Goal: Task Accomplishment & Management: Manage account settings

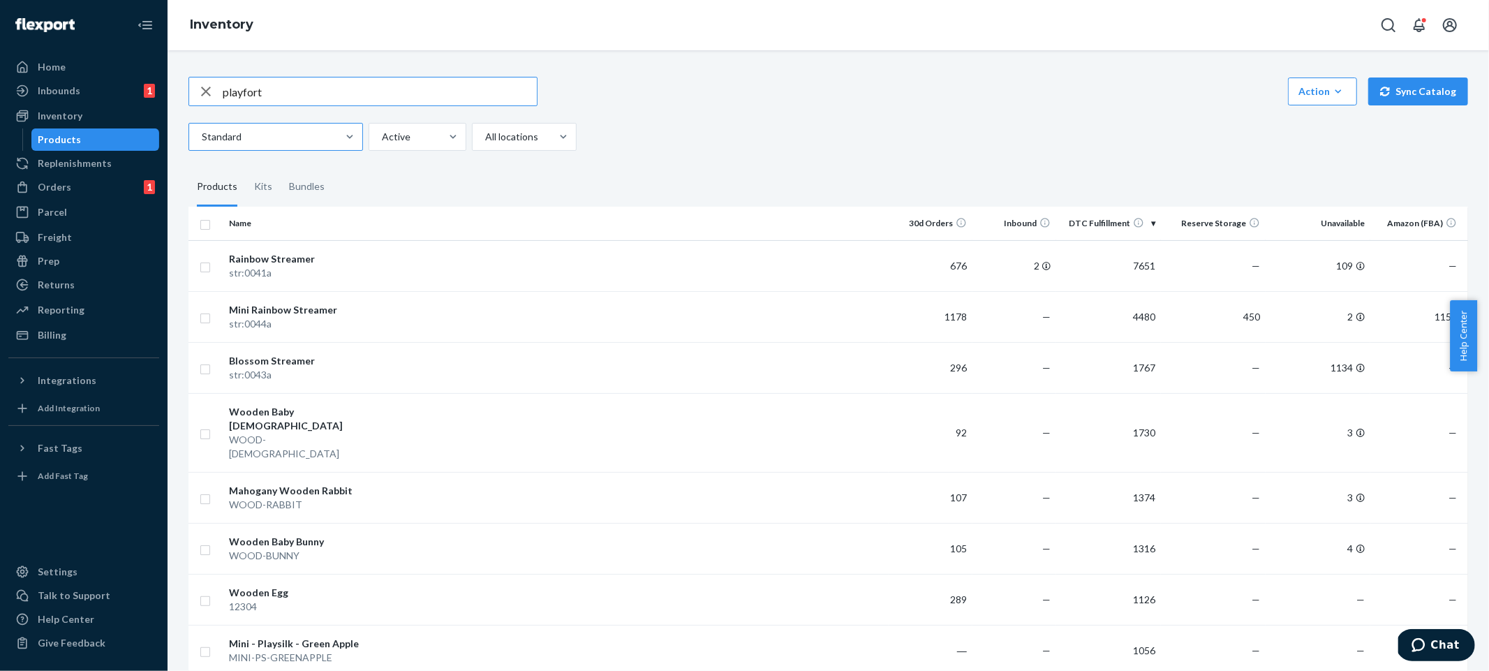
type input "playfort"
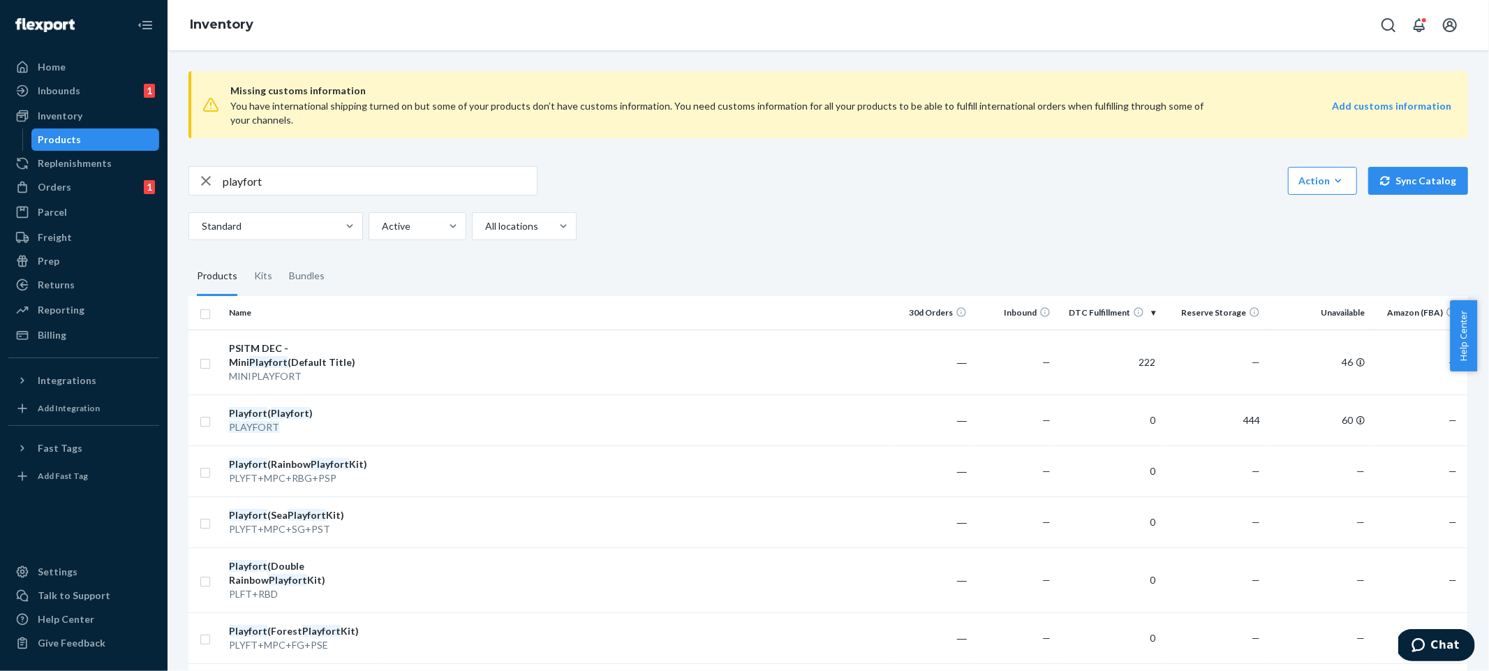
click at [1161, 187] on div "playfort Action Create product Create kit or bundle Bulk create products Bulk u…" at bounding box center [827, 180] width 1279 height 29
click at [808, 217] on div "Standard Active All locations" at bounding box center [822, 226] width 1269 height 28
click at [116, 170] on div "Replenishments" at bounding box center [84, 164] width 148 height 20
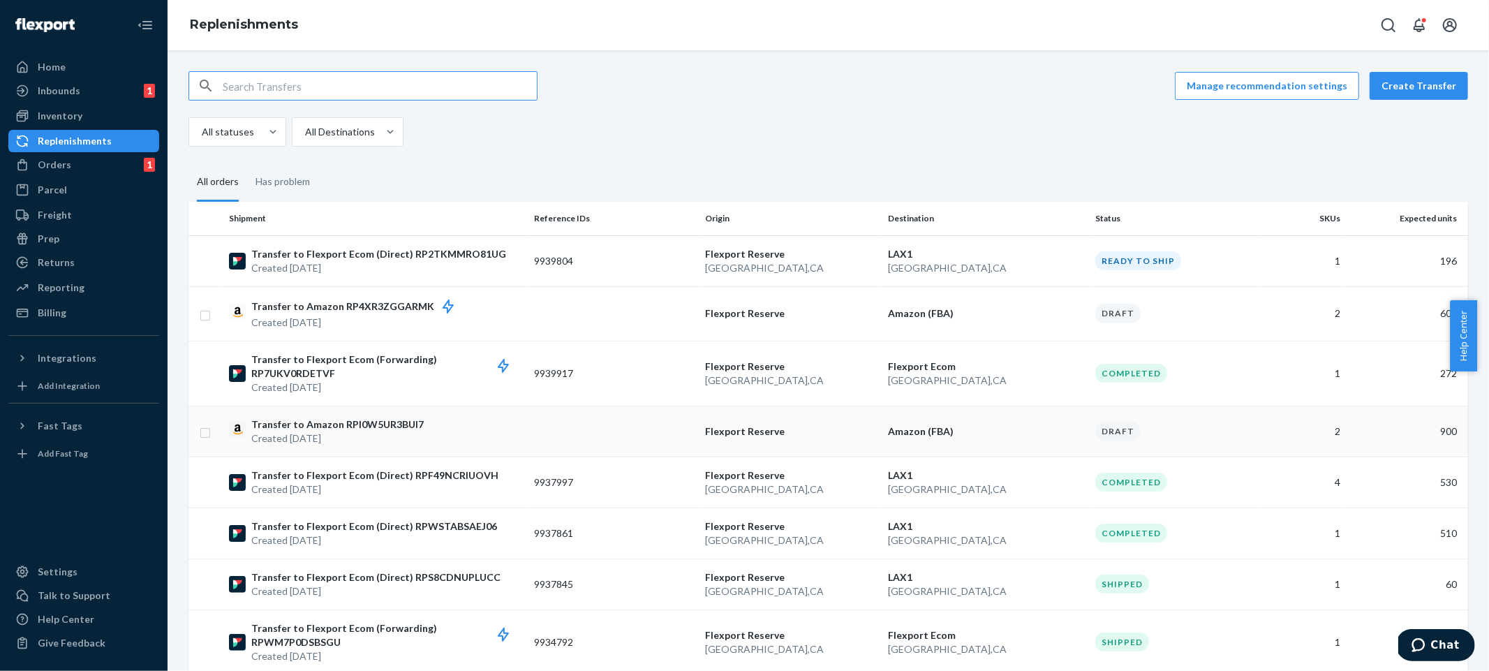
scroll to position [178, 0]
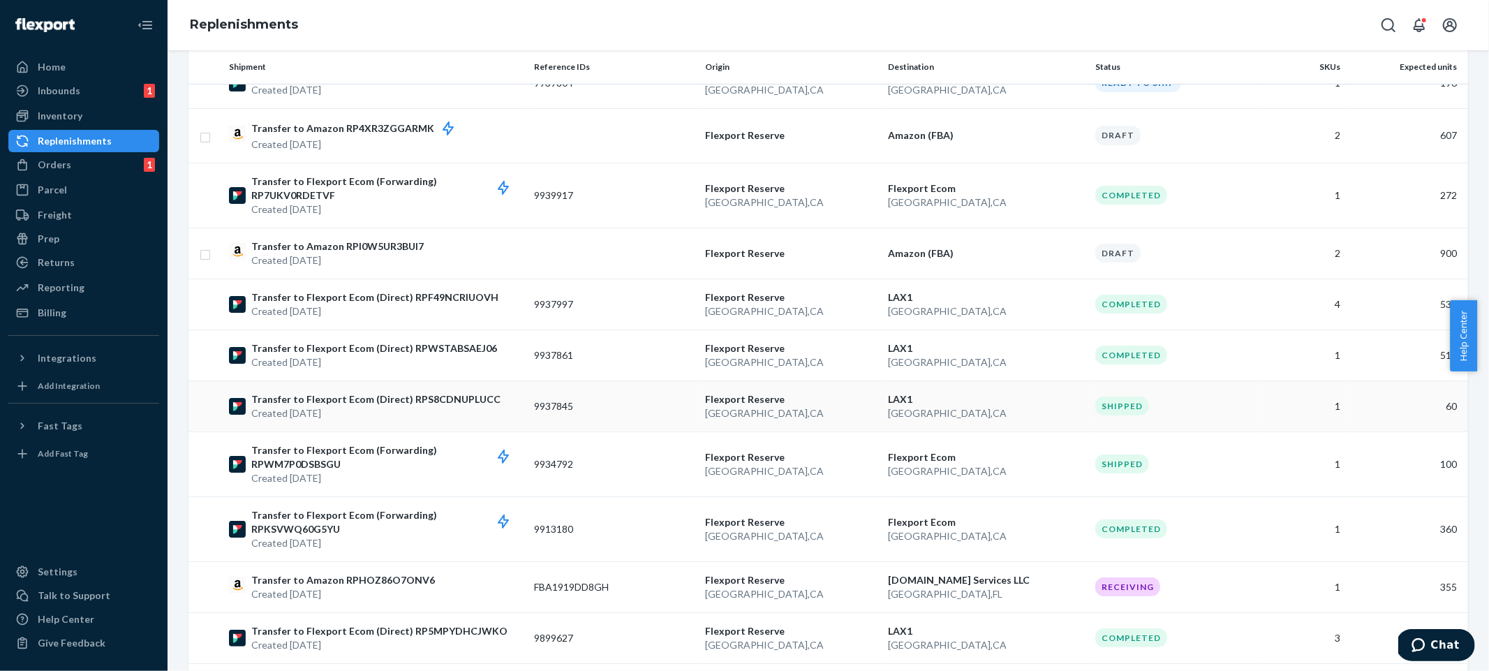
click at [1161, 420] on td "Shipped" at bounding box center [1175, 405] width 171 height 51
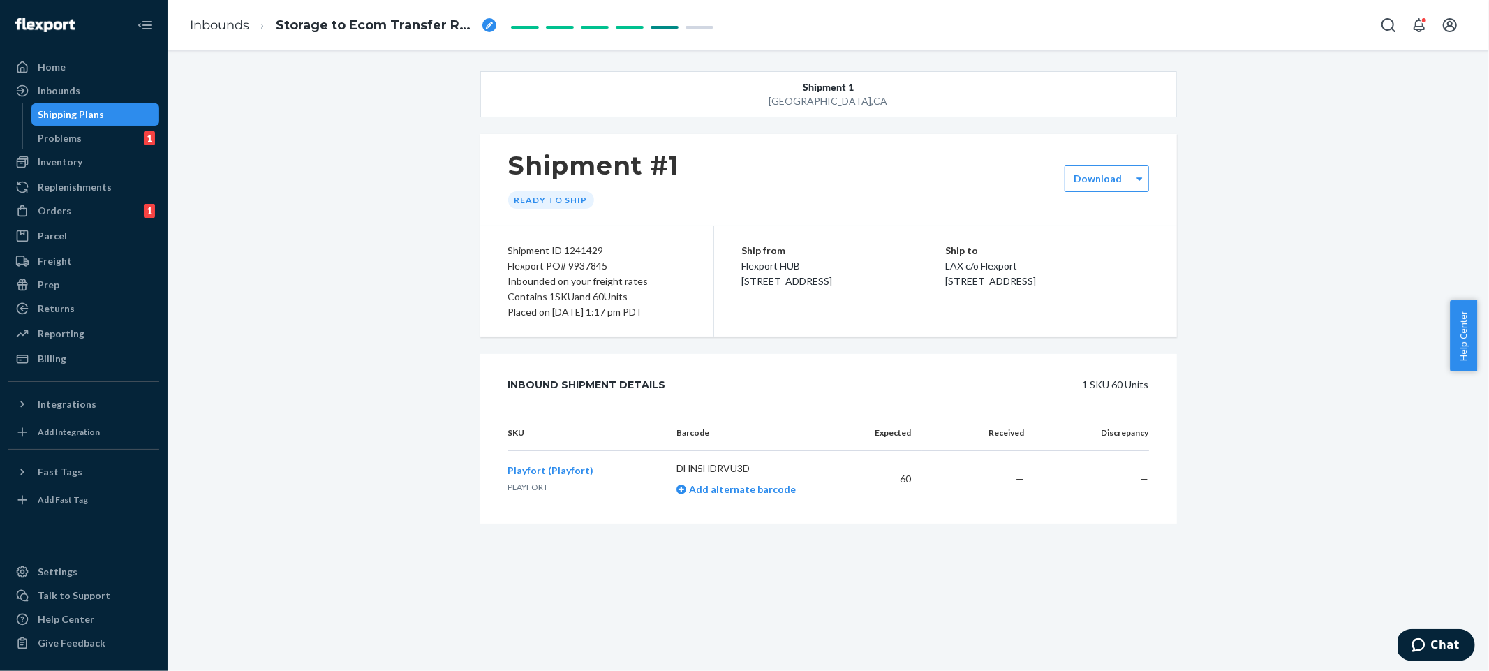
click at [1275, 406] on div "Shipment 1 [GEOGRAPHIC_DATA] Shipment #1 Ready to ship Download Shipment ID 124…" at bounding box center [828, 319] width 1300 height 497
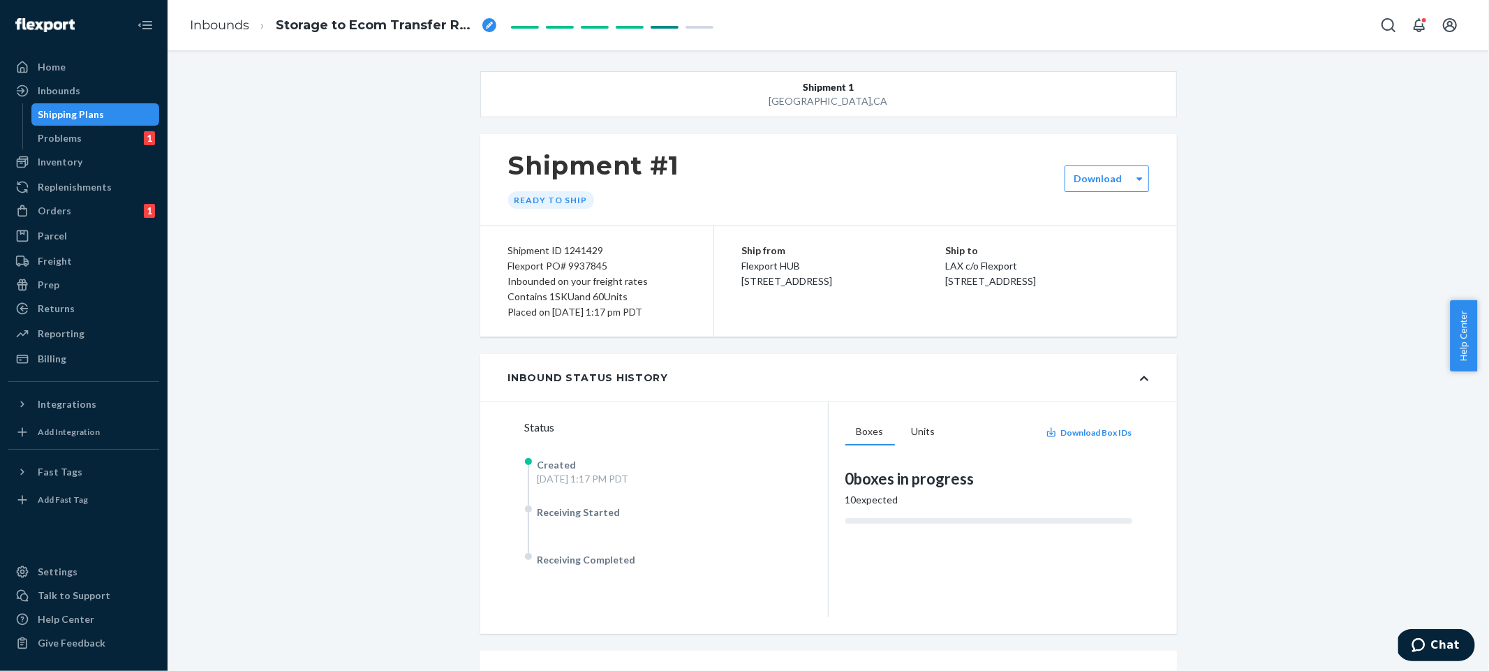
click at [1275, 406] on div "Shipment 1 [GEOGRAPHIC_DATA] Shipment #1 Ready to ship Download Shipment ID 124…" at bounding box center [828, 468] width 1300 height 794
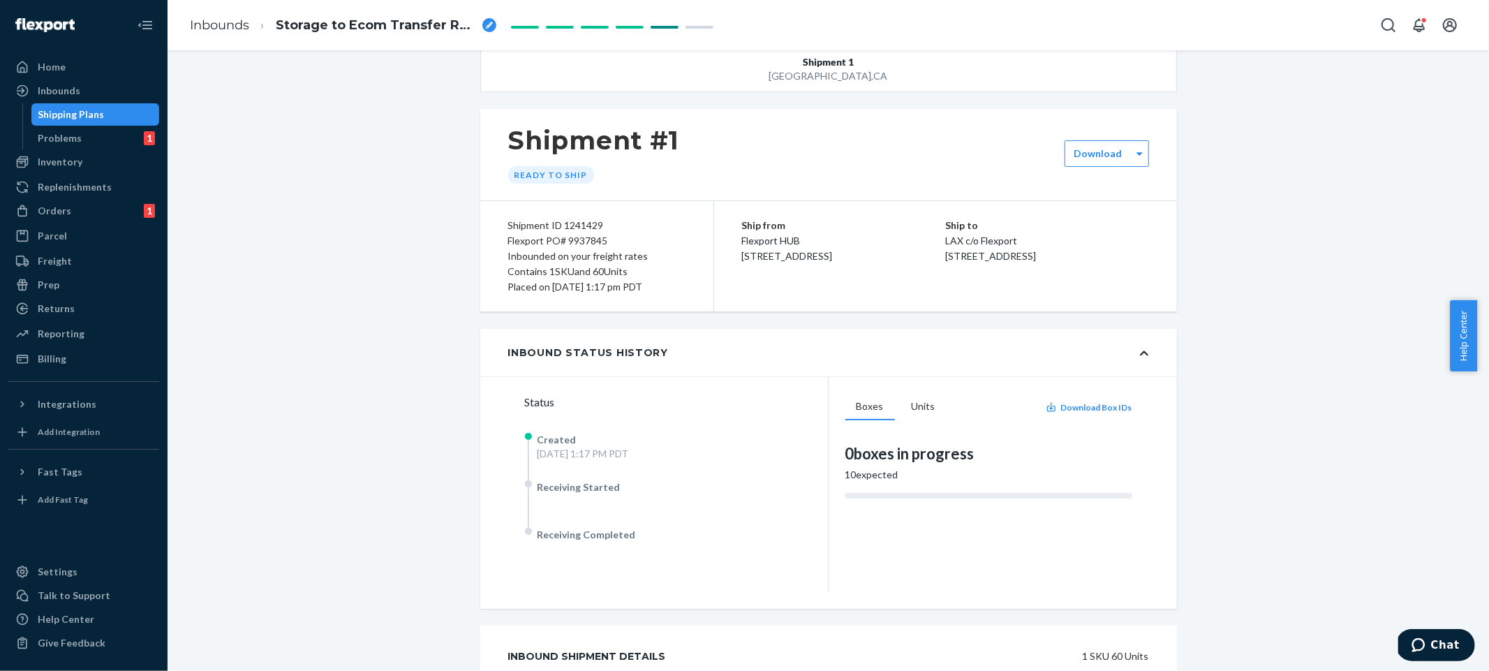
scroll to position [15, 0]
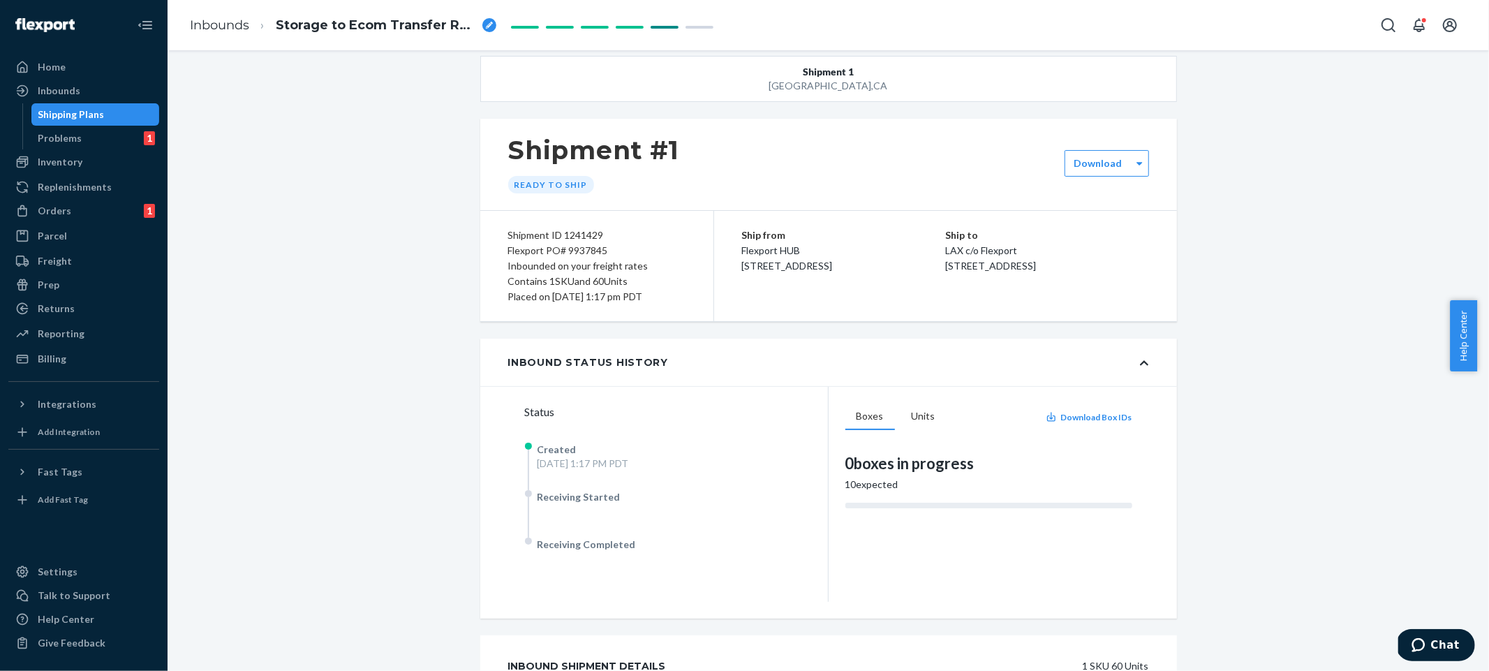
click at [1255, 533] on div "Shipment 1 [GEOGRAPHIC_DATA] Shipment #1 Ready to ship Download Shipment ID 124…" at bounding box center [828, 453] width 1300 height 794
click at [1360, 532] on div "Shipment 1 [GEOGRAPHIC_DATA] Shipment #1 Ready to ship Download Shipment ID 124…" at bounding box center [828, 453] width 1300 height 794
click at [1425, 637] on icon "Chat" at bounding box center [1418, 644] width 14 height 14
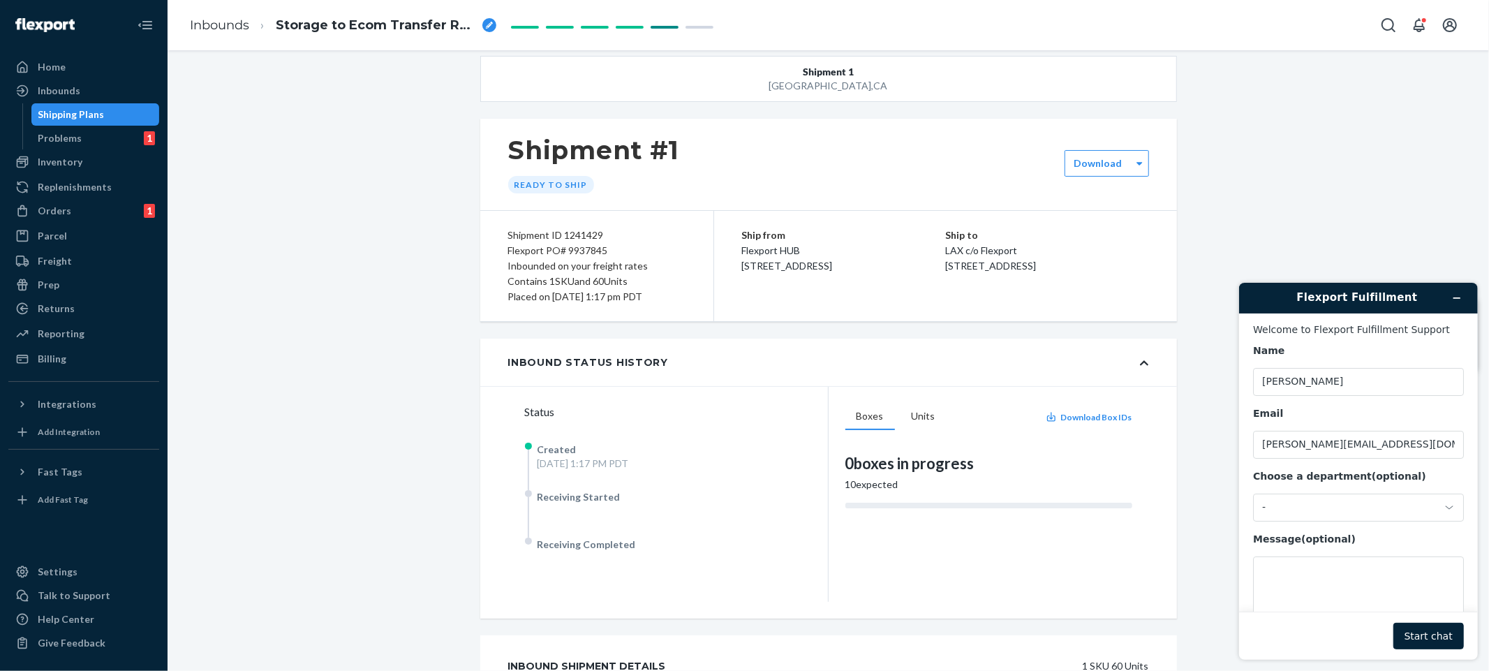
click at [1349, 525] on div "Name [PERSON_NAME] Email [PERSON_NAME][EMAIL_ADDRESS][DOMAIN_NAME] Choose a dep…" at bounding box center [1357, 488] width 211 height 290
click at [1351, 513] on div "-" at bounding box center [1349, 506] width 176 height 13
click at [1335, 570] on li "Messaging (Chat Team)" at bounding box center [1356, 565] width 206 height 25
click at [1335, 570] on textarea "Message (optional)" at bounding box center [1357, 595] width 211 height 78
click at [576, 245] on div "Flexport PO# 9937845" at bounding box center [596, 250] width 177 height 15
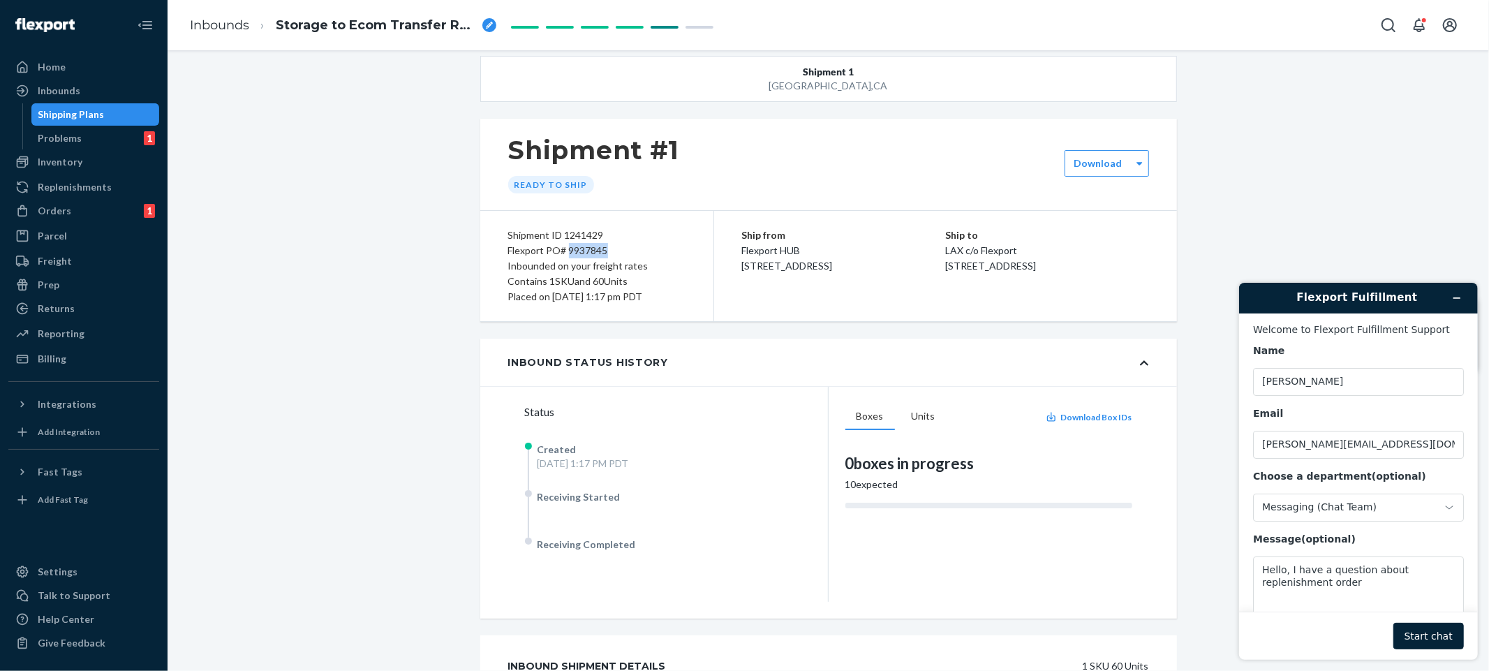
click at [576, 245] on div "Flexport PO# 9937845" at bounding box center [596, 250] width 177 height 15
copy div "9937845"
click at [1394, 577] on textarea "Hello, I have a question about replenishment order" at bounding box center [1357, 595] width 211 height 78
paste textarea "9937845"
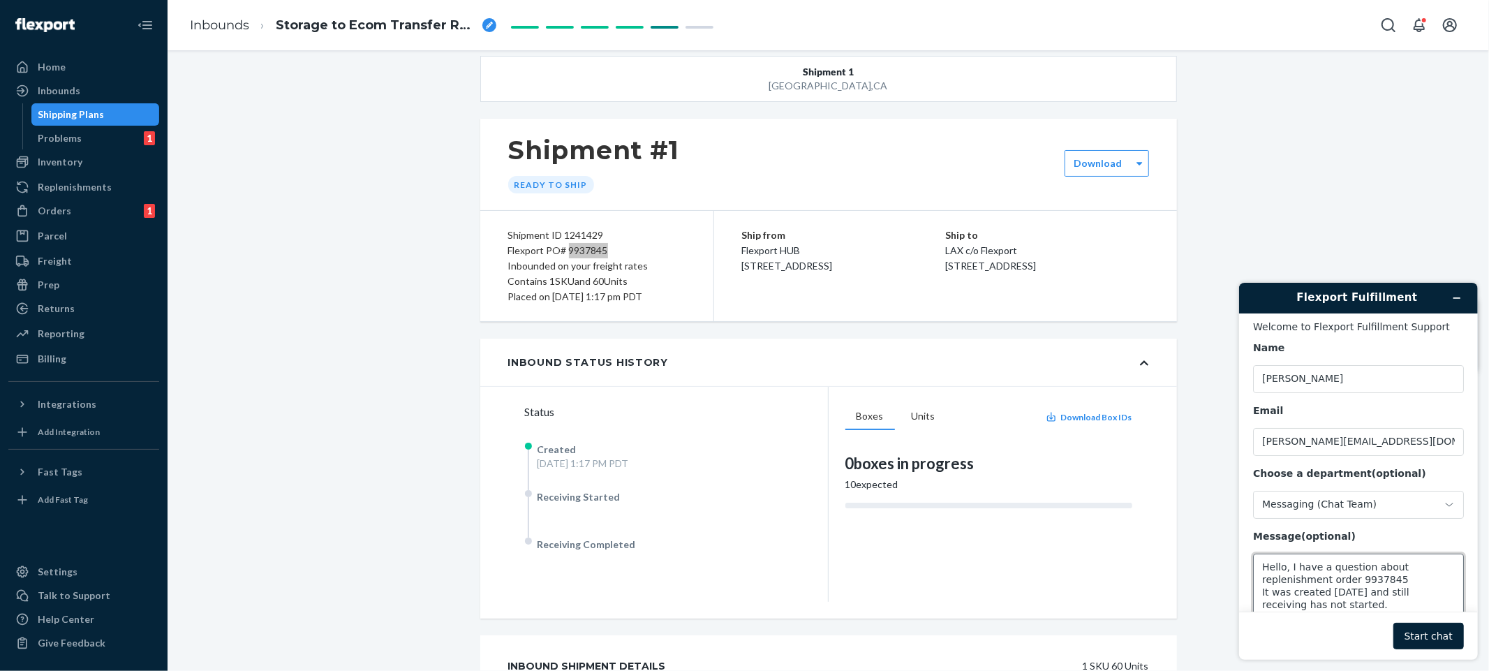
type textarea "Hello, I have a question about replenishment order 9937845 It was created [DATE…"
click at [1425, 651] on footer "Start chat" at bounding box center [1357, 635] width 239 height 48
click at [1432, 645] on button "Start chat" at bounding box center [1428, 635] width 70 height 27
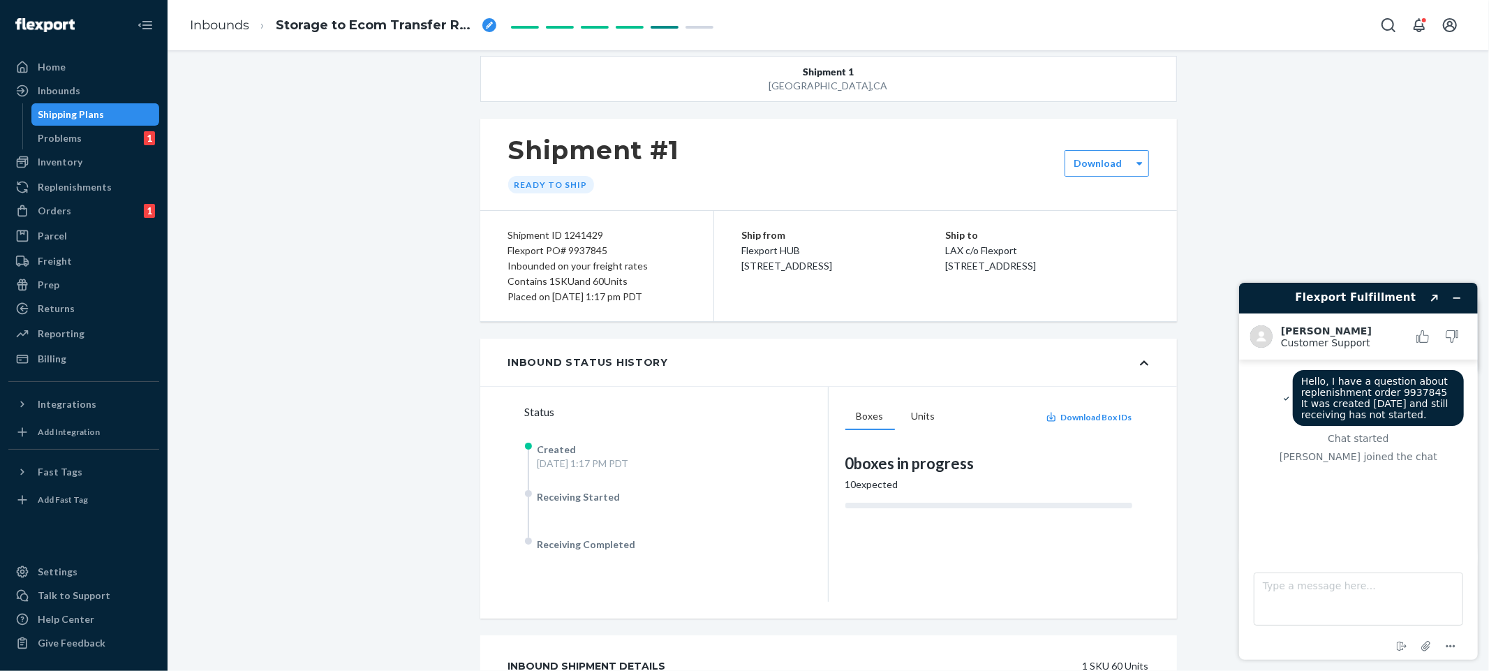
click at [331, 270] on div "Shipment 1 [GEOGRAPHIC_DATA] Shipment #1 Ready to ship Download Shipment ID 124…" at bounding box center [828, 453] width 1300 height 794
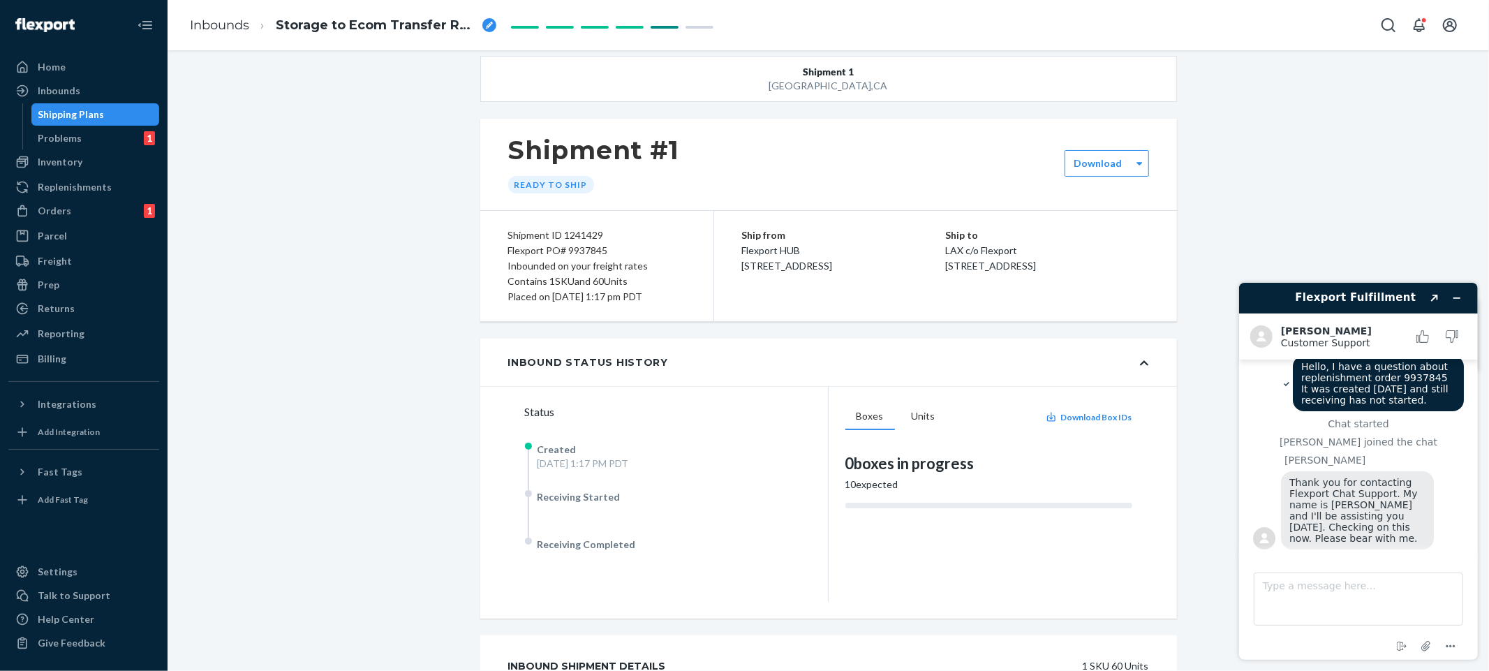
scroll to position [35, 0]
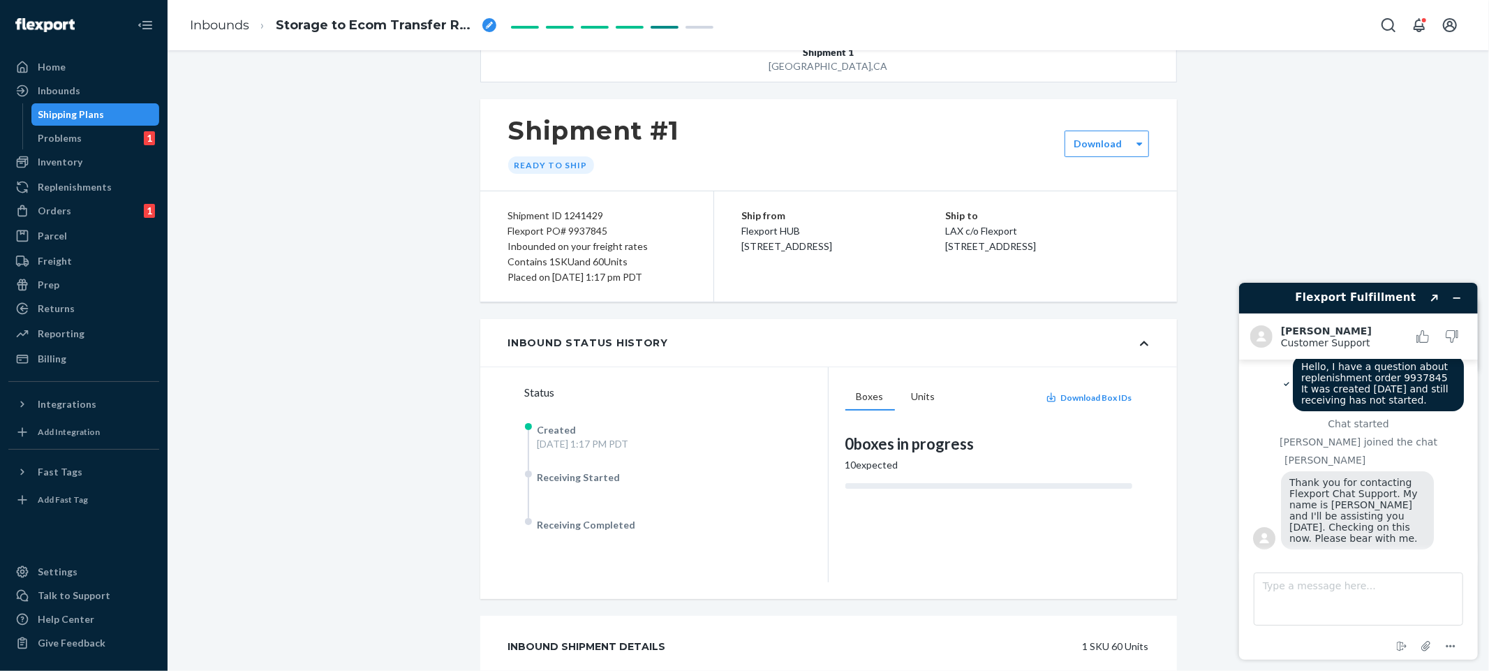
click at [248, 296] on div "Shipment 1 [GEOGRAPHIC_DATA] Shipment #1 Ready to ship Download Shipment ID 124…" at bounding box center [828, 433] width 1300 height 794
click at [296, 269] on div "Shipment 1 [GEOGRAPHIC_DATA] Shipment #1 Ready to ship Download Shipment ID 124…" at bounding box center [828, 433] width 1300 height 794
click at [212, 283] on div "Shipment 1 [GEOGRAPHIC_DATA] Shipment #1 Ready to ship Download Shipment ID 124…" at bounding box center [828, 433] width 1300 height 794
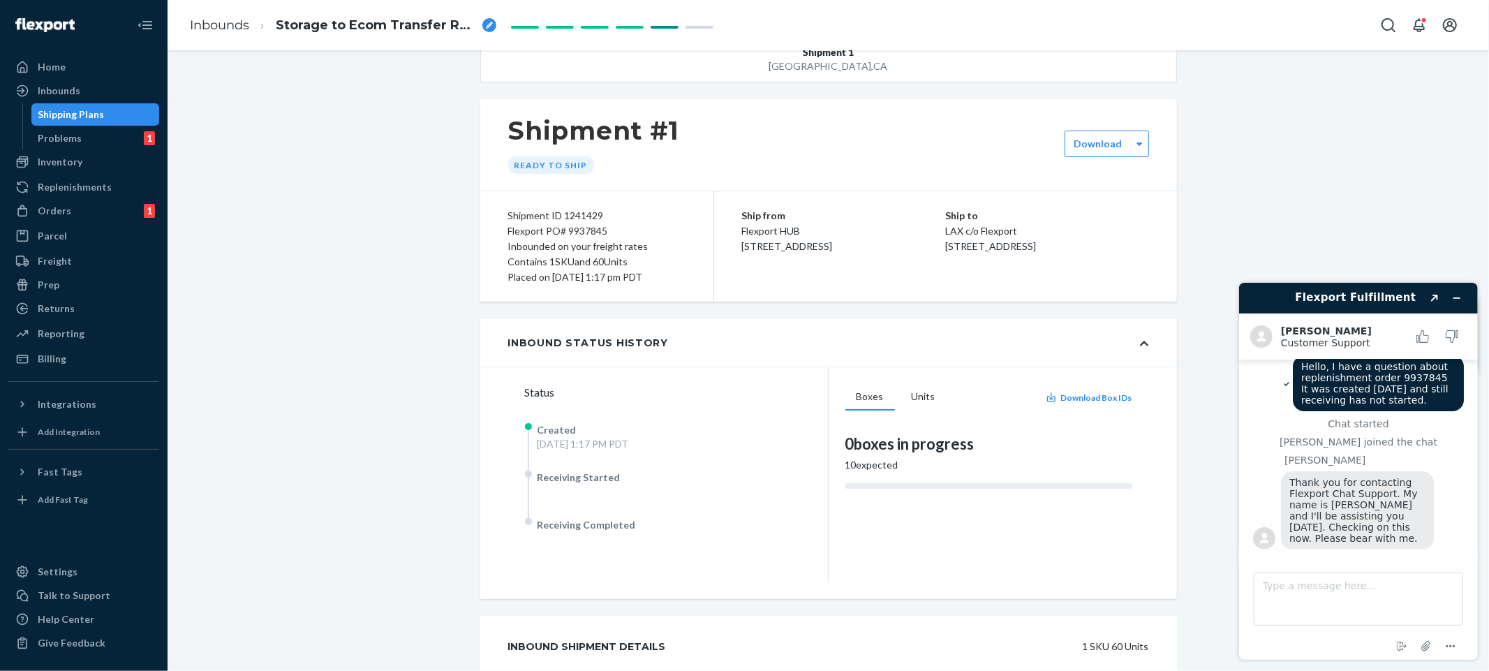
click at [359, 461] on div "Shipment 1 [GEOGRAPHIC_DATA] Shipment #1 Ready to ship Download Shipment ID 124…" at bounding box center [828, 433] width 1300 height 794
click at [257, 405] on div "Shipment 1 [GEOGRAPHIC_DATA] Shipment #1 Ready to ship Download Shipment ID 124…" at bounding box center [828, 433] width 1300 height 794
click at [272, 225] on div "Shipment 1 [GEOGRAPHIC_DATA] Shipment #1 Ready to ship Download Shipment ID 124…" at bounding box center [828, 433] width 1300 height 794
click at [358, 154] on div "Shipment 1 [GEOGRAPHIC_DATA] Shipment #1 Ready to ship Download Shipment ID 124…" at bounding box center [828, 433] width 1300 height 794
click at [87, 201] on div "Orders 1" at bounding box center [84, 211] width 148 height 20
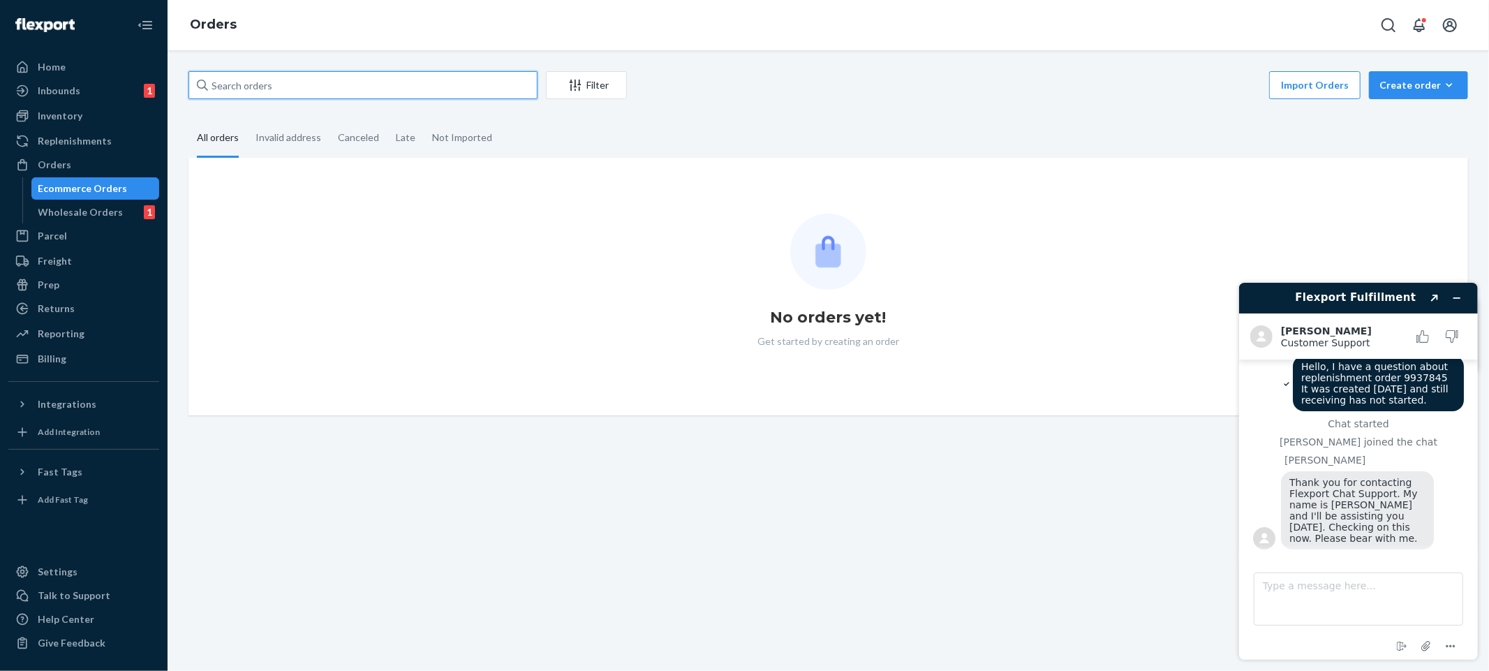
click at [357, 87] on input "text" at bounding box center [362, 85] width 349 height 28
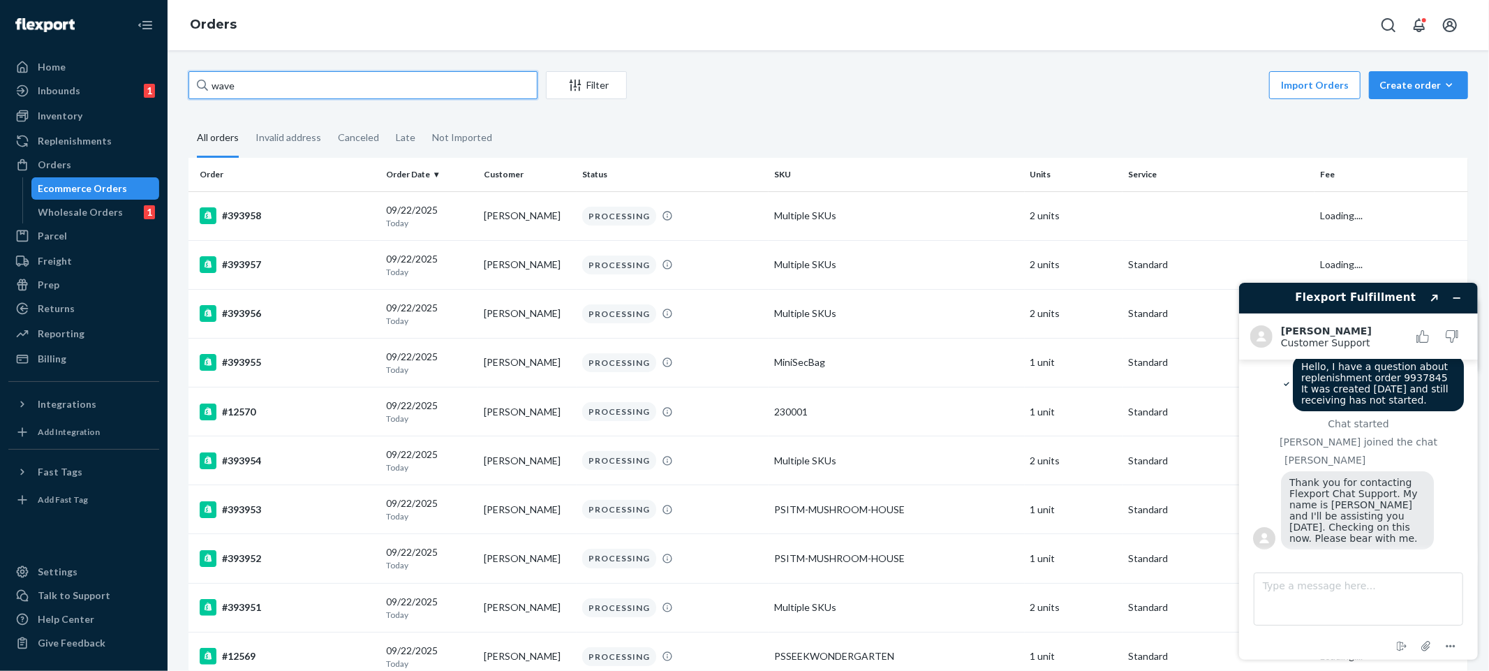
type input "wavee"
type input "playstand"
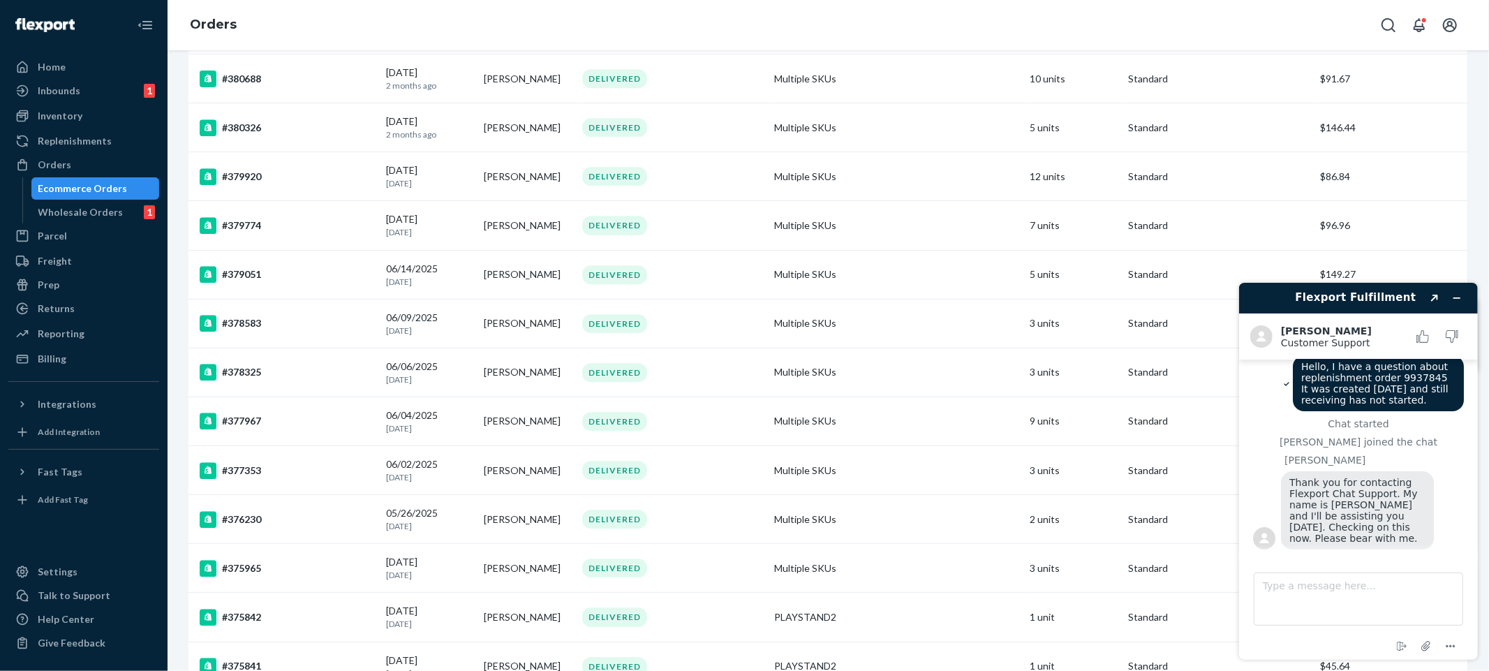
scroll to position [4067, 0]
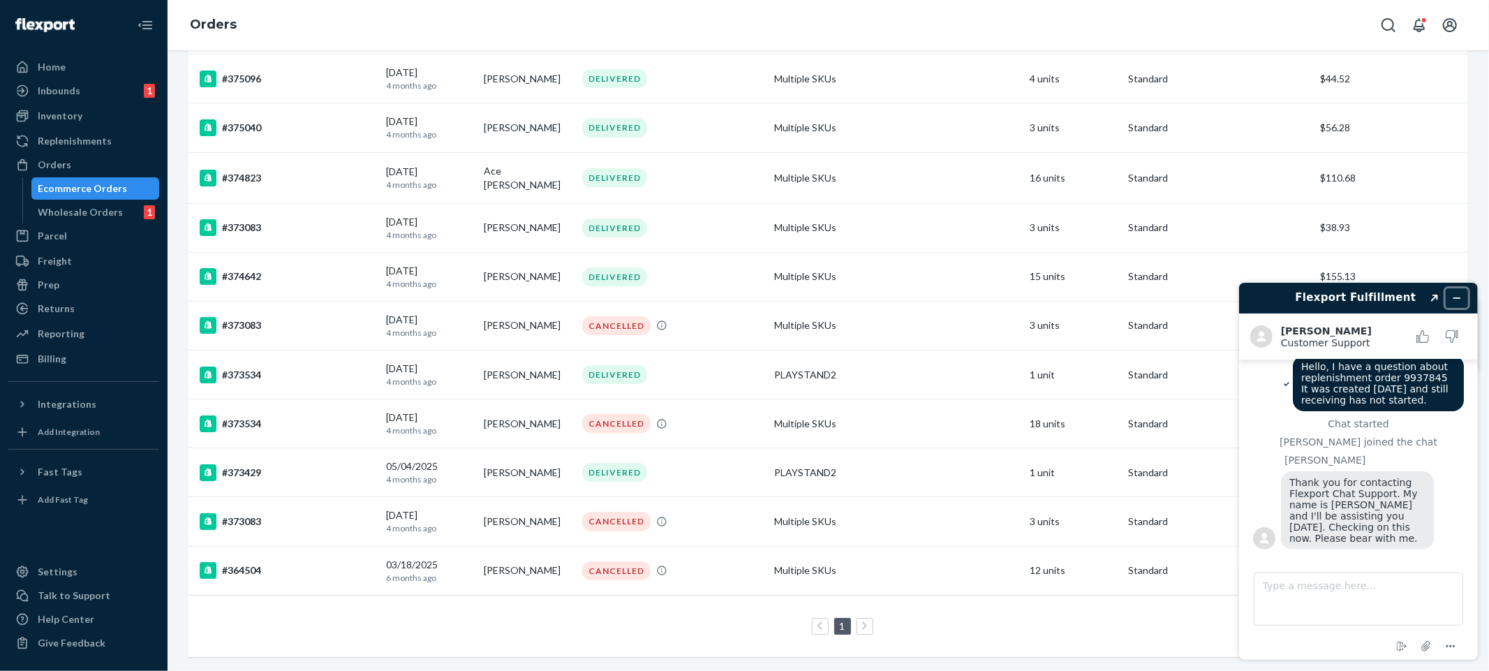
click at [1451, 293] on icon "Minimize widget" at bounding box center [1456, 297] width 10 height 10
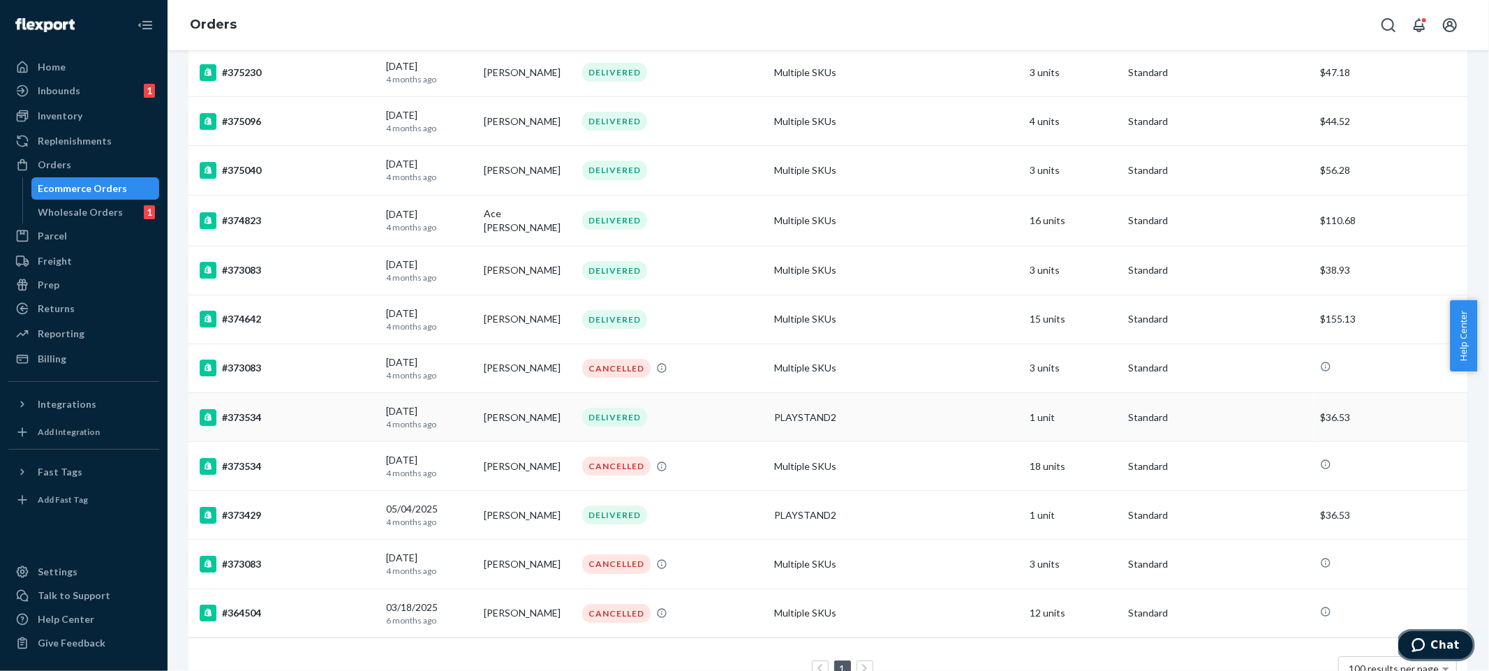
scroll to position [3997, 0]
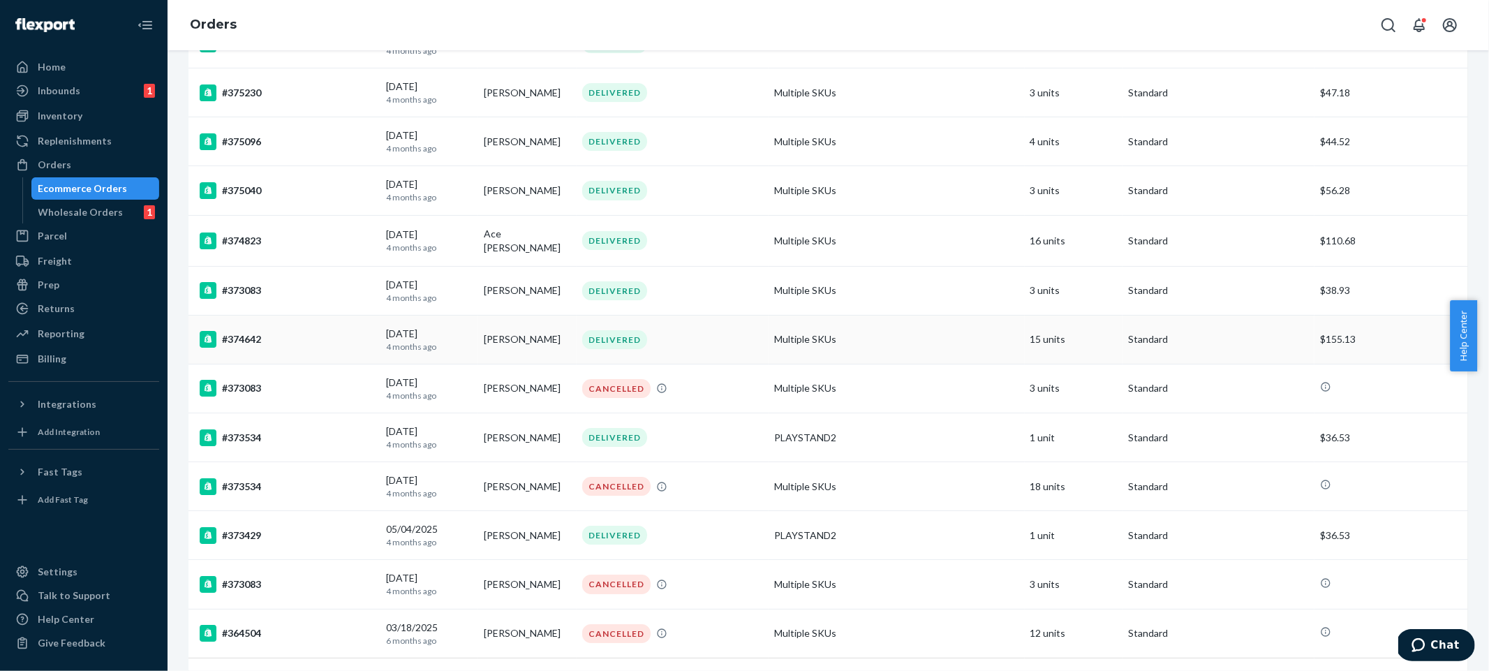
click at [864, 320] on td "Multiple SKUs" at bounding box center [897, 339] width 256 height 49
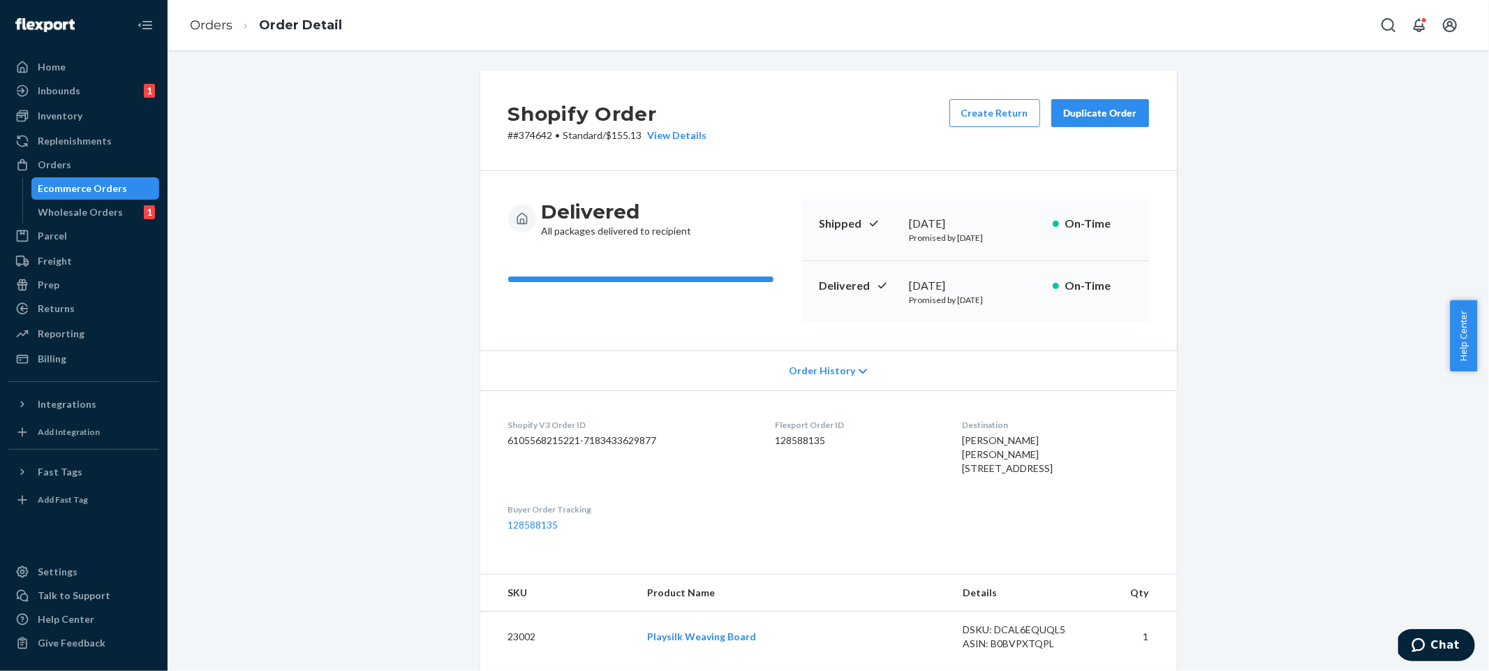
click at [710, 137] on div "Shopify Order # #374642 • Standard / $155.13 View Details Create Return Duplica…" at bounding box center [828, 121] width 697 height 100
click at [704, 134] on div "Shopify Order # #374642 • Standard / $155.13 View Details Create Return Duplica…" at bounding box center [828, 121] width 697 height 100
click at [701, 133] on div "View Details" at bounding box center [674, 135] width 65 height 14
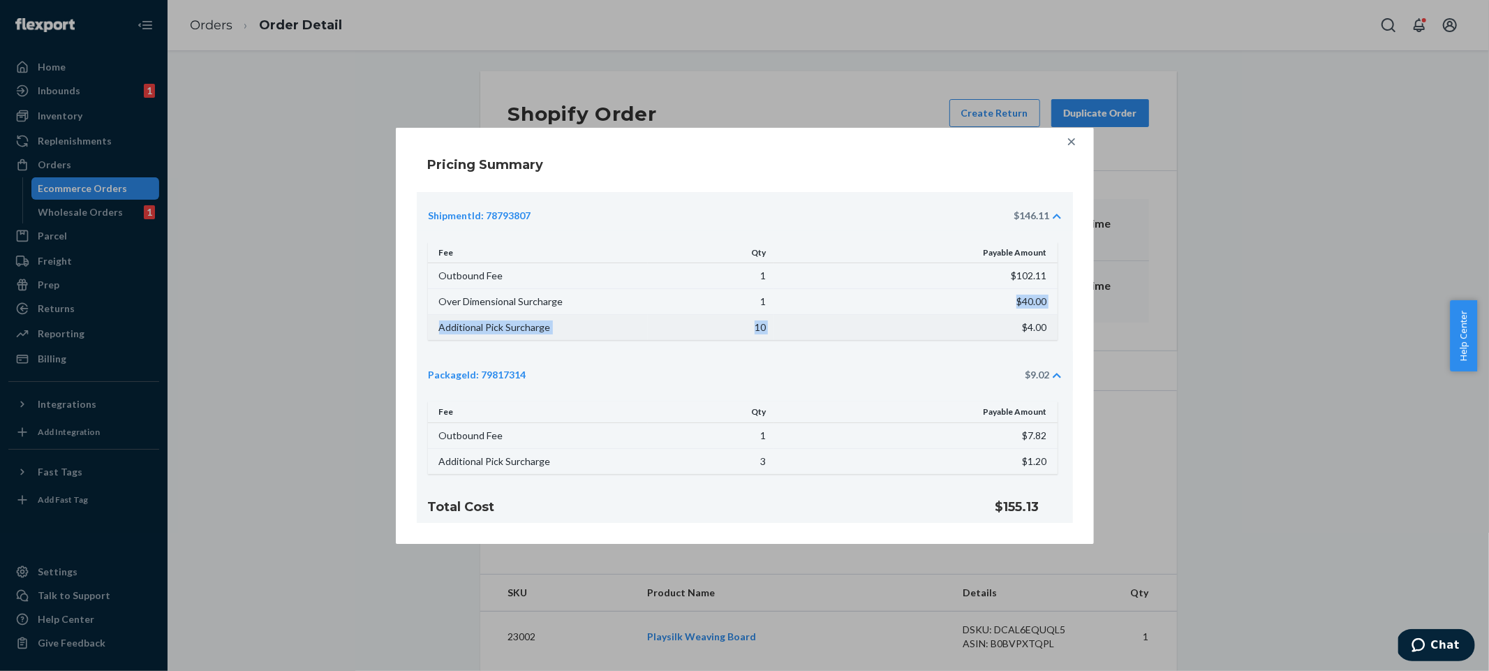
click at [847, 319] on tbody "Outbound Fee 1 $102.11 Over Dimensional Surcharge 1 $40.00 Additional Pick Surc…" at bounding box center [743, 301] width 630 height 77
click at [775, 369] on div "PackageId: 79817314 $9.02" at bounding box center [738, 375] width 621 height 14
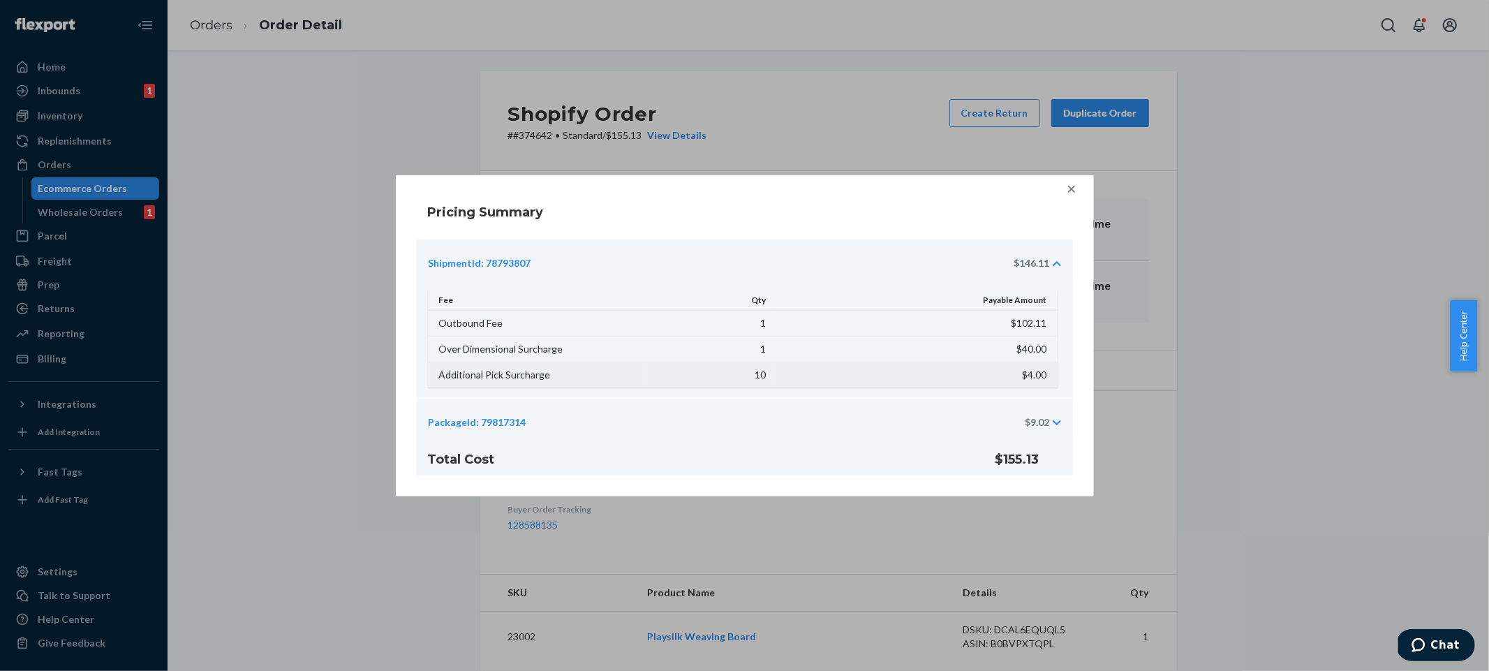
click at [757, 370] on td "10" at bounding box center [711, 375] width 126 height 26
click at [750, 393] on div "Fee Qty Payable Amount Outbound Fee 1 $102.11 Over Dimensional Surcharge 1 $40.…" at bounding box center [745, 338] width 656 height 121
click at [741, 410] on div "PackageId: 79817314 $9.02" at bounding box center [745, 418] width 656 height 39
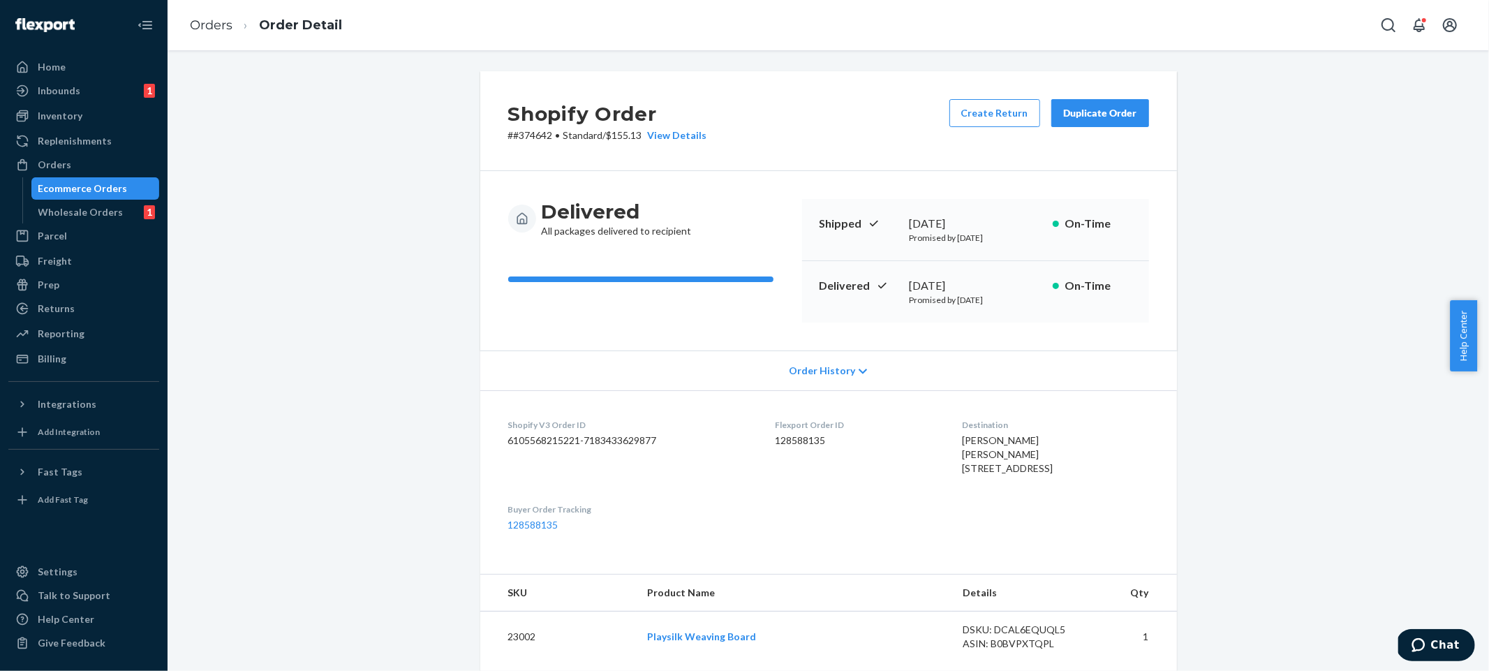
click at [497, 176] on div "Delivered All packages delivered to recipient Shipped [DATE] Promised by [DATE]…" at bounding box center [828, 260] width 697 height 179
click at [537, 138] on p "# #374642 • Standard / $155.13 View Details" at bounding box center [607, 135] width 199 height 14
copy p "# #374642 • Standard / $155.13"
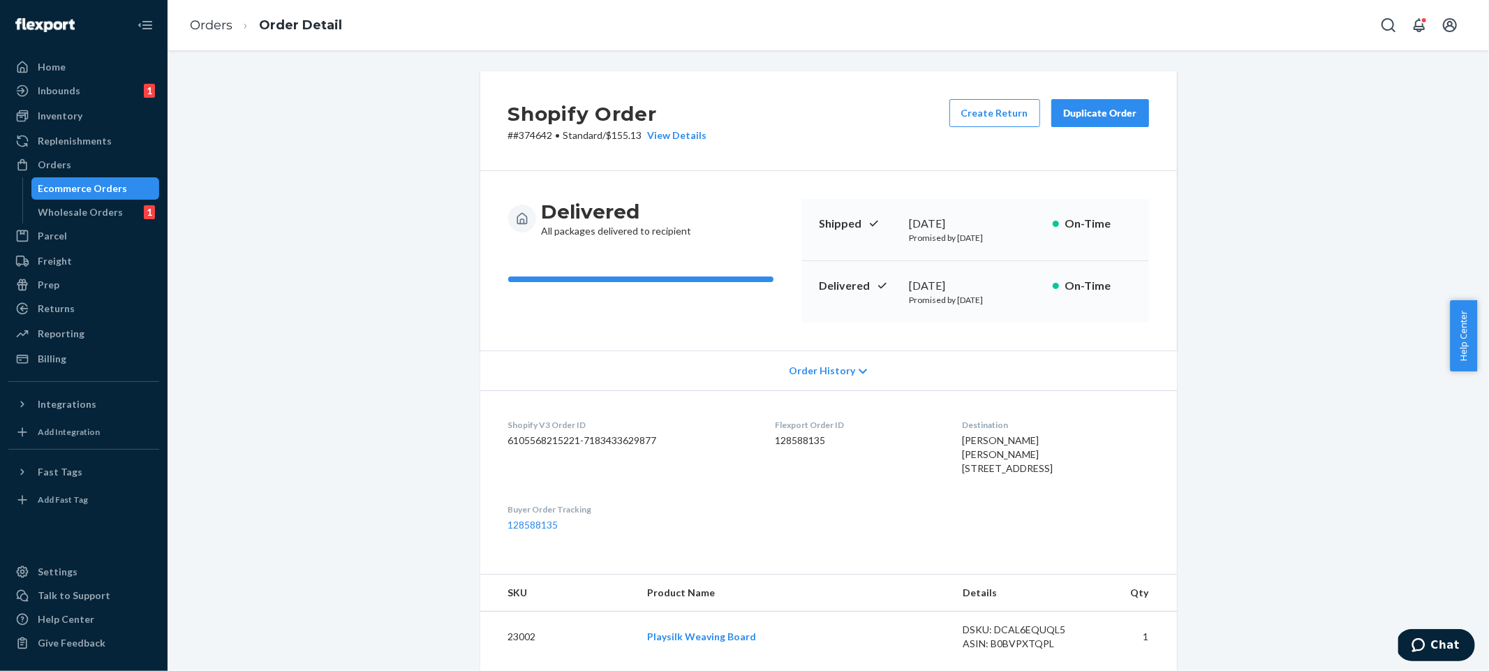
click at [535, 165] on div "Shopify Order # #374642 • Standard / $155.13 View Details Create Return Duplica…" at bounding box center [828, 121] width 697 height 100
click at [525, 140] on p "# #374642 • Standard / $155.13 View Details" at bounding box center [607, 135] width 199 height 14
click at [528, 138] on p "# #374642 • Standard / $155.13 View Details" at bounding box center [607, 135] width 199 height 14
copy p "374642"
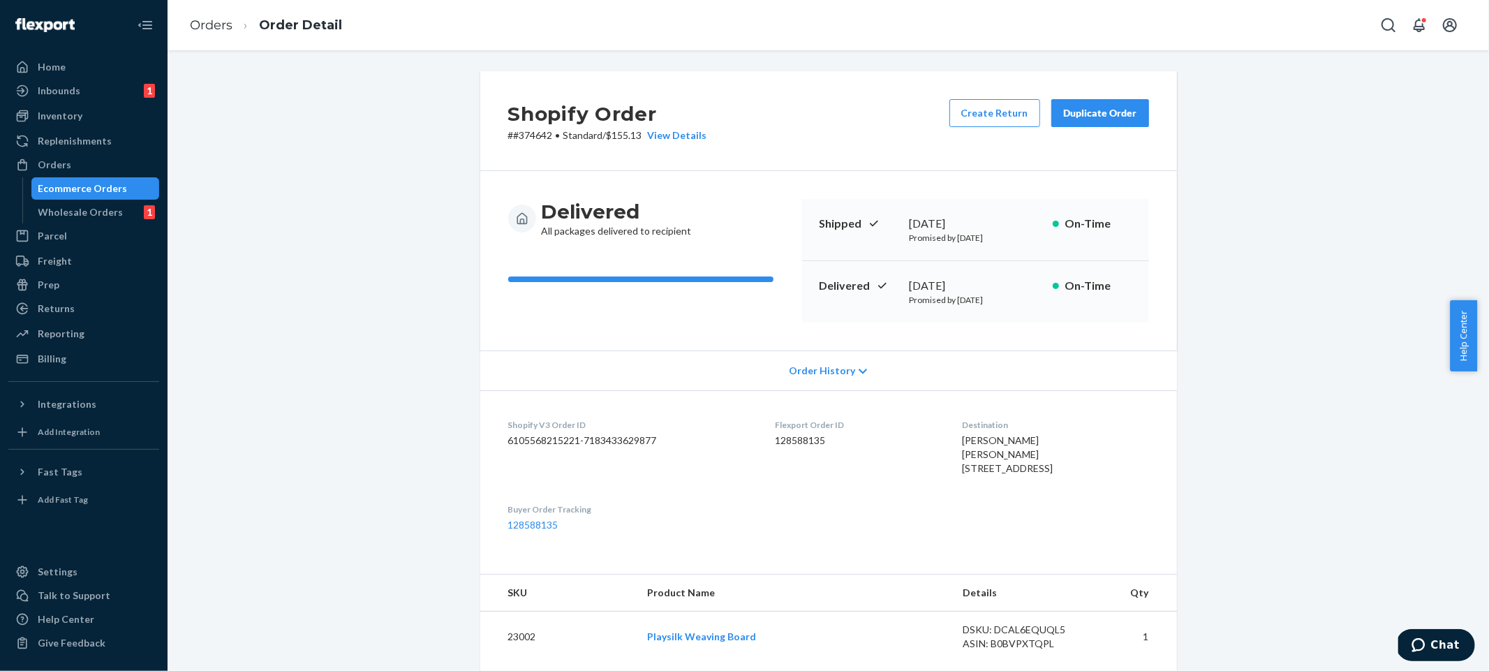
click at [480, 224] on div "Delivered All packages delivered to recipient Shipped [DATE] Promised by [DATE]…" at bounding box center [828, 260] width 697 height 179
click at [788, 441] on dd "128588135" at bounding box center [857, 440] width 165 height 14
copy dd "128588135"
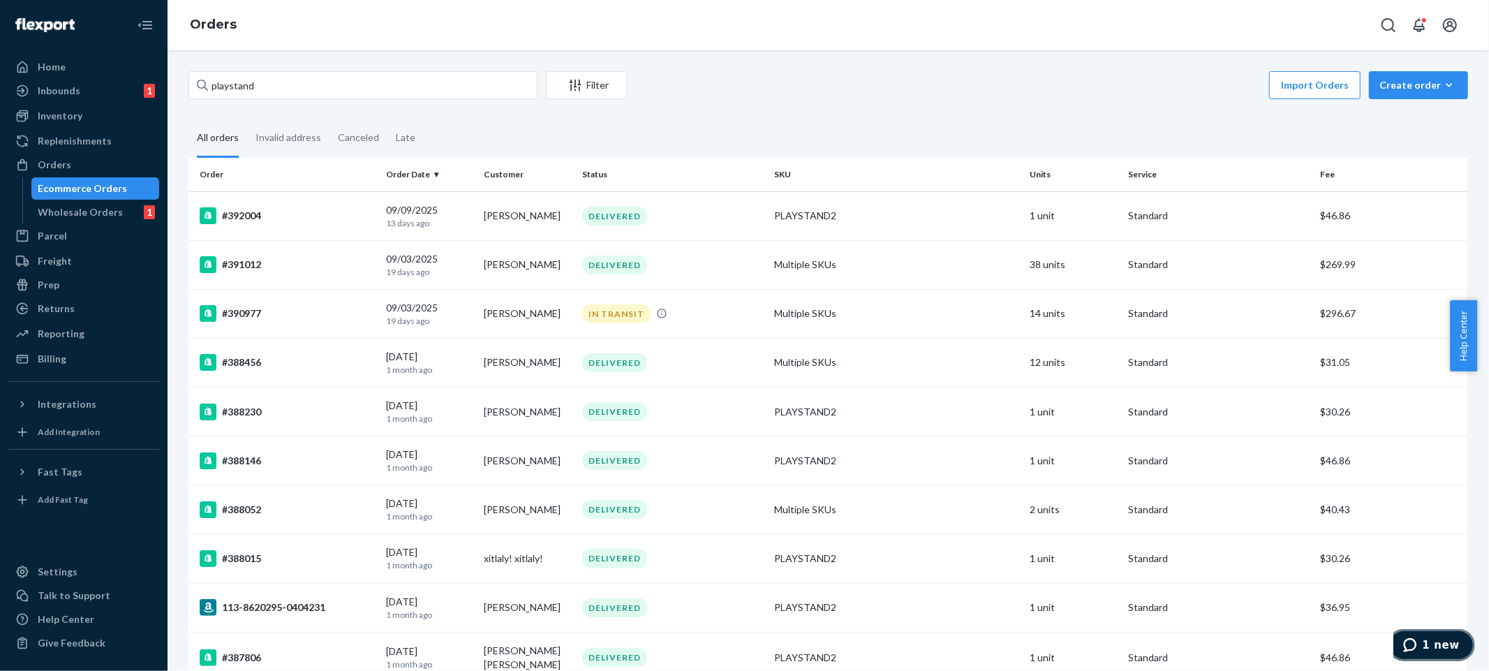
click at [1428, 654] on button "1 new" at bounding box center [1430, 644] width 87 height 32
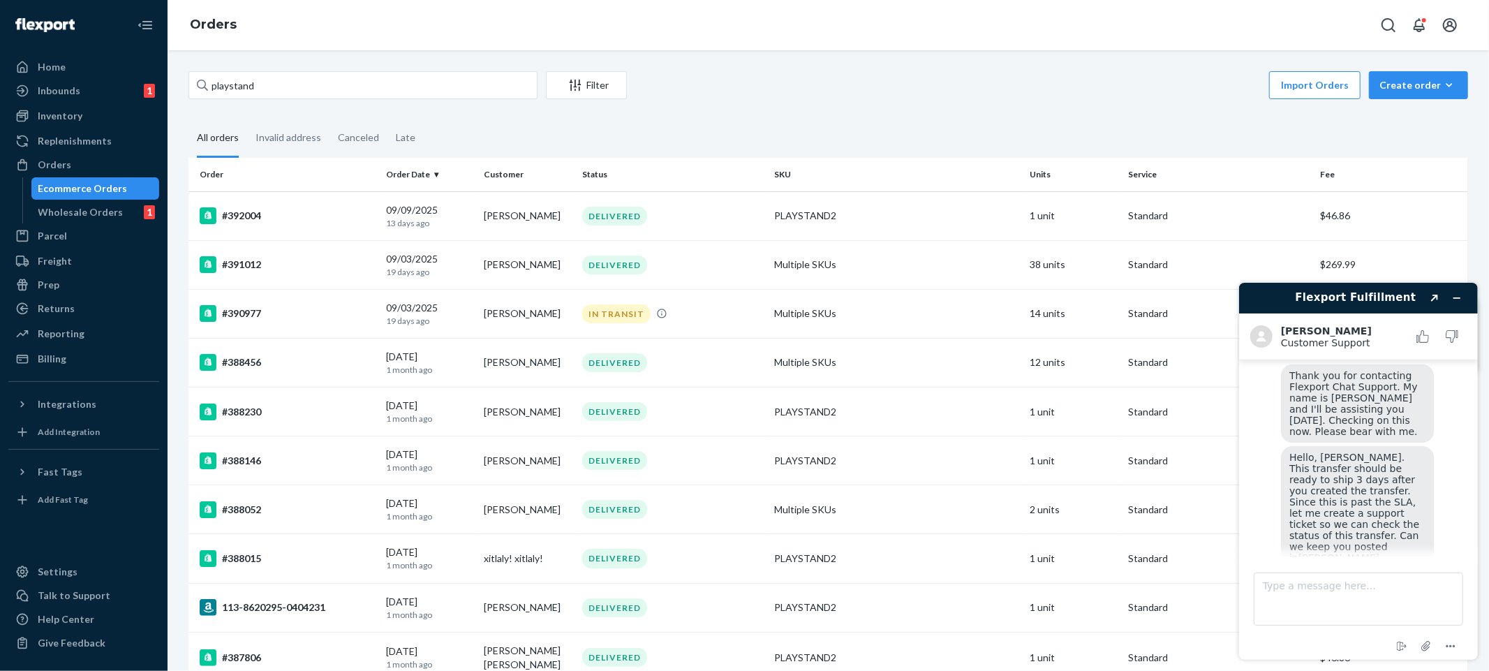
scroll to position [131, 0]
click at [1333, 496] on span "Hello, [PERSON_NAME]. This transfer should be ready to ship 3 days after you cr…" at bounding box center [1355, 509] width 133 height 134
click at [1357, 602] on textarea "Type a message here..." at bounding box center [1357, 598] width 209 height 53
type textarea "Yes thank you"
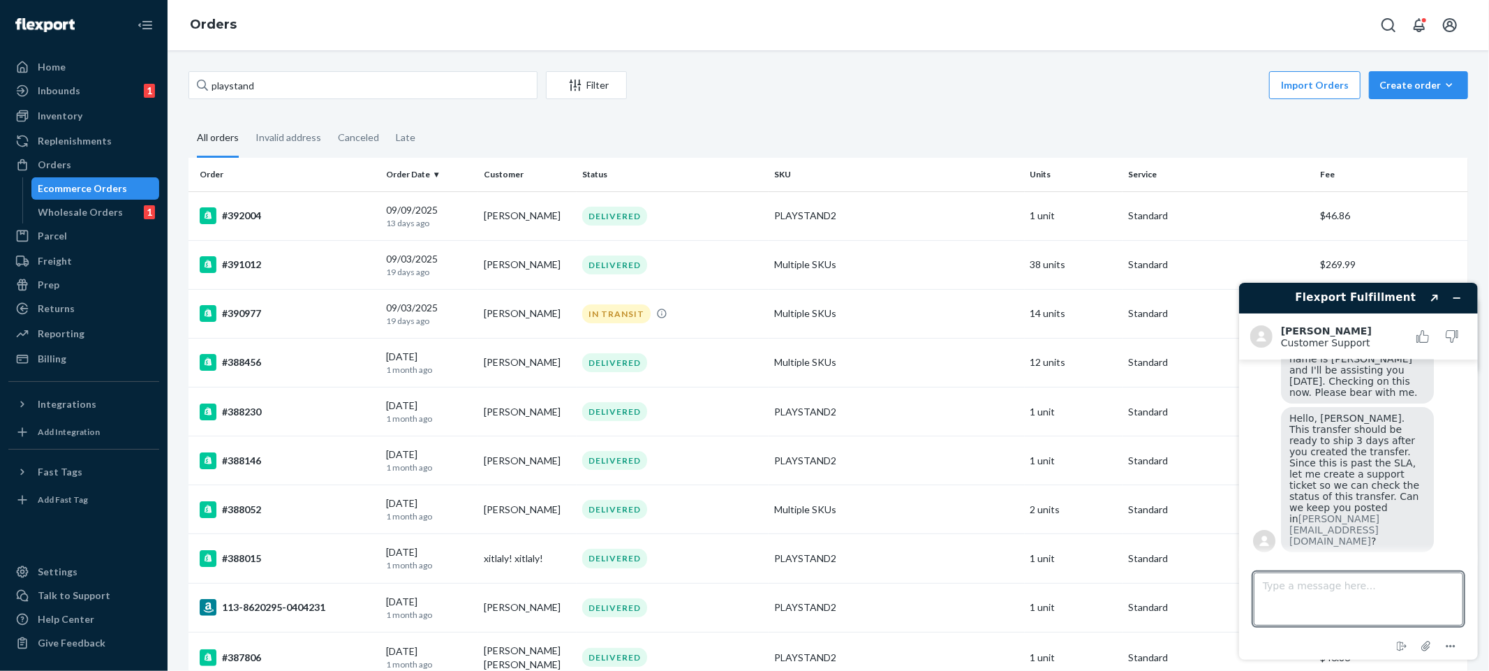
click at [1003, 146] on fieldset "All orders Invalid address Canceled Late" at bounding box center [827, 138] width 1279 height 38
click at [1455, 293] on icon "Minimize widget" at bounding box center [1456, 297] width 10 height 10
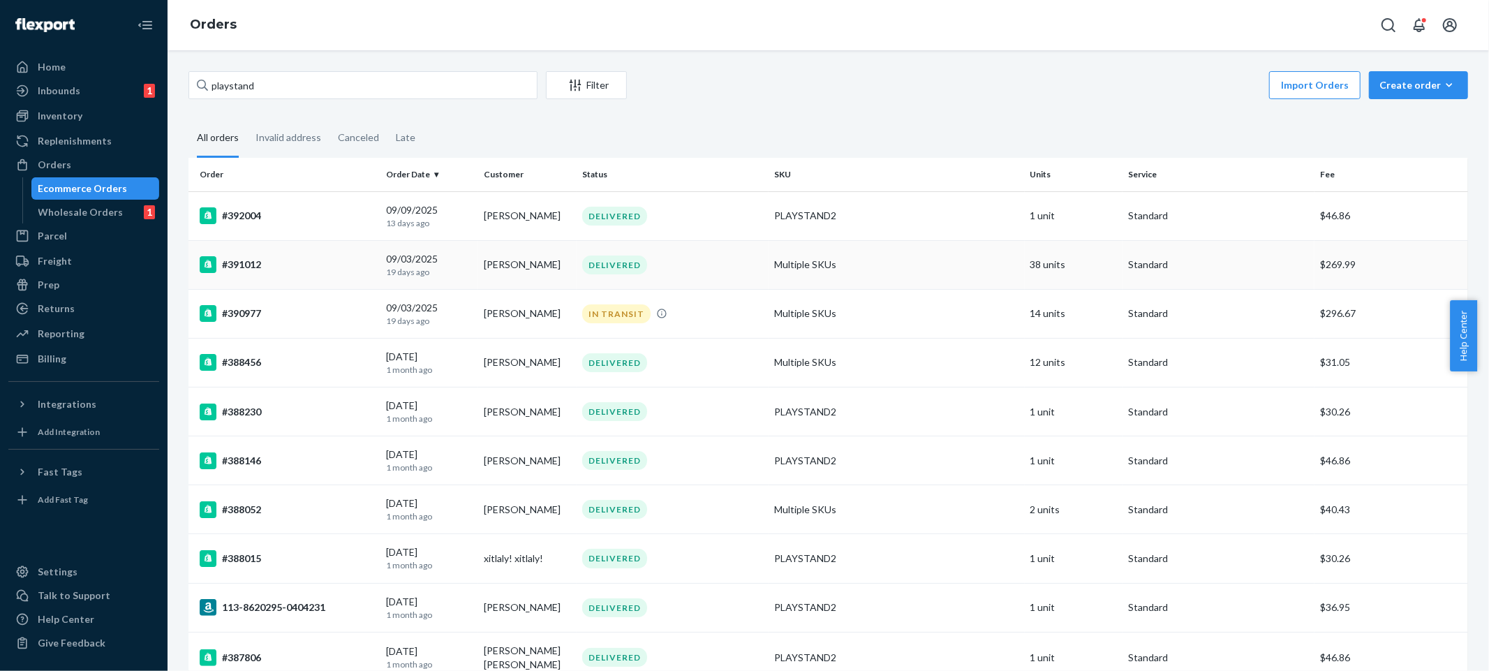
click at [905, 265] on td "Multiple SKUs" at bounding box center [897, 264] width 256 height 49
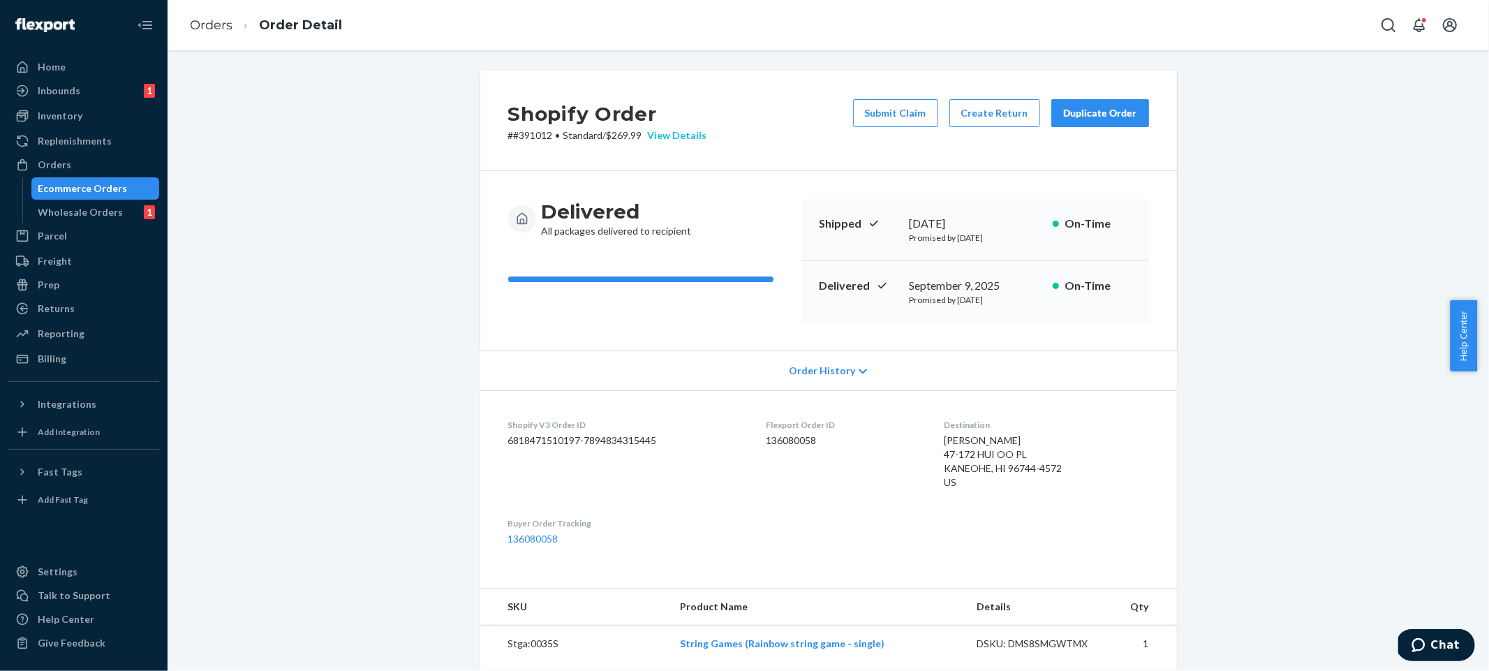
click at [701, 140] on div "View Details" at bounding box center [674, 135] width 65 height 14
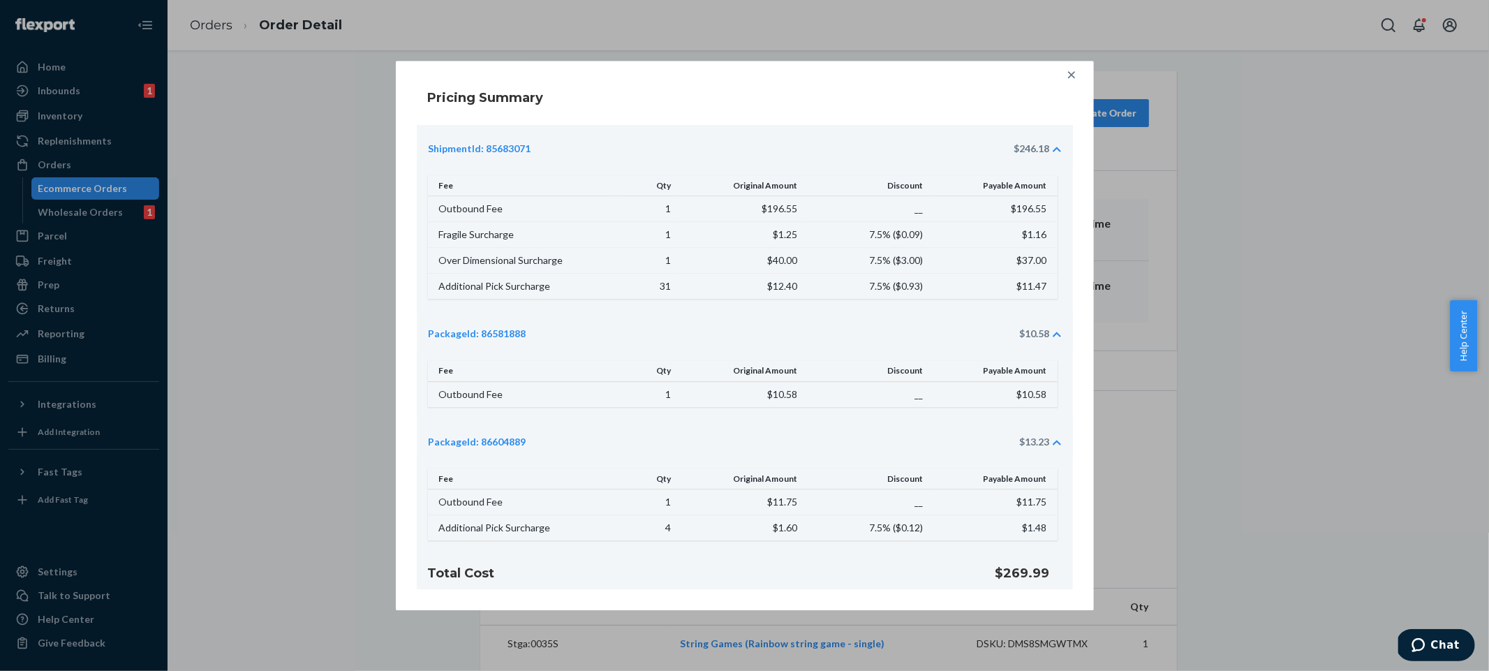
click at [1067, 84] on div at bounding box center [1071, 75] width 28 height 28
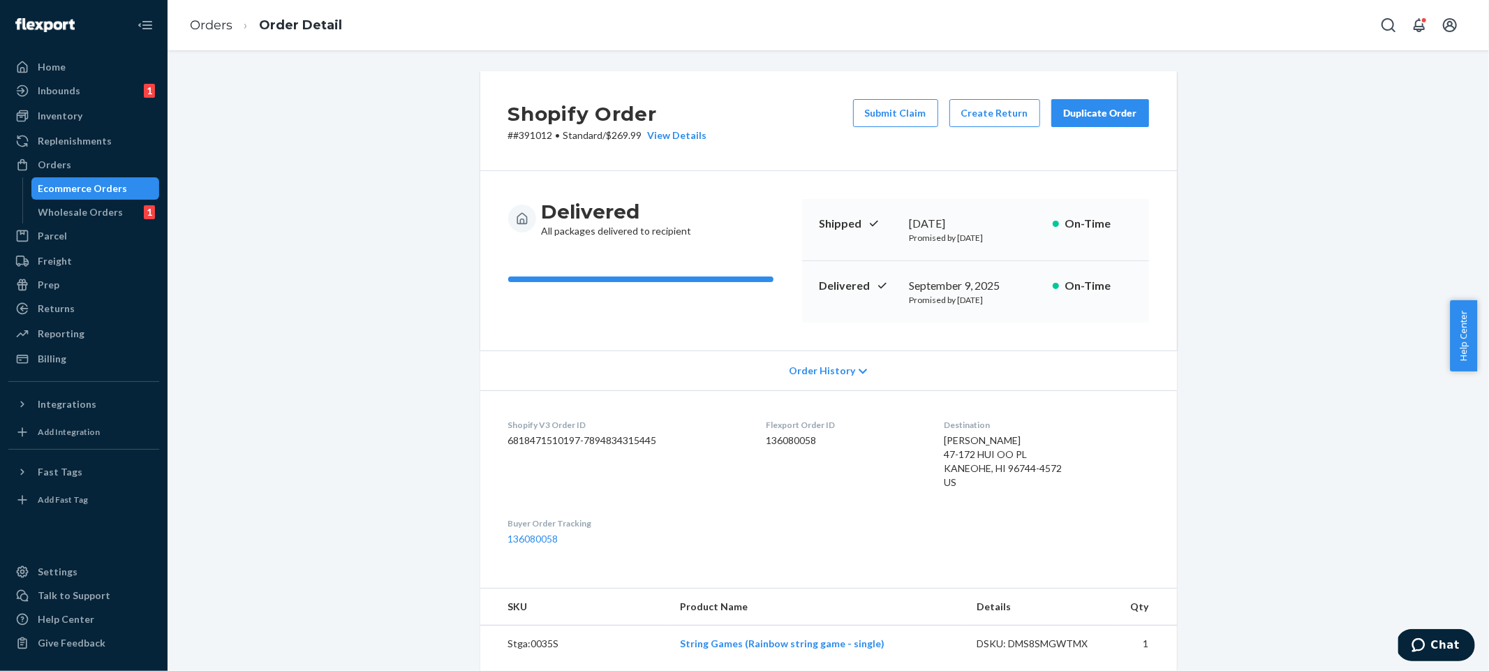
click at [798, 443] on dd "136080058" at bounding box center [844, 440] width 156 height 14
copy dd "136080058"
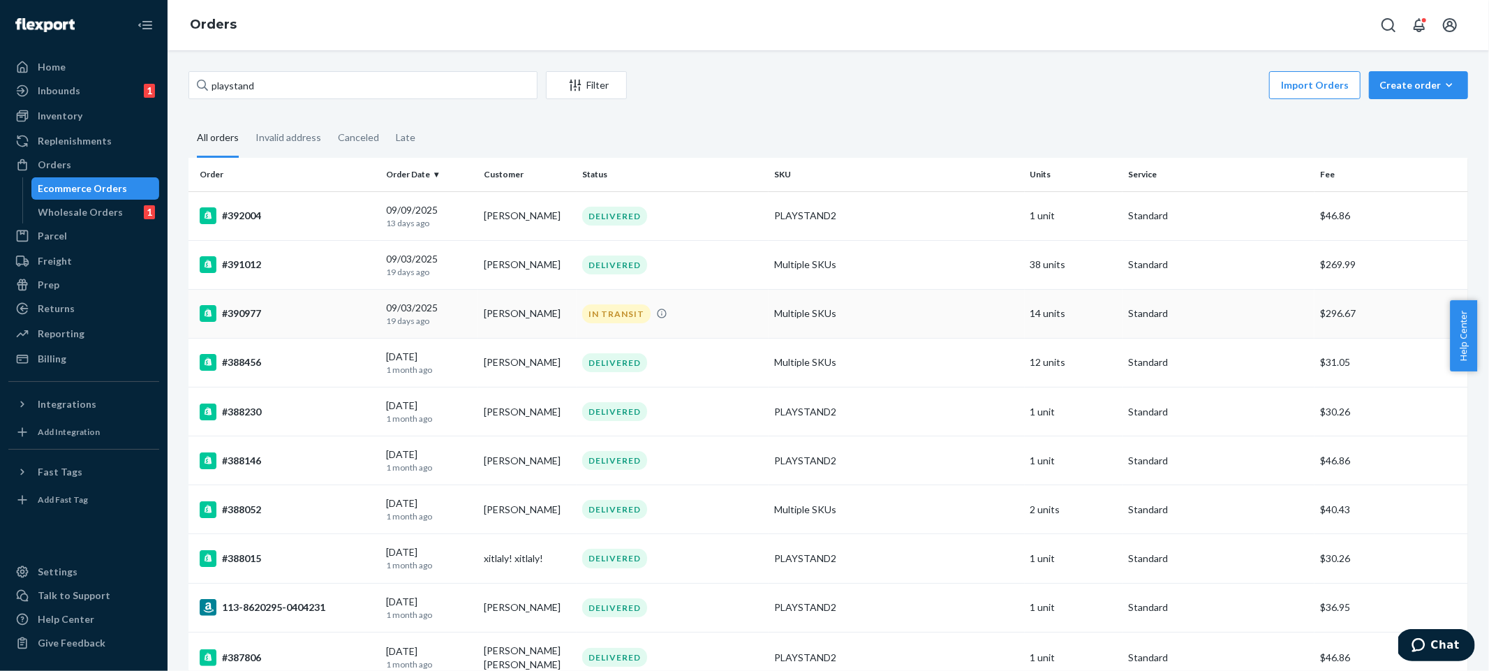
click at [748, 313] on div "IN TRANSIT" at bounding box center [672, 313] width 186 height 19
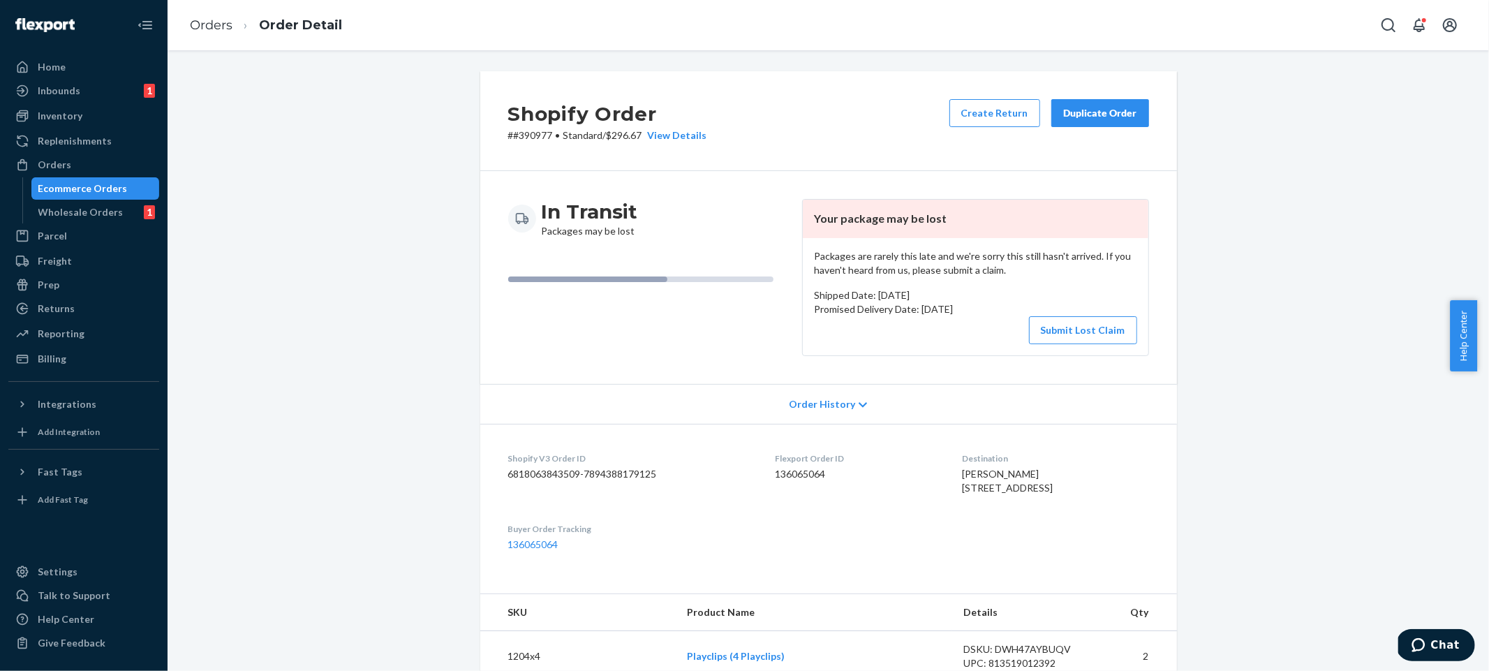
click at [789, 473] on dd "136065064" at bounding box center [857, 474] width 165 height 14
copy dd "136065064"
click at [490, 224] on div "In Transit Packages may be lost Your package may be lost Packages are rarely th…" at bounding box center [828, 277] width 697 height 213
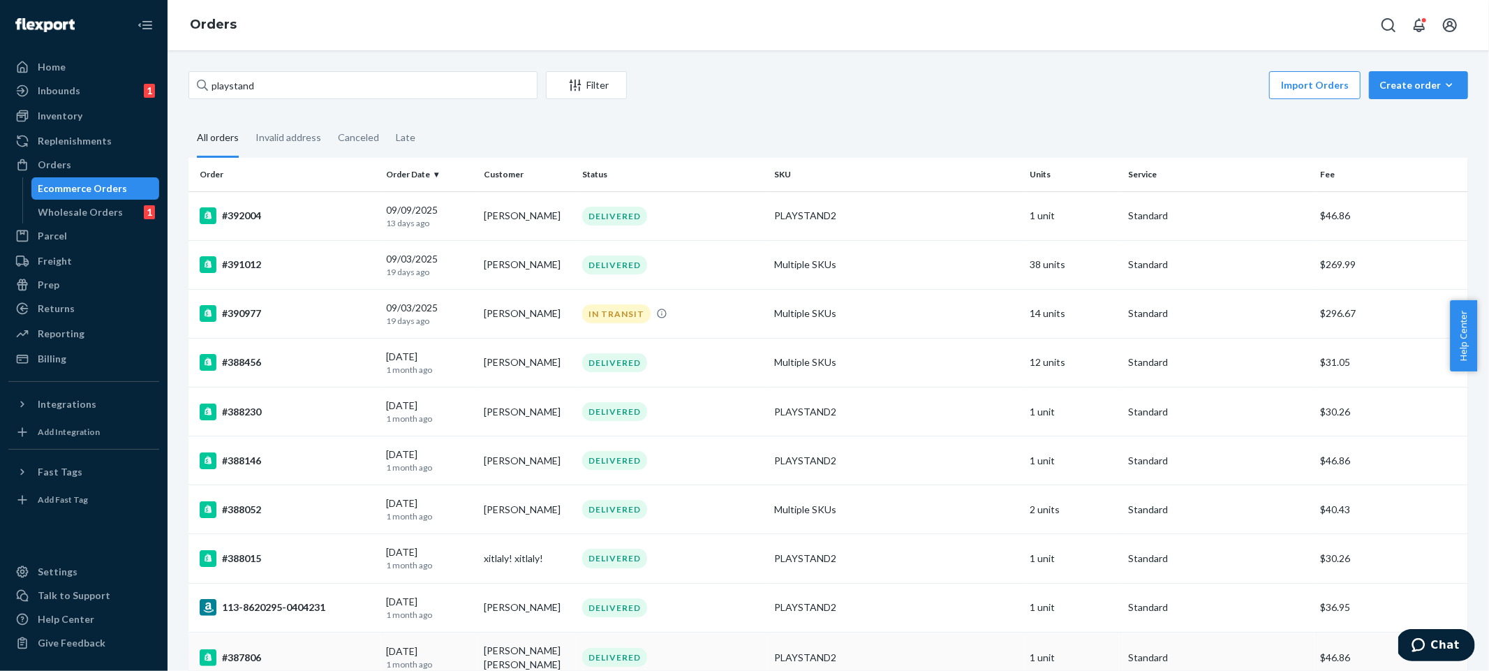
scroll to position [143, 0]
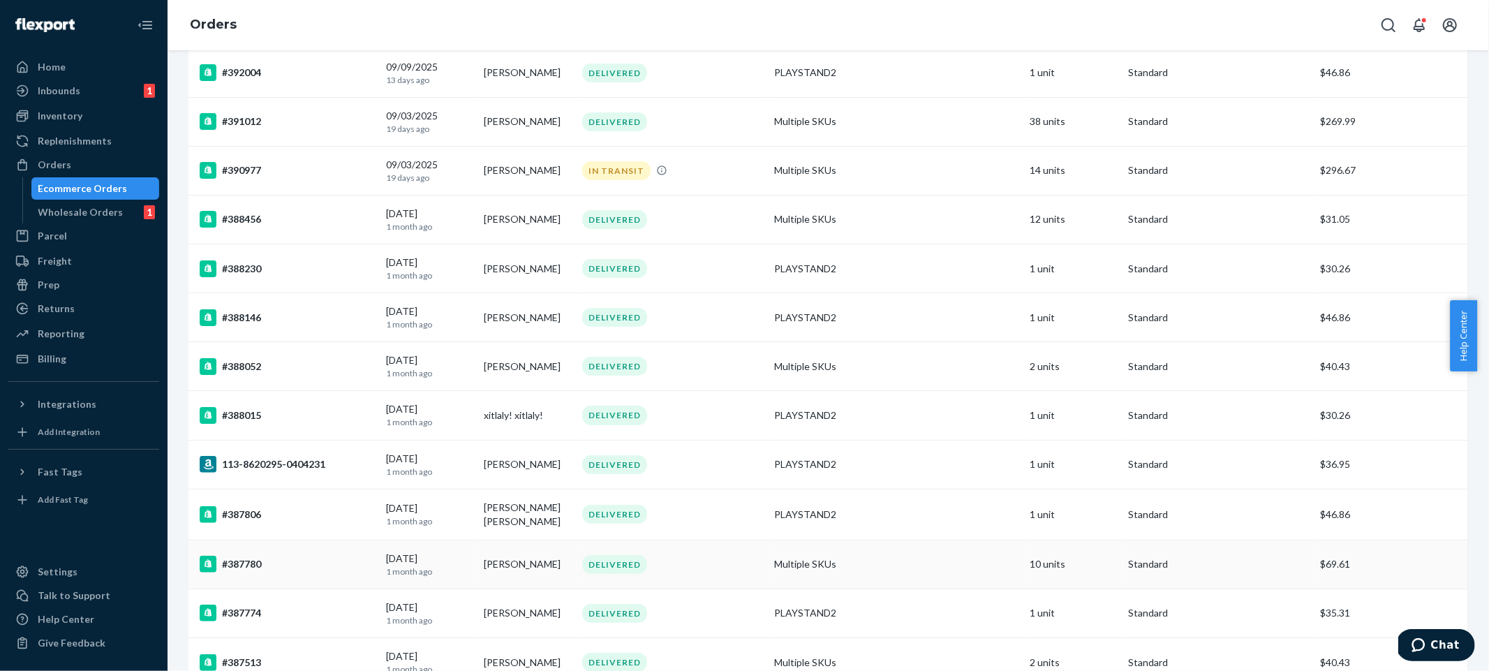
click at [863, 551] on td "Multiple SKUs" at bounding box center [897, 564] width 256 height 49
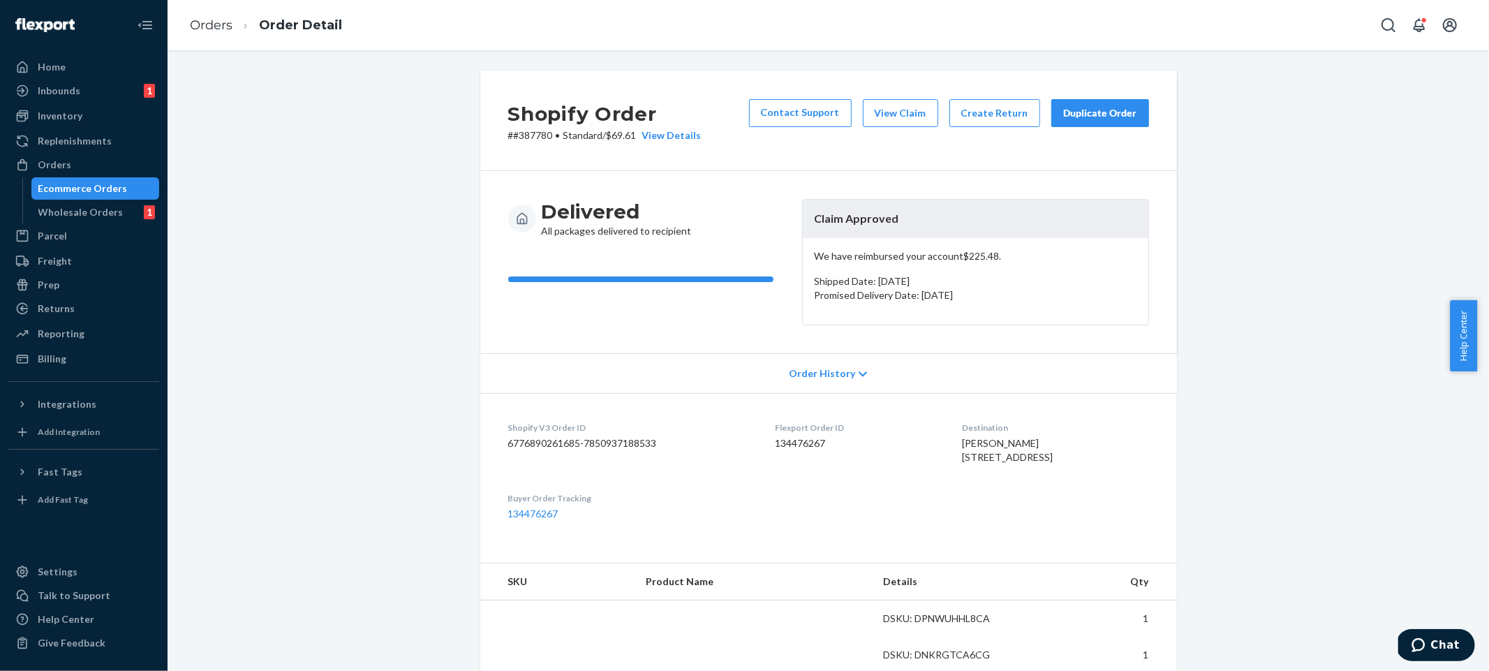
scroll to position [10, 0]
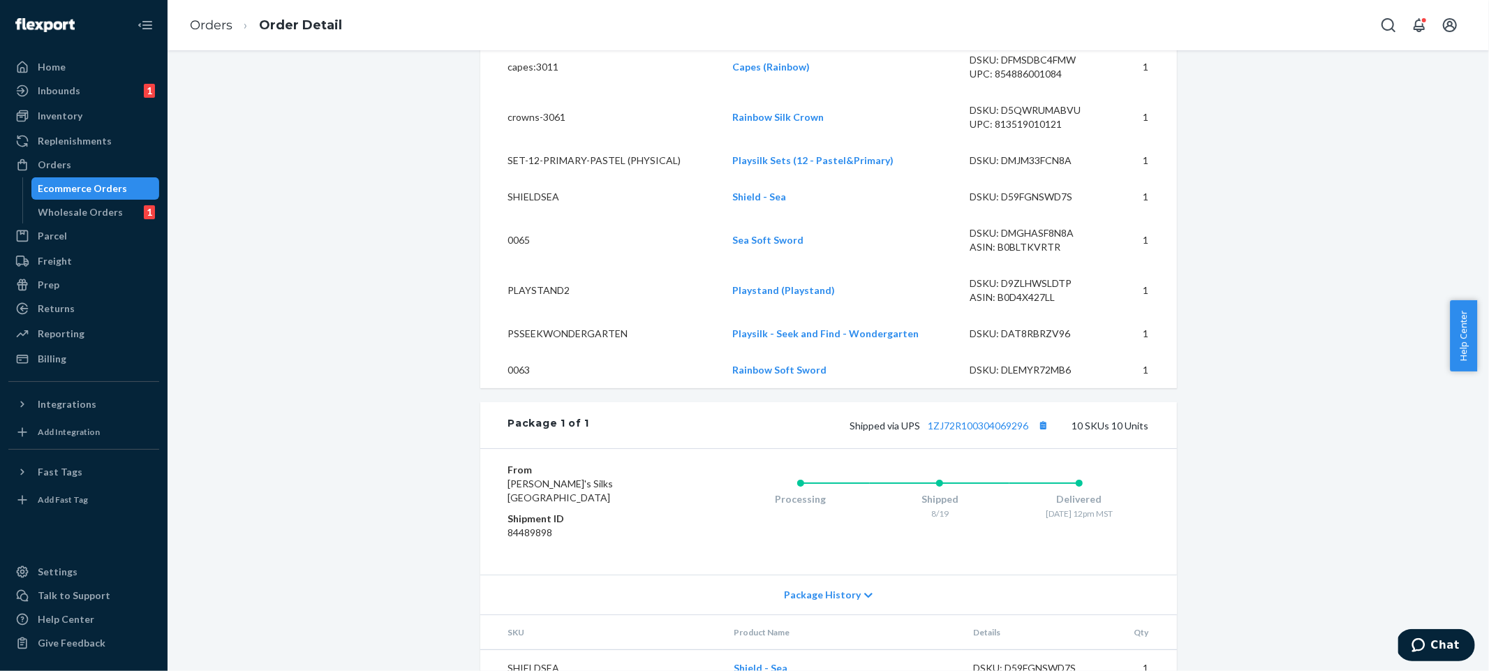
scroll to position [0, 0]
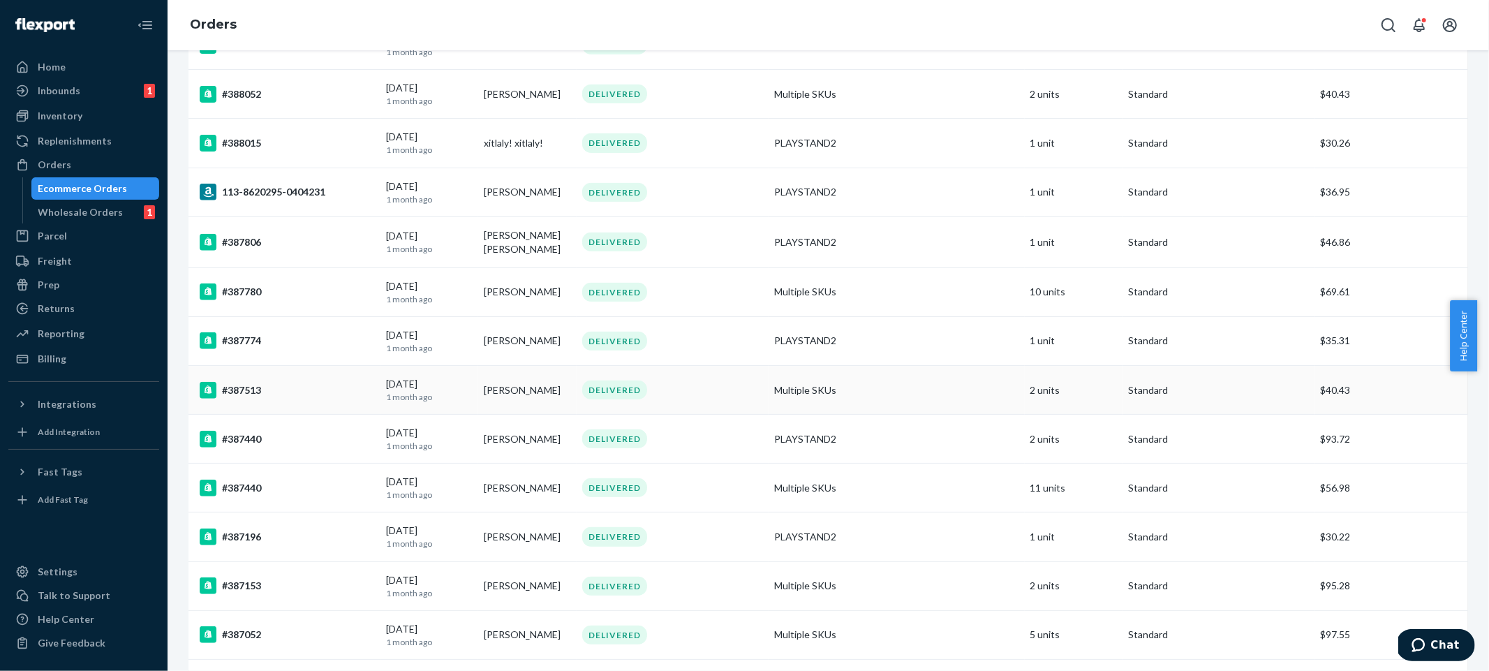
scroll to position [445, 0]
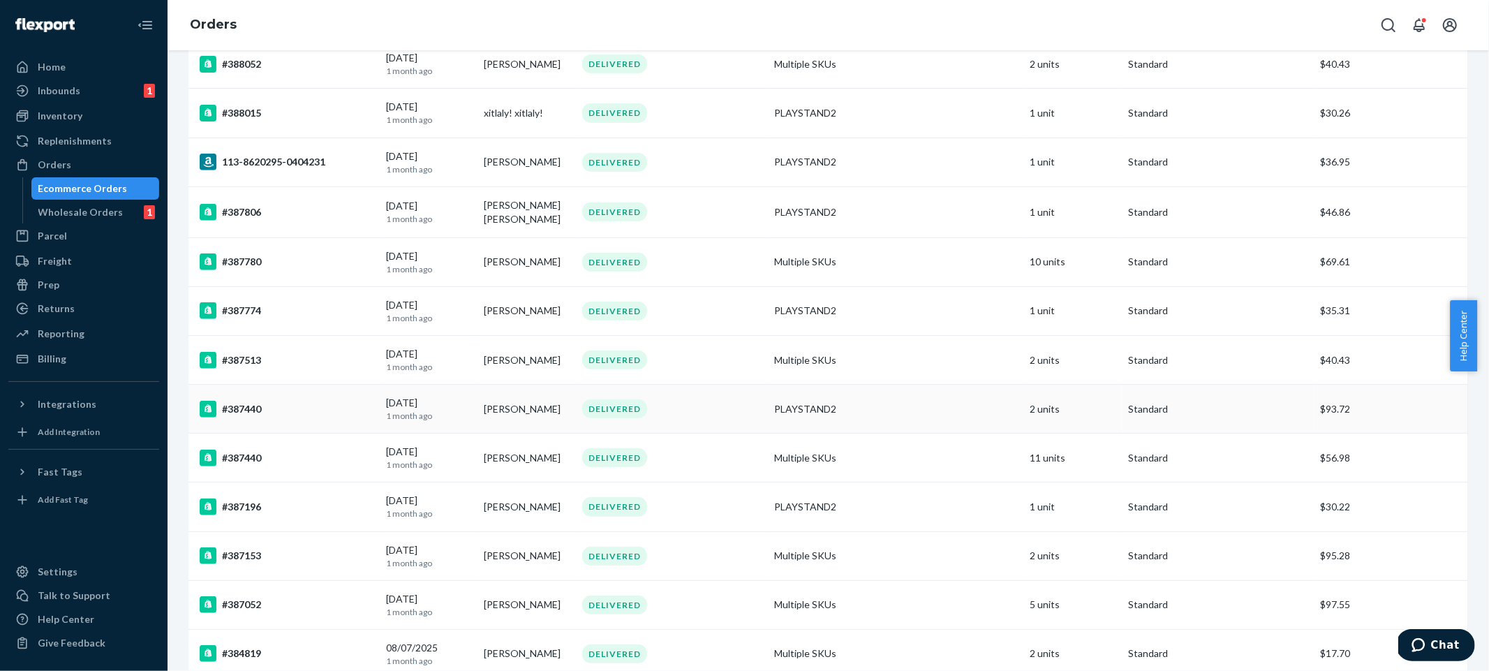
click at [878, 391] on td "PLAYSTAND2" at bounding box center [897, 409] width 256 height 49
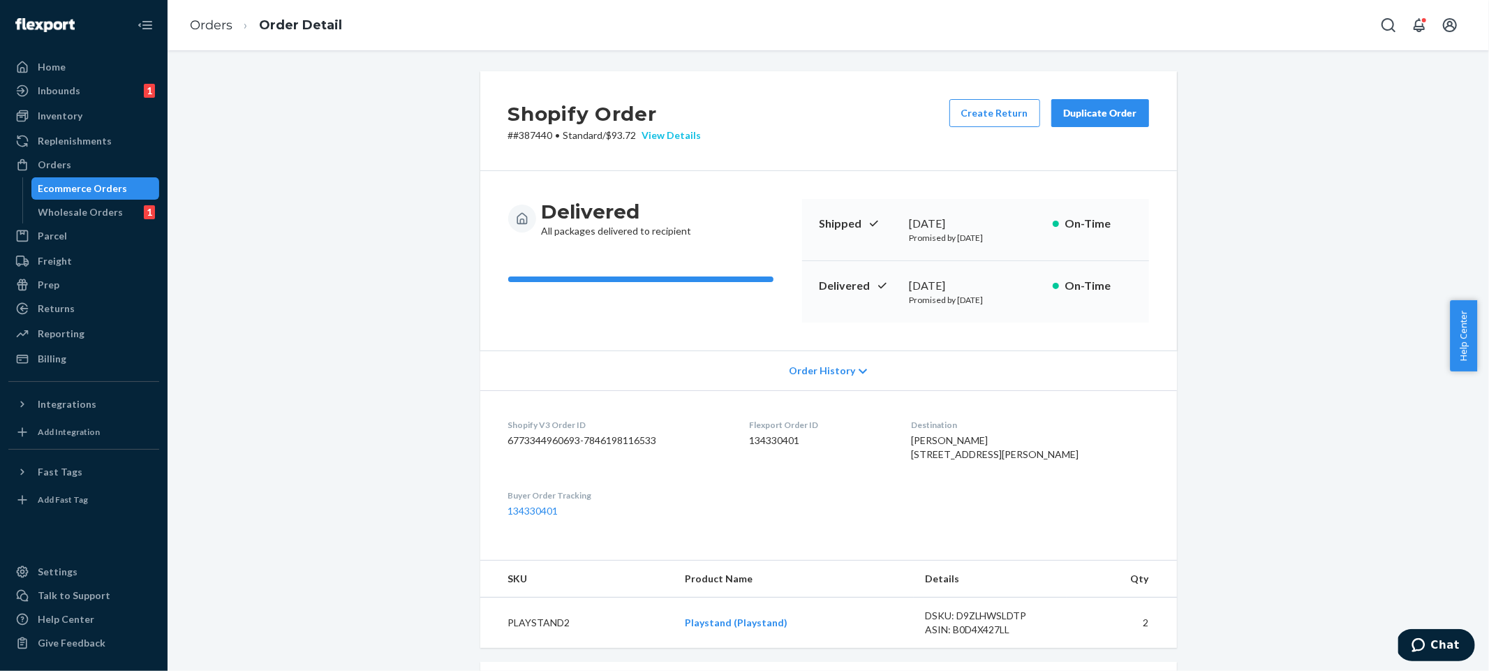
click at [676, 140] on div "View Details" at bounding box center [669, 135] width 65 height 14
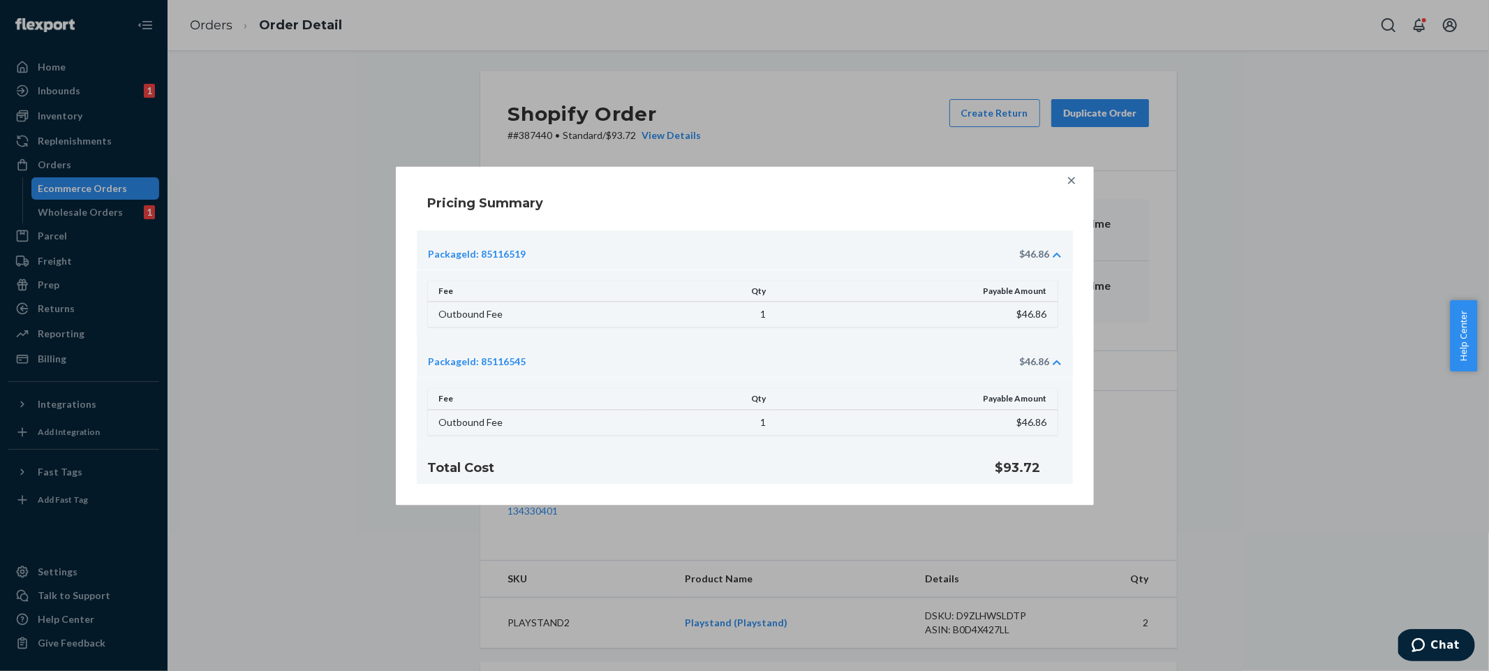
click at [1082, 176] on div at bounding box center [1071, 180] width 28 height 28
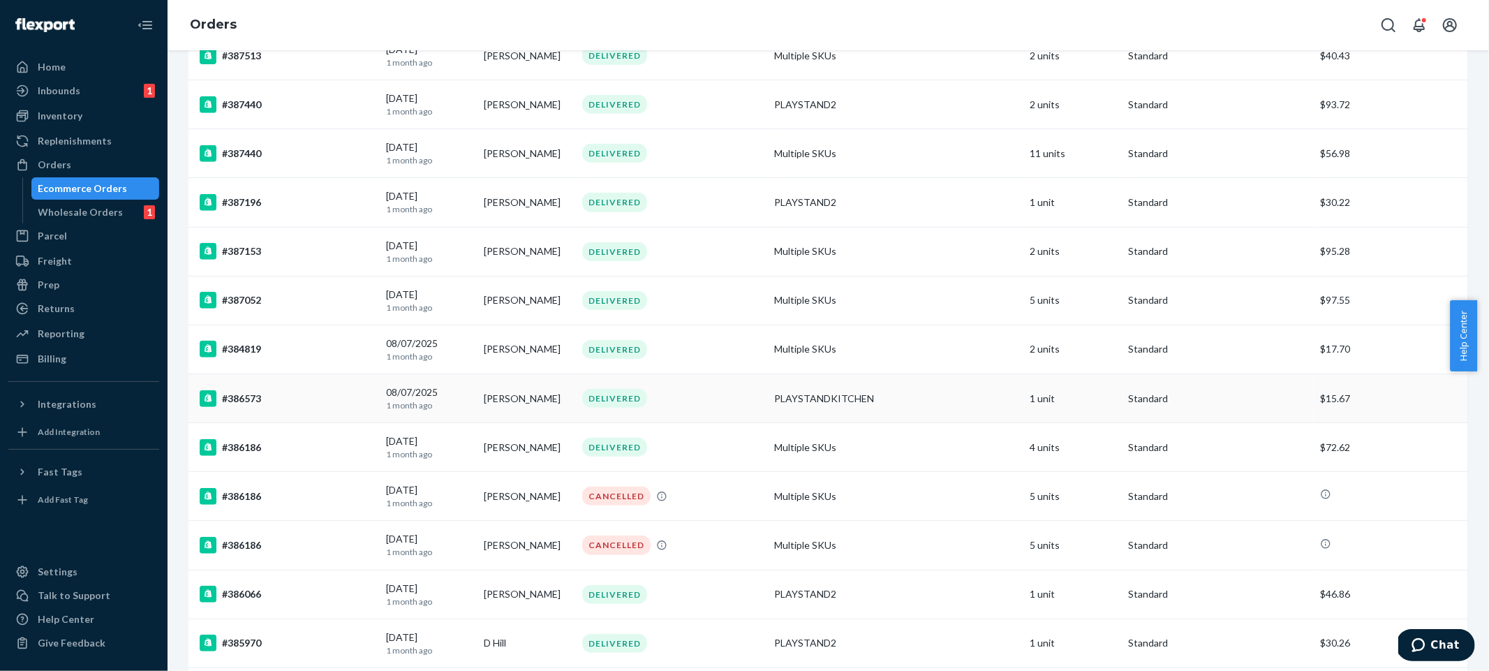
scroll to position [770, 0]
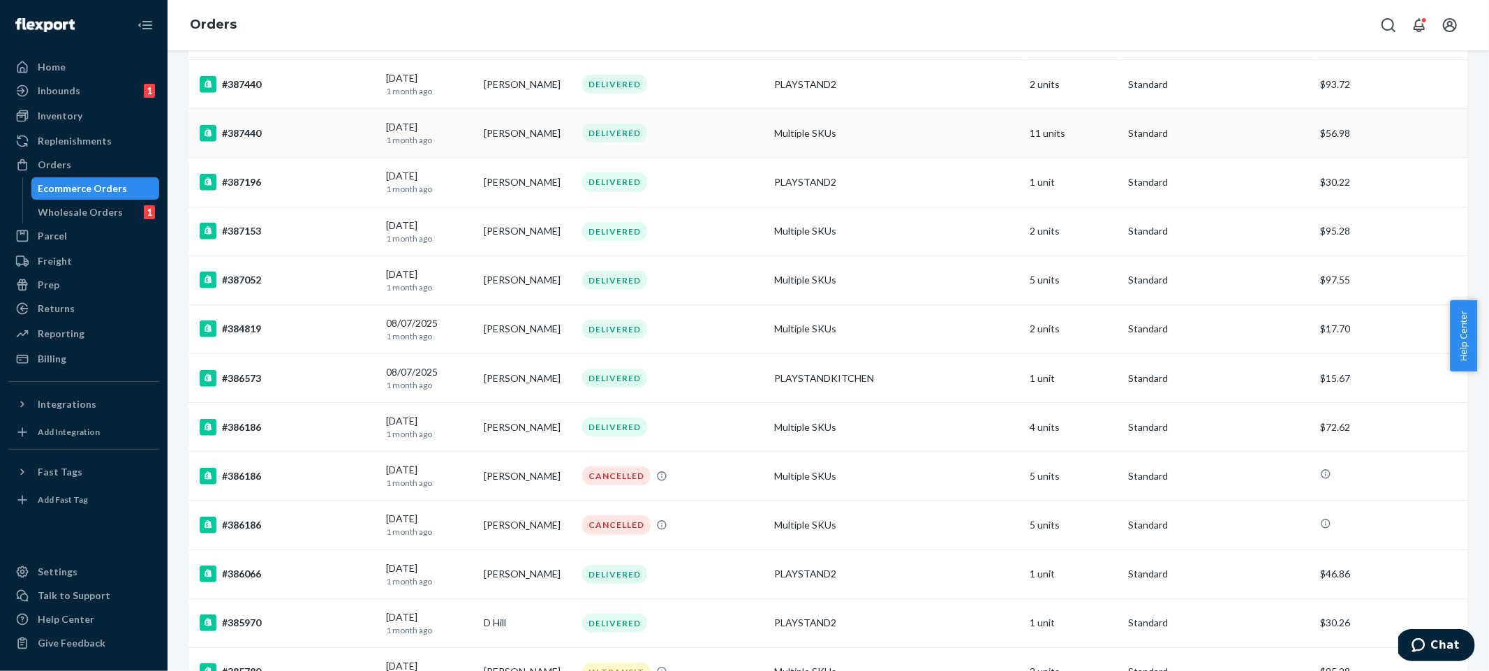
click at [937, 145] on td "Multiple SKUs" at bounding box center [897, 133] width 256 height 49
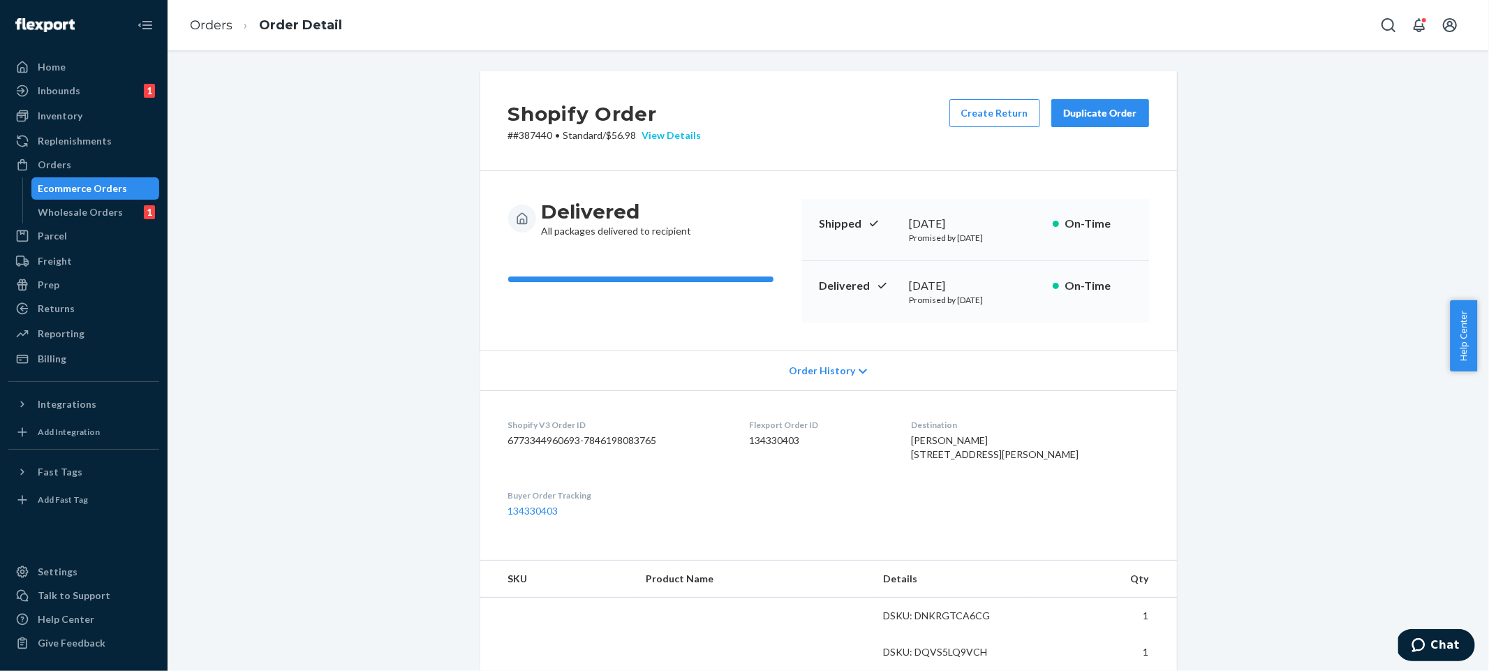
click at [678, 139] on div "View Details" at bounding box center [669, 135] width 65 height 14
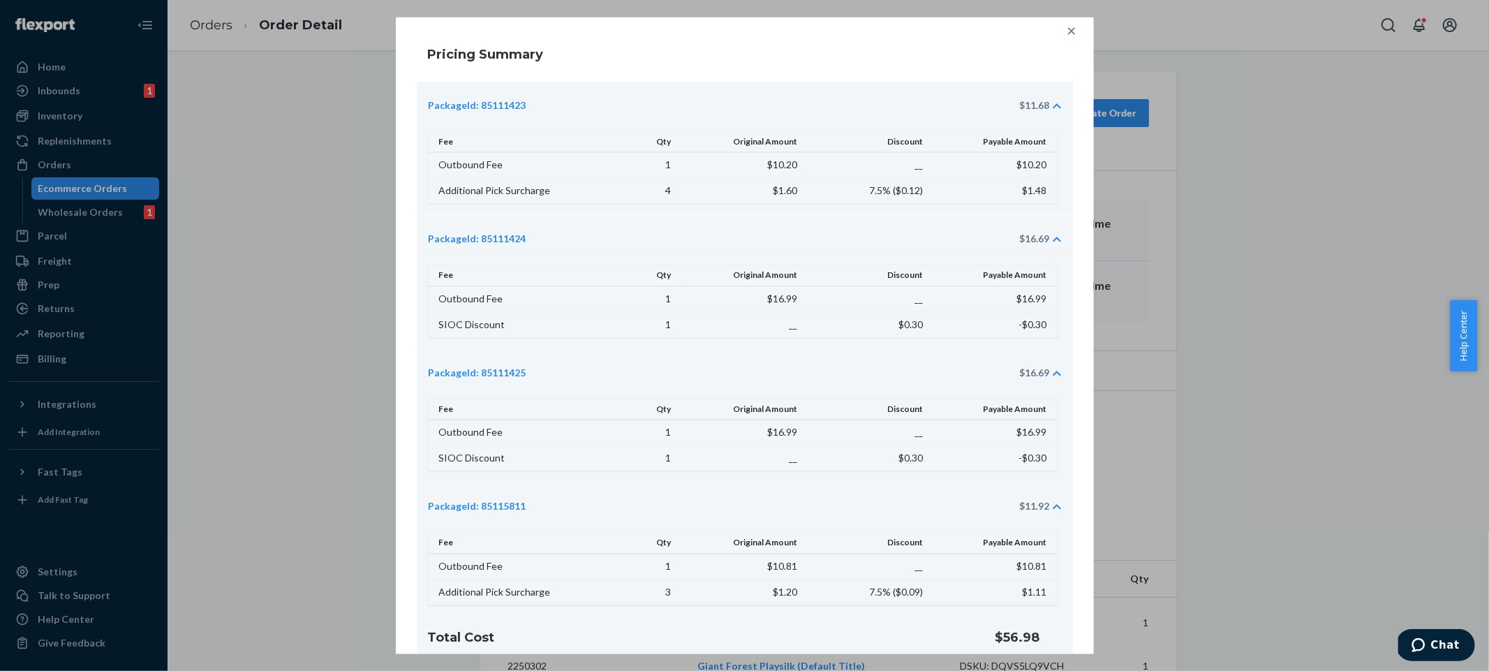
scroll to position [20, 0]
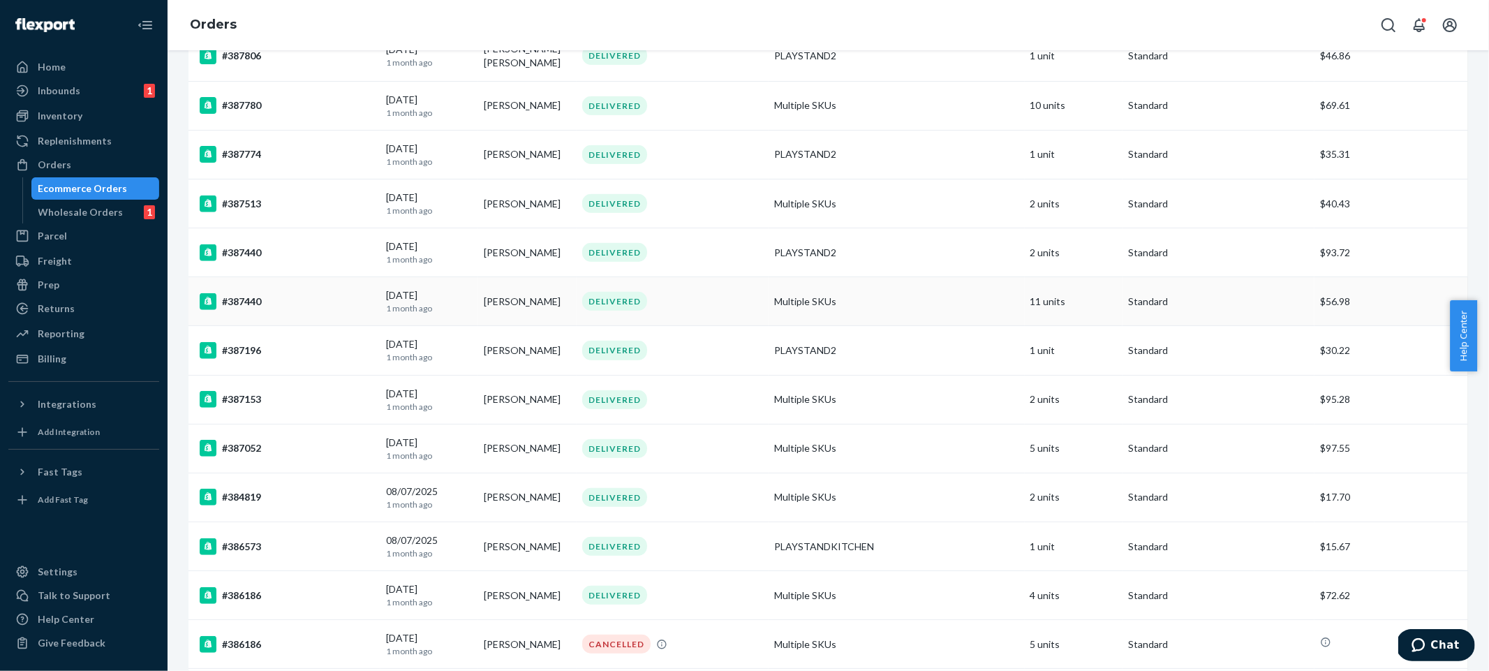
scroll to position [643, 0]
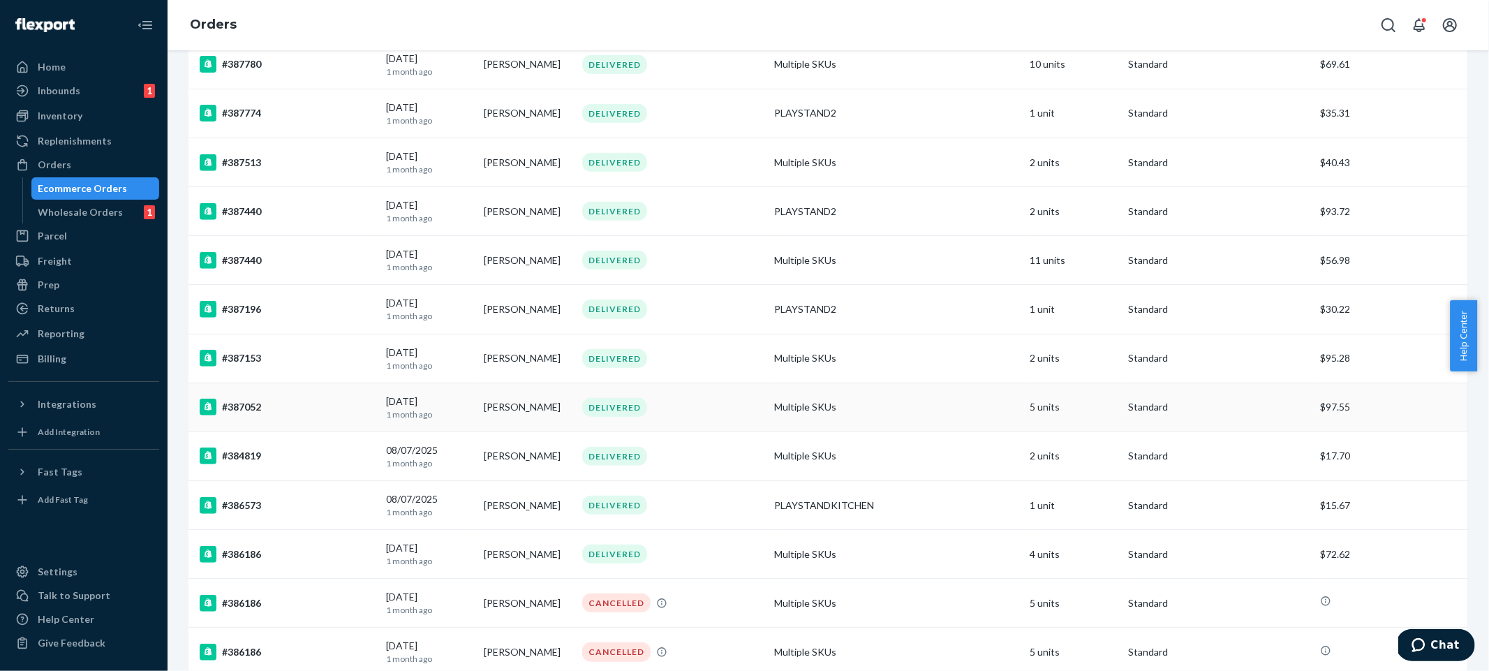
click at [883, 396] on td "Multiple SKUs" at bounding box center [897, 407] width 256 height 49
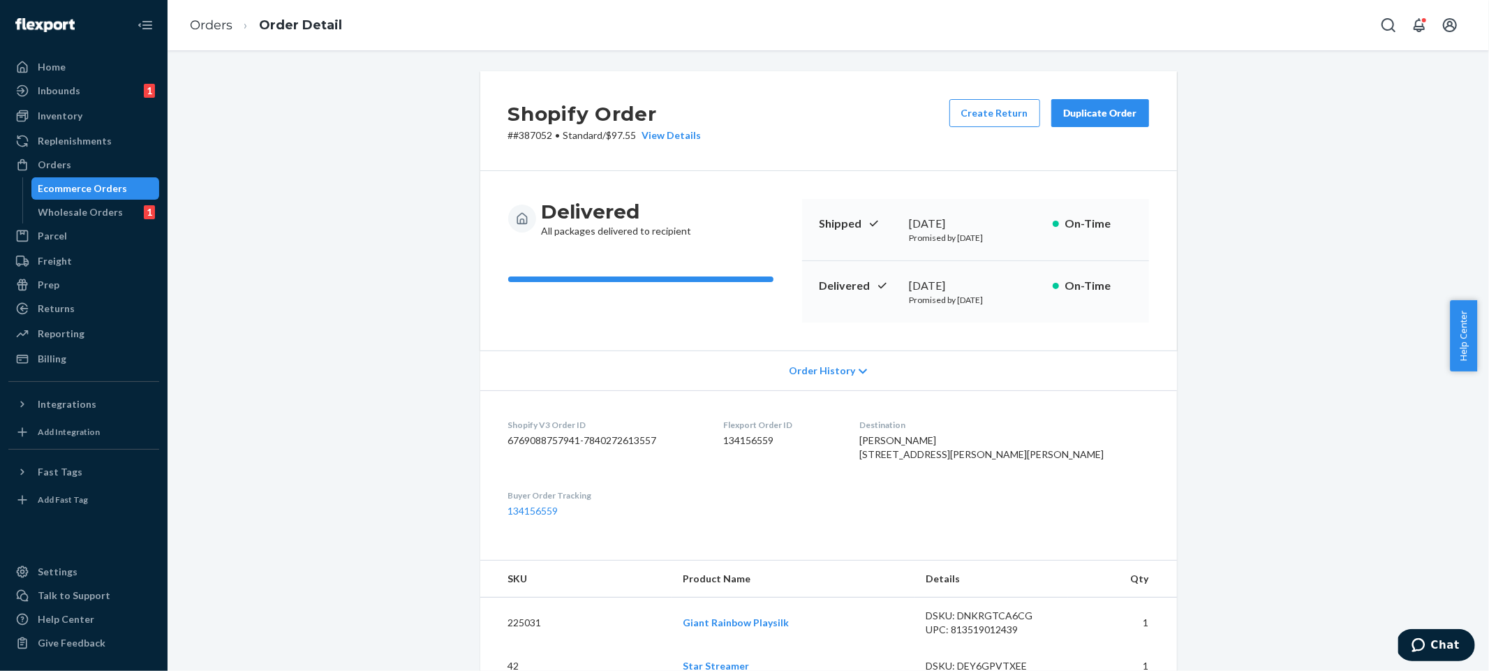
click at [702, 133] on div "Shopify Order # #387052 • Standard / $97.55 View Details Create Return Duplicat…" at bounding box center [828, 121] width 697 height 100
click at [687, 133] on div "View Details" at bounding box center [669, 135] width 65 height 14
click at [523, 136] on p "# #387052 • Standard / $97.55 View Details" at bounding box center [604, 135] width 193 height 14
copy p "387052"
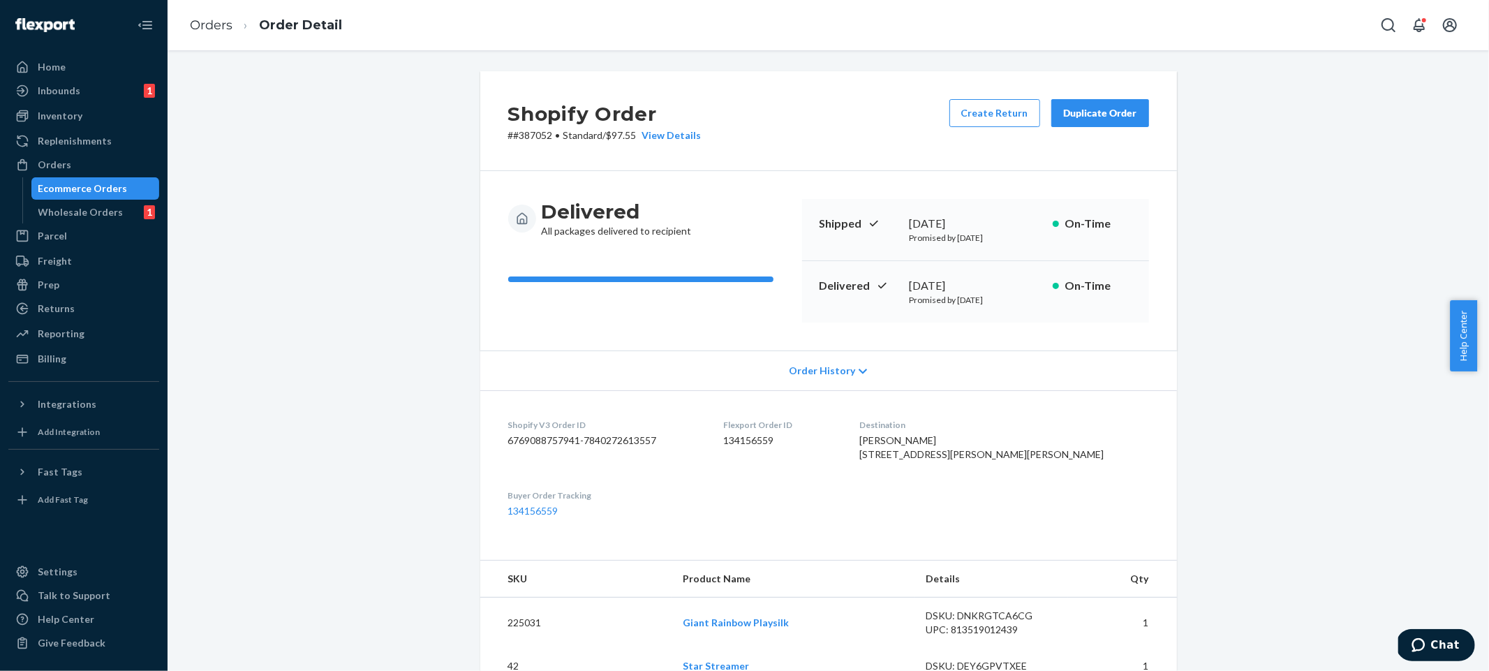
click at [681, 168] on div "Shopify Order # #387052 • Standard / $97.55 View Details Create Return Duplicat…" at bounding box center [828, 121] width 697 height 100
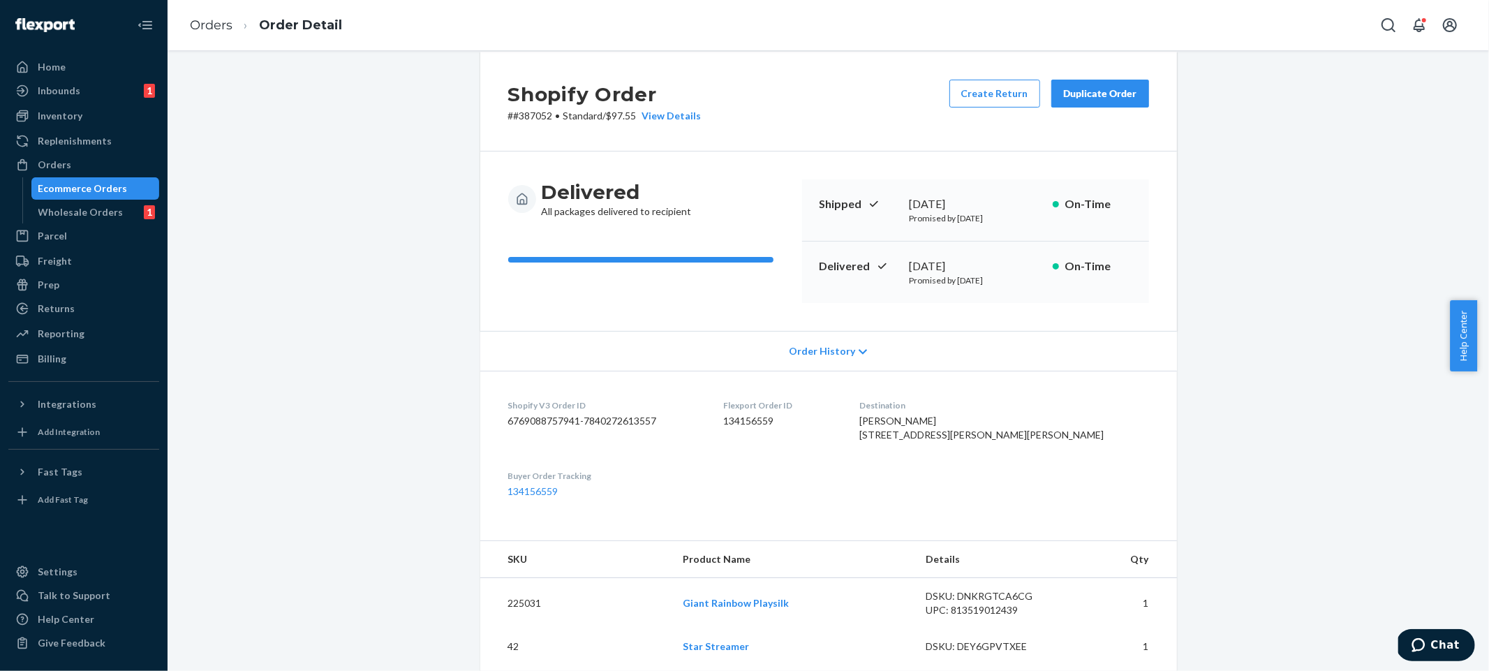
click at [795, 416] on dd "134156559" at bounding box center [781, 421] width 114 height 14
copy dd "134156559"
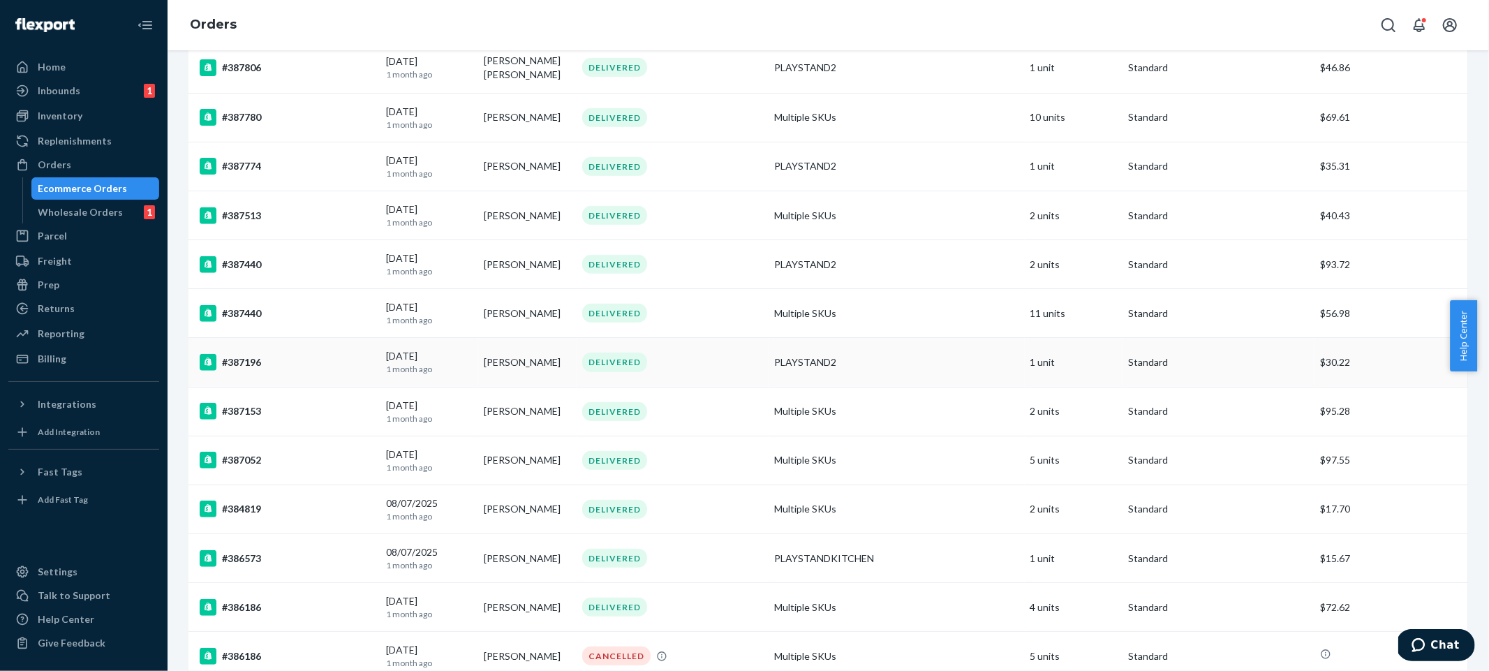
scroll to position [653, 0]
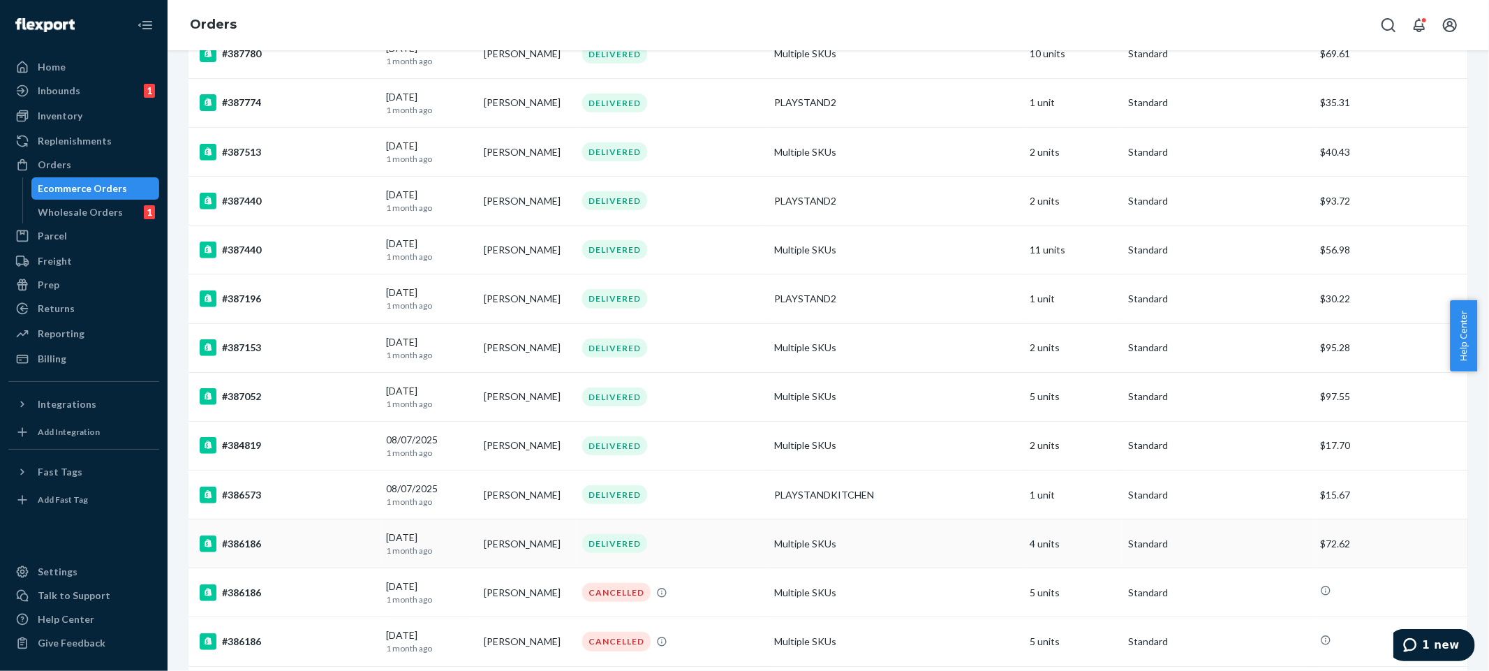
click at [1210, 543] on p "Standard" at bounding box center [1218, 544] width 181 height 14
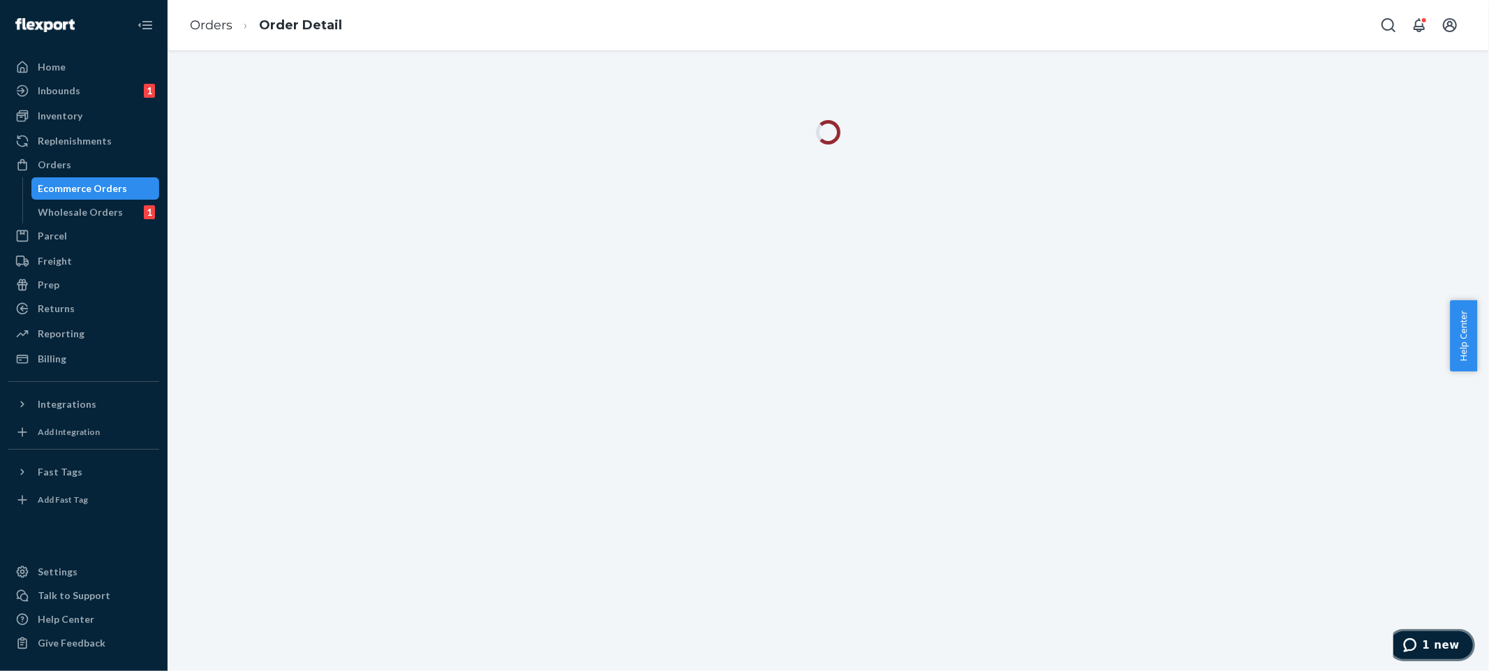
click at [1449, 641] on span "1 new" at bounding box center [1440, 644] width 37 height 13
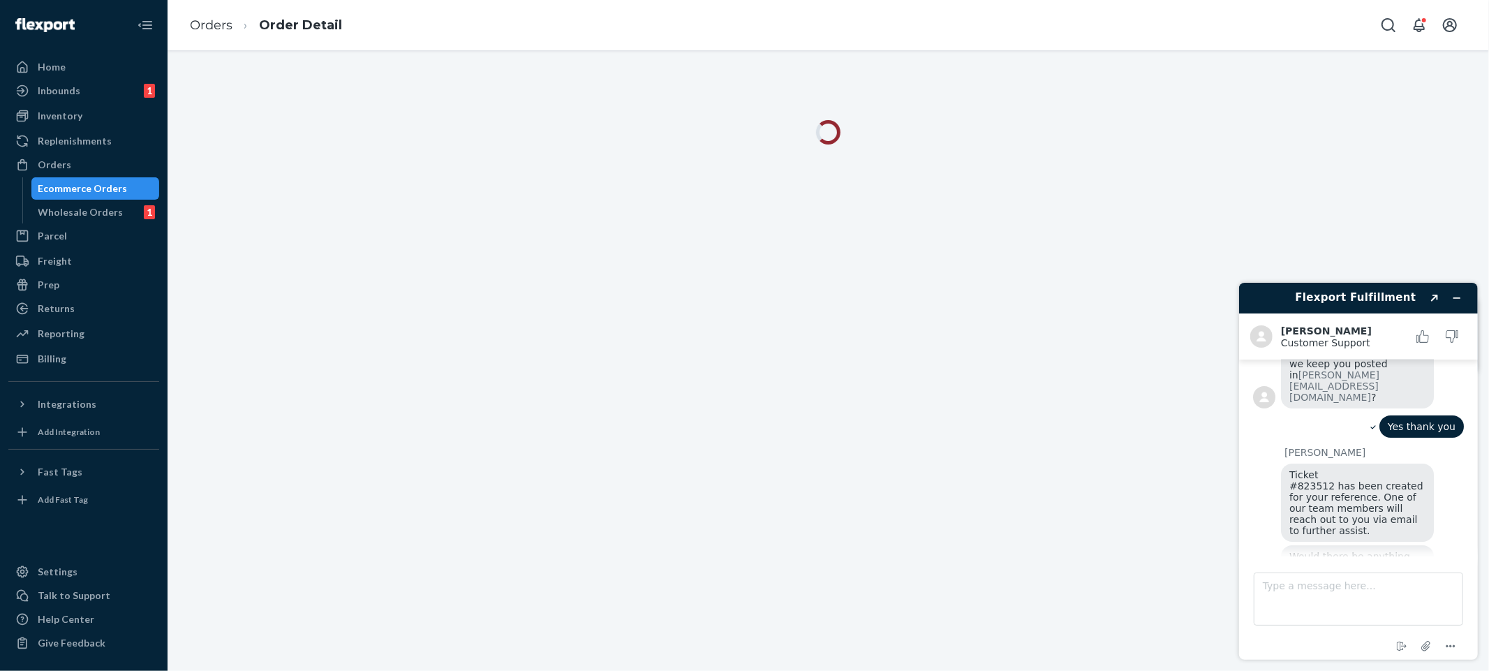
scroll to position [302, 0]
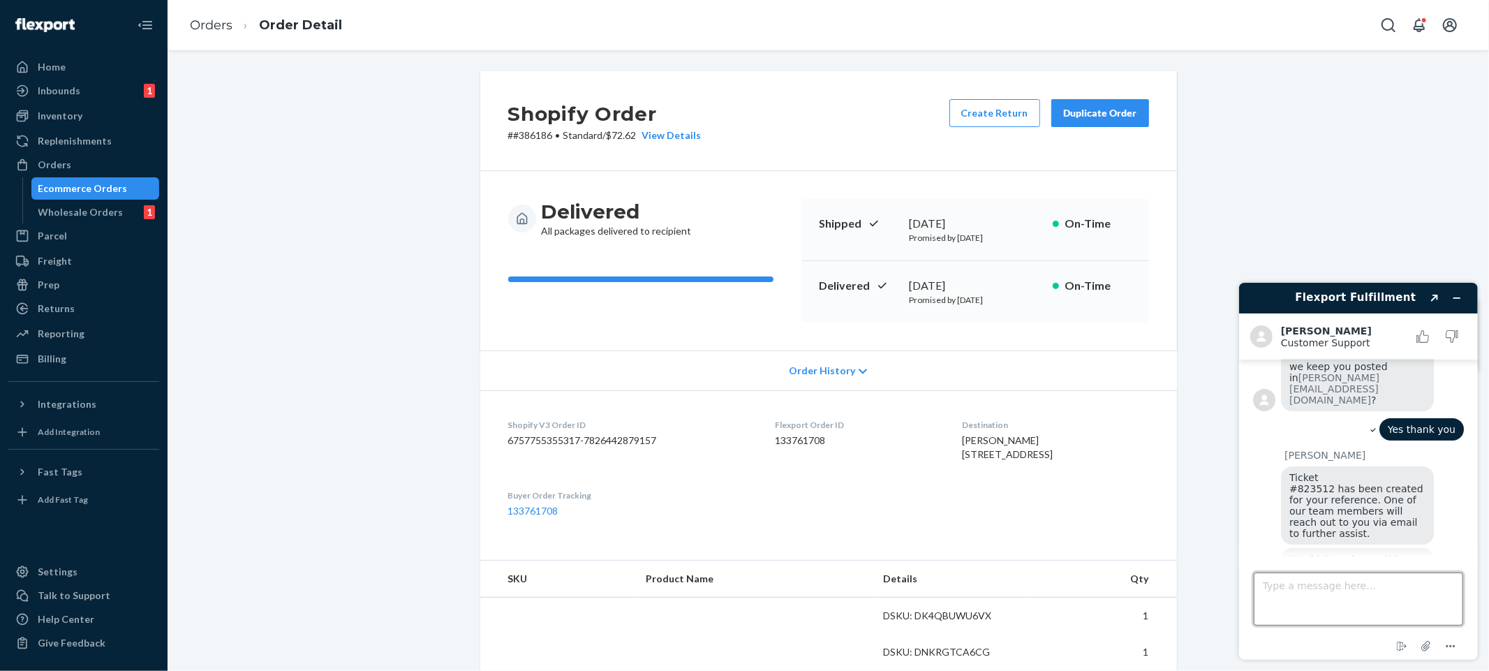
click at [1304, 597] on textarea "Type a message here..." at bounding box center [1357, 598] width 209 height 53
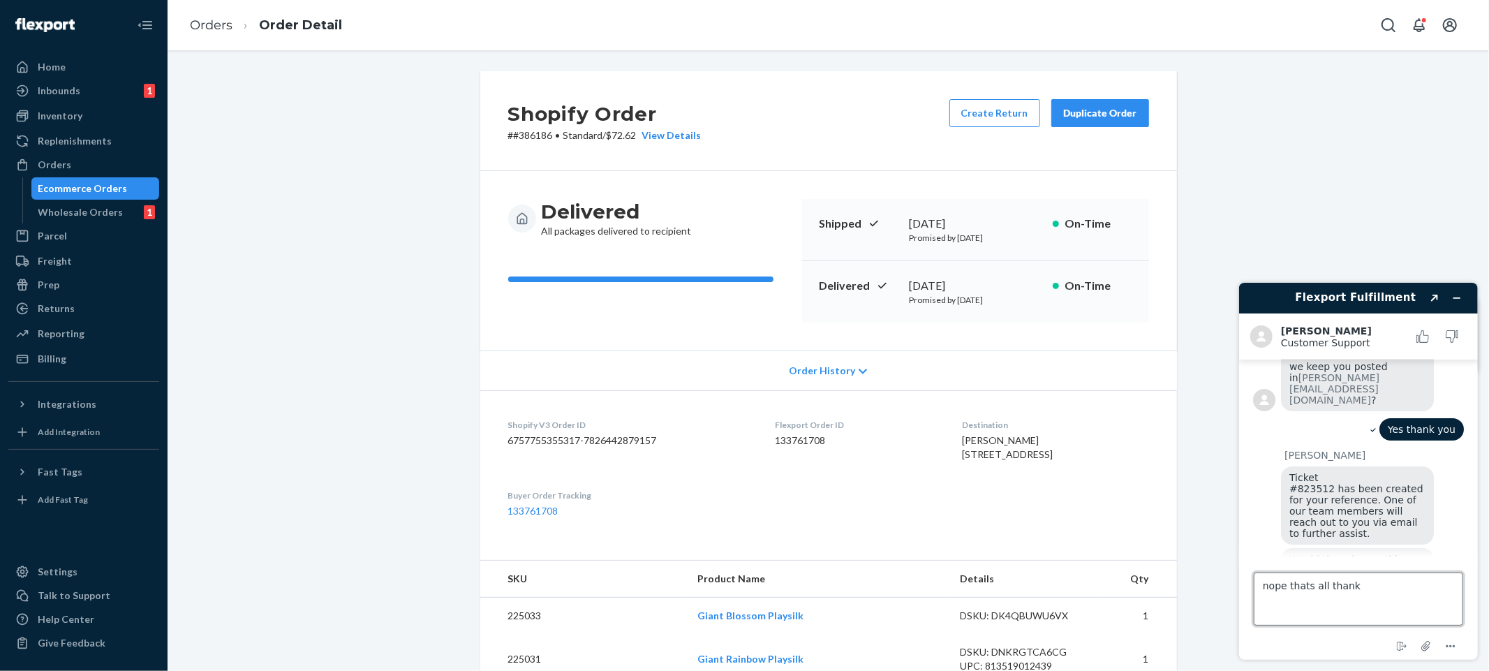
type textarea "nope thats all thanks"
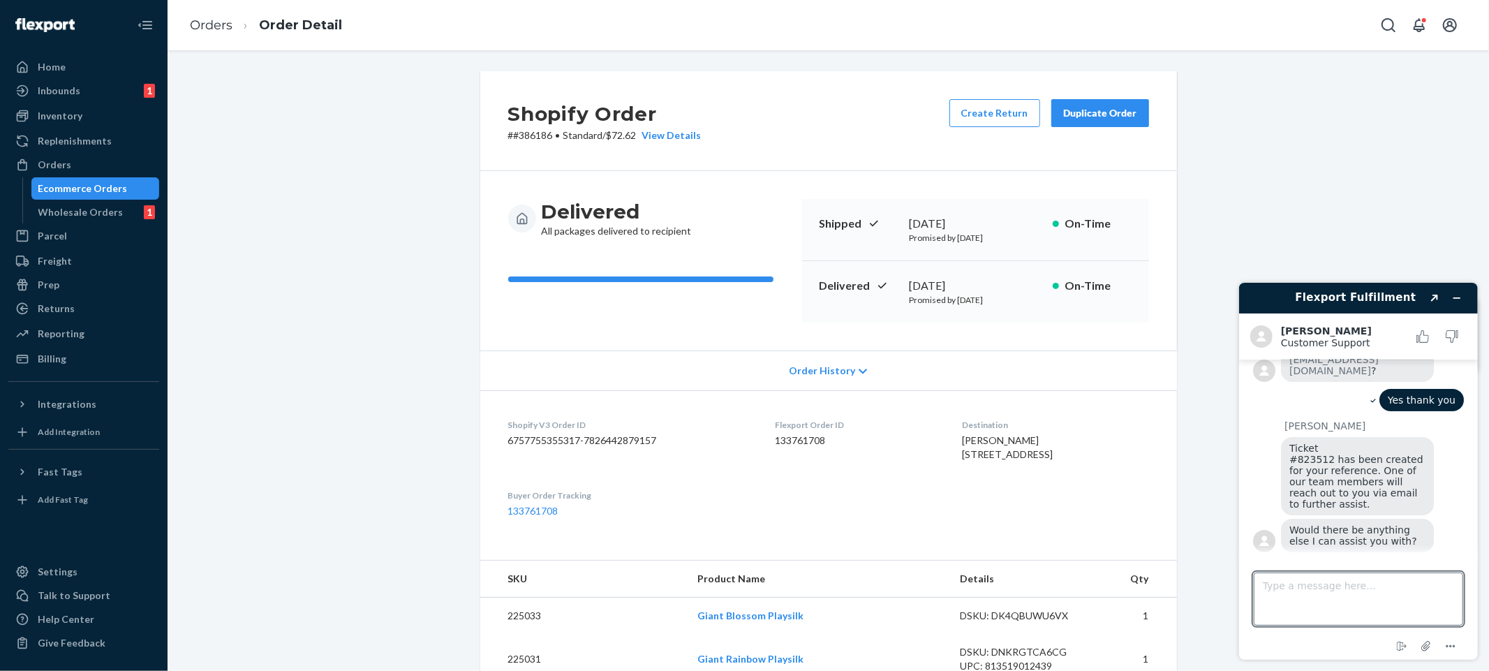
click at [1454, 295] on icon "Minimize widget" at bounding box center [1456, 297] width 10 height 10
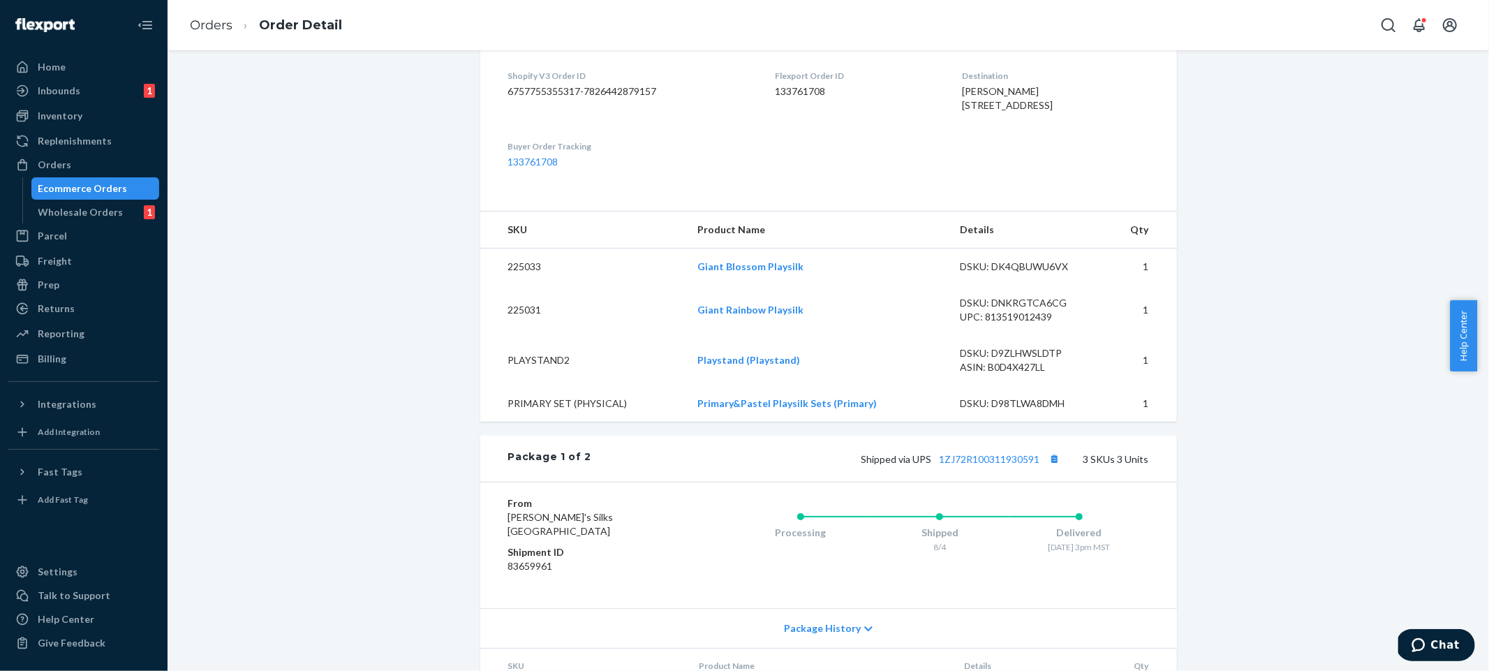
scroll to position [0, 0]
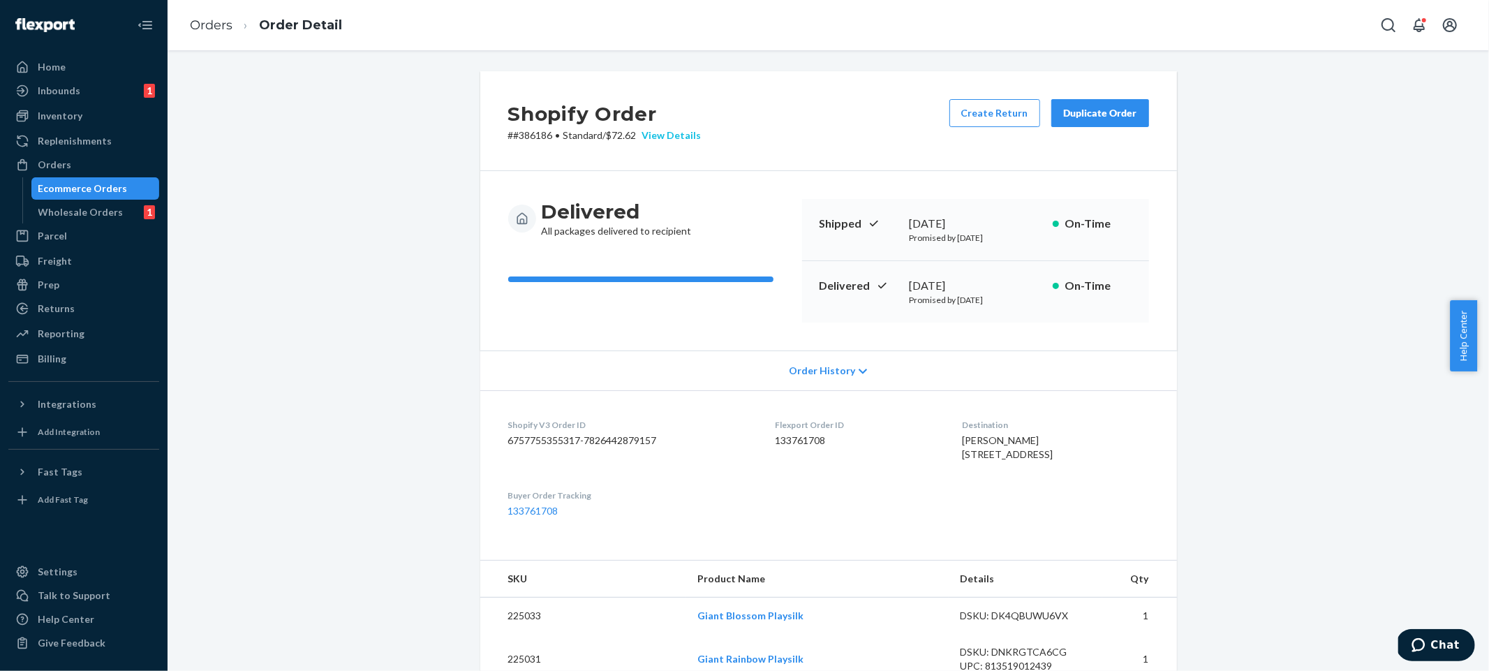
click at [666, 140] on div "View Details" at bounding box center [669, 135] width 65 height 14
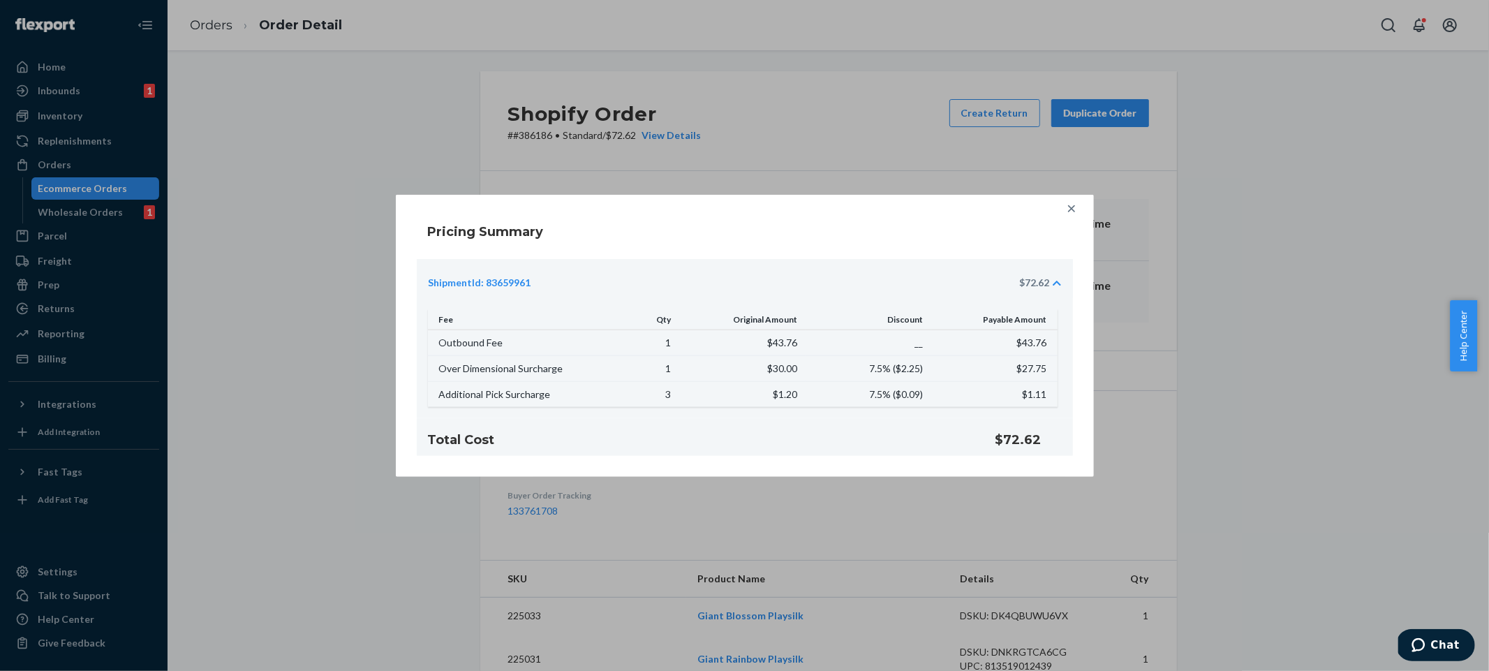
click at [1076, 207] on icon at bounding box center [1071, 208] width 14 height 14
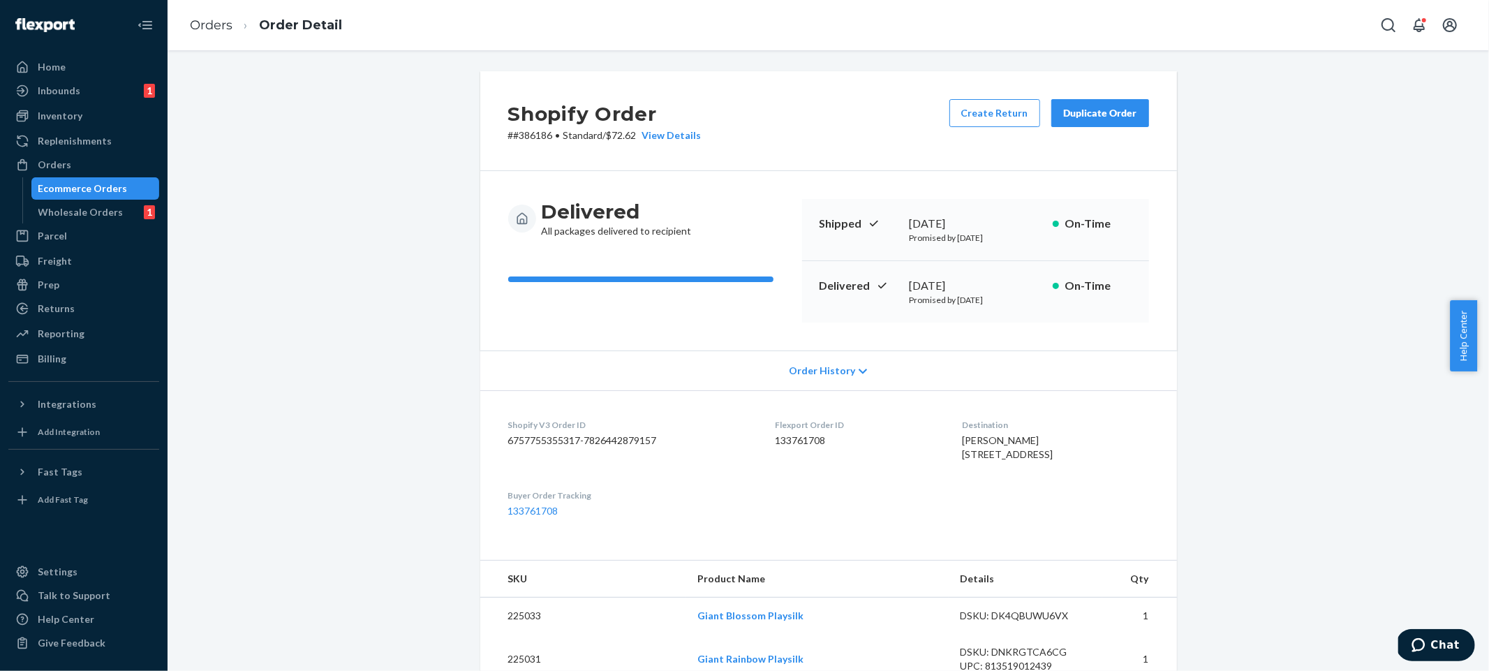
click at [794, 437] on dd "133761708" at bounding box center [857, 440] width 165 height 14
copy dd "133761708"
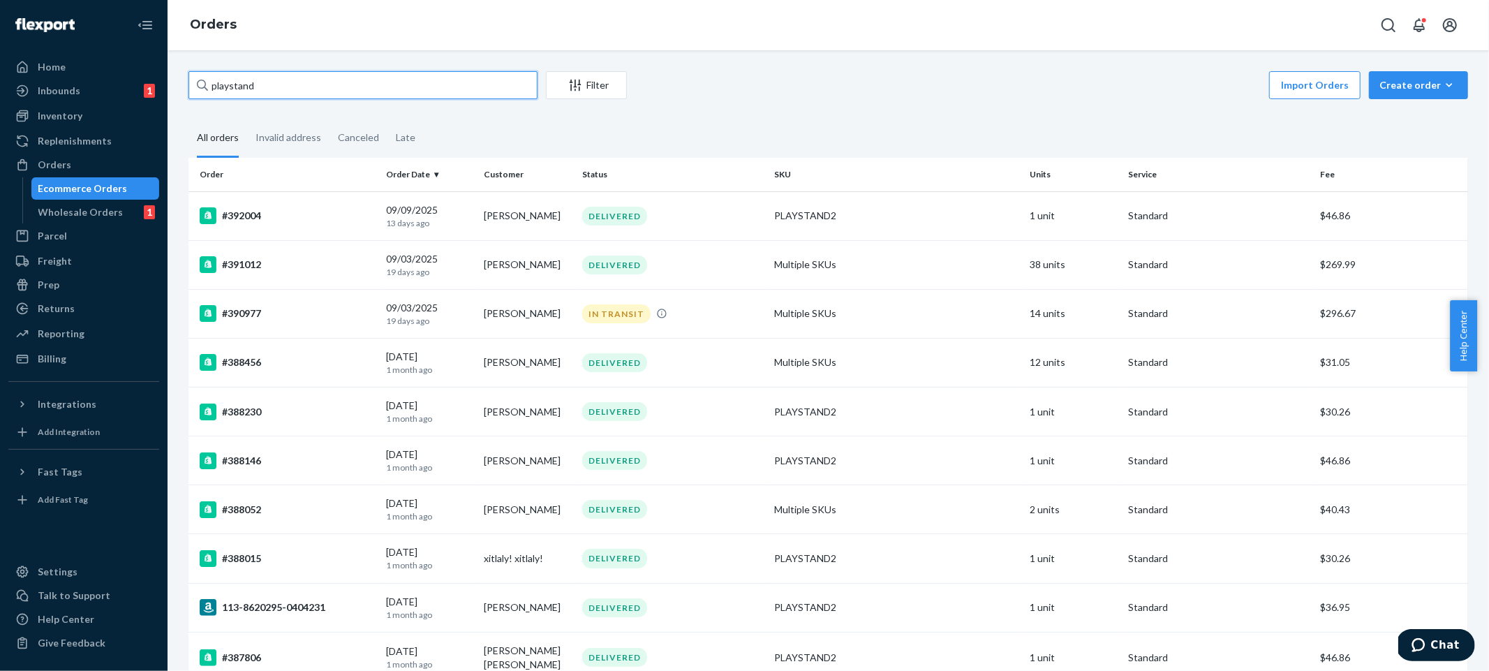
click at [376, 89] on input "playstand" at bounding box center [362, 85] width 349 height 28
click at [748, 81] on div "Import Orders Create order Ecommerce order Removal order" at bounding box center [1051, 86] width 833 height 31
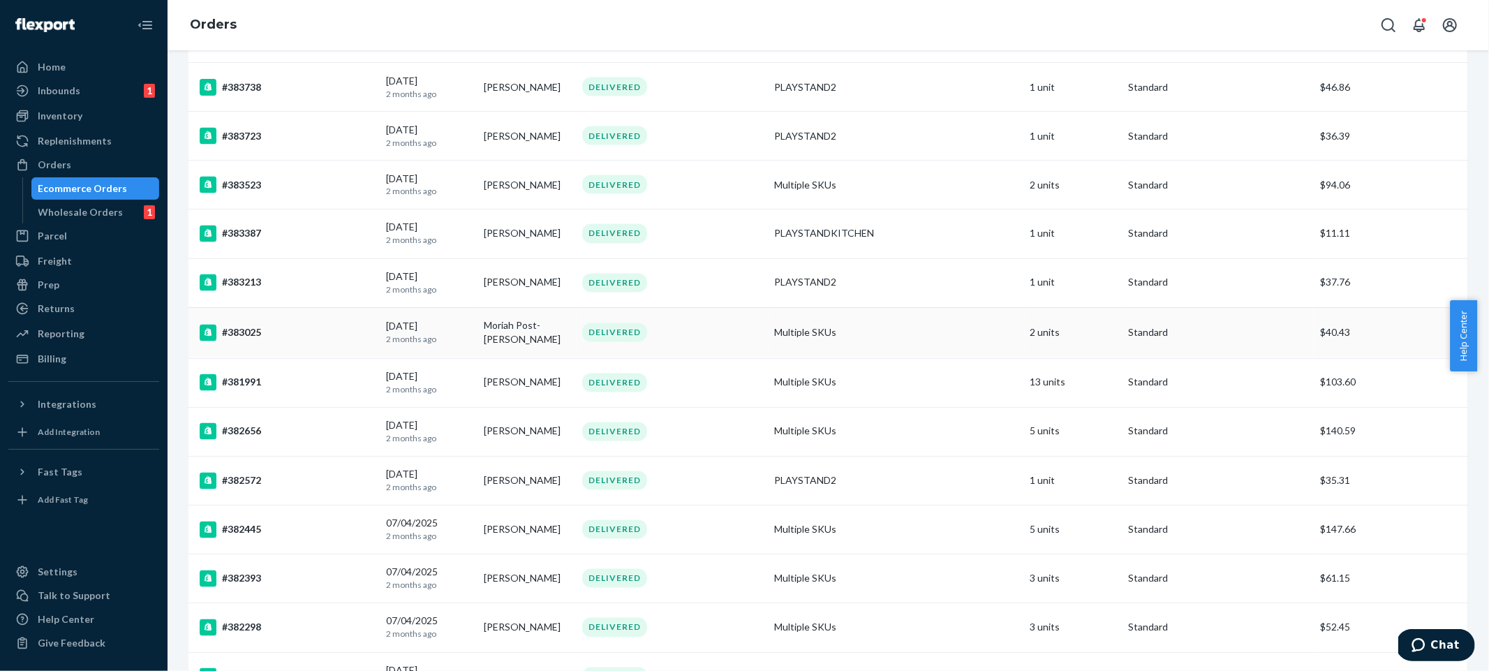
scroll to position [2109, 0]
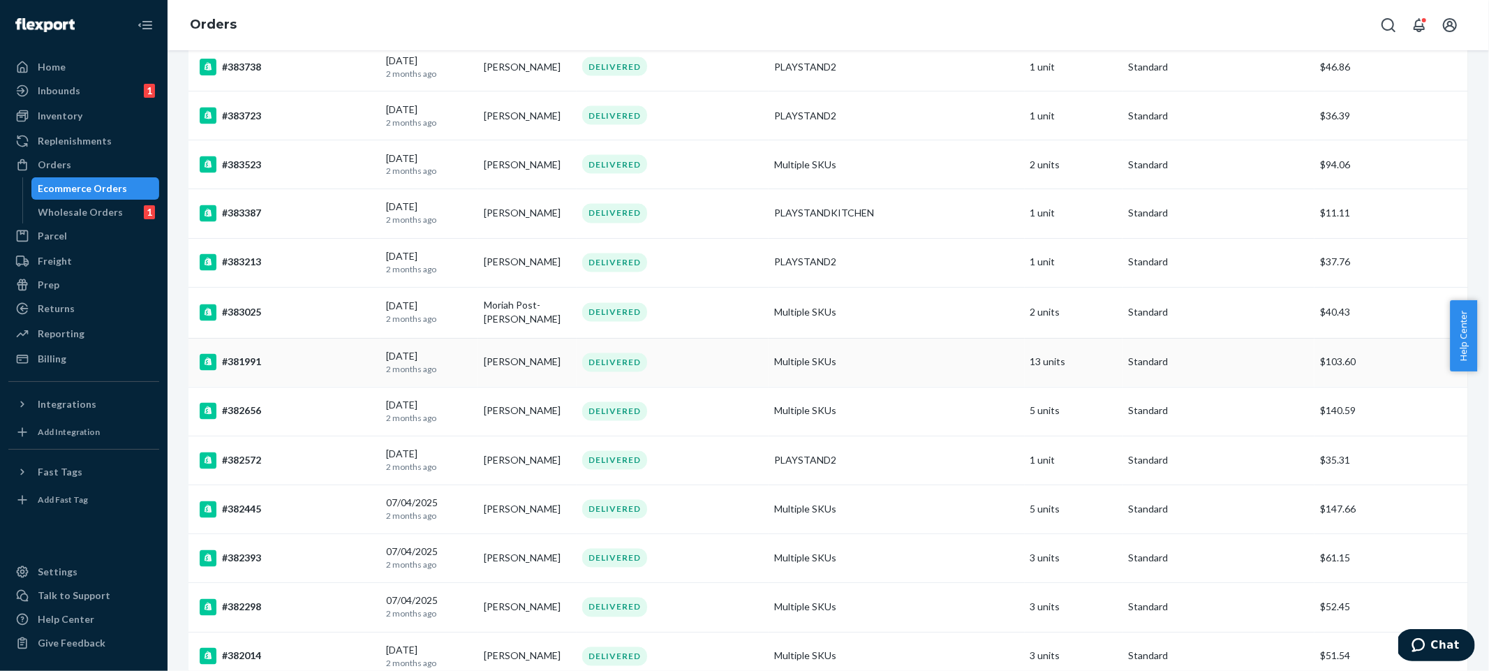
click at [903, 362] on td "Multiple SKUs" at bounding box center [897, 362] width 256 height 49
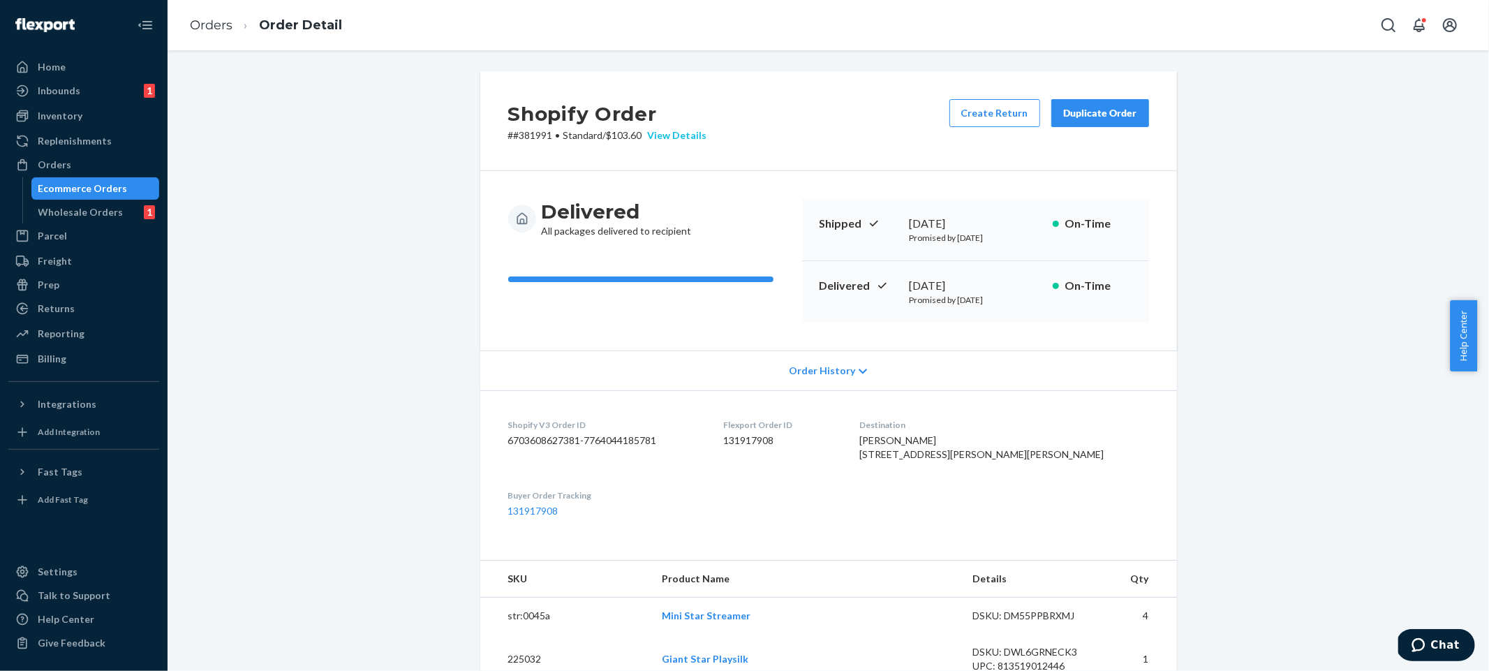
click at [674, 137] on div "View Details" at bounding box center [674, 135] width 65 height 14
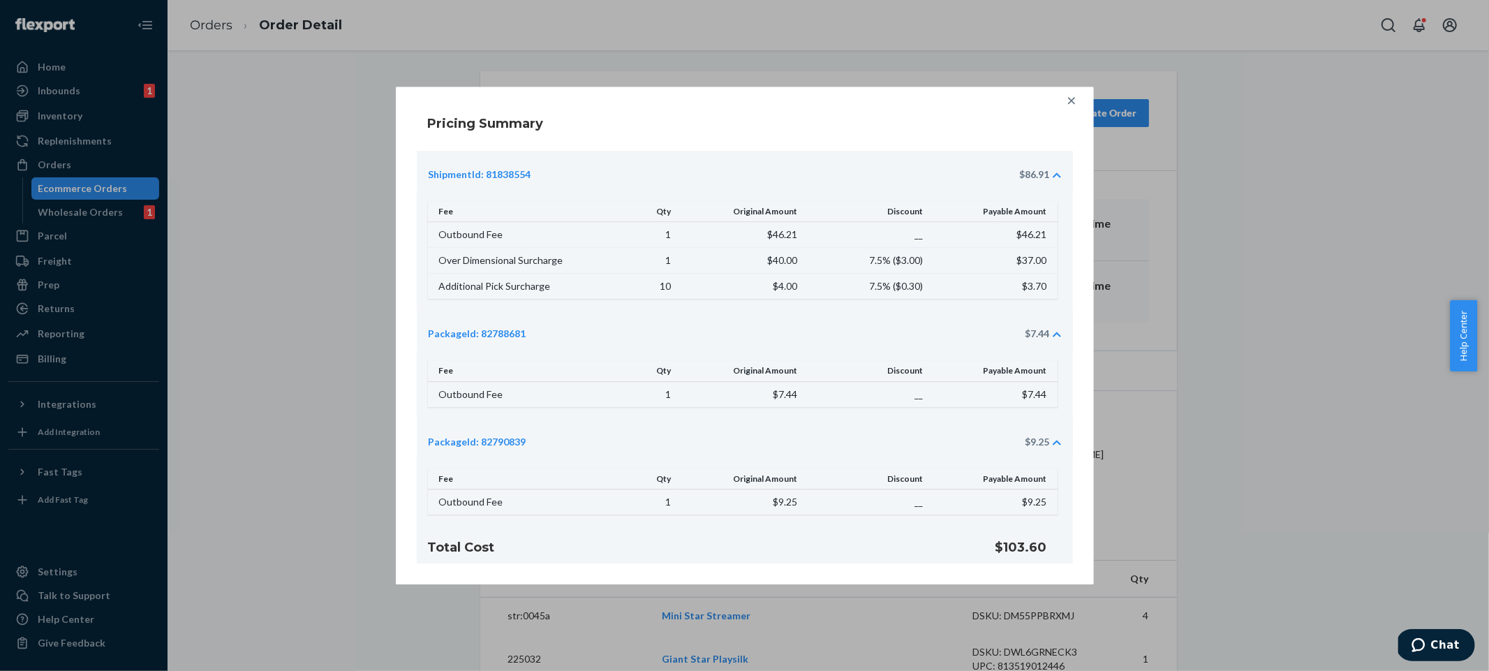
click at [1069, 107] on div at bounding box center [1071, 101] width 28 height 28
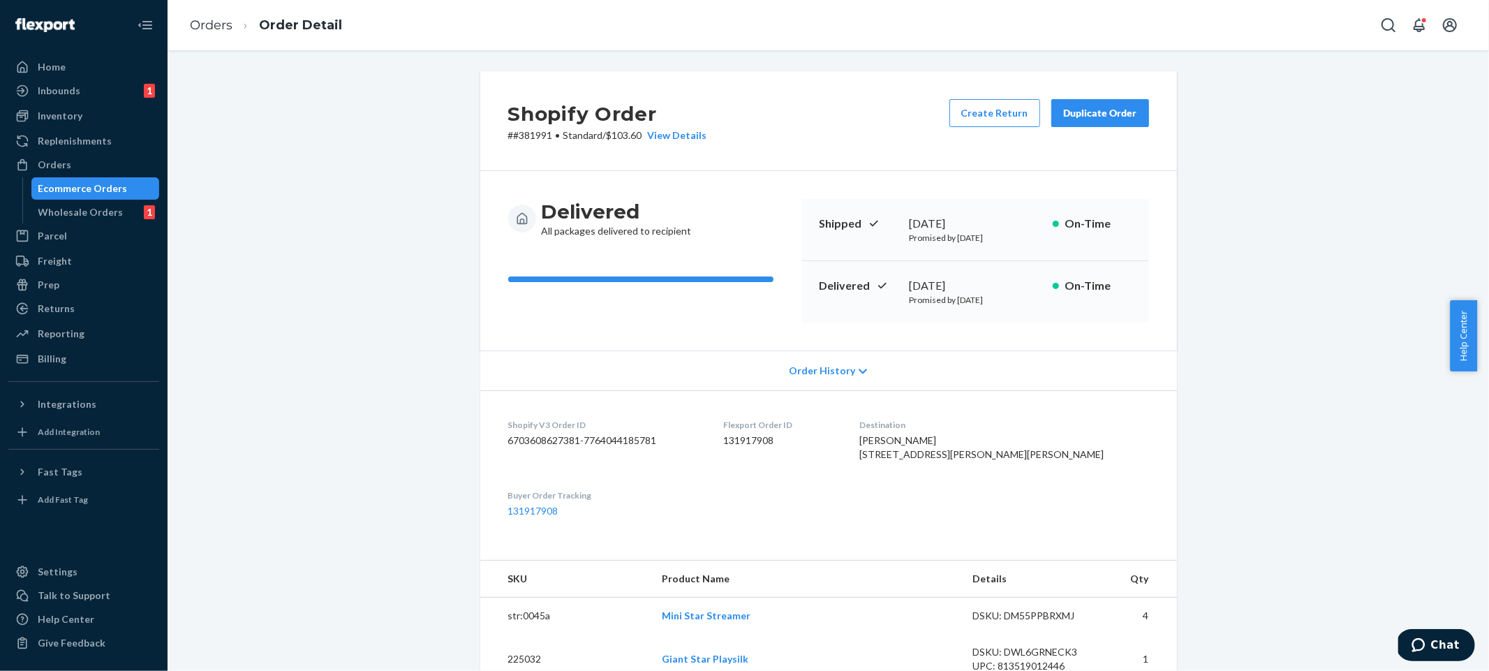
click at [773, 438] on dd "131917908" at bounding box center [781, 440] width 114 height 14
copy dd "131917908"
click at [533, 138] on p "# #381991 • Standard / $103.60 View Details" at bounding box center [607, 135] width 199 height 14
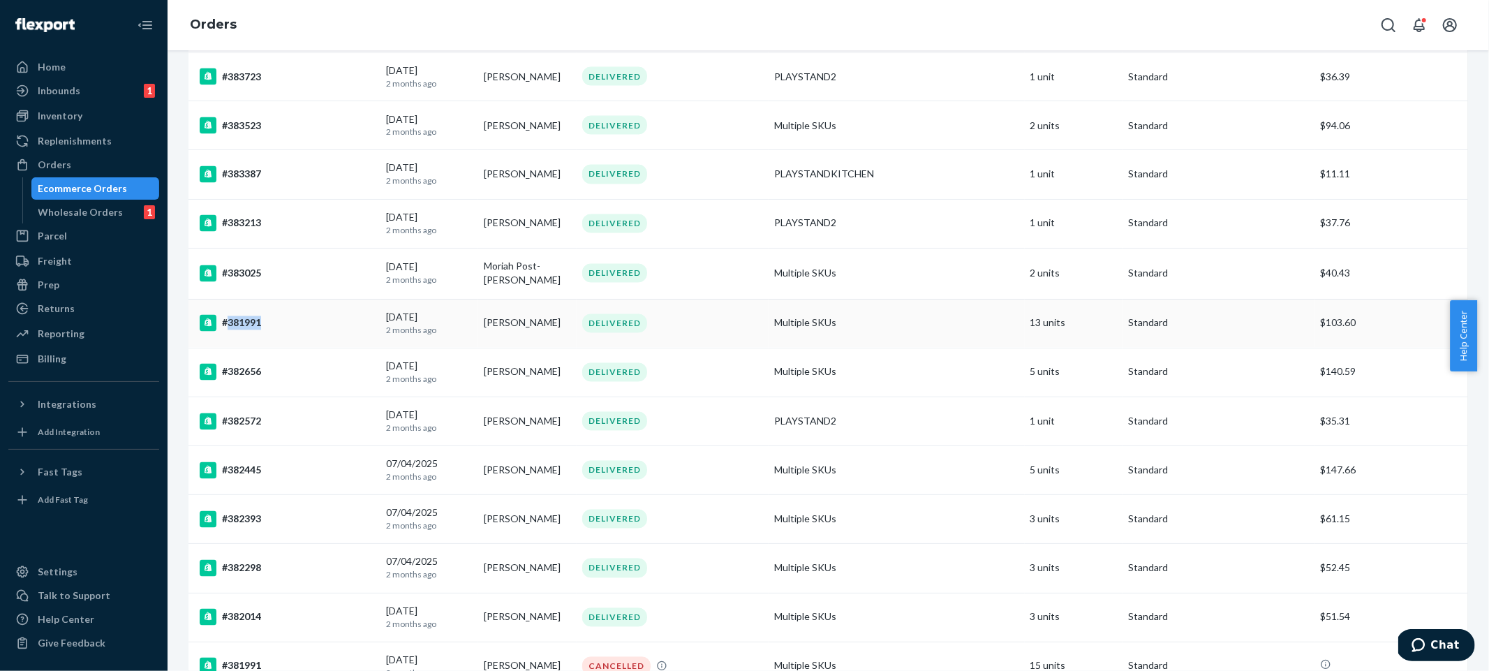
scroll to position [2169, 0]
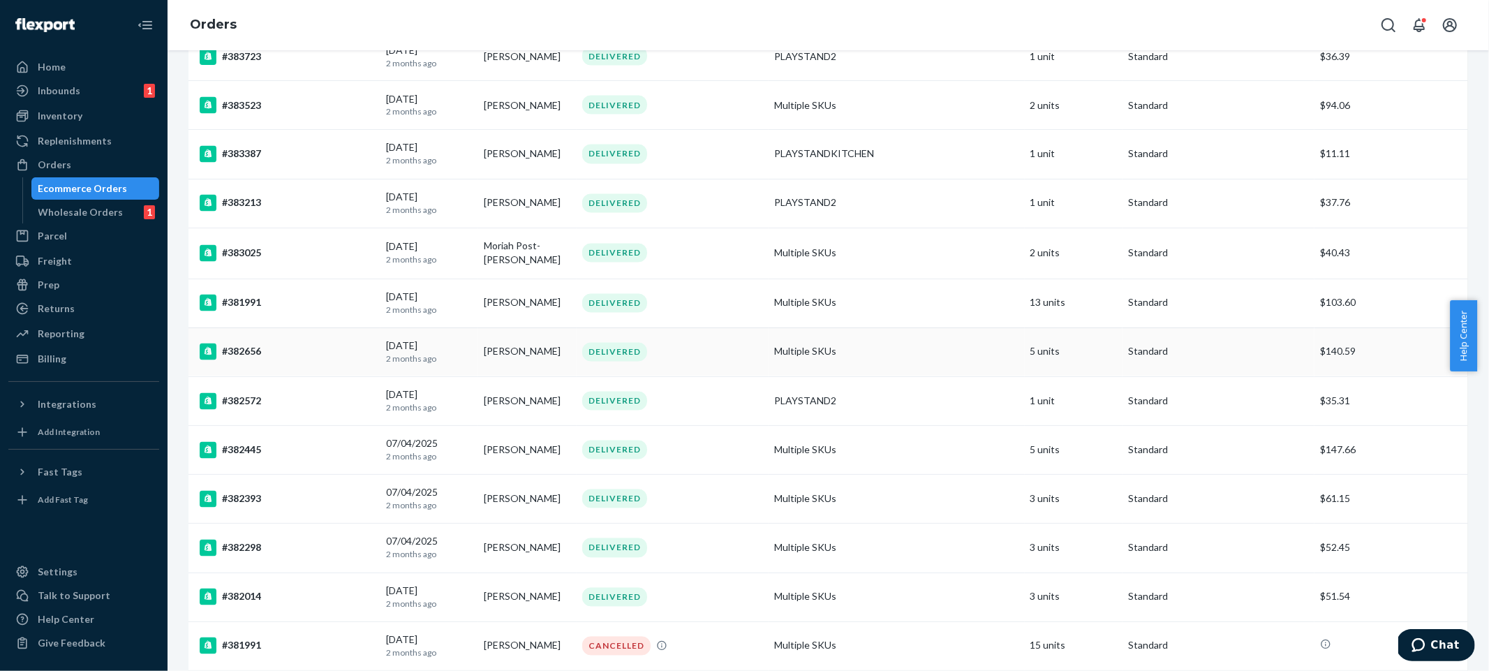
click at [891, 348] on td "Multiple SKUs" at bounding box center [897, 351] width 256 height 49
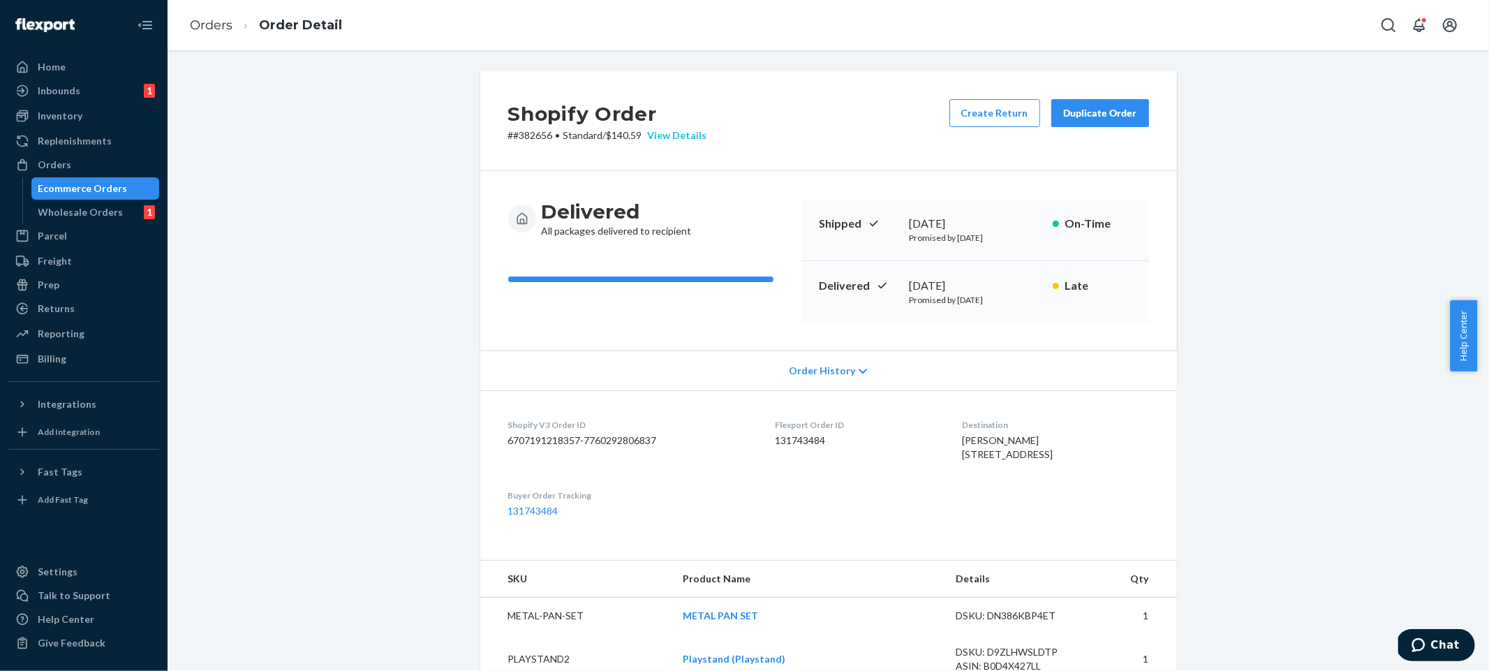
click at [686, 132] on div "View Details" at bounding box center [674, 135] width 65 height 14
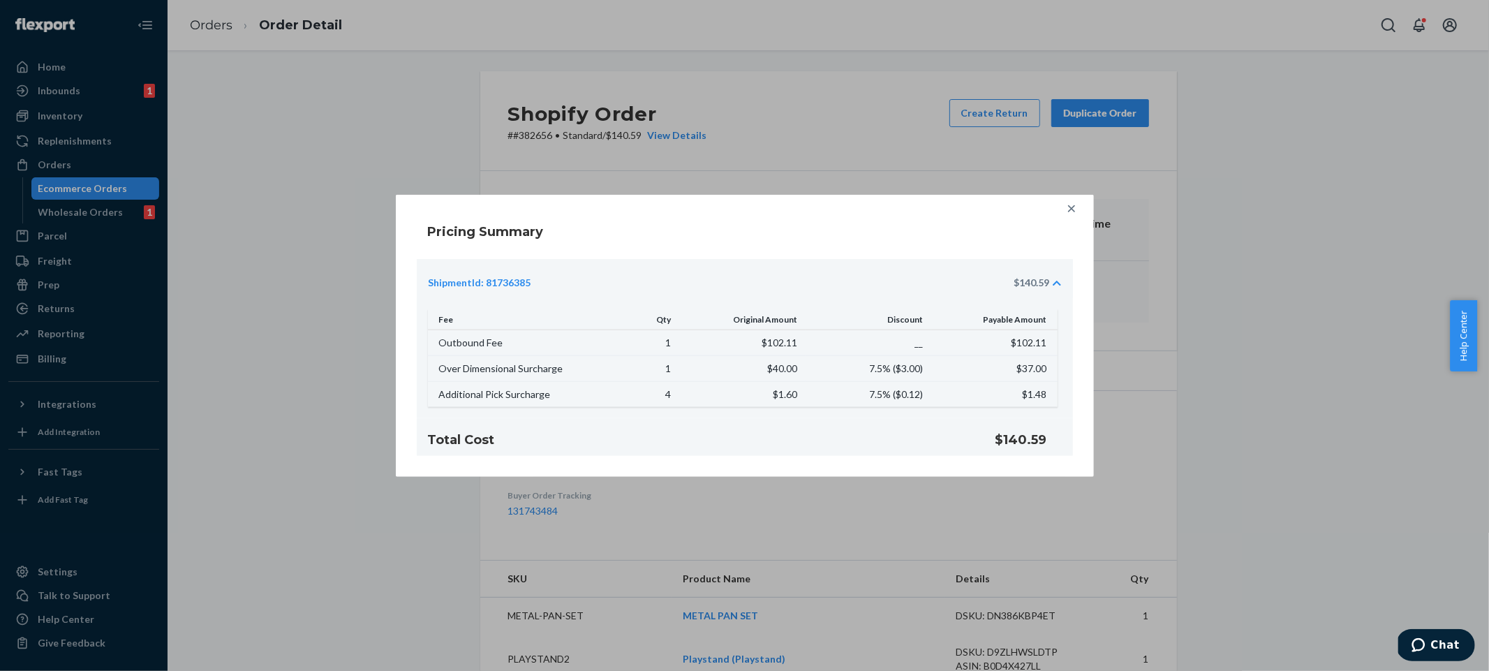
click at [1087, 202] on div "Pricing Summary ShipmentId: 81736385 $140.59 Fee Qty Original Amount Discount P…" at bounding box center [745, 335] width 698 height 283
click at [1051, 218] on div "Pricing Summary" at bounding box center [745, 231] width 656 height 32
click at [1068, 207] on icon at bounding box center [1071, 208] width 14 height 14
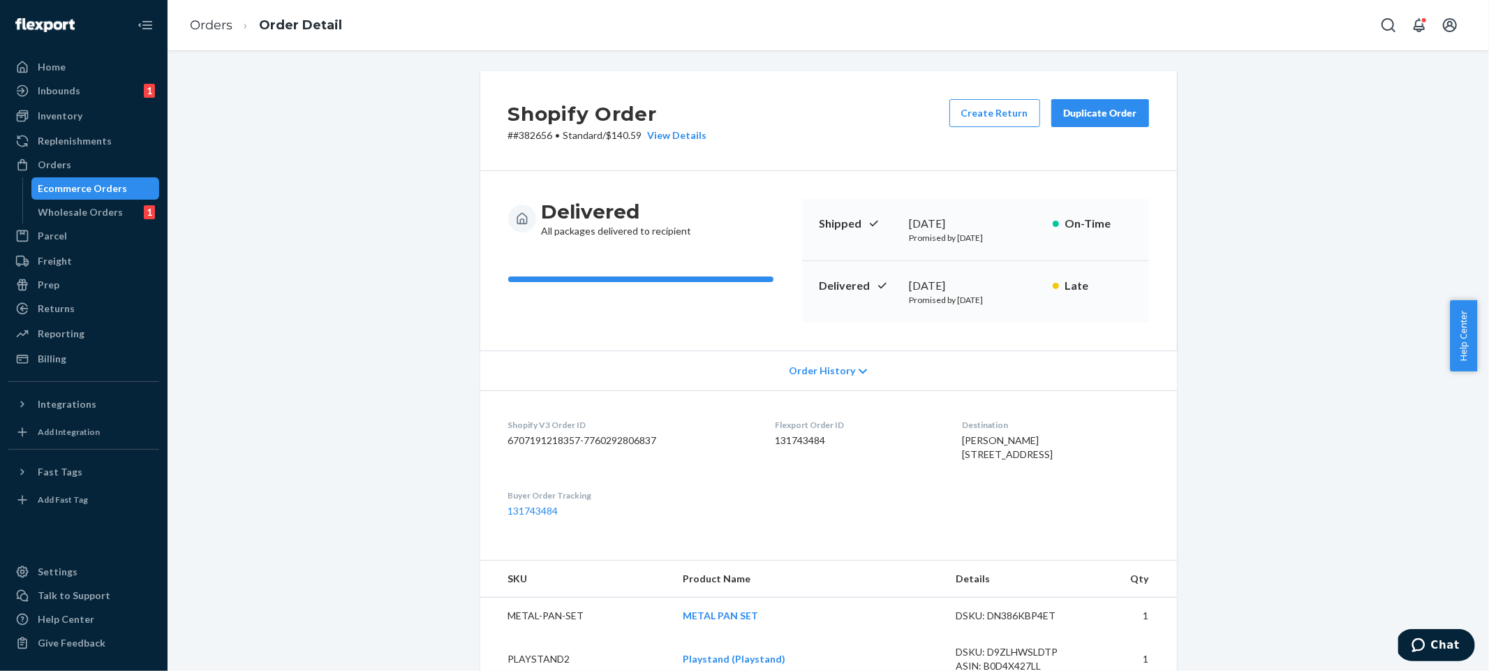
click at [827, 467] on div "Flexport Order ID 131743484" at bounding box center [857, 443] width 165 height 48
click at [792, 446] on dd "131743484" at bounding box center [857, 440] width 165 height 14
click at [525, 130] on p "# #382656 • Standard / $140.59 View Details" at bounding box center [607, 135] width 199 height 14
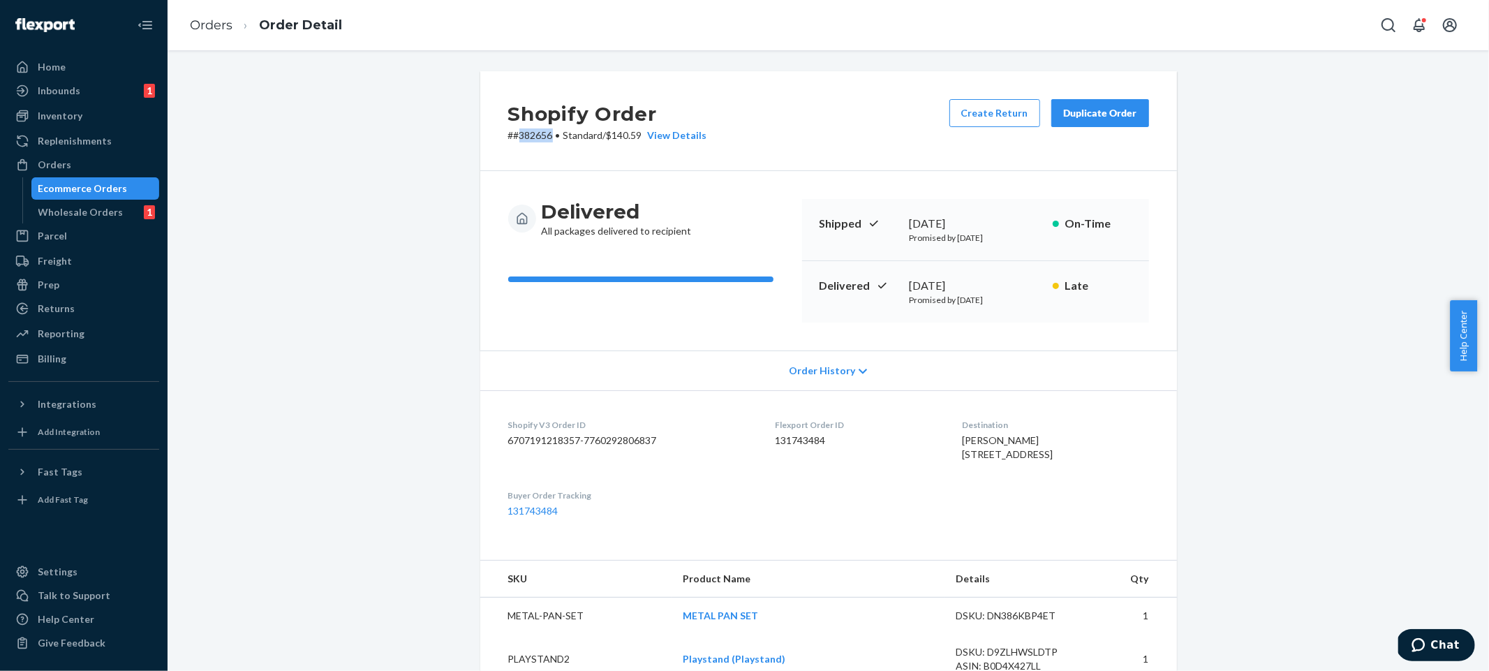
click at [525, 130] on p "# #382656 • Standard / $140.59 View Details" at bounding box center [607, 135] width 199 height 14
drag, startPoint x: 296, startPoint y: 128, endPoint x: 132, endPoint y: 43, distance: 185.1
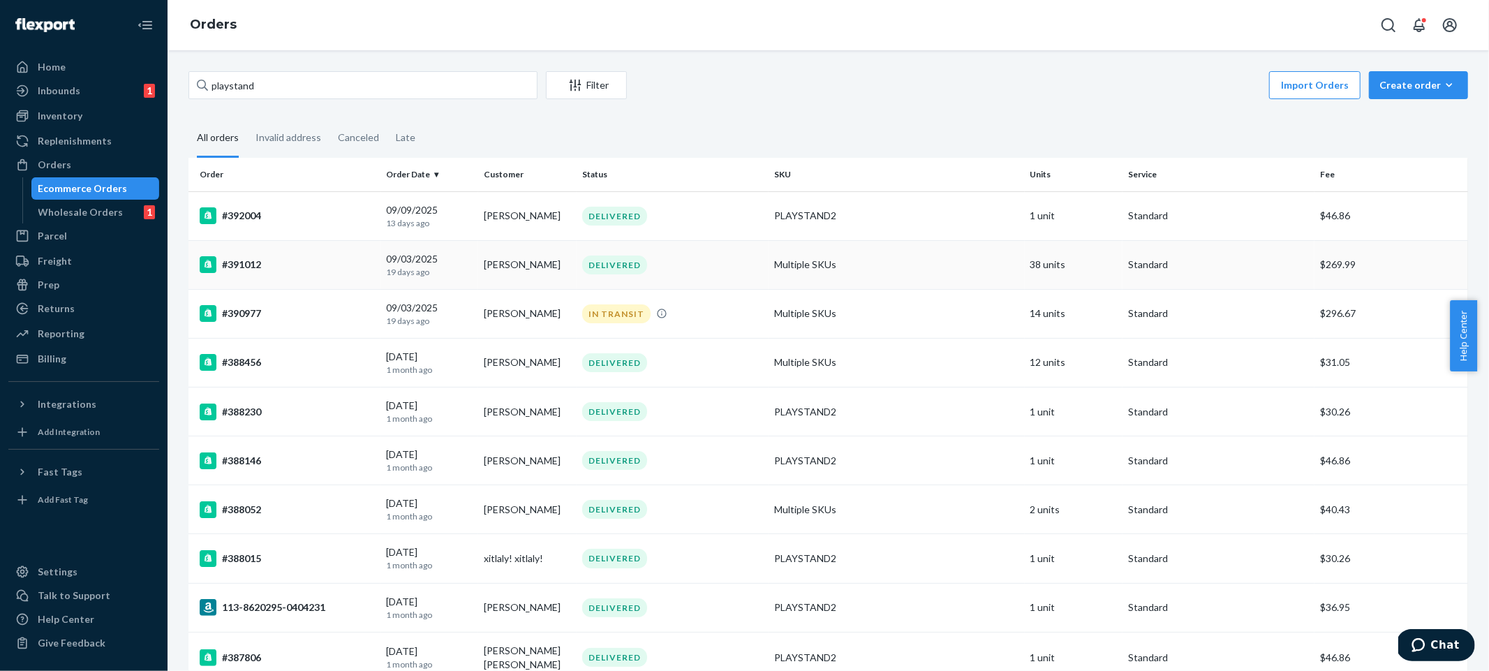
scroll to position [2158, 0]
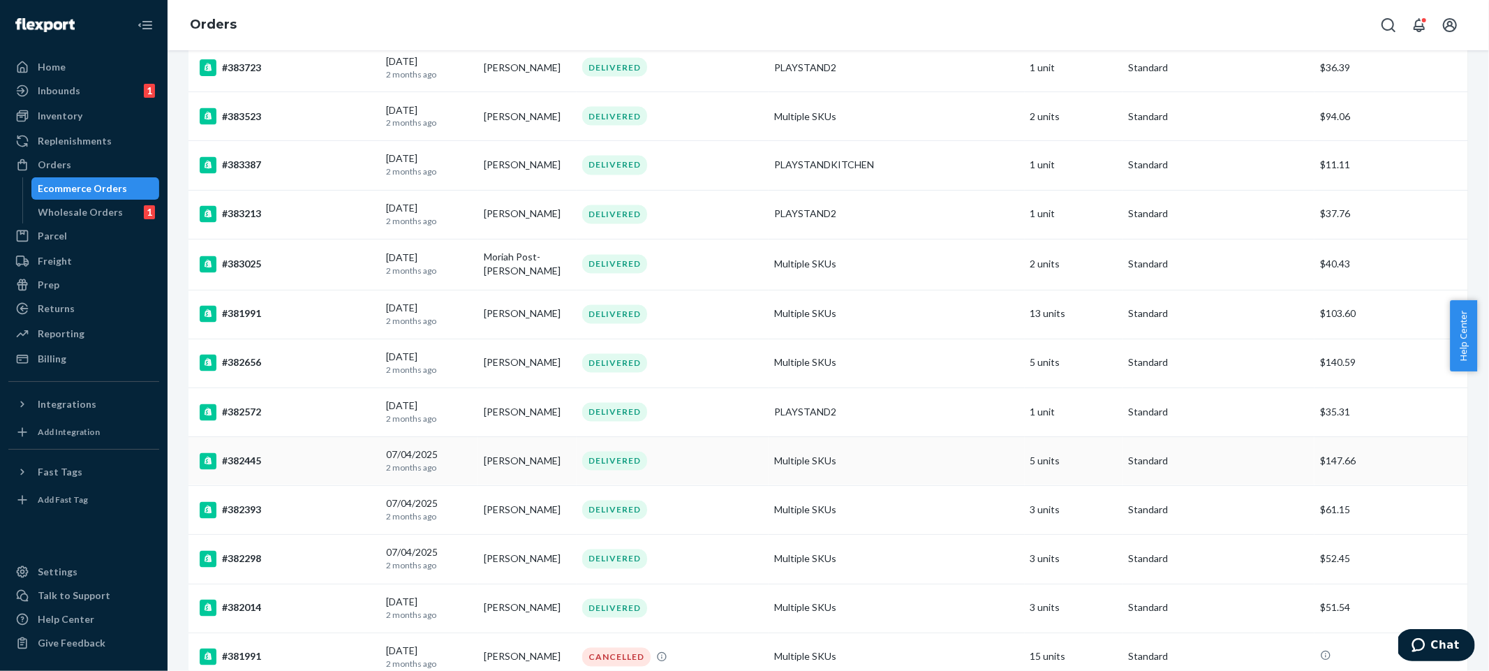
click at [912, 478] on td "Multiple SKUs" at bounding box center [897, 461] width 256 height 49
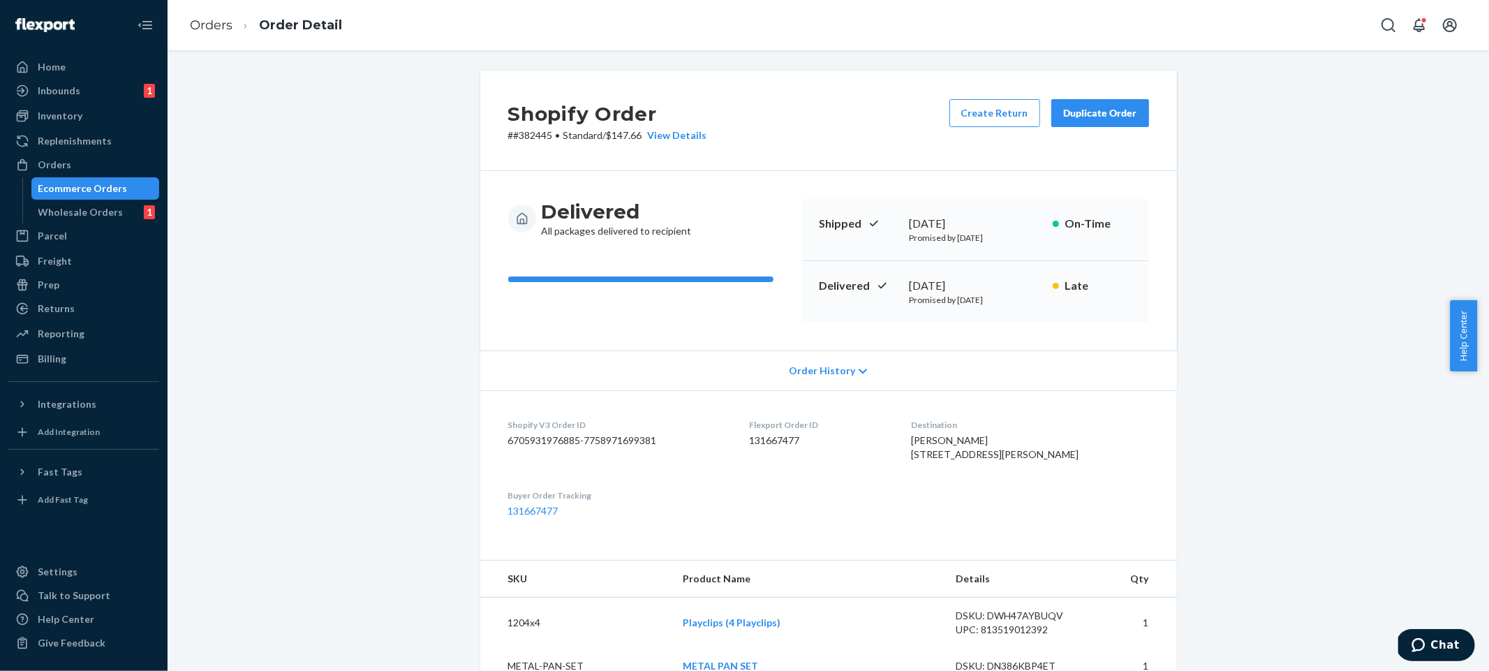
click at [671, 144] on div "Shopify Order # #382445 • Standard / $147.66 View Details Create Return Duplica…" at bounding box center [828, 121] width 697 height 100
click at [678, 137] on div "View Details" at bounding box center [674, 135] width 65 height 14
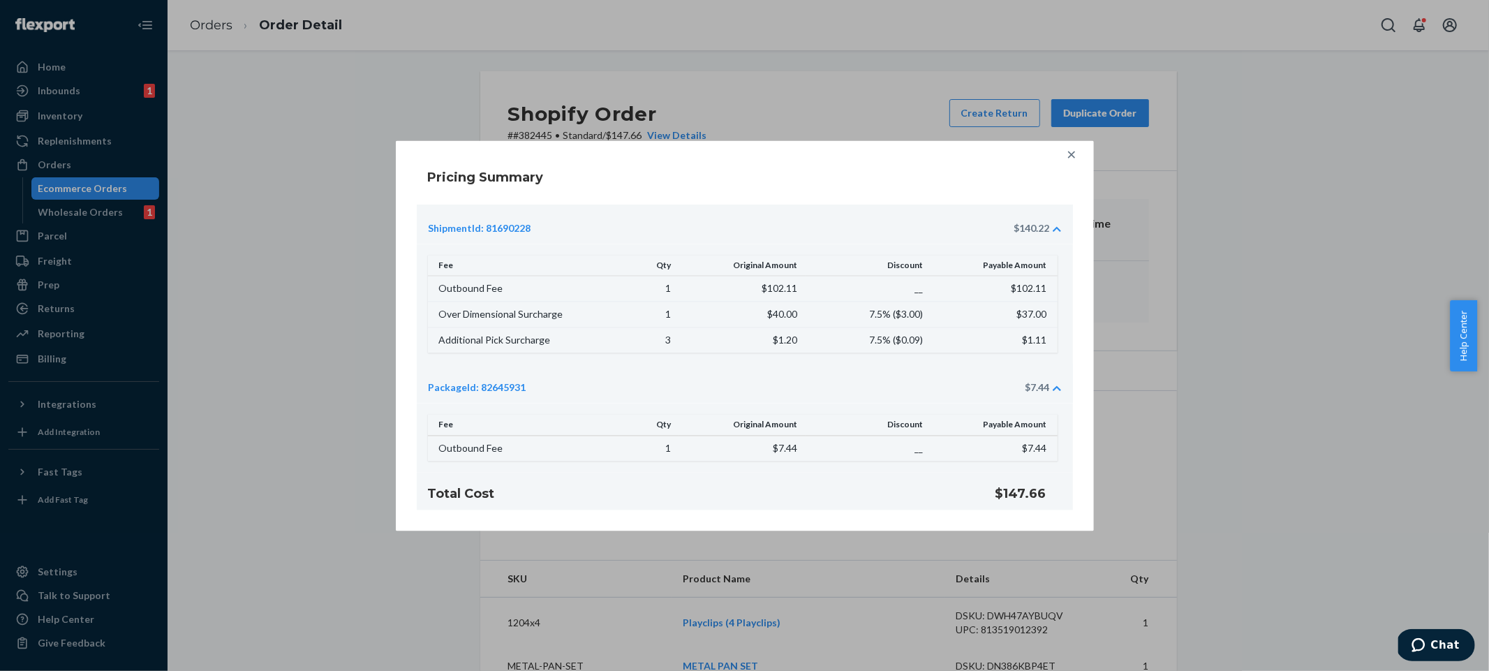
click at [1080, 156] on div at bounding box center [1071, 154] width 28 height 28
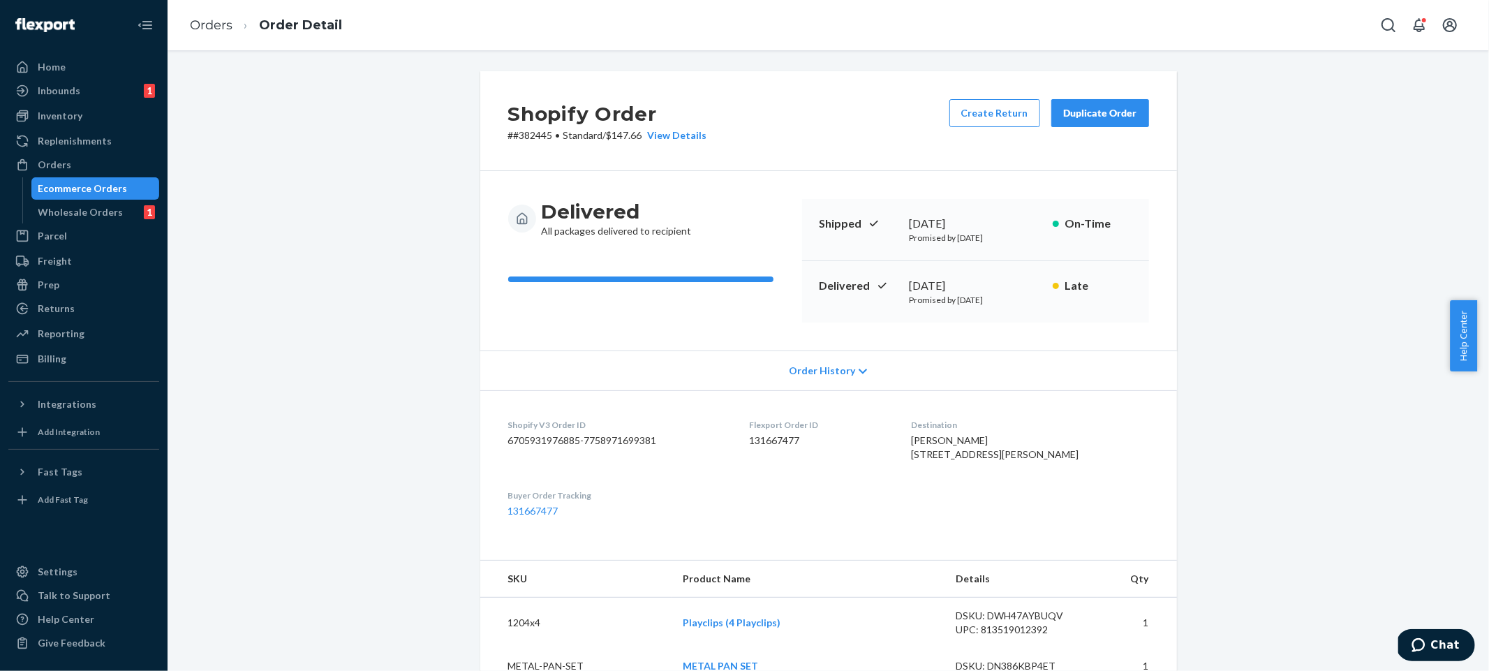
click at [784, 436] on dd "131667477" at bounding box center [819, 440] width 140 height 14
click at [536, 140] on p "# #382445 • Standard / $147.66 View Details" at bounding box center [607, 135] width 199 height 14
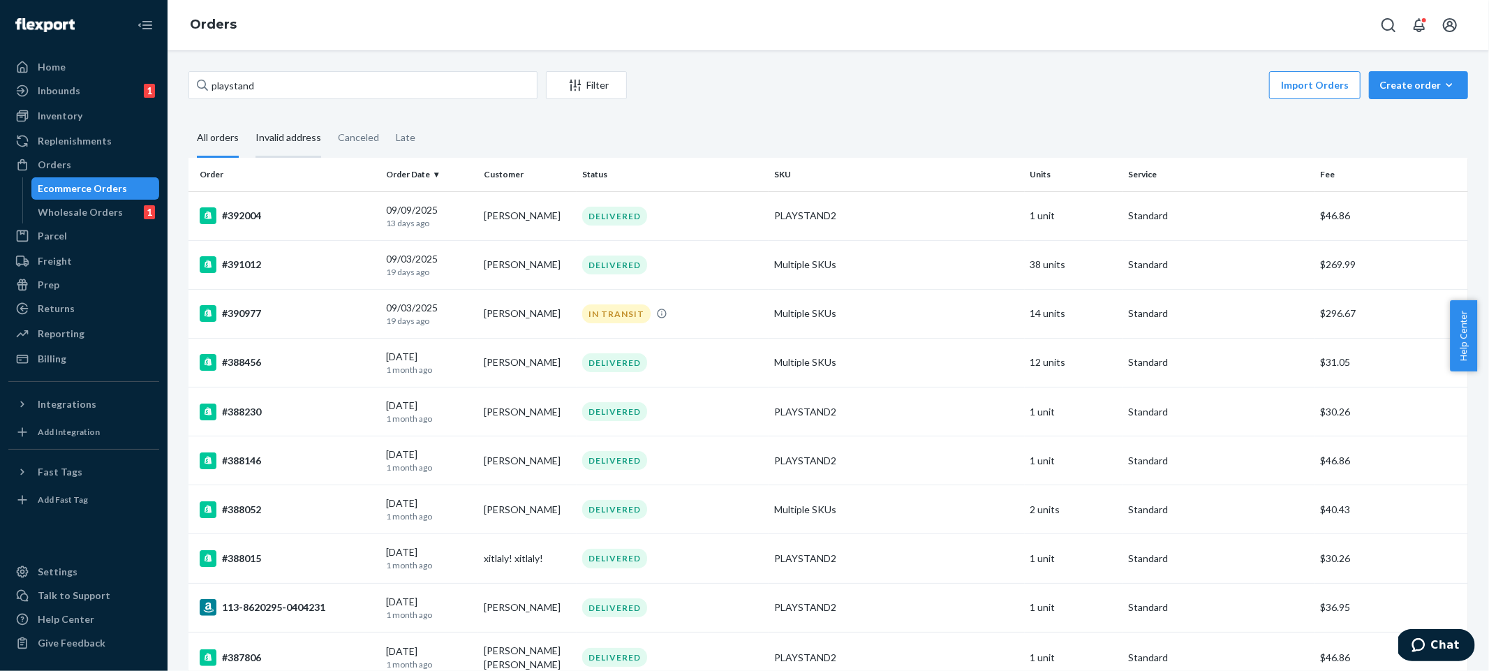
scroll to position [2255, 0]
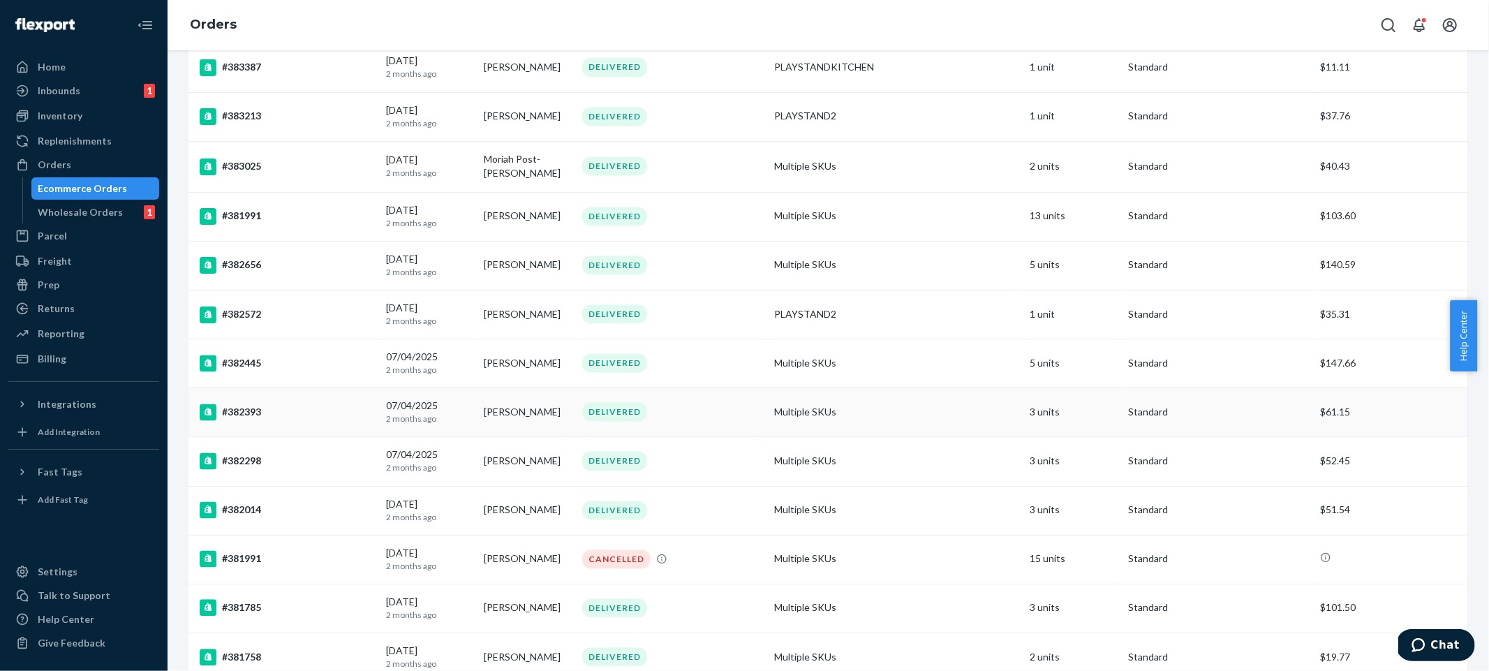
click at [839, 414] on td "Multiple SKUs" at bounding box center [897, 412] width 256 height 49
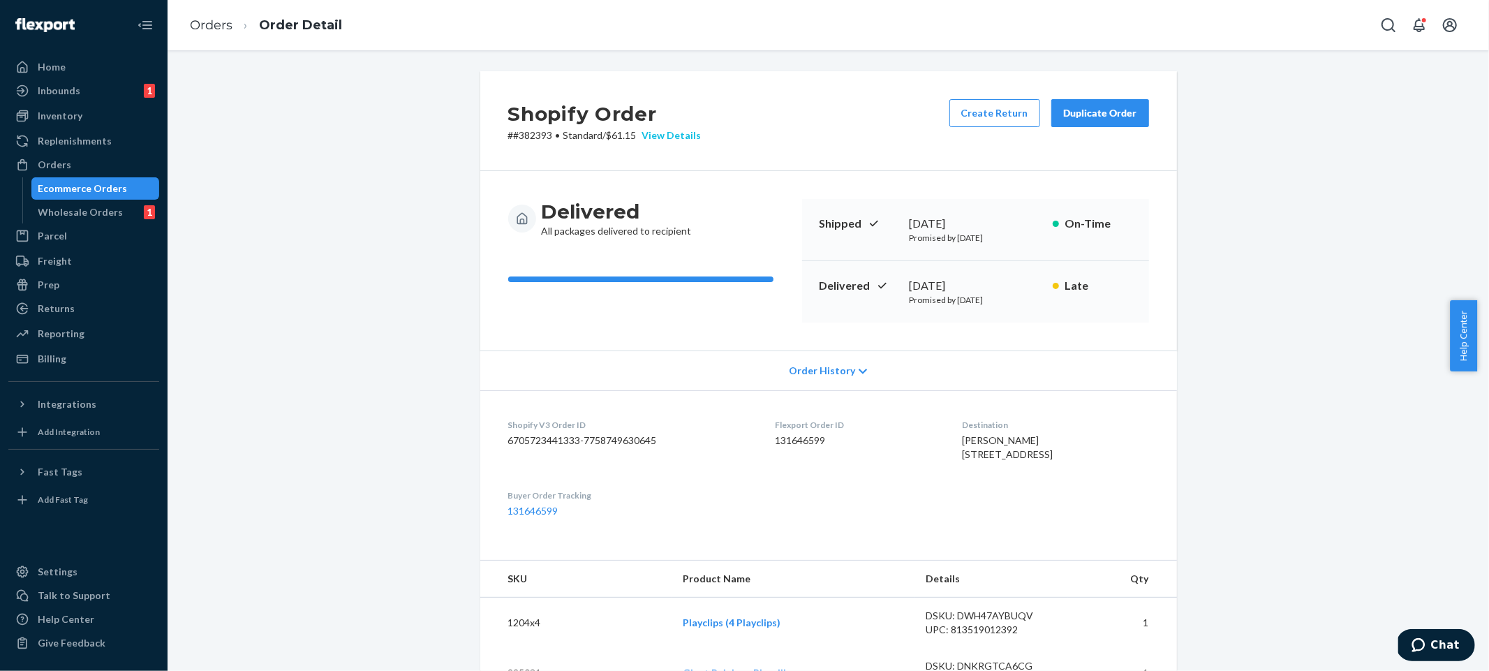
click at [664, 140] on div "View Details" at bounding box center [669, 135] width 65 height 14
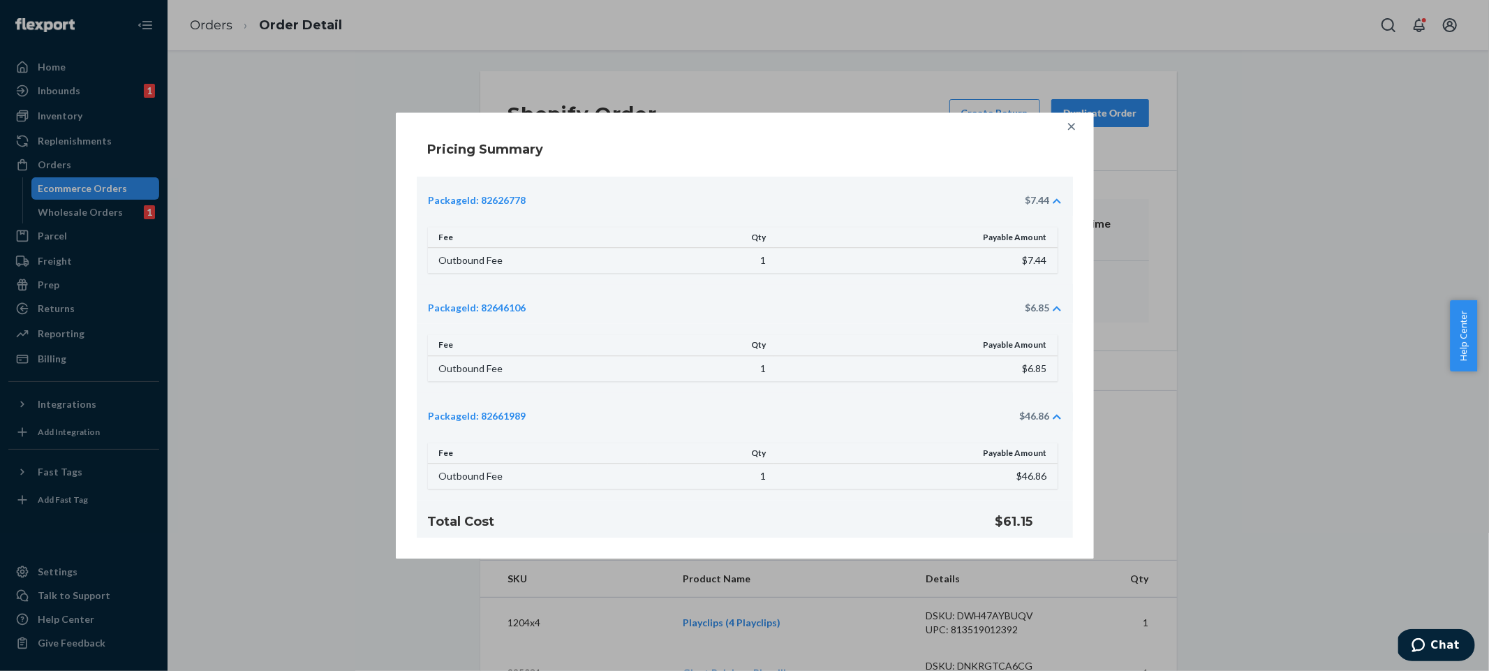
click at [1078, 128] on div at bounding box center [1071, 126] width 28 height 28
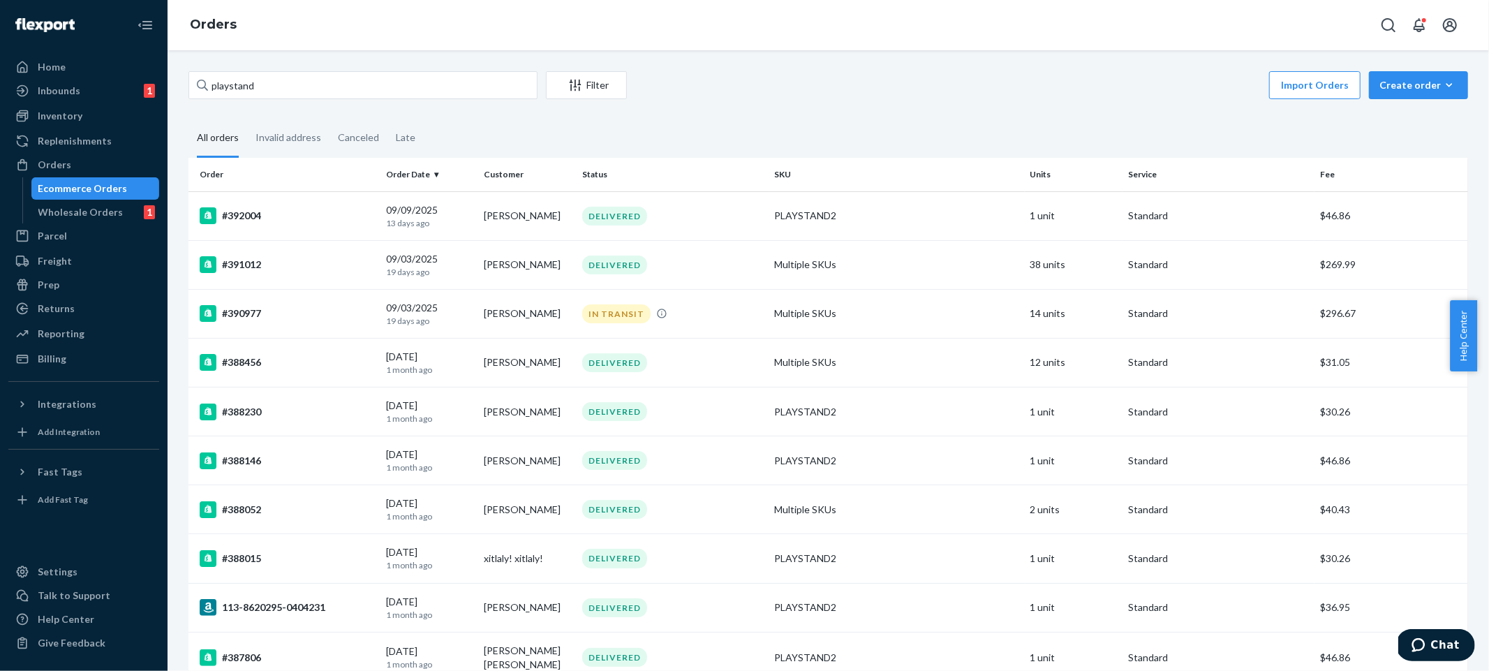
scroll to position [2255, 0]
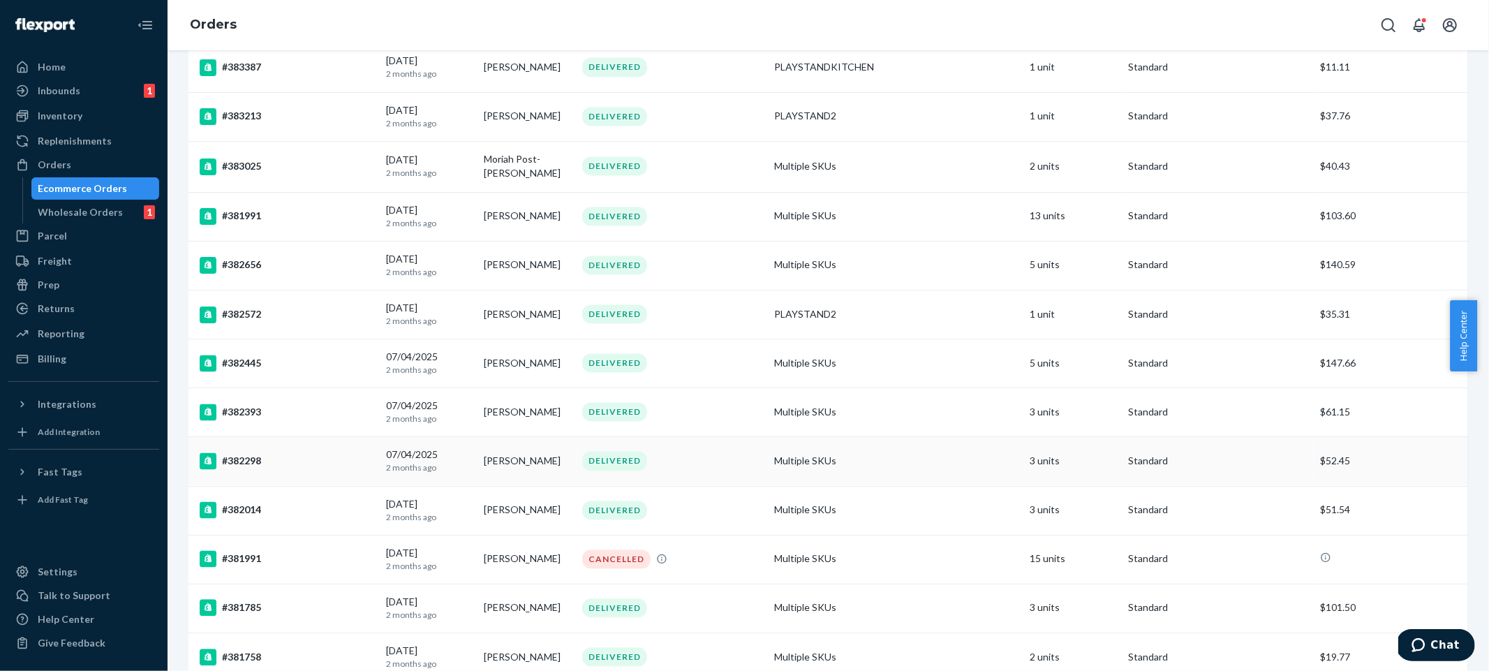
click at [1025, 454] on td "3 units" at bounding box center [1074, 461] width 98 height 49
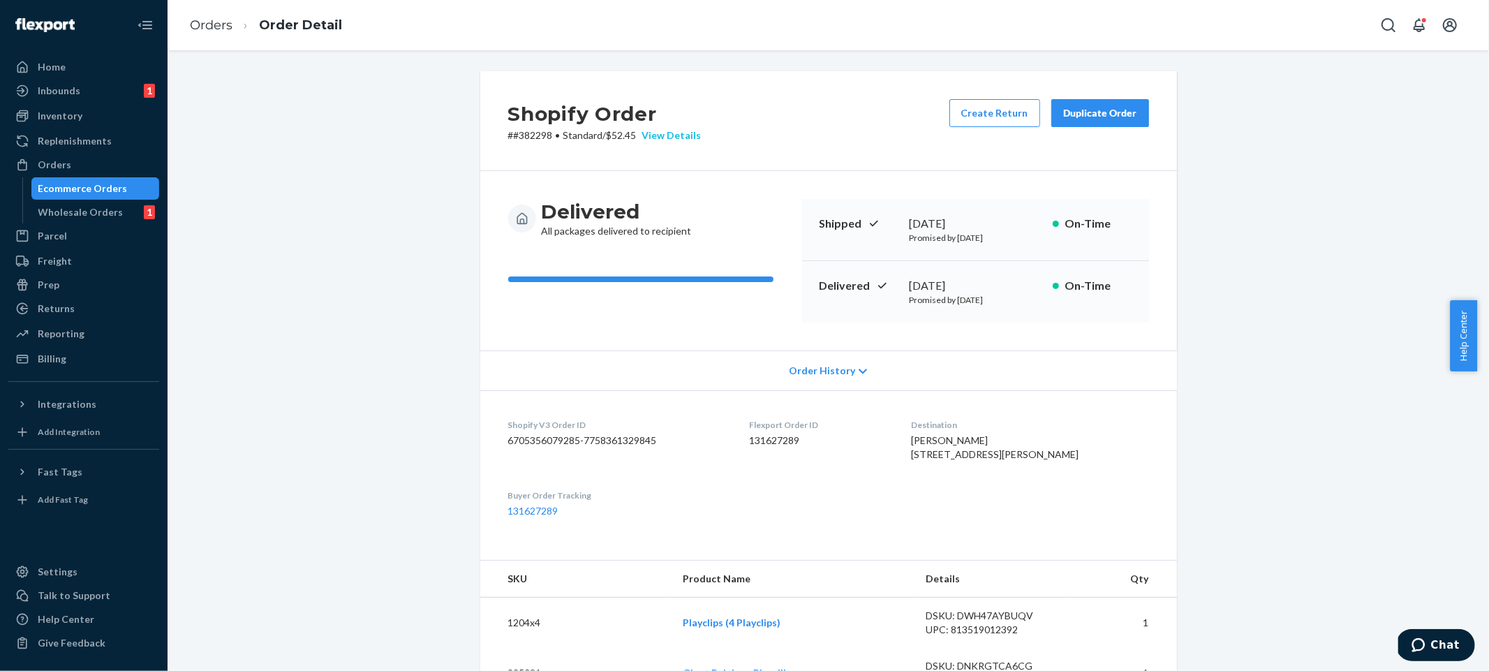
click at [692, 133] on div "View Details" at bounding box center [669, 135] width 65 height 14
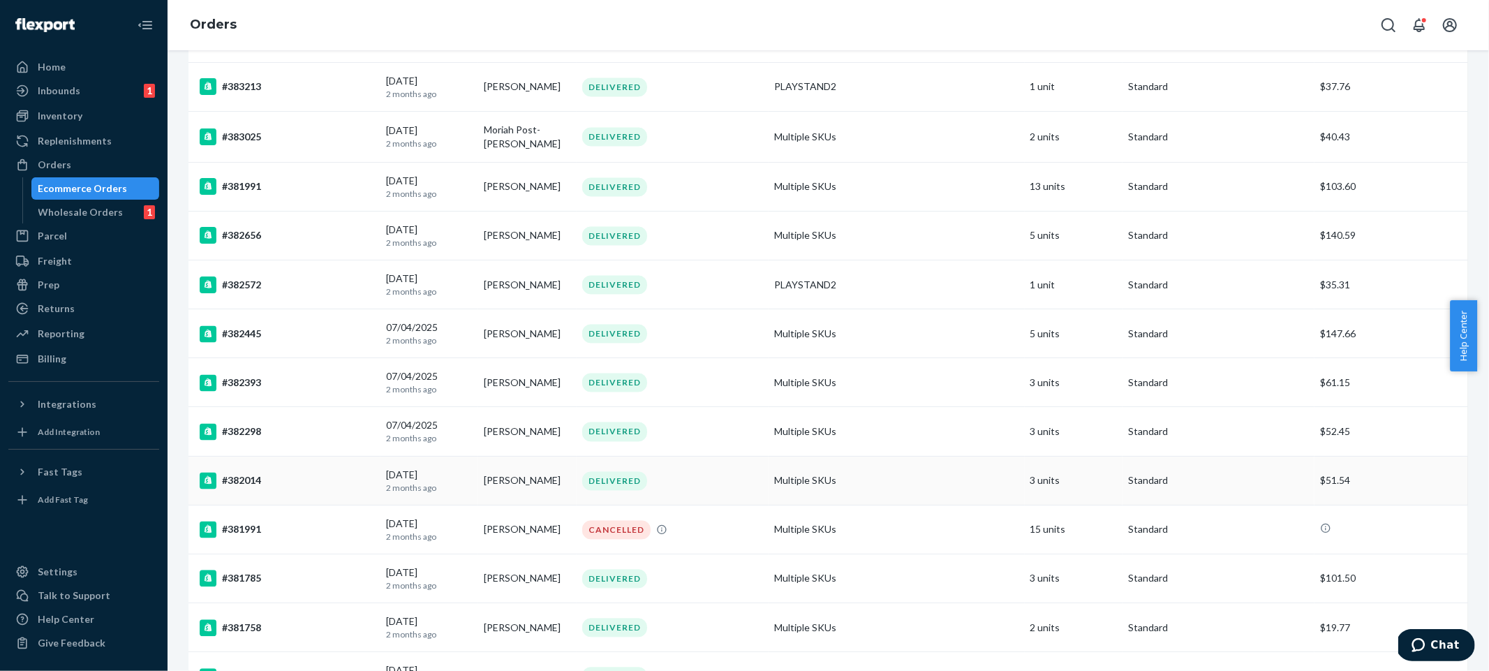
scroll to position [2409, 0]
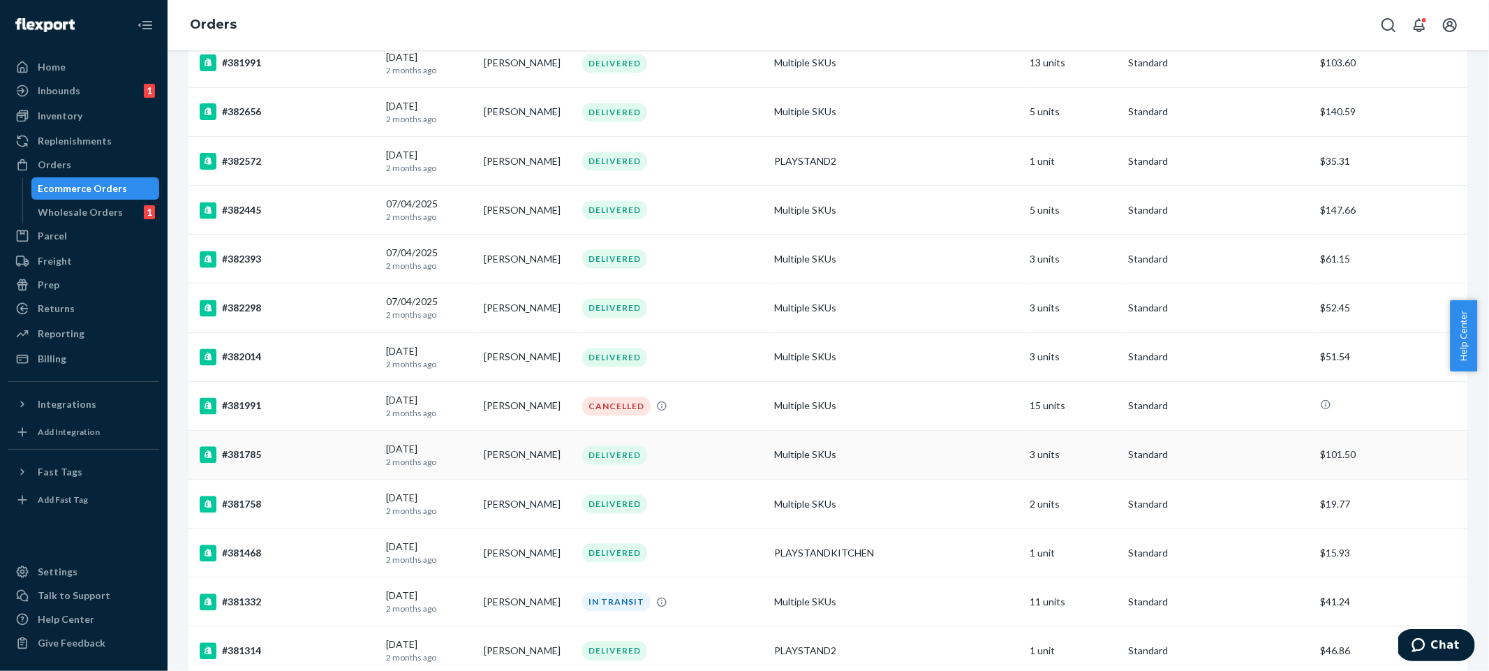
click at [1201, 455] on p "Standard" at bounding box center [1218, 454] width 181 height 14
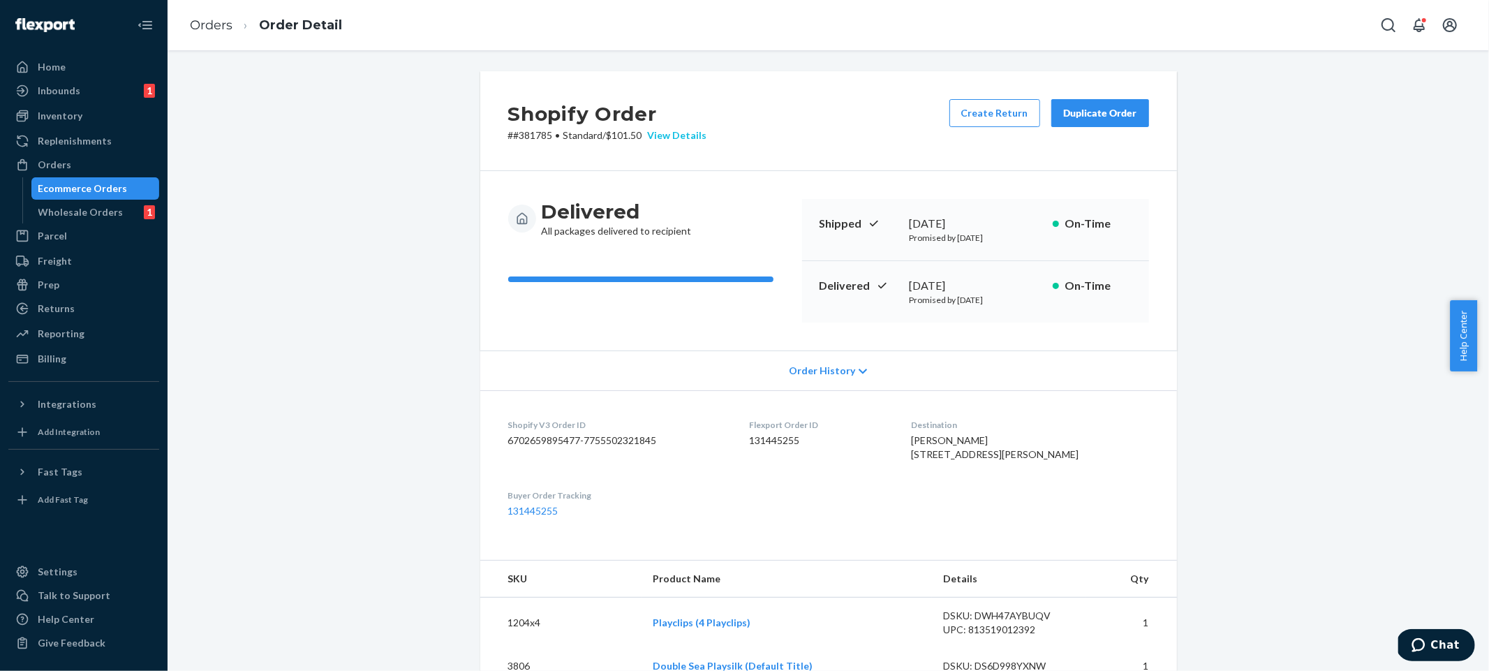
click at [685, 137] on div "View Details" at bounding box center [674, 135] width 65 height 14
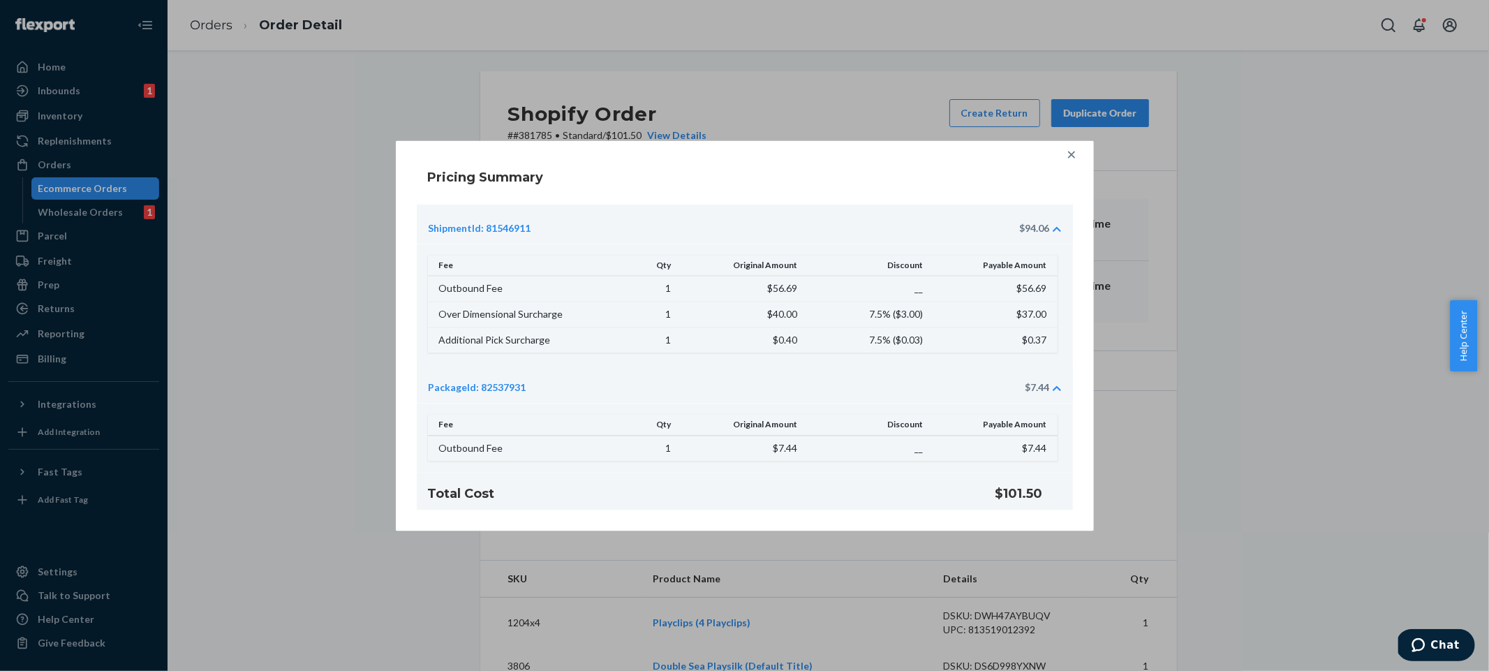
click at [1071, 160] on icon at bounding box center [1071, 154] width 14 height 14
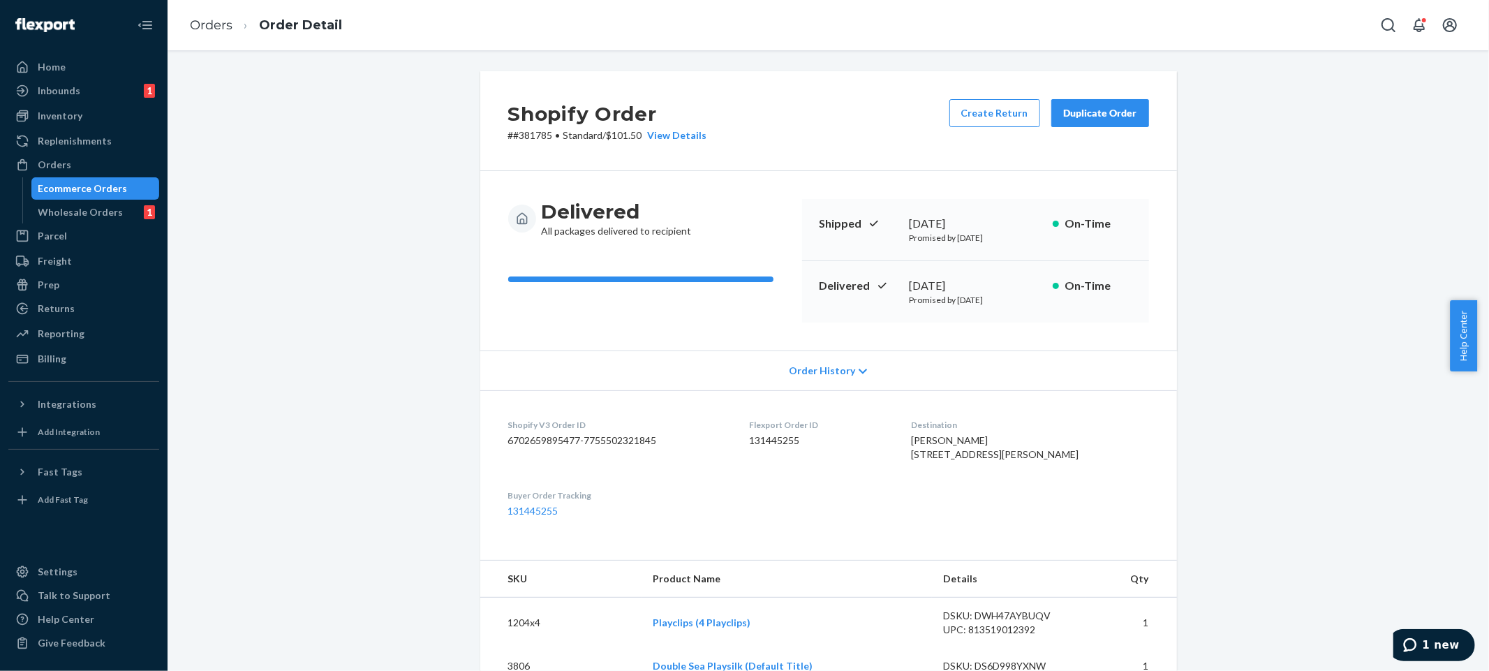
click at [808, 438] on dd "131445255" at bounding box center [819, 440] width 140 height 14
click at [536, 140] on p "# #381785 • Standard / $101.50 View Details" at bounding box center [607, 135] width 199 height 14
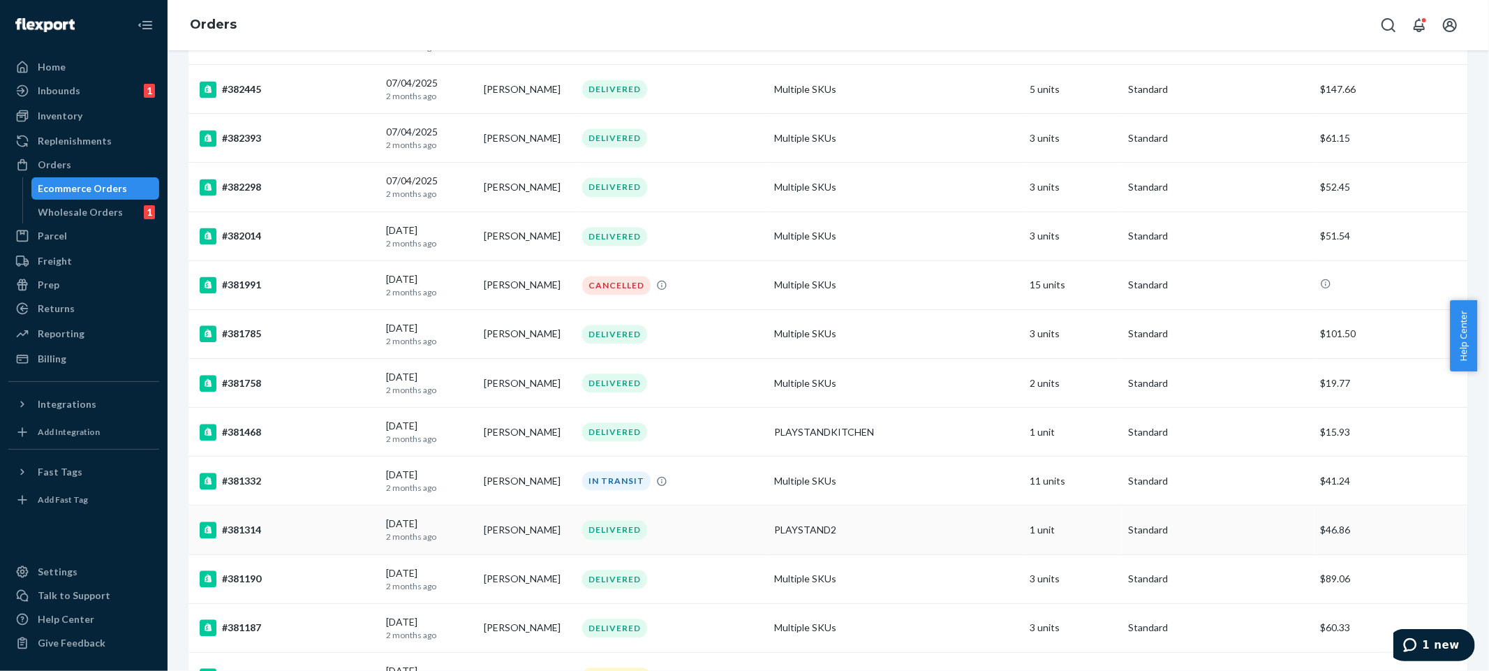
scroll to position [2551, 0]
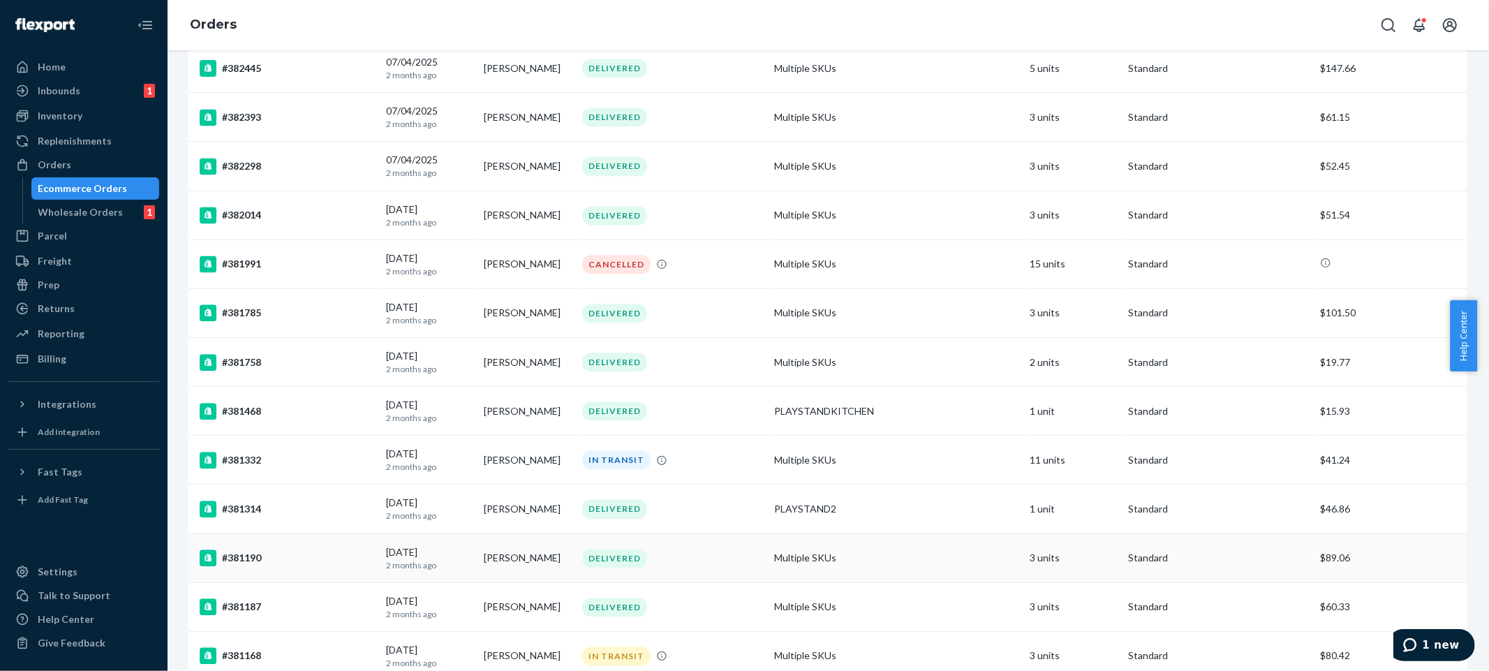
click at [988, 549] on td "Multiple SKUs" at bounding box center [897, 557] width 256 height 49
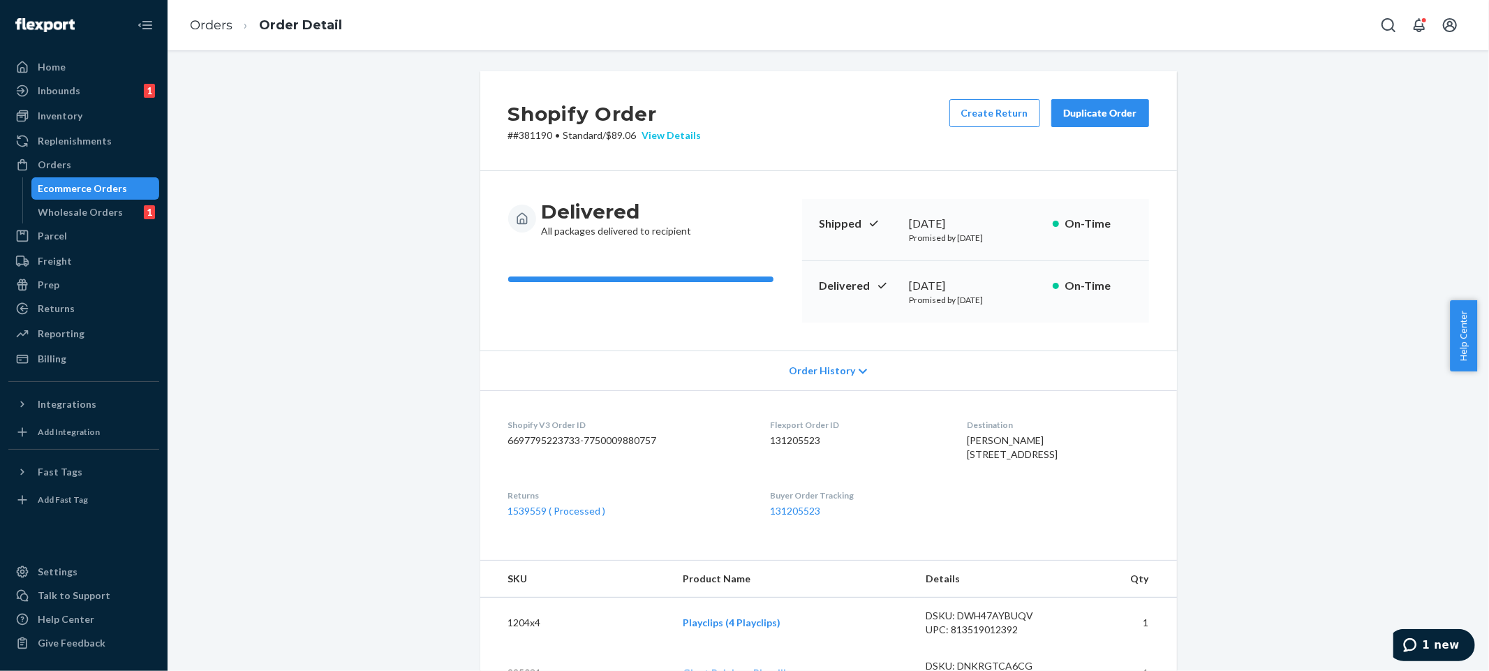
click at [649, 140] on div "View Details" at bounding box center [669, 135] width 65 height 14
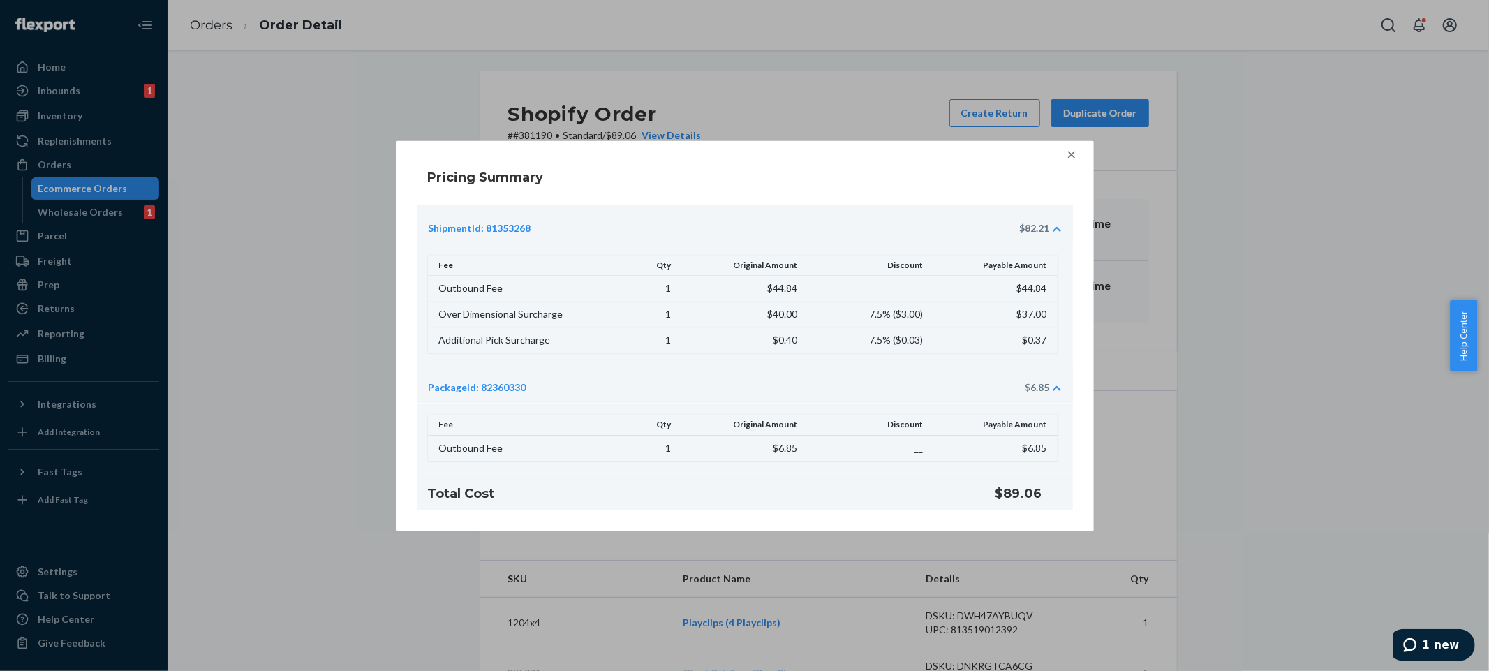
click at [1079, 154] on div at bounding box center [1071, 154] width 28 height 28
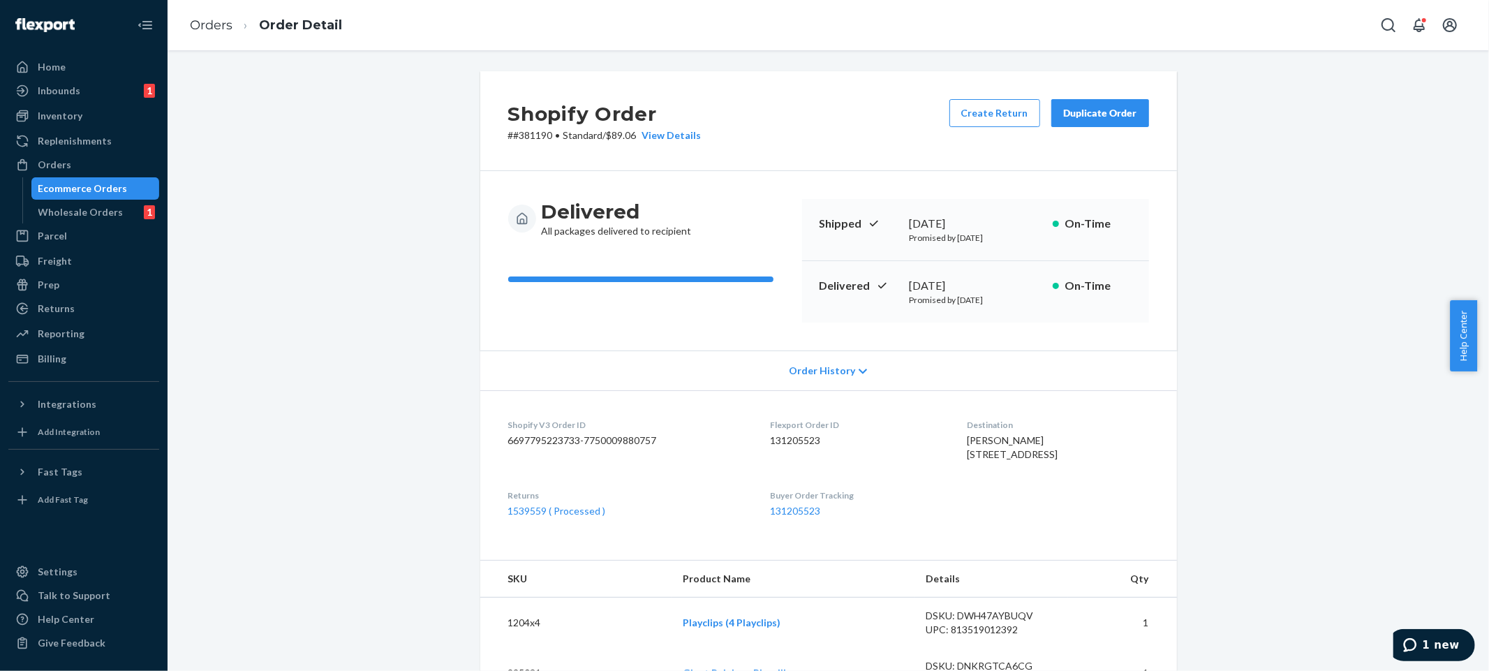
click at [775, 443] on dd "131205523" at bounding box center [857, 440] width 175 height 14
click at [827, 431] on div "Flexport Order ID 131205523" at bounding box center [857, 443] width 175 height 48
click at [538, 138] on p "# #381190 • Standard / $89.06 View Details" at bounding box center [604, 135] width 193 height 14
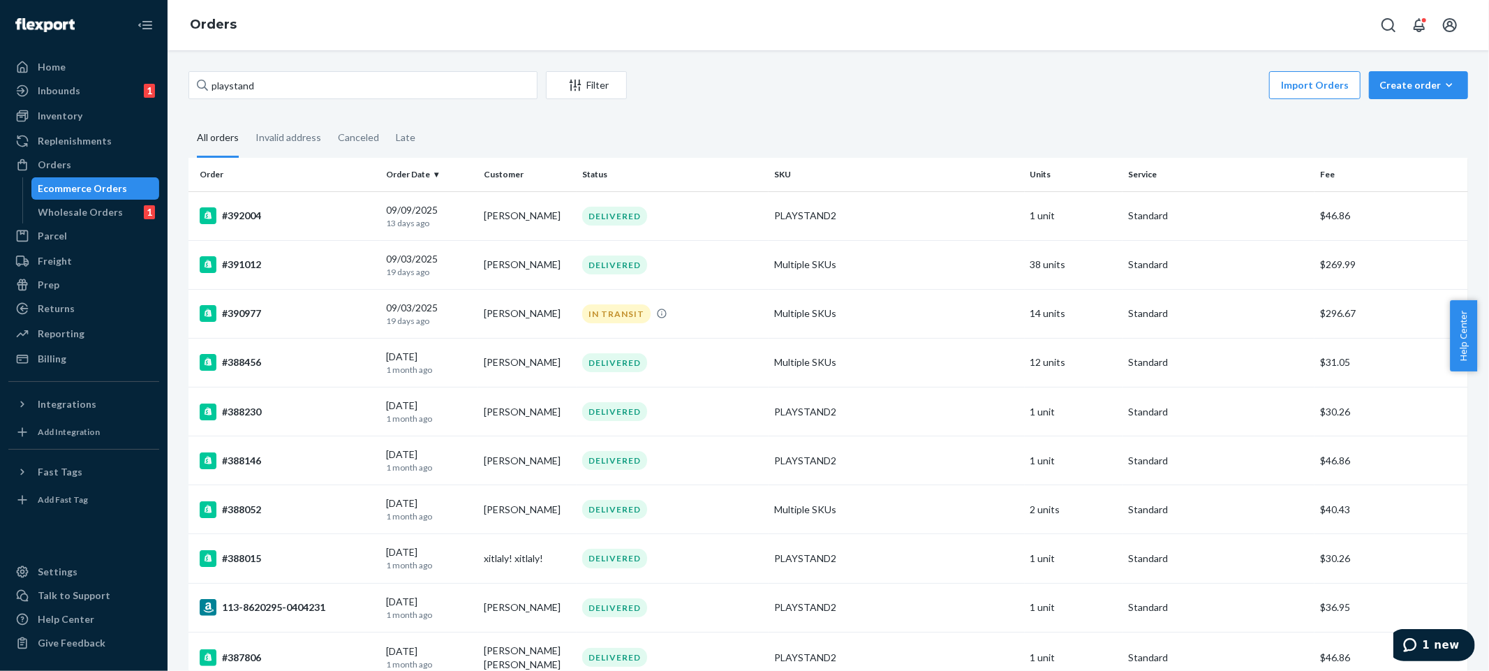
scroll to position [2745, 0]
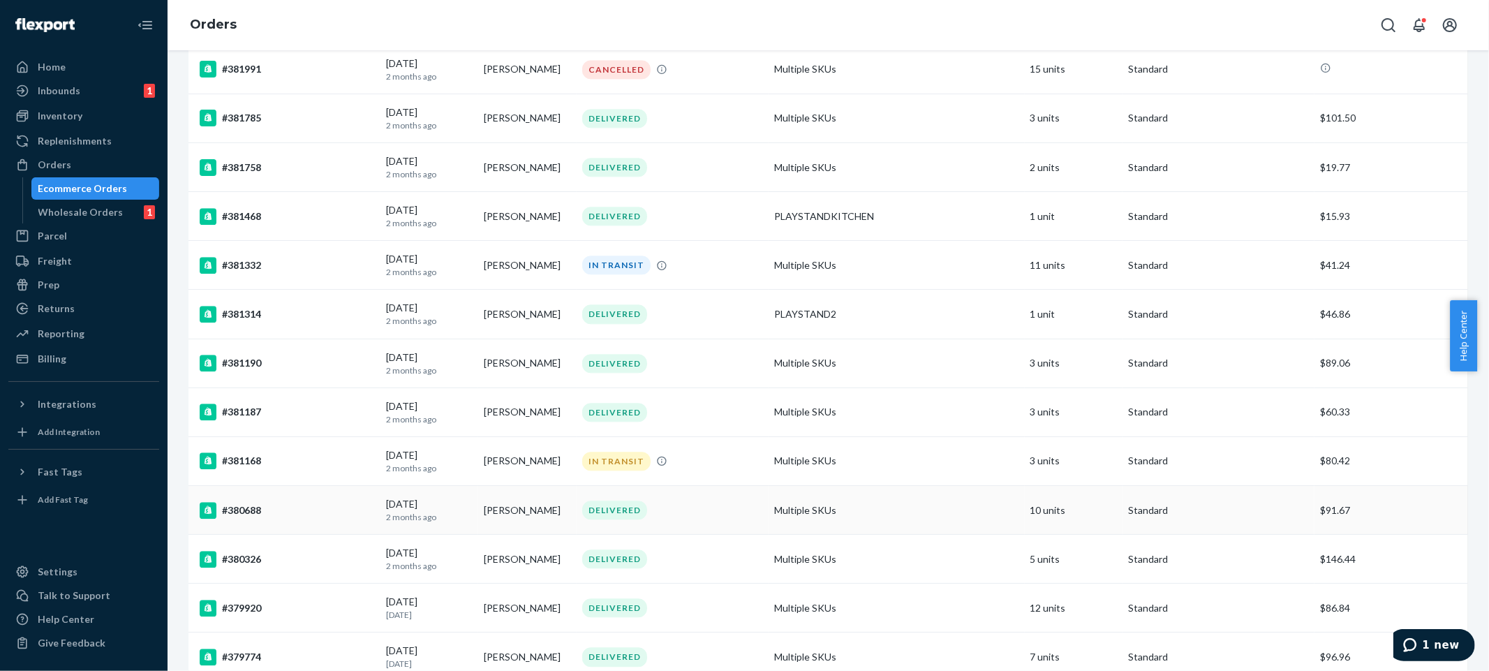
click at [959, 513] on td "Multiple SKUs" at bounding box center [897, 509] width 256 height 49
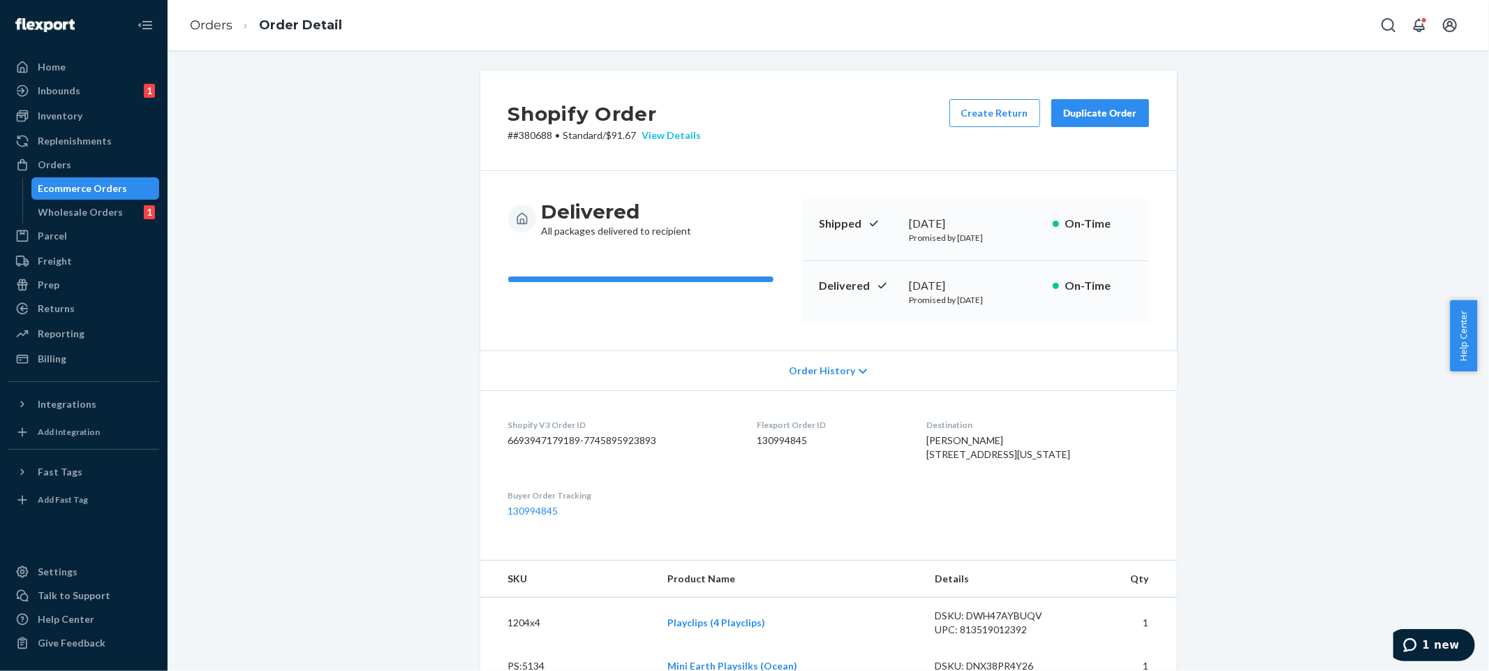
click at [637, 131] on div "View Details" at bounding box center [669, 135] width 65 height 14
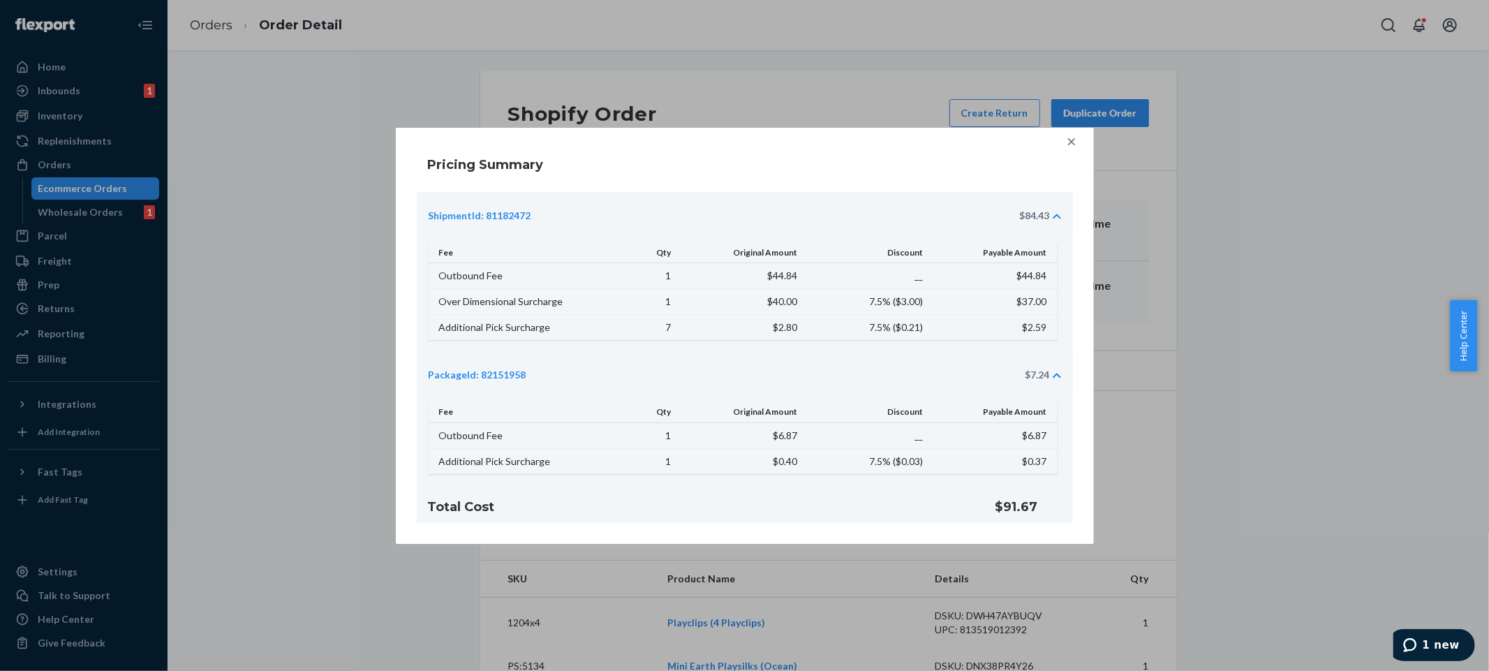
click at [1074, 144] on icon at bounding box center [1070, 141] width 7 height 7
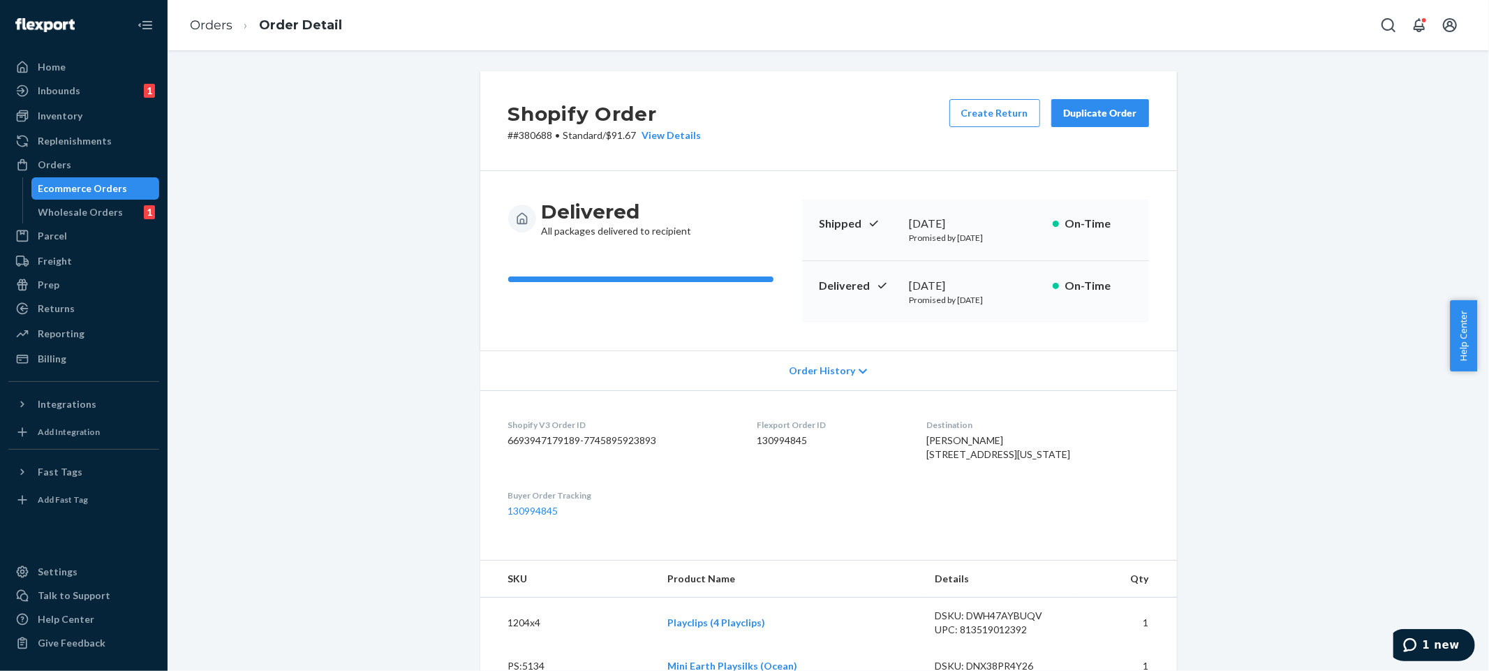
click at [794, 427] on dt "Flexport Order ID" at bounding box center [830, 425] width 147 height 12
click at [790, 432] on div "Flexport Order ID 130994845" at bounding box center [830, 443] width 147 height 48
click at [743, 399] on dl "Shopify V3 Order ID 6693947179189-7745895923893 Flexport Order ID 130994845 Des…" at bounding box center [828, 468] width 697 height 156
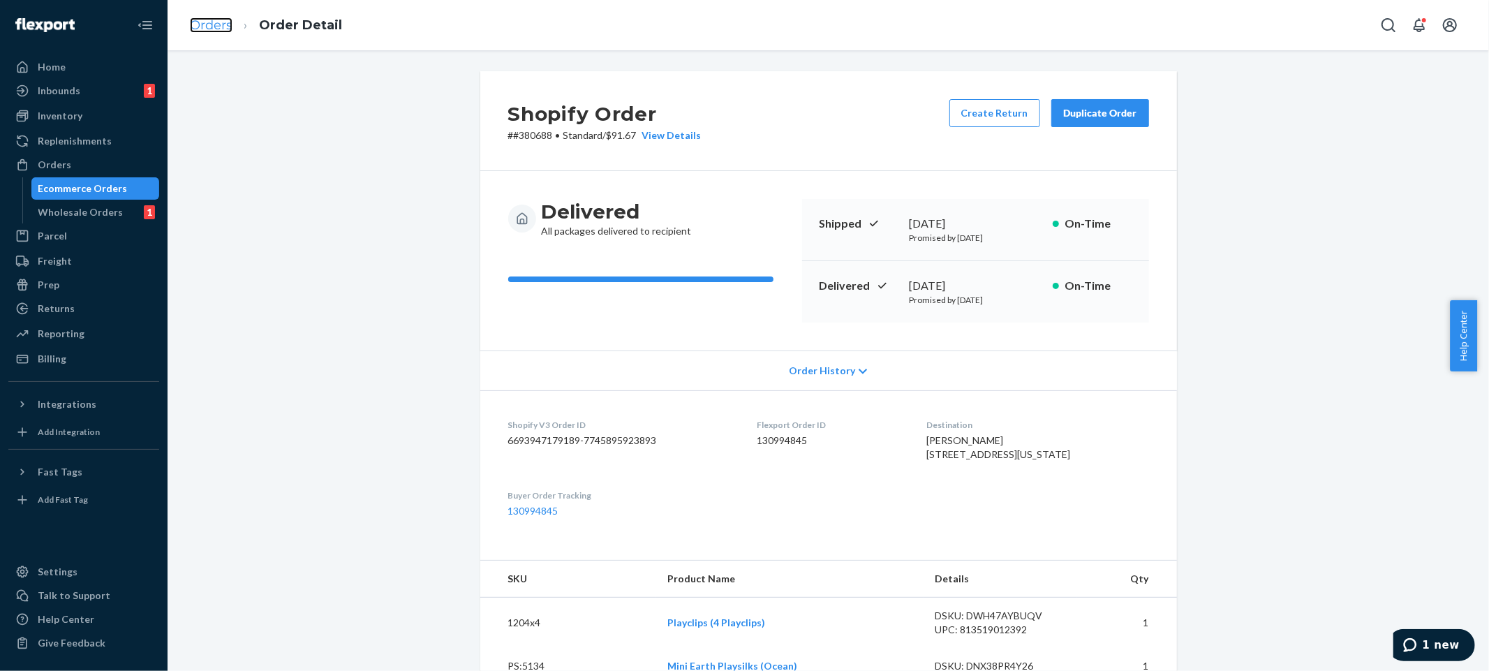
click at [220, 25] on link "Orders" at bounding box center [211, 24] width 43 height 15
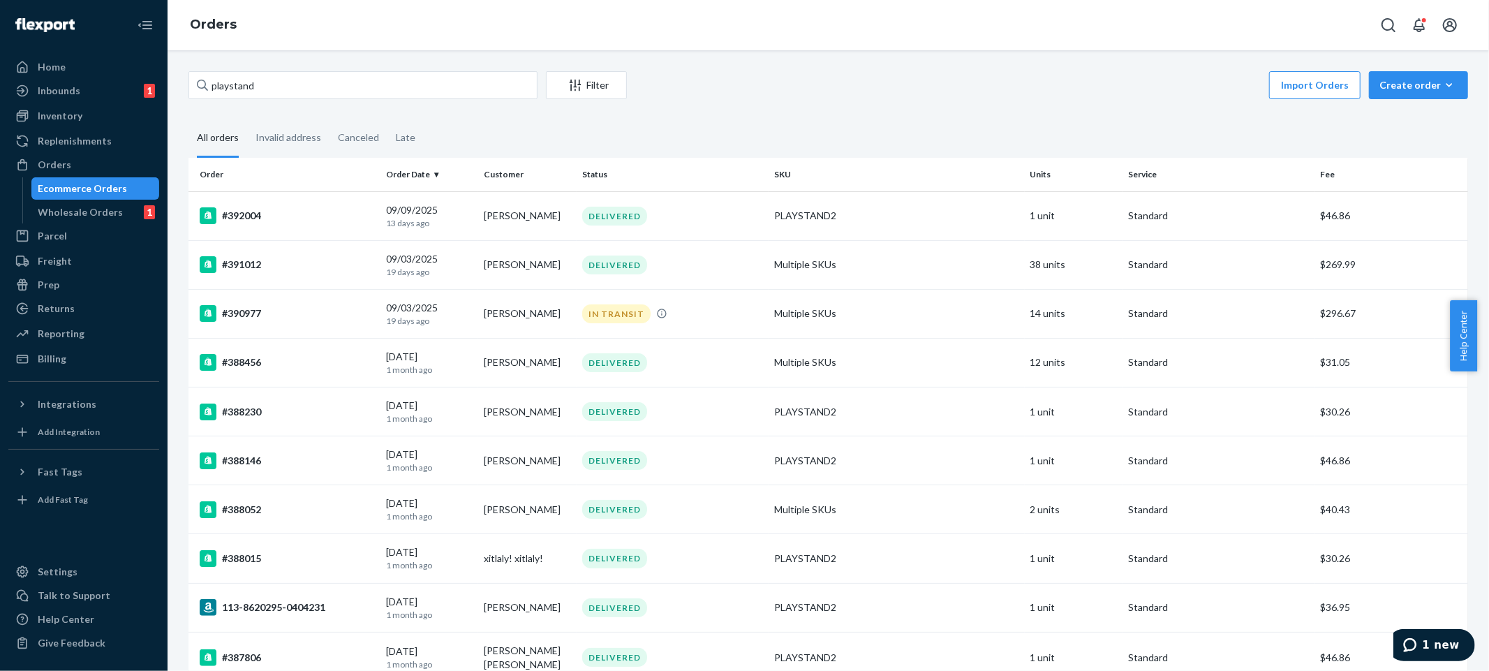
scroll to position [2745, 0]
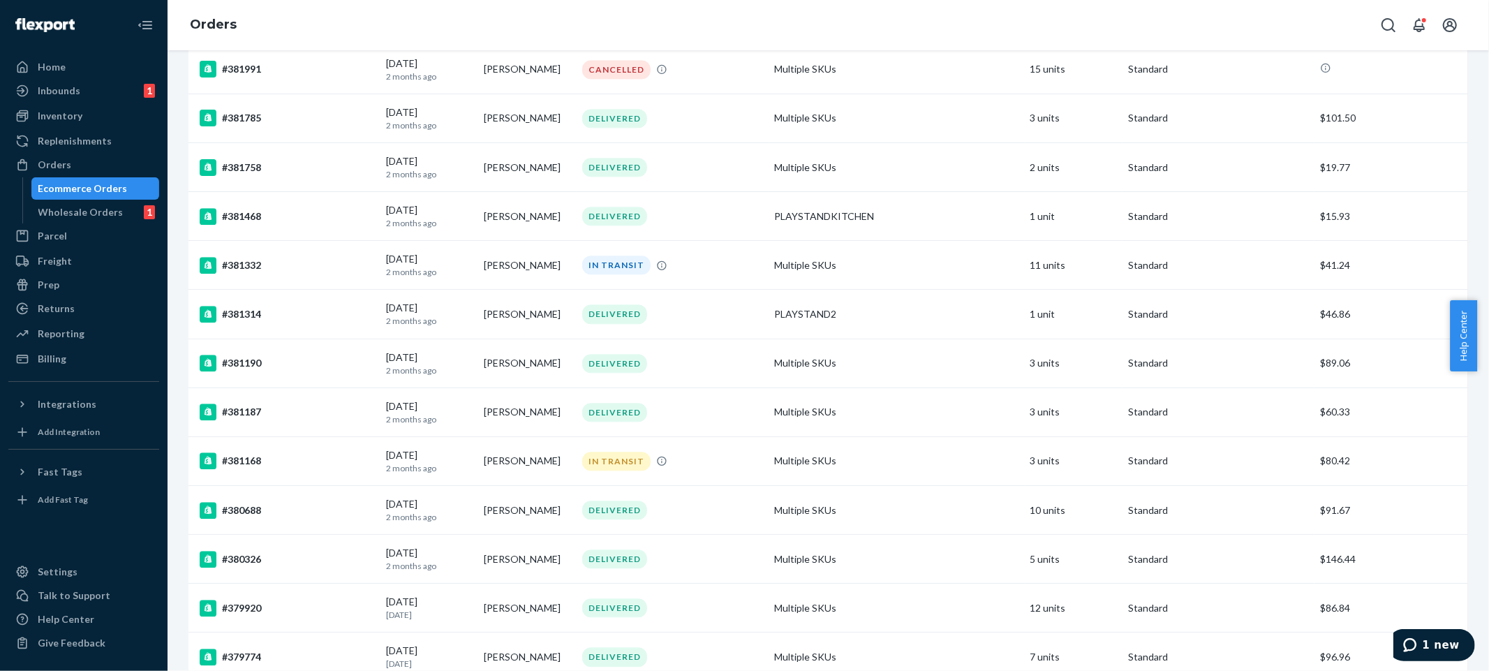
click at [1178, 552] on p "Standard" at bounding box center [1218, 559] width 181 height 14
click at [1178, 553] on div "playstand Filter Import Orders Create order Ecommerce order Removal order All o…" at bounding box center [828, 360] width 1321 height 621
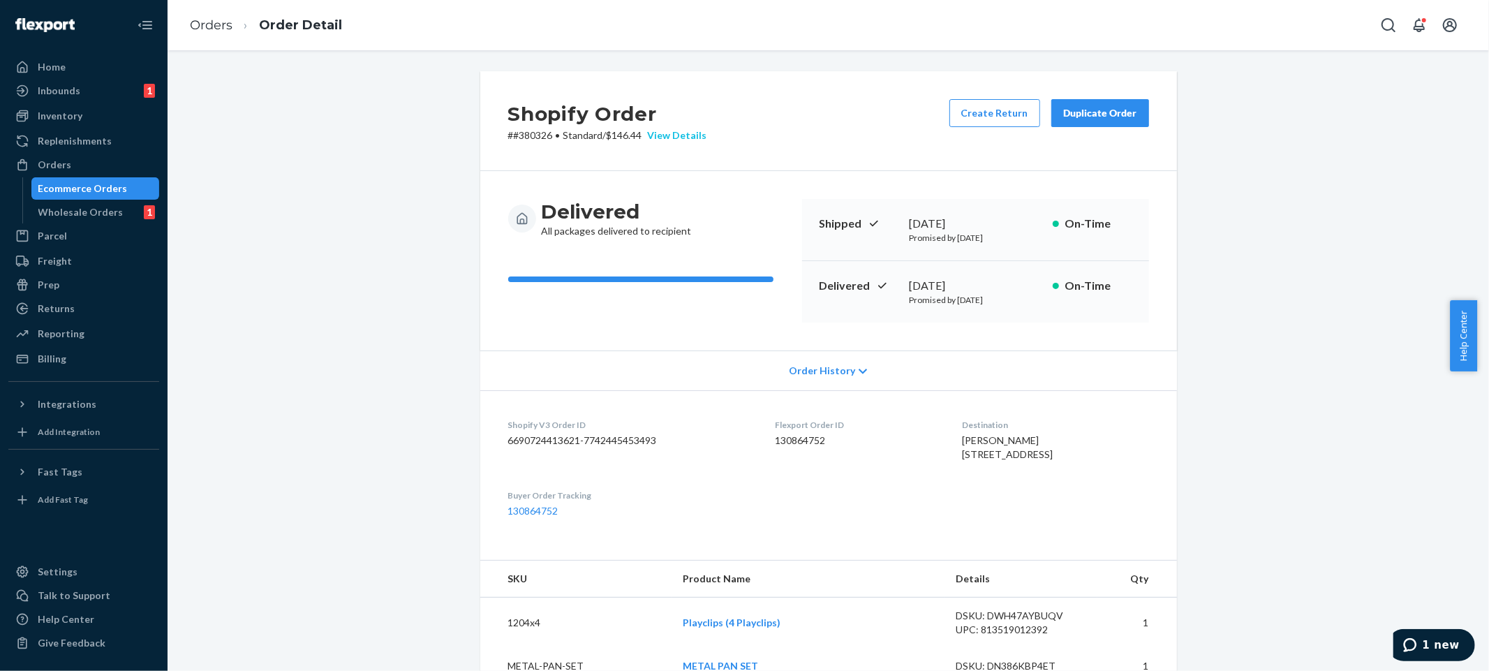
click at [674, 140] on div "View Details" at bounding box center [674, 135] width 65 height 14
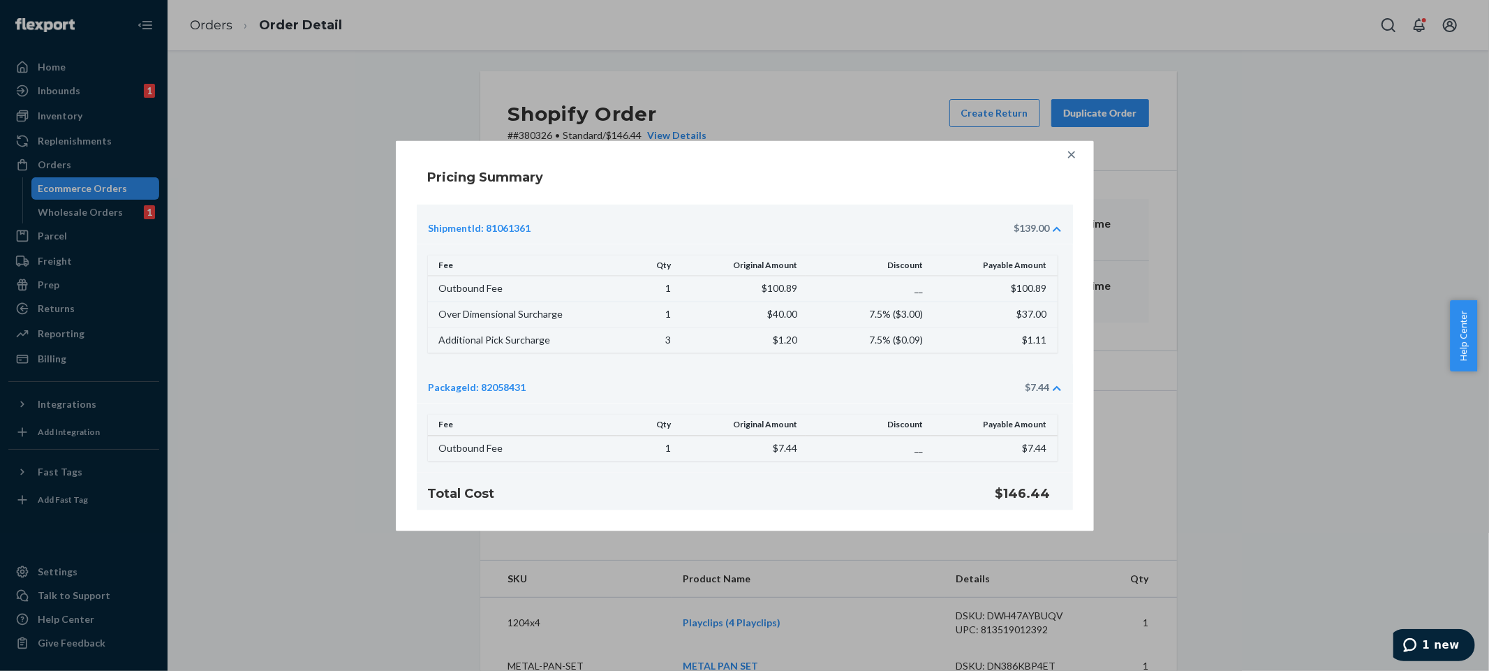
click at [1082, 154] on div at bounding box center [1071, 154] width 28 height 28
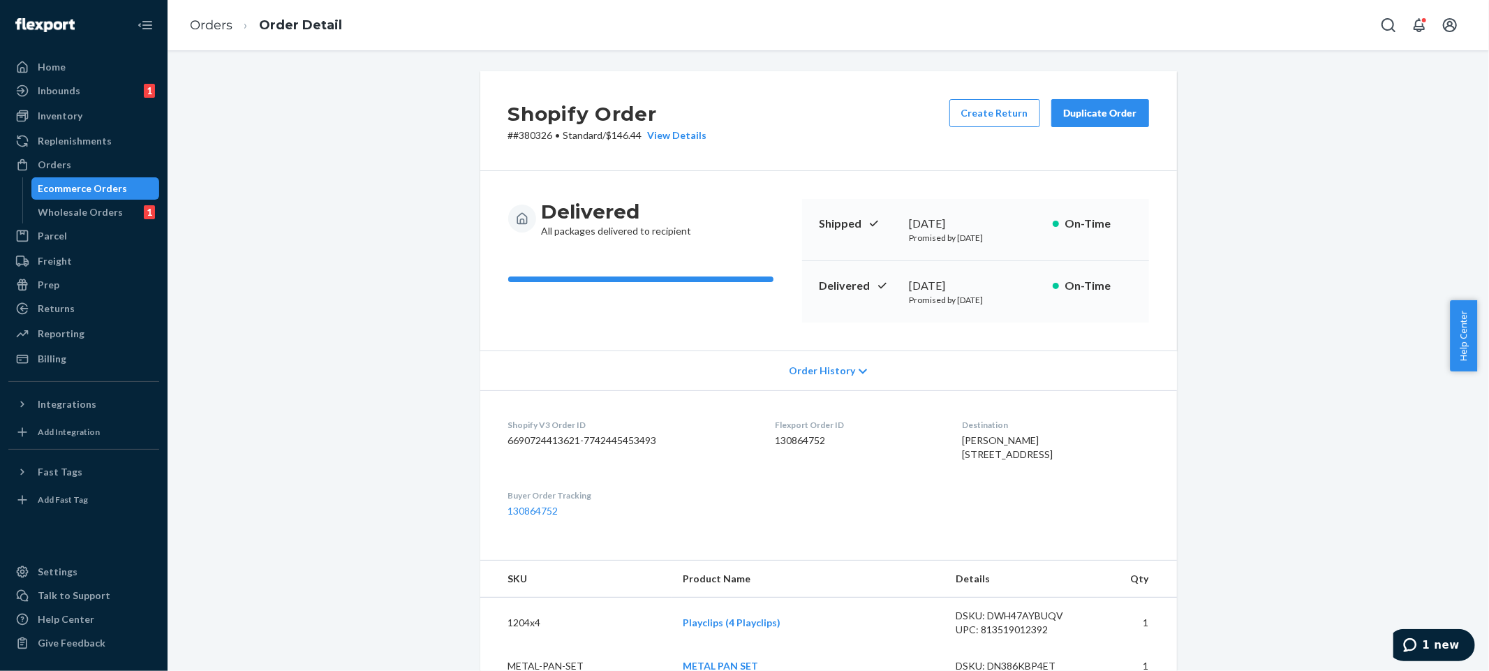
click at [784, 438] on dd "130864752" at bounding box center [857, 440] width 165 height 14
click at [833, 467] on div "Flexport Order ID 130864752" at bounding box center [857, 443] width 165 height 48
click at [517, 136] on p "# #380326 • Standard / $146.44 View Details" at bounding box center [607, 135] width 199 height 14
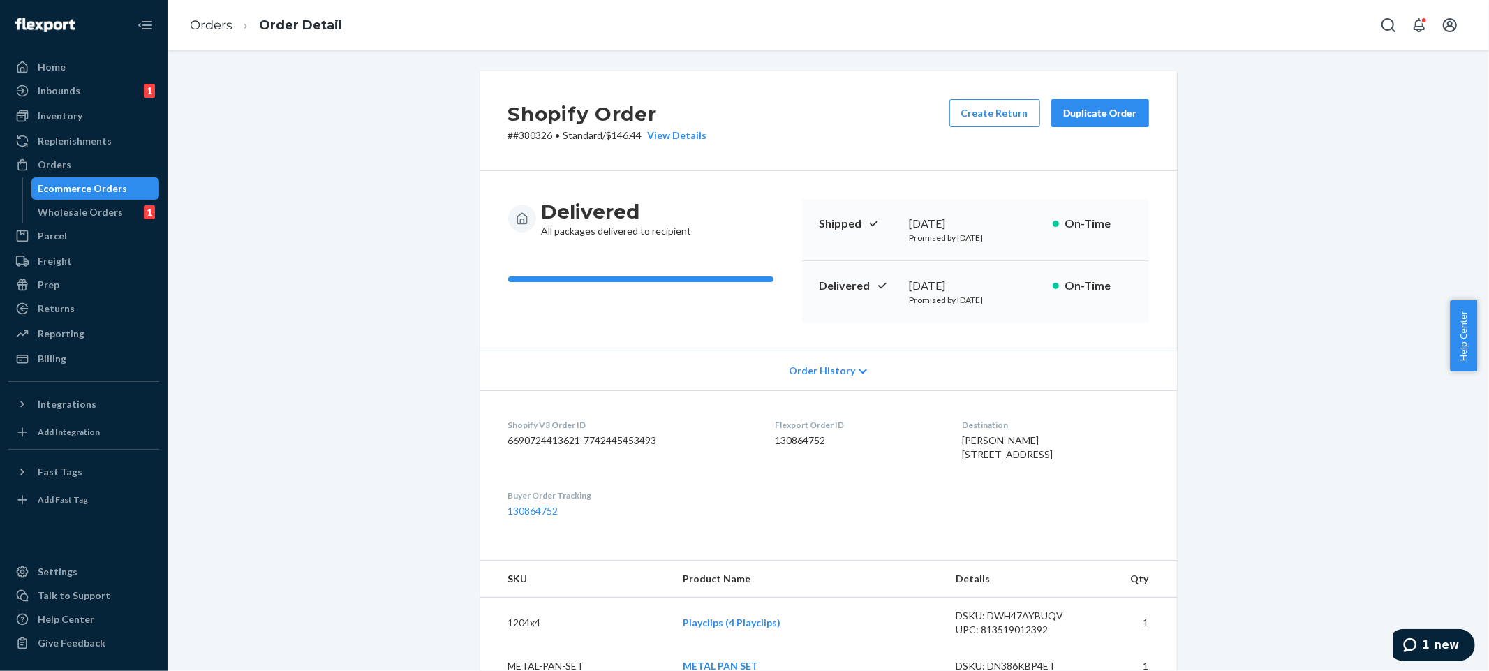
click at [216, 26] on link "Orders" at bounding box center [211, 24] width 43 height 15
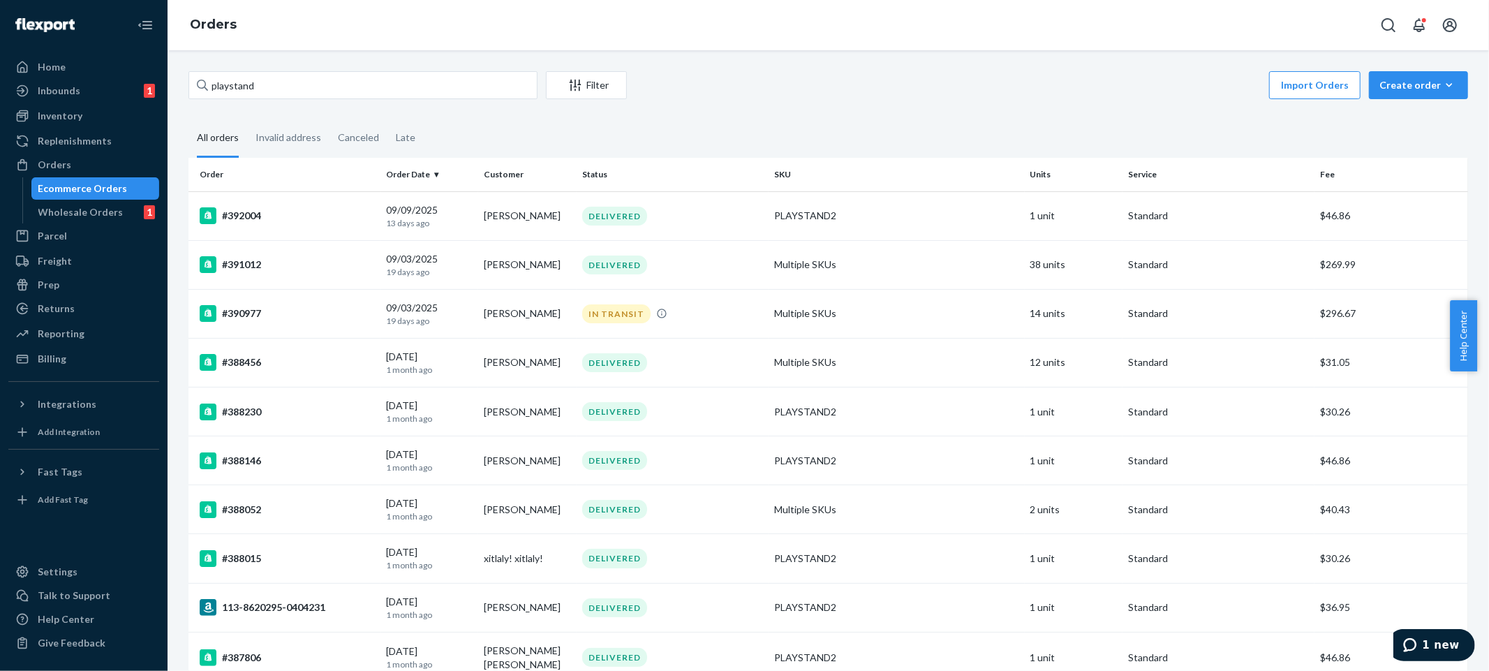
scroll to position [2941, 0]
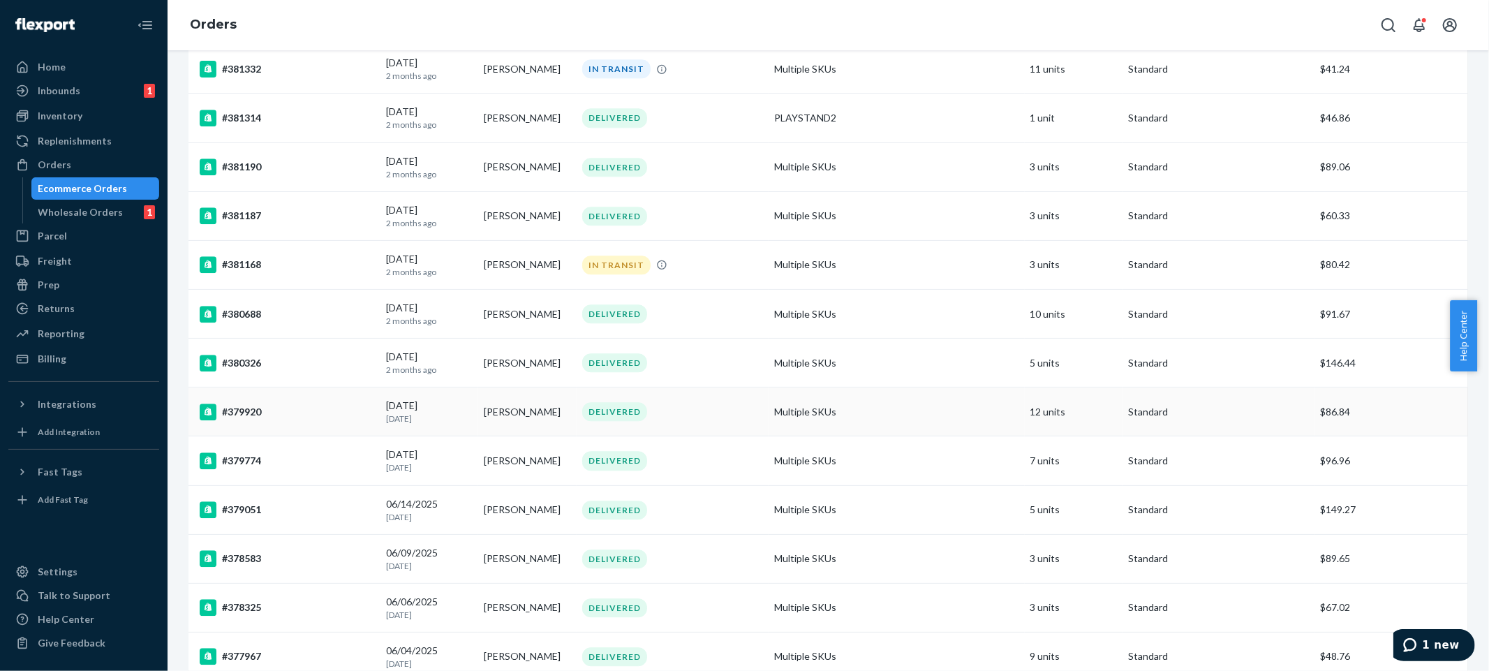
click at [1067, 400] on td "12 units" at bounding box center [1074, 411] width 98 height 49
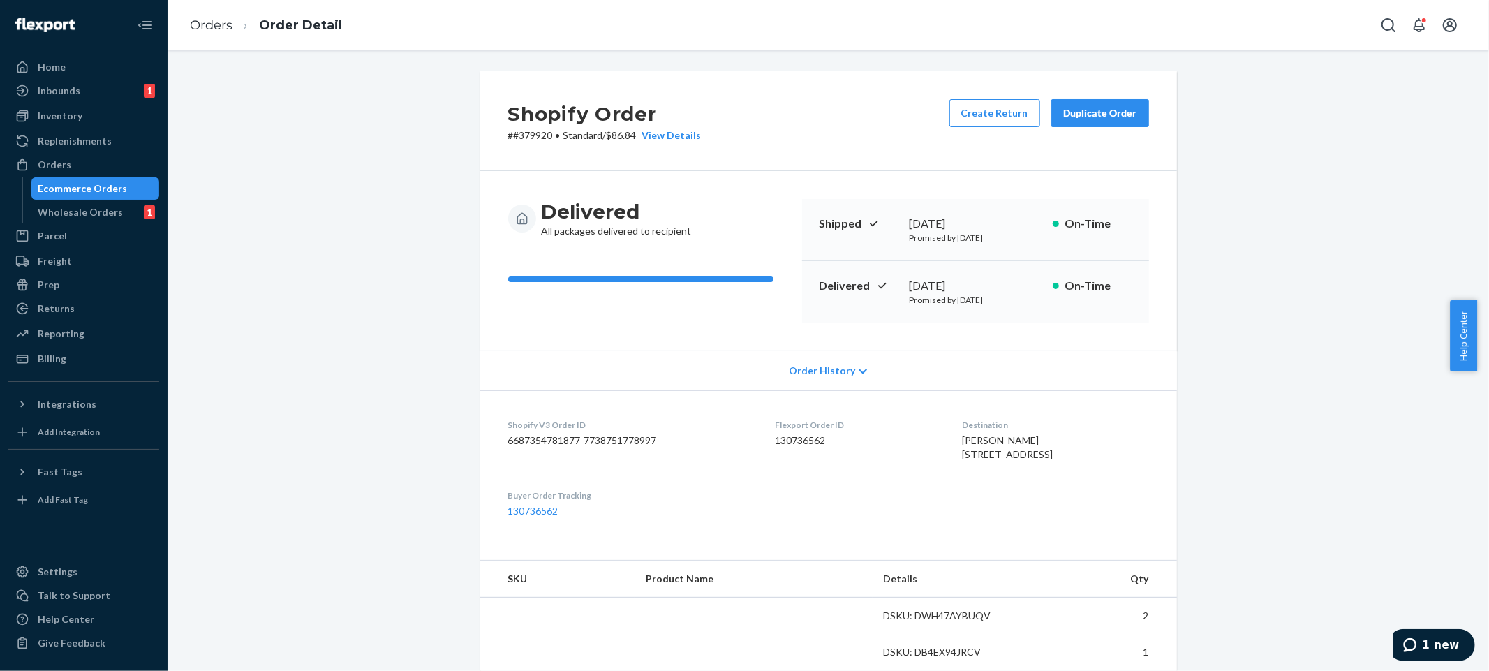
click at [651, 127] on h2 "Shopify Order" at bounding box center [604, 113] width 193 height 29
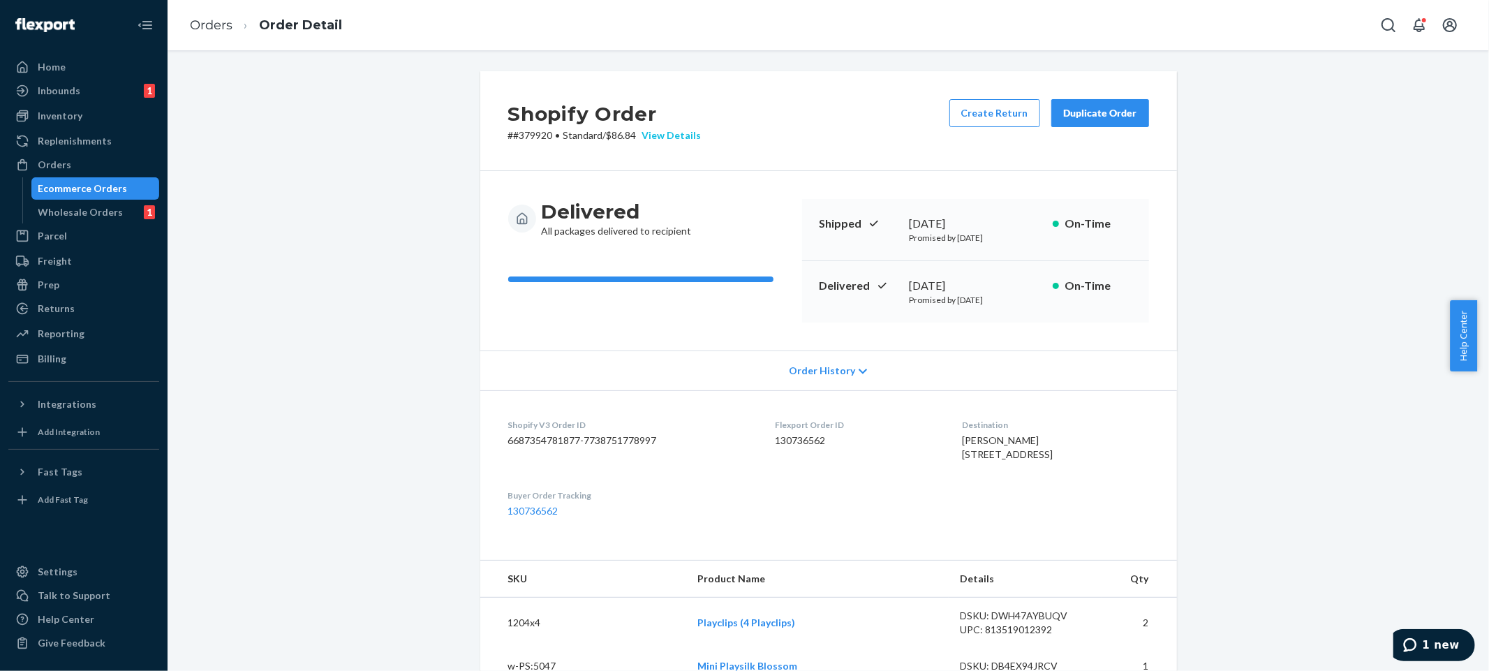
click at [659, 138] on div "View Details" at bounding box center [669, 135] width 65 height 14
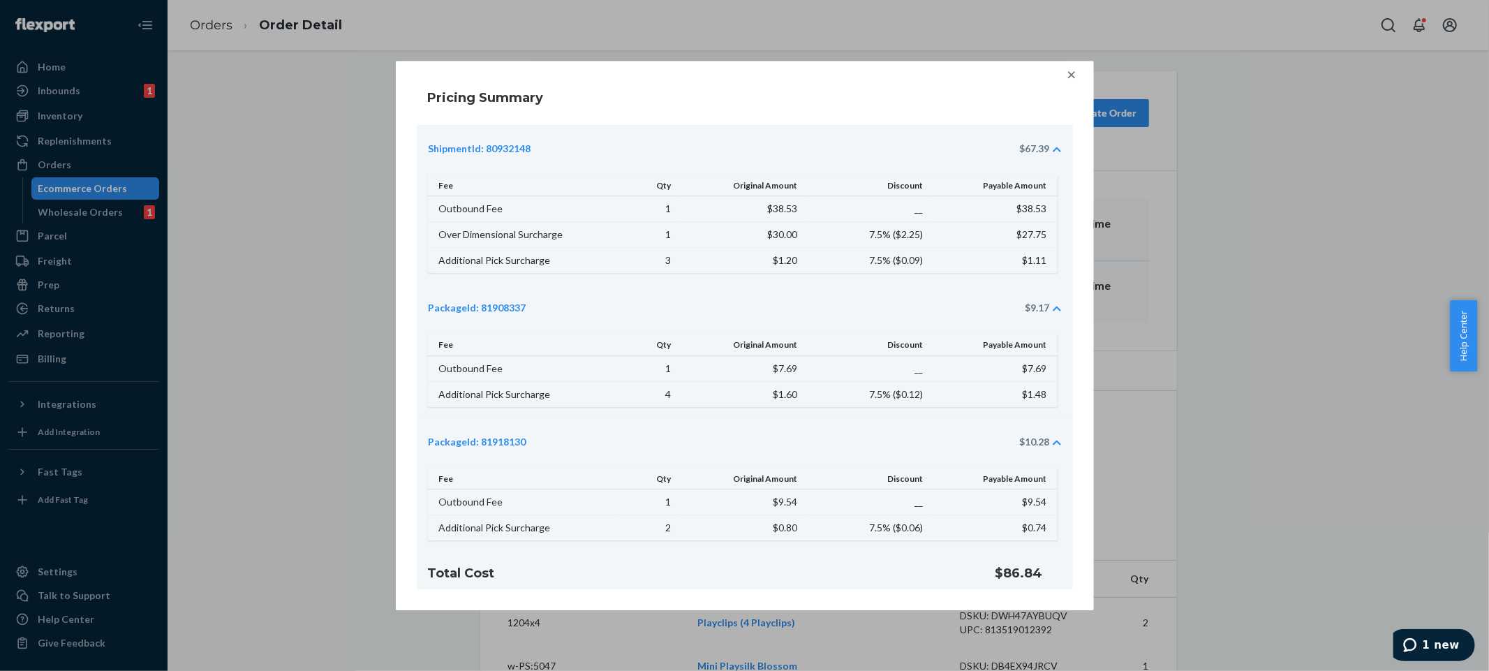
click at [1069, 84] on div at bounding box center [1071, 75] width 28 height 28
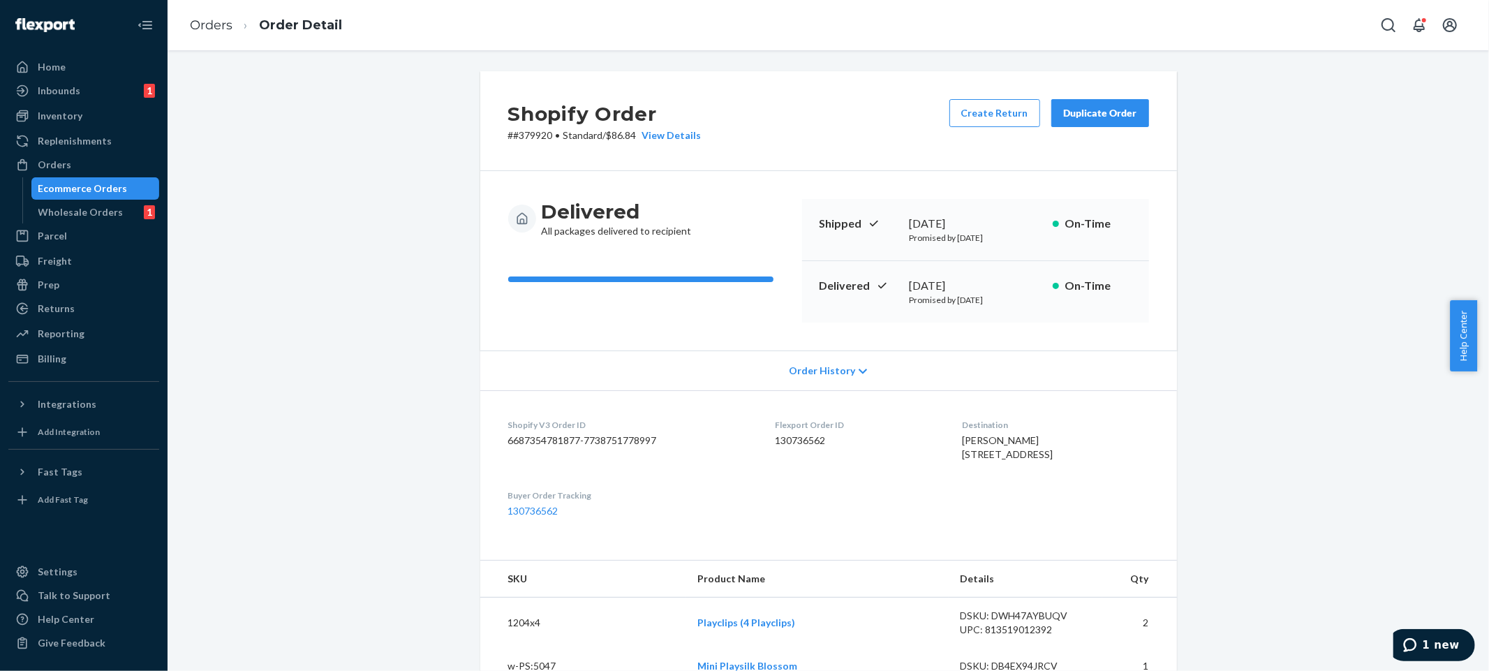
click at [792, 438] on dd "130736562" at bounding box center [857, 440] width 165 height 14
click at [524, 136] on p "# #379920 • Standard / $86.84 View Details" at bounding box center [604, 135] width 193 height 14
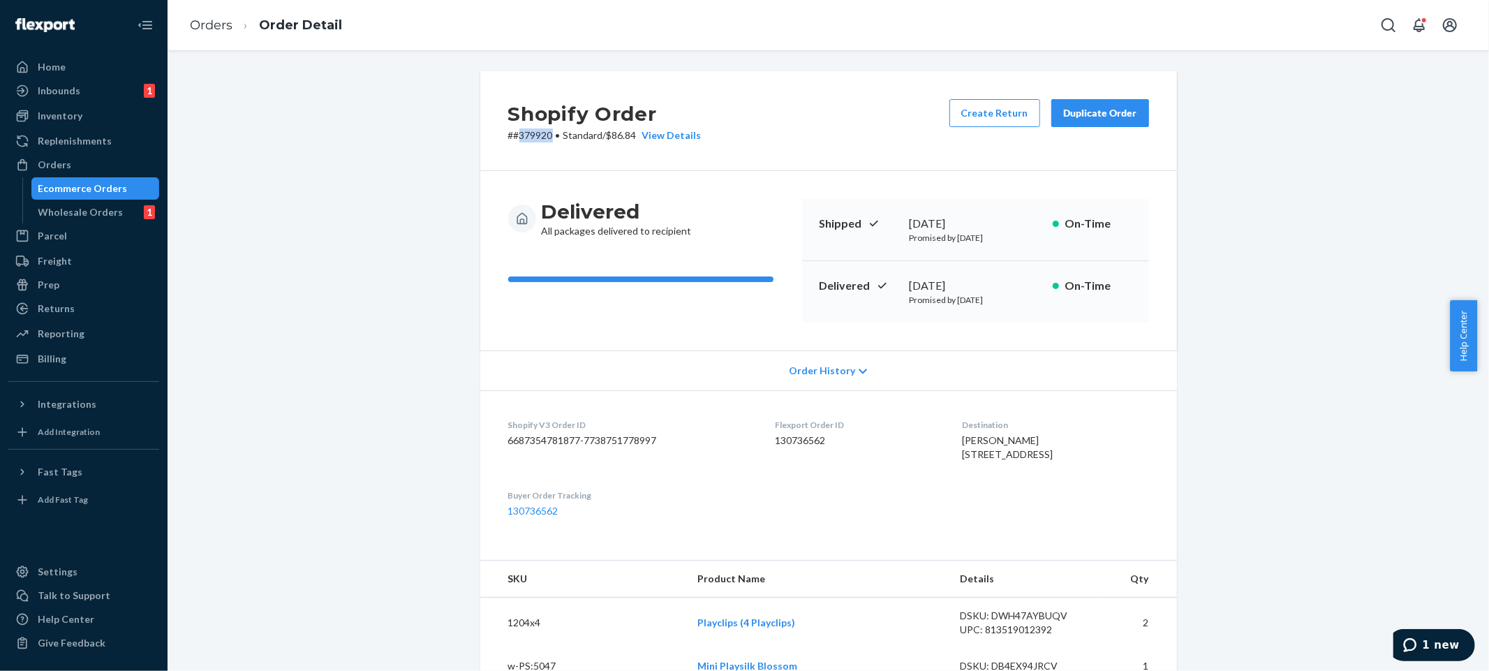
click at [524, 136] on p "# #379920 • Standard / $86.84 View Details" at bounding box center [604, 135] width 193 height 14
click at [218, 20] on link "Orders" at bounding box center [211, 24] width 43 height 15
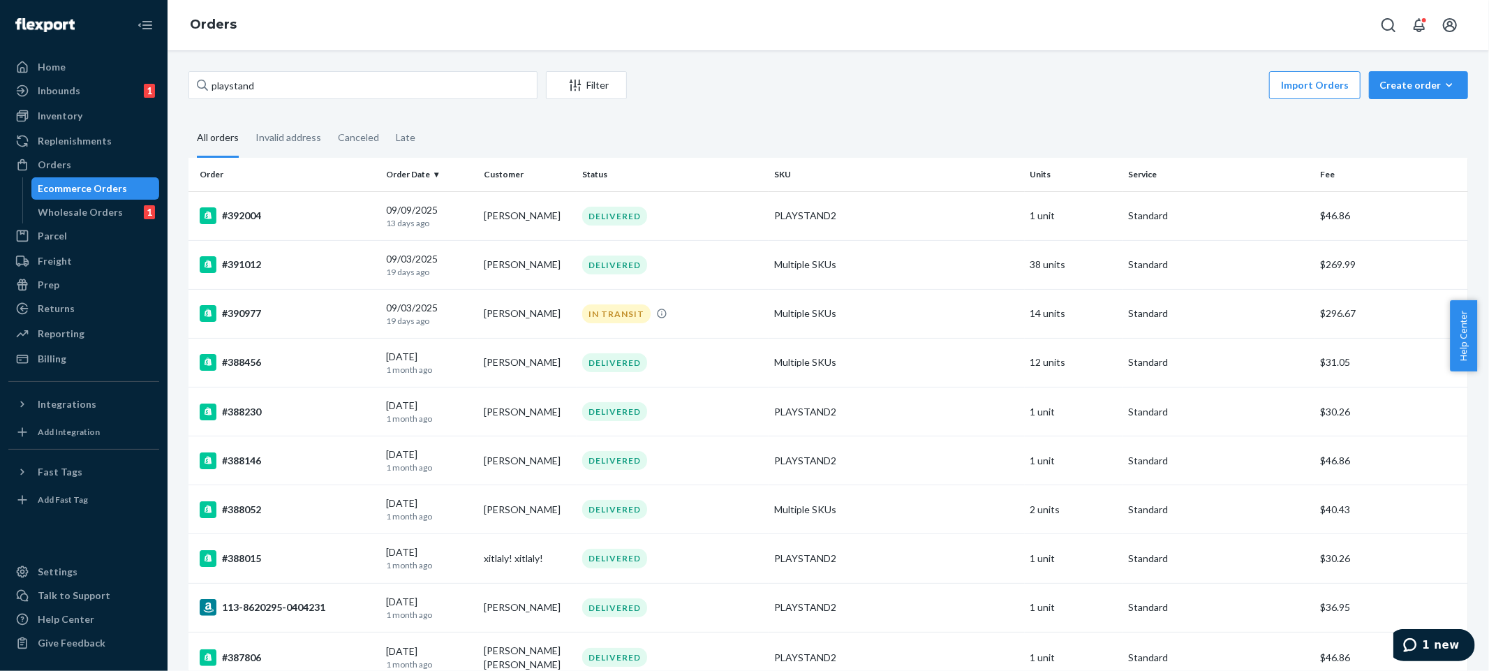
scroll to position [2990, 0]
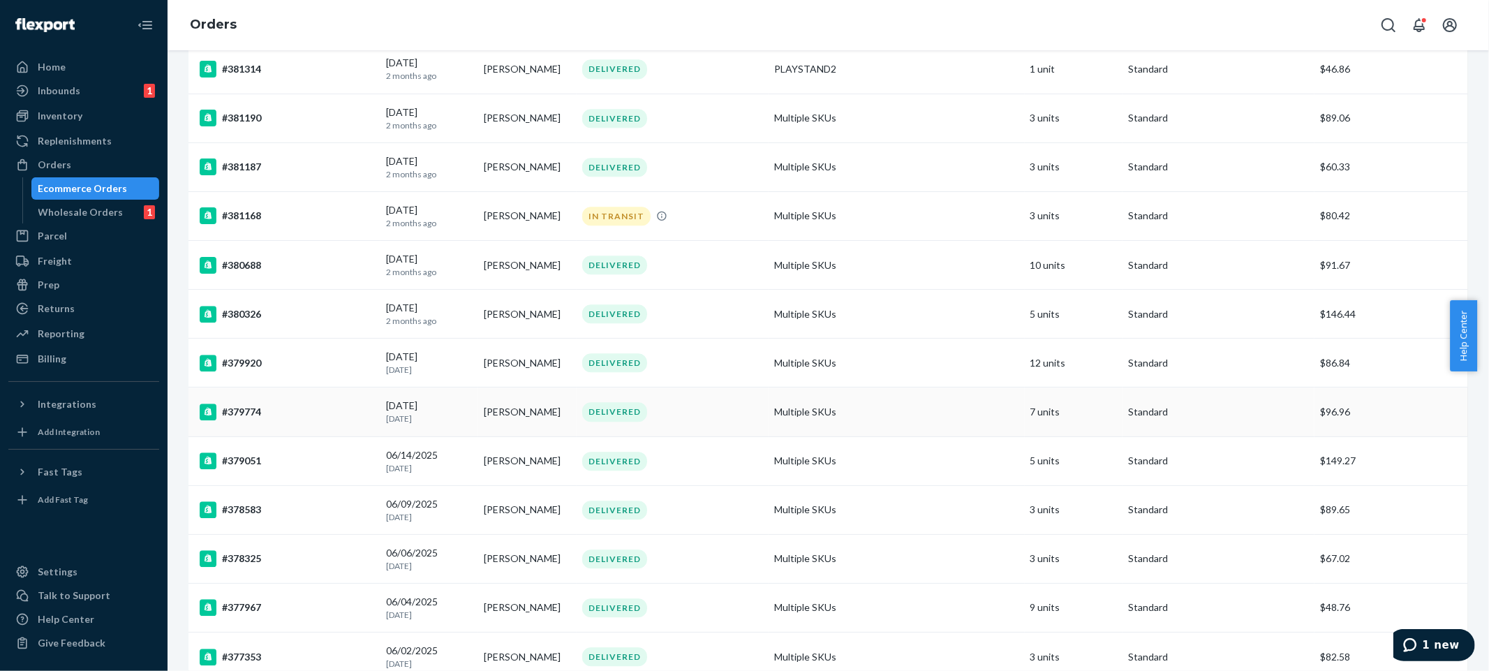
click at [1104, 413] on td "7 units" at bounding box center [1074, 411] width 98 height 49
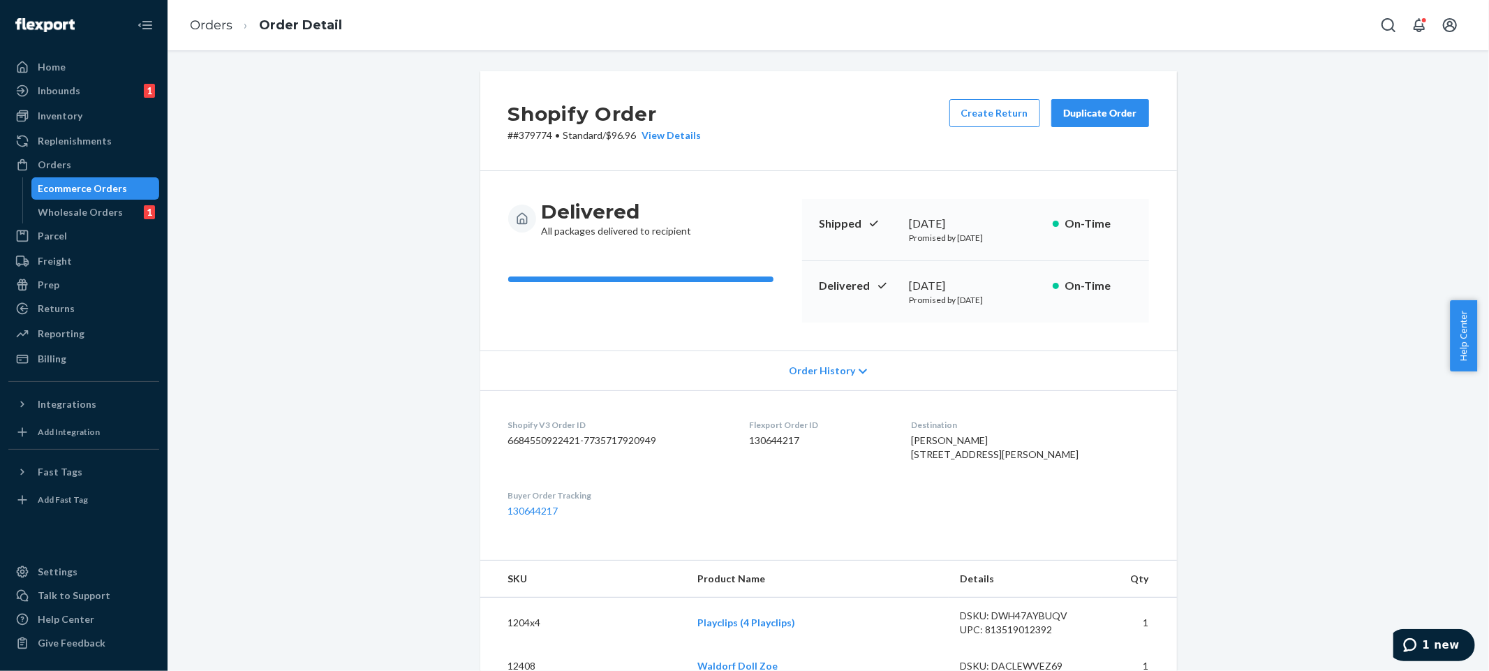
click at [664, 142] on div "Shopify Order # #379774 • Standard / $96.96 View Details Create Return Duplicat…" at bounding box center [828, 121] width 697 height 100
click at [667, 139] on div "View Details" at bounding box center [669, 135] width 65 height 14
click at [803, 436] on dd "130644217" at bounding box center [819, 440] width 140 height 14
click at [524, 134] on p "# #379774 • Standard / $96.96 View Details" at bounding box center [604, 135] width 193 height 14
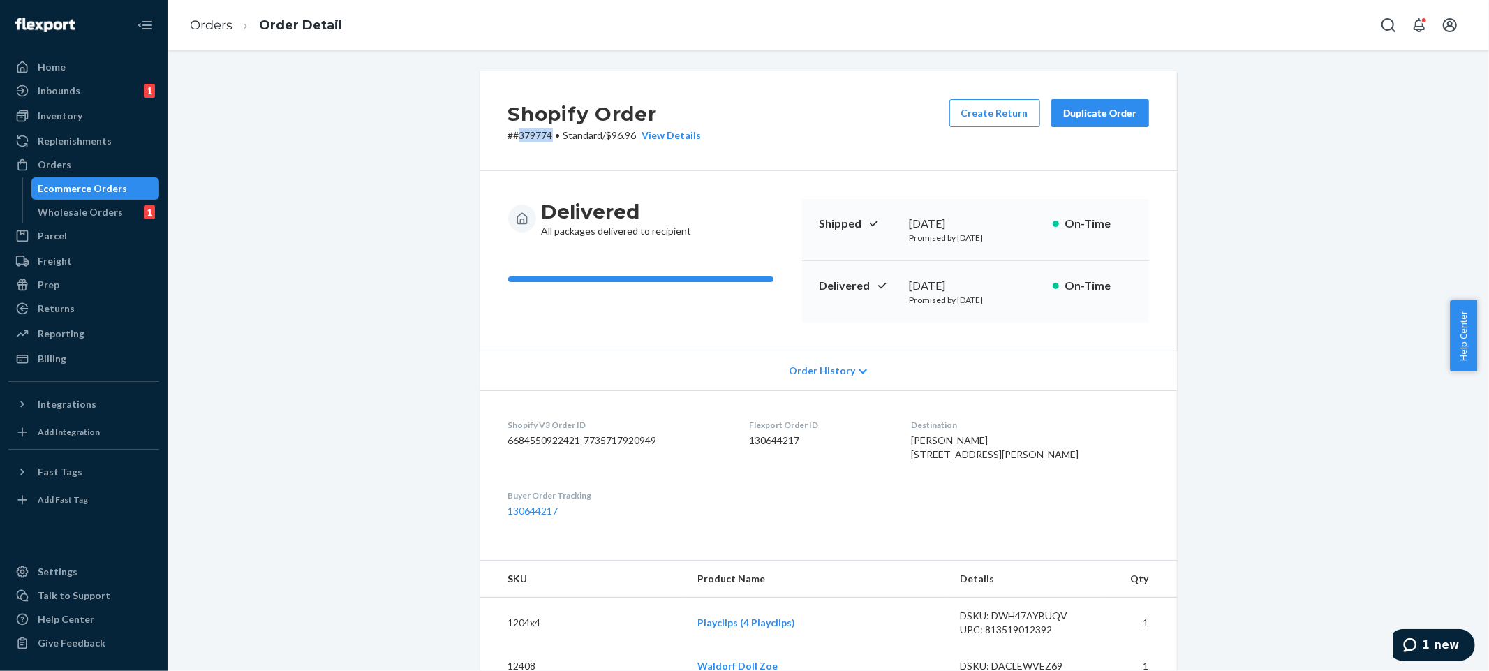
click at [524, 133] on p "# #379774 • Standard / $96.96 View Details" at bounding box center [604, 135] width 193 height 14
click at [202, 26] on link "Orders" at bounding box center [211, 24] width 43 height 15
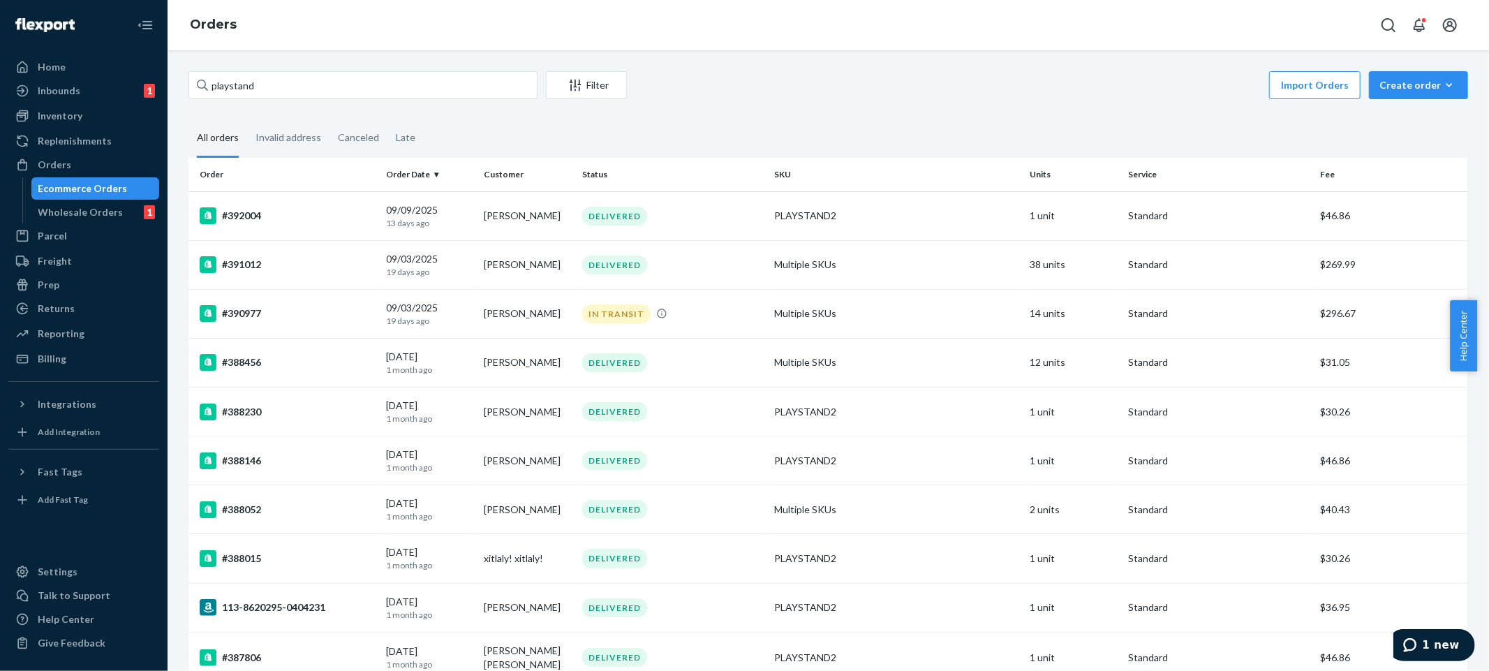
scroll to position [3039, 0]
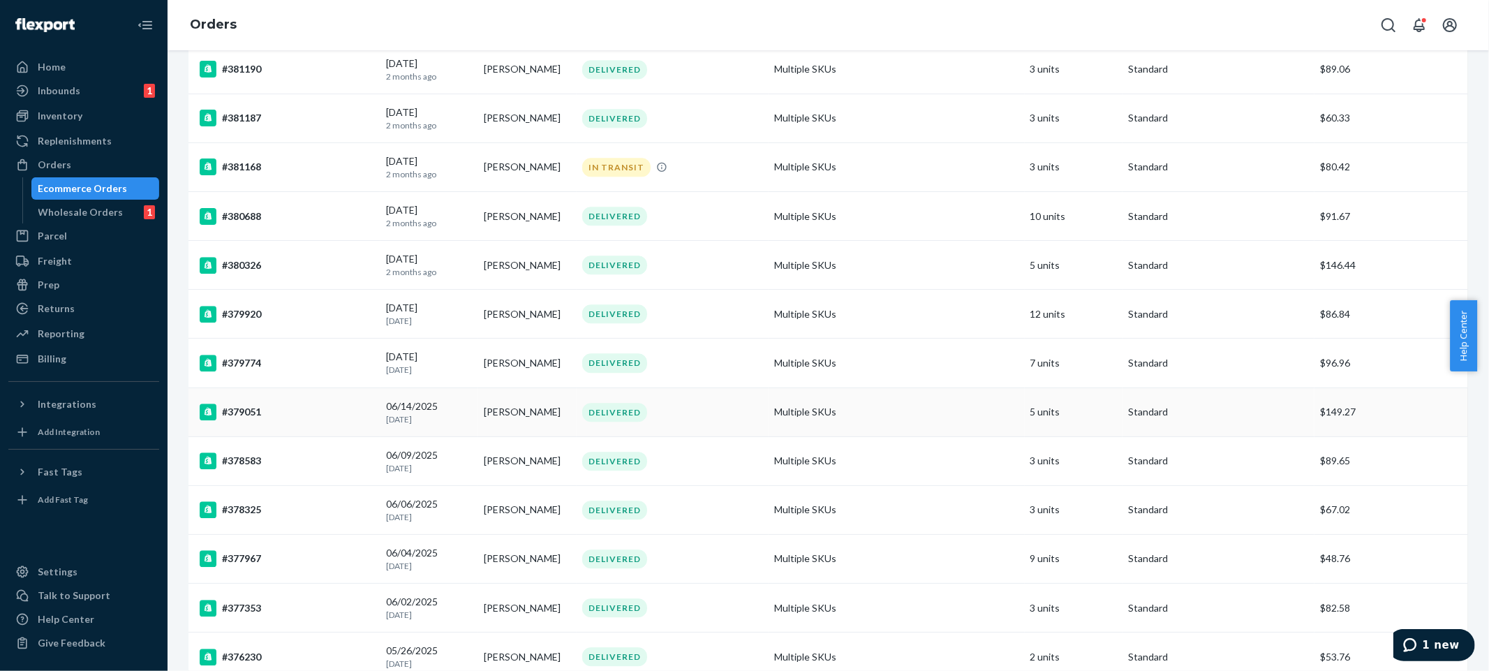
click at [956, 408] on td "Multiple SKUs" at bounding box center [897, 411] width 256 height 49
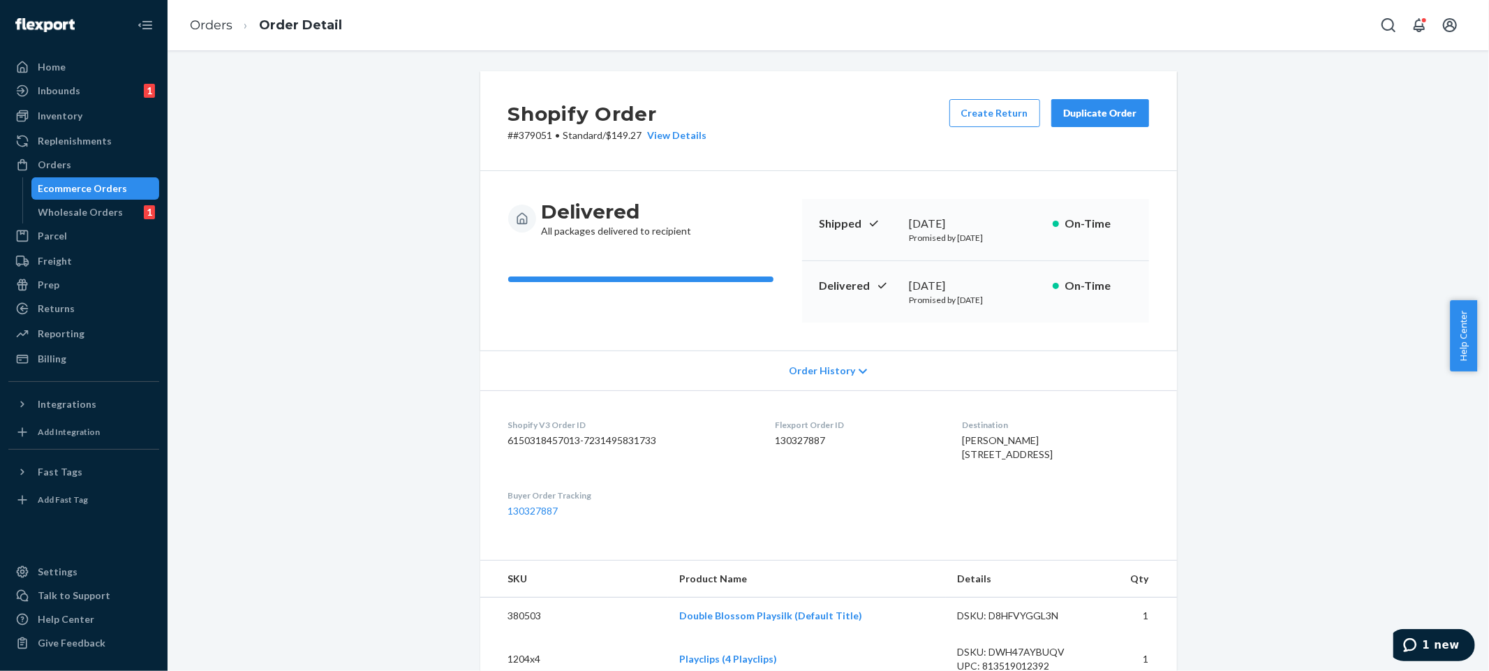
click at [681, 121] on h2 "Shopify Order" at bounding box center [607, 113] width 199 height 29
click at [681, 124] on h2 "Shopify Order" at bounding box center [607, 113] width 199 height 29
click at [681, 133] on div "View Details" at bounding box center [674, 135] width 65 height 14
click at [788, 437] on dd "130327887" at bounding box center [857, 440] width 165 height 14
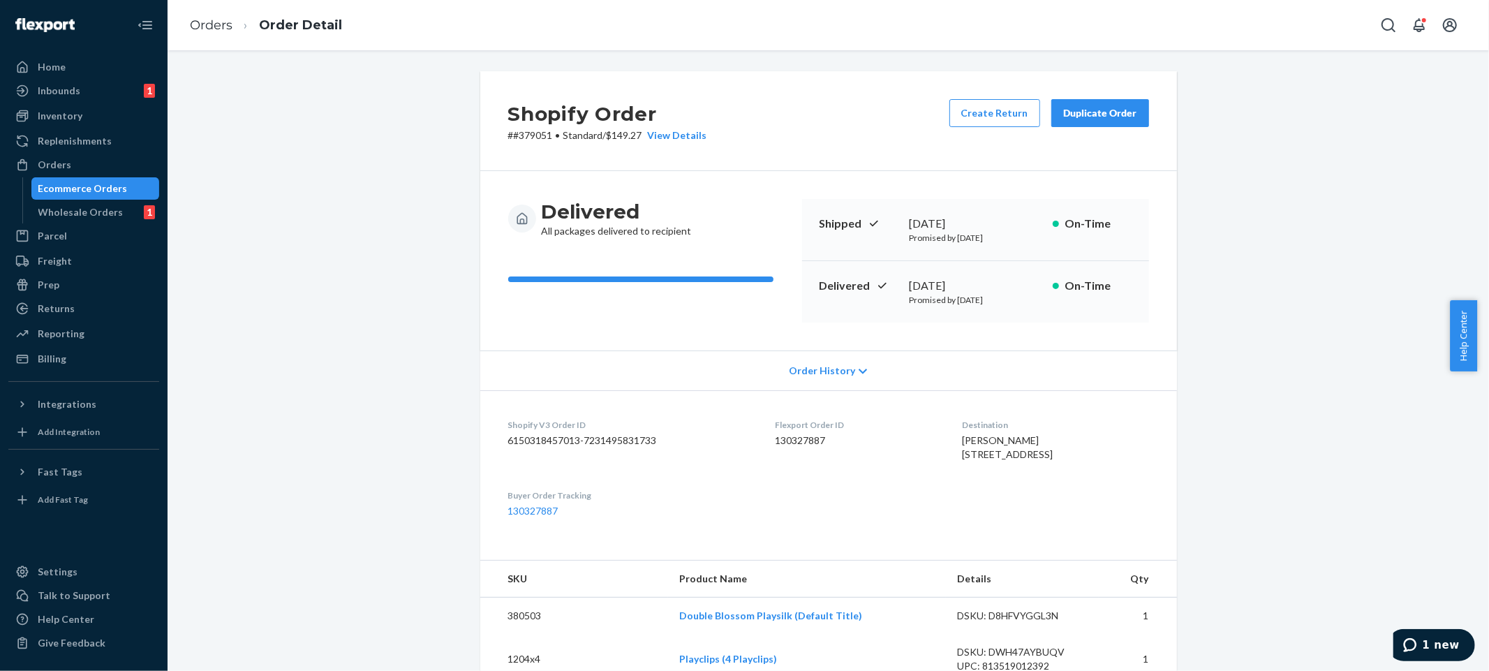
click at [218, 32] on link "Orders" at bounding box center [211, 24] width 43 height 15
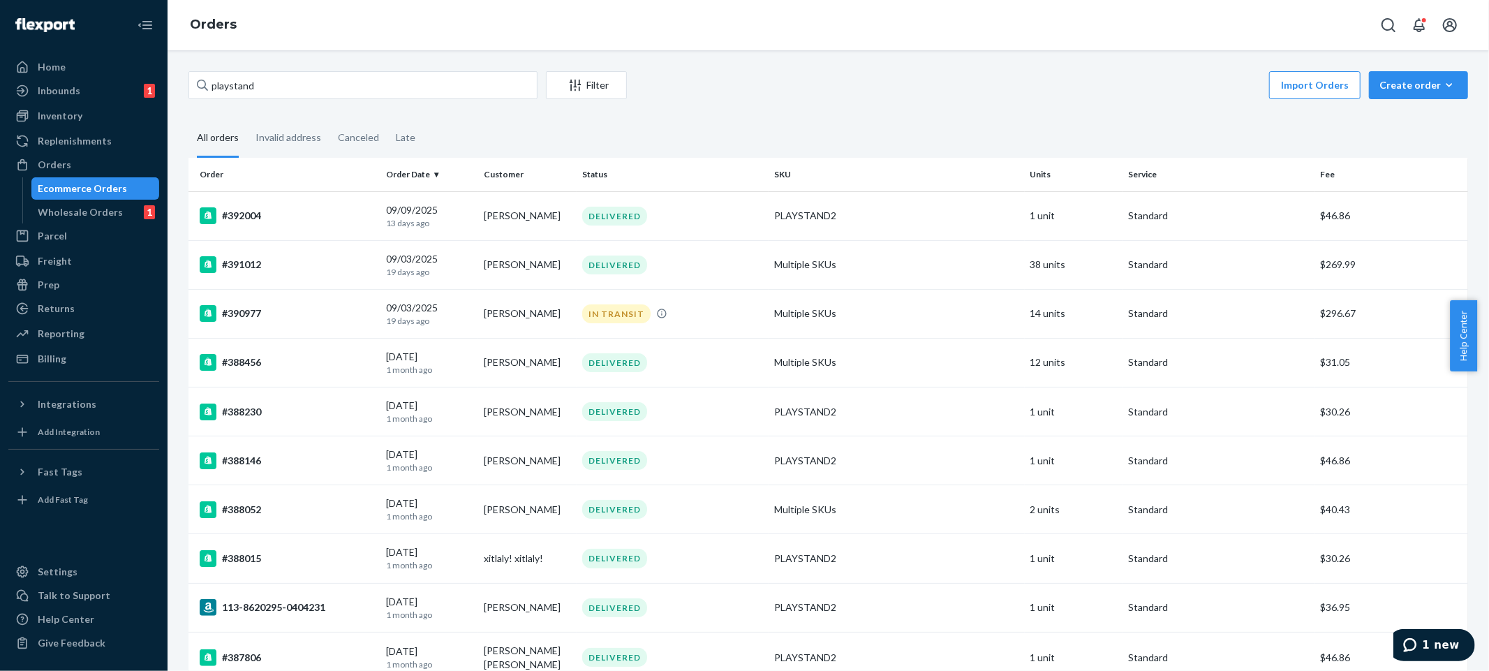
scroll to position [3039, 0]
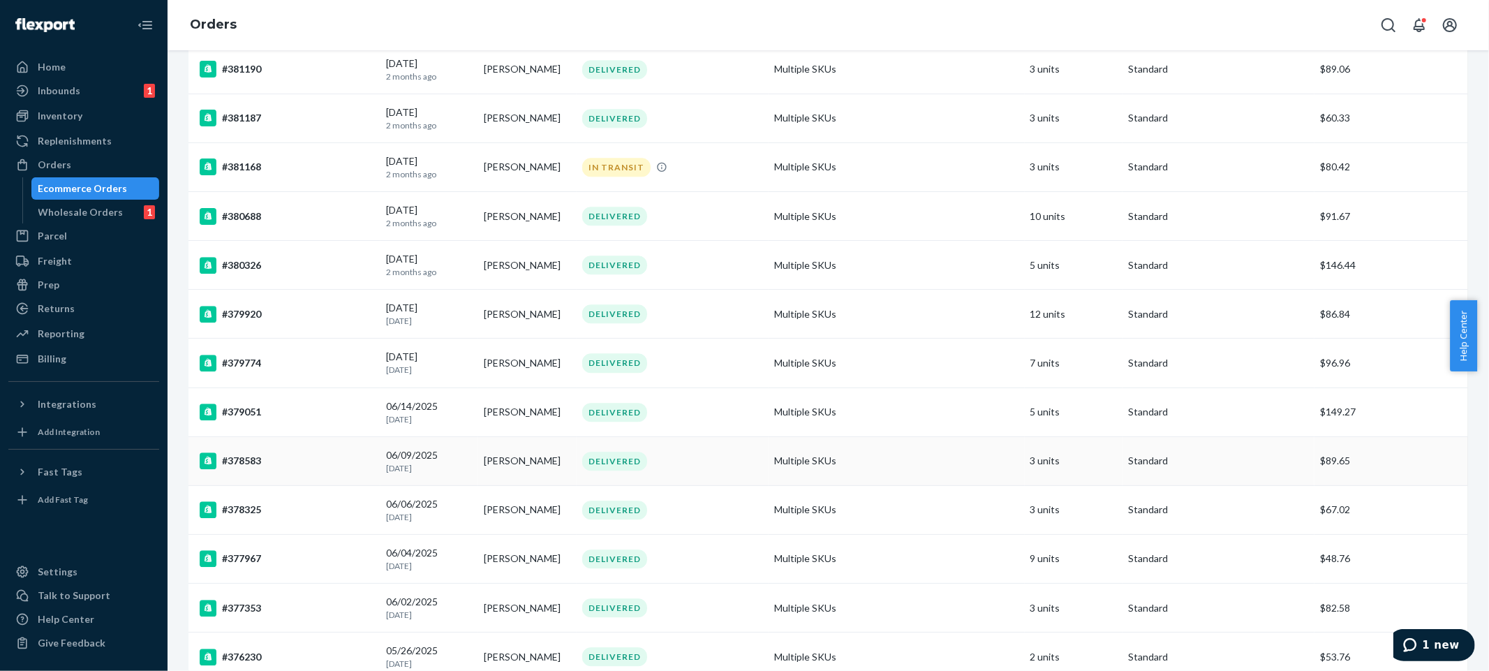
click at [1025, 455] on td "3 units" at bounding box center [1074, 460] width 98 height 49
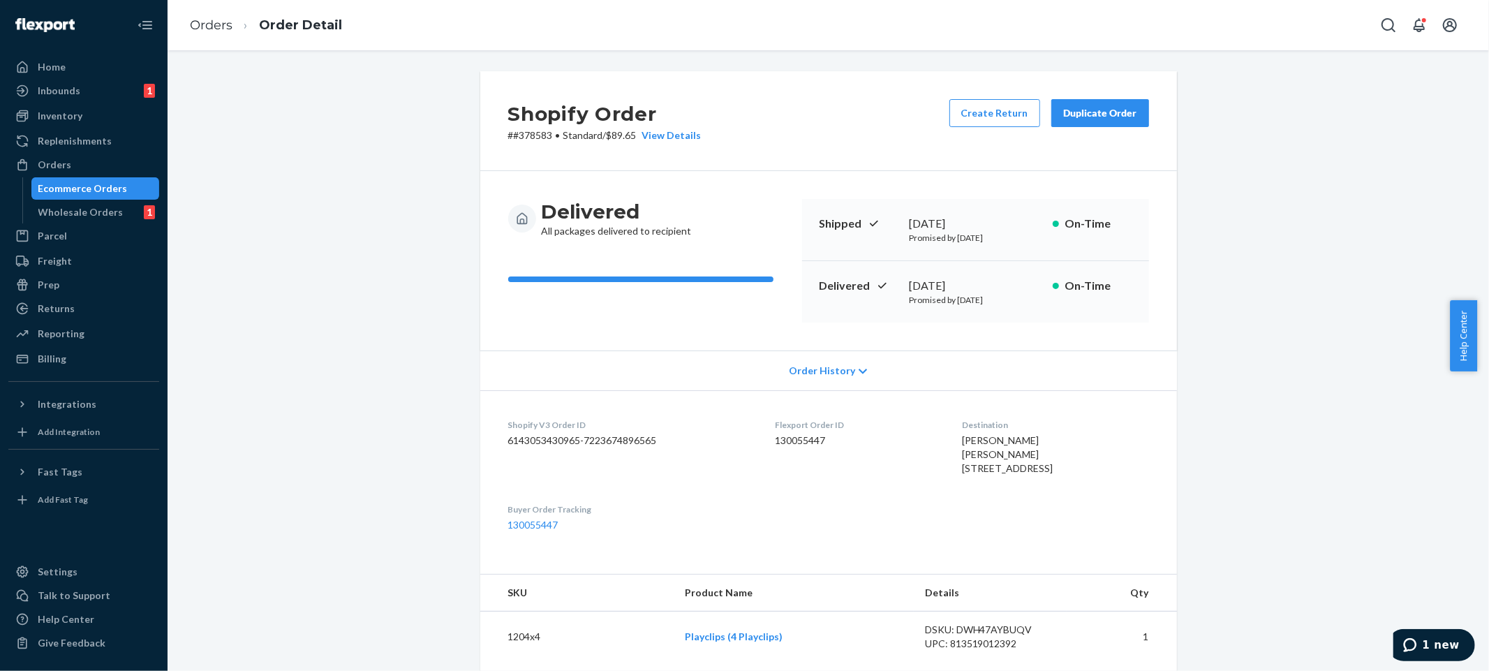
click at [692, 123] on h2 "Shopify Order" at bounding box center [604, 113] width 193 height 29
click at [674, 140] on div "View Details" at bounding box center [669, 135] width 65 height 14
click at [783, 436] on dd "130055447" at bounding box center [857, 440] width 165 height 14
click at [537, 137] on p "# #378583 • Standard / $89.65 View Details" at bounding box center [604, 135] width 193 height 14
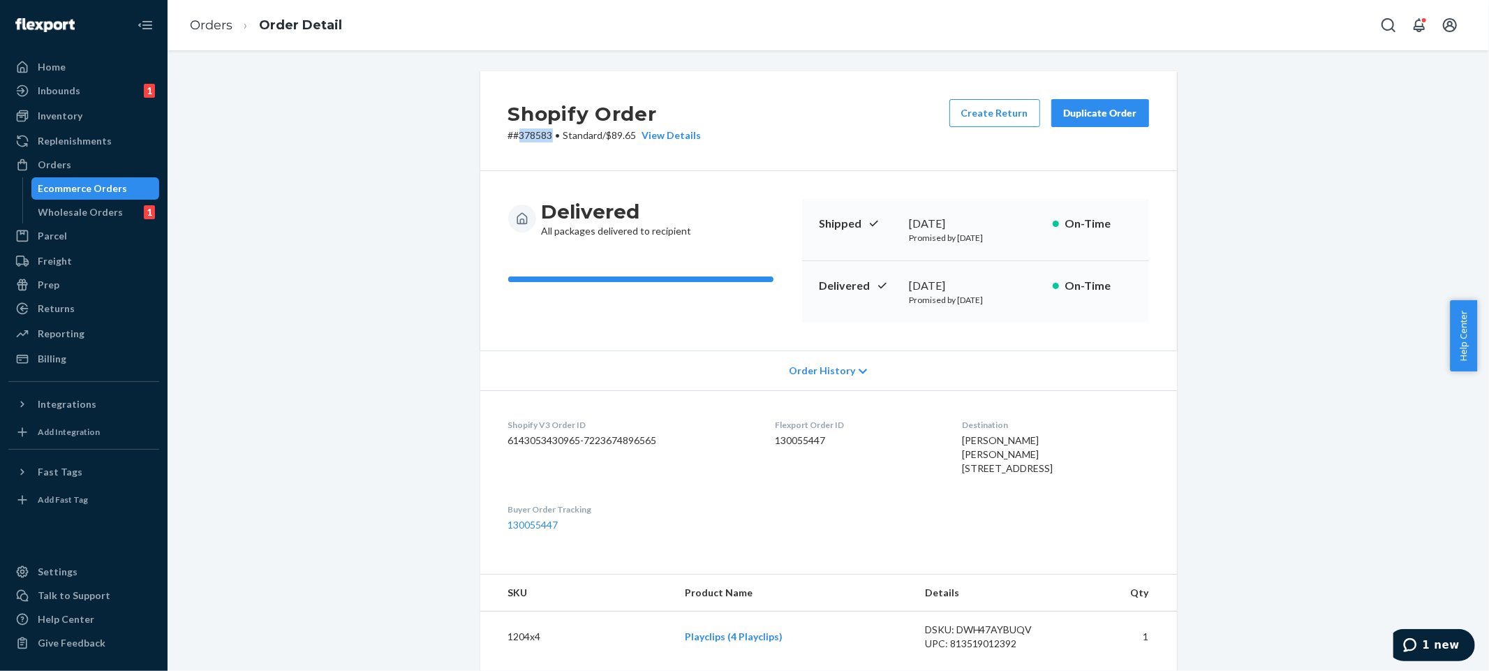
click at [537, 137] on p "# #378583 • Standard / $89.65 View Details" at bounding box center [604, 135] width 193 height 14
click at [220, 29] on link "Orders" at bounding box center [211, 24] width 43 height 15
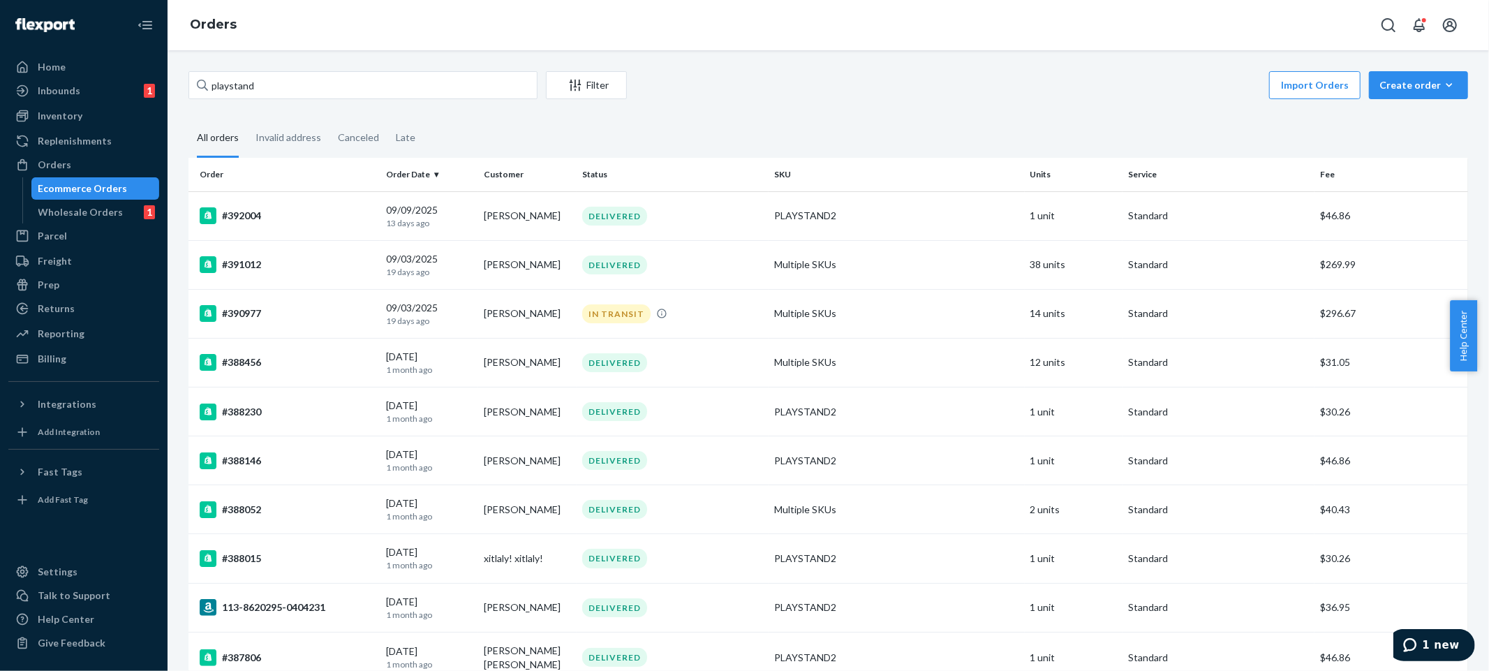
scroll to position [3138, 0]
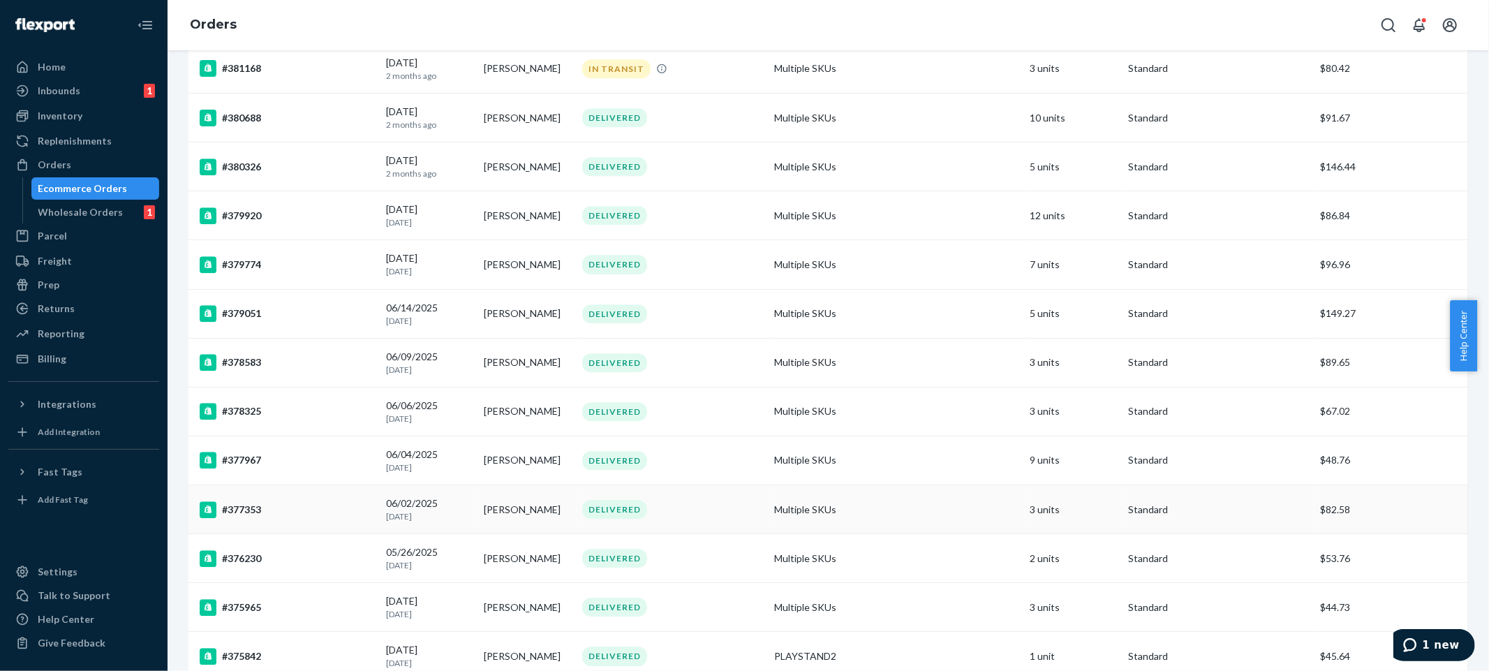
click at [897, 519] on td "Multiple SKUs" at bounding box center [897, 509] width 256 height 49
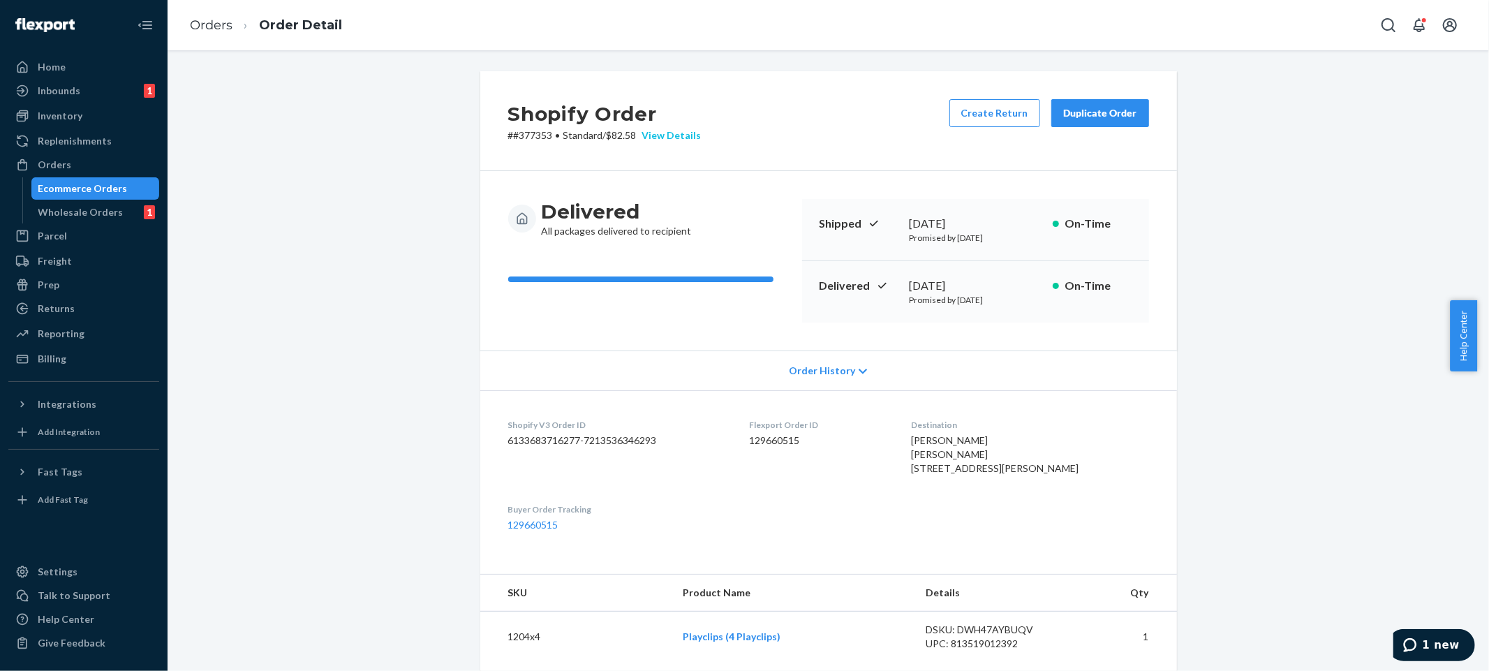
click at [684, 138] on div "View Details" at bounding box center [669, 135] width 65 height 14
click at [777, 438] on dd "129660515" at bounding box center [819, 440] width 140 height 14
click at [223, 23] on link "Orders" at bounding box center [211, 24] width 43 height 15
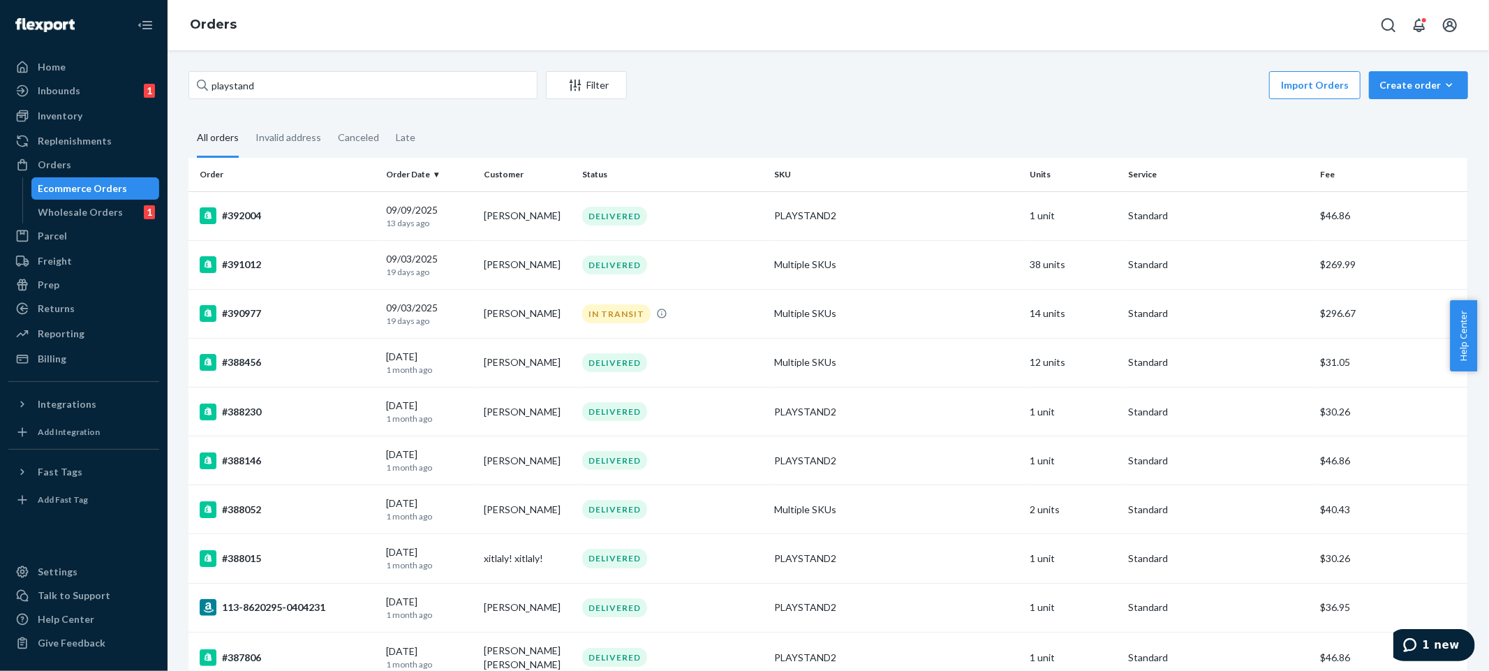
click at [921, 95] on div "Import Orders Create order Ecommerce order Removal order" at bounding box center [1051, 86] width 833 height 31
click at [504, 93] on input "playstand" at bounding box center [362, 85] width 349 height 28
paste input "129660515"
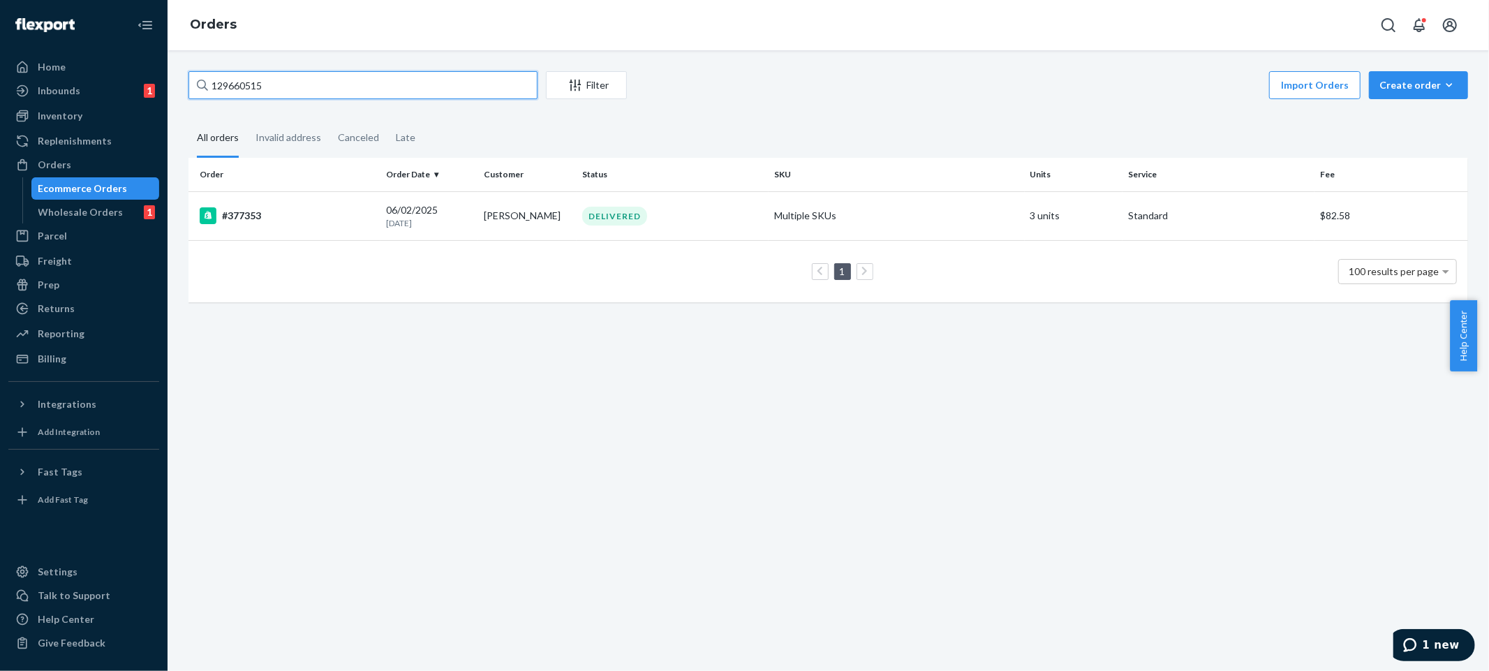
click at [365, 88] on input "129660515" at bounding box center [362, 85] width 349 height 28
type input "playstand"
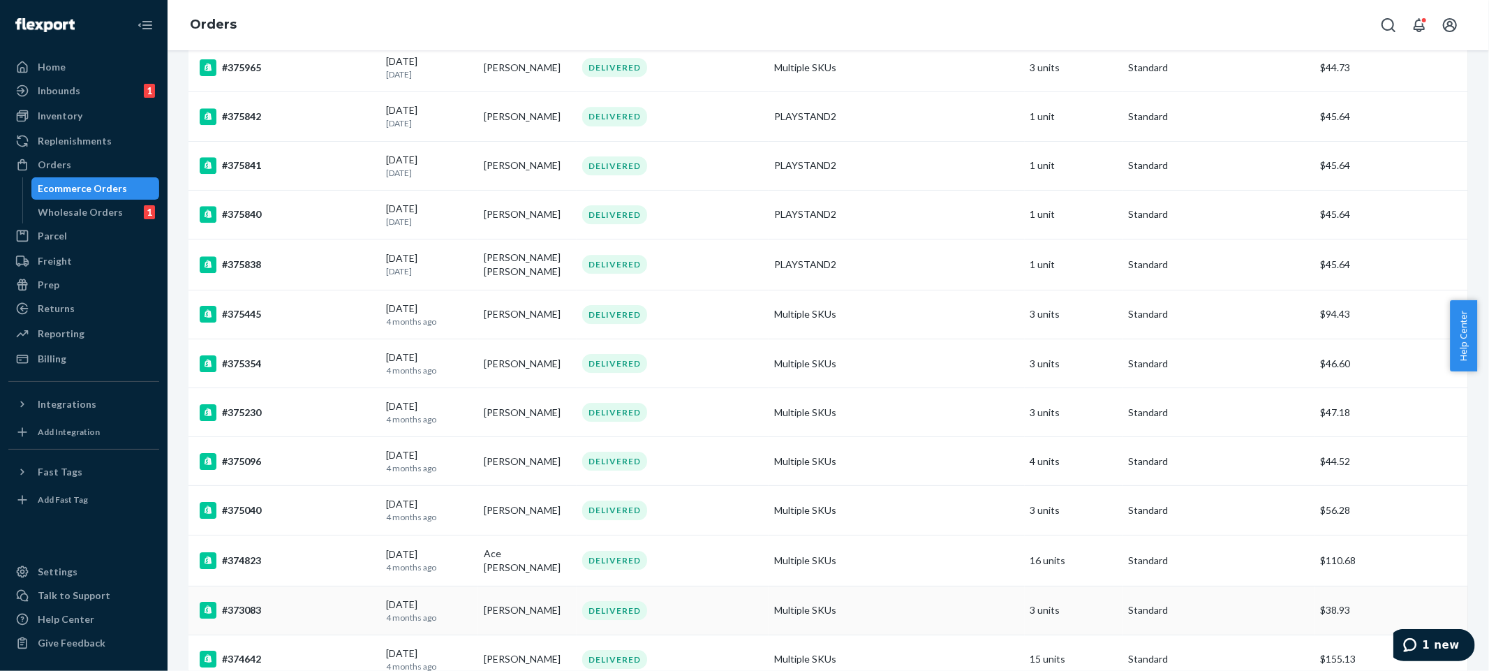
scroll to position [3757, 0]
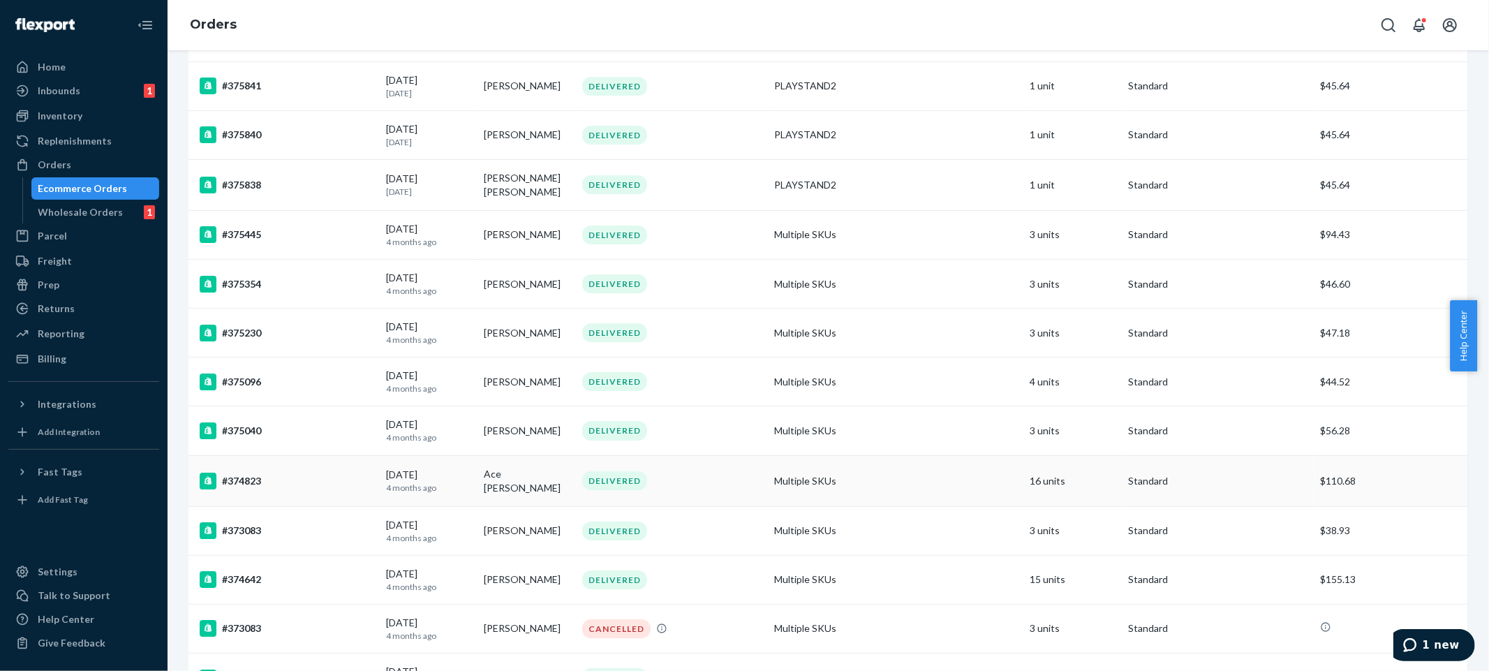
click at [897, 486] on td "Multiple SKUs" at bounding box center [897, 480] width 256 height 51
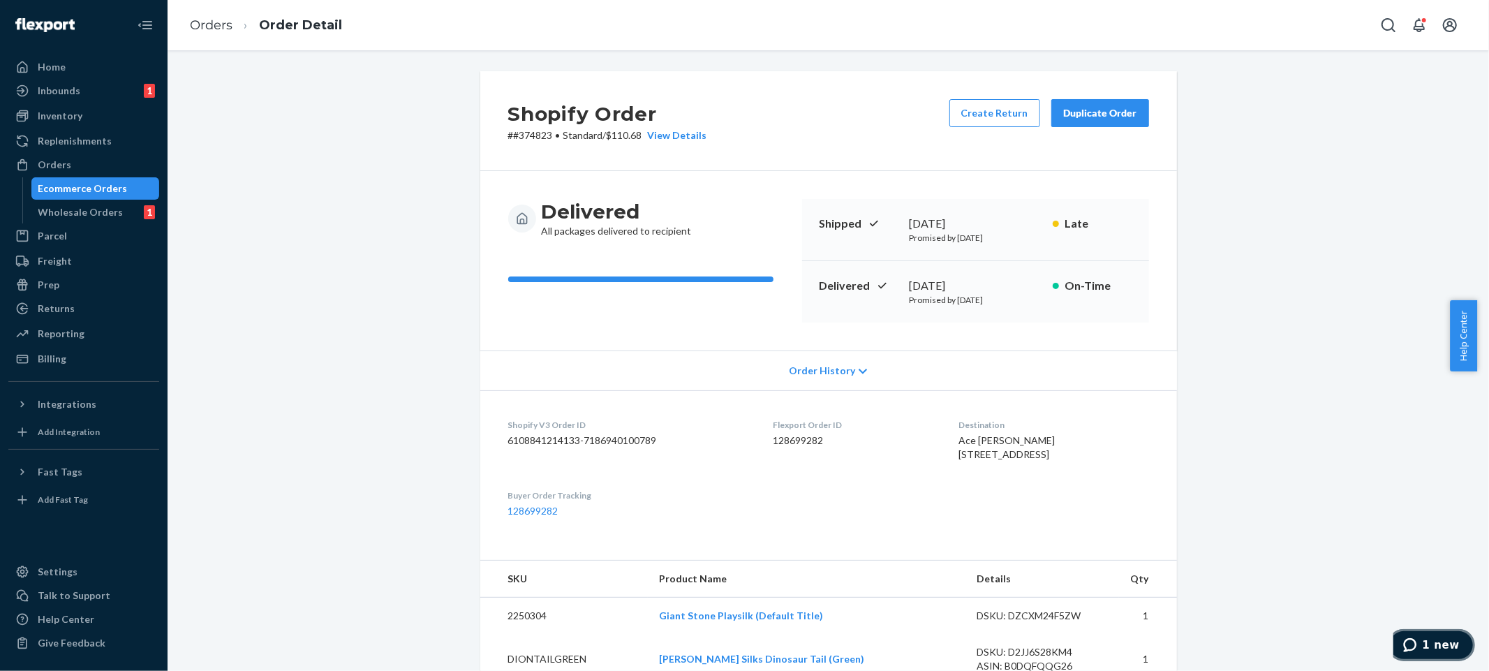
click at [1408, 634] on button "1 new" at bounding box center [1430, 644] width 87 height 32
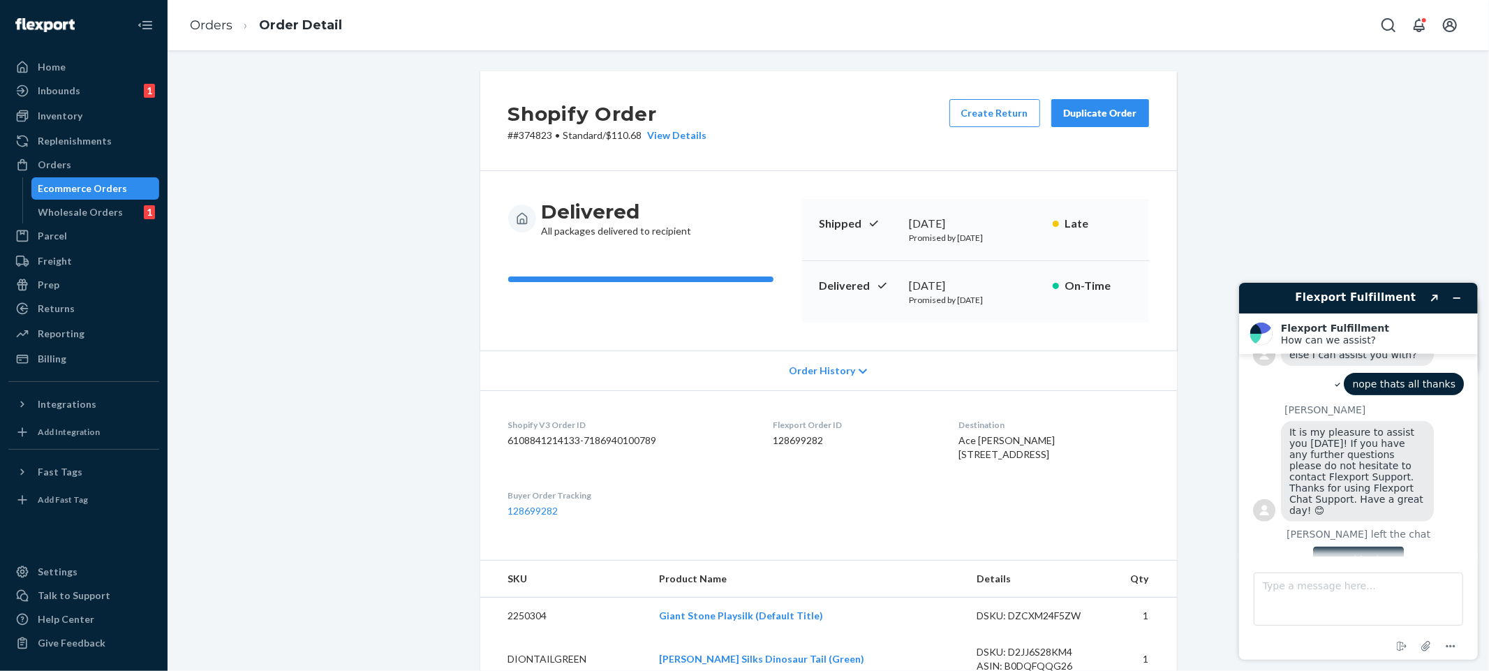
click at [1359, 546] on button "Rate this chat" at bounding box center [1357, 559] width 90 height 27
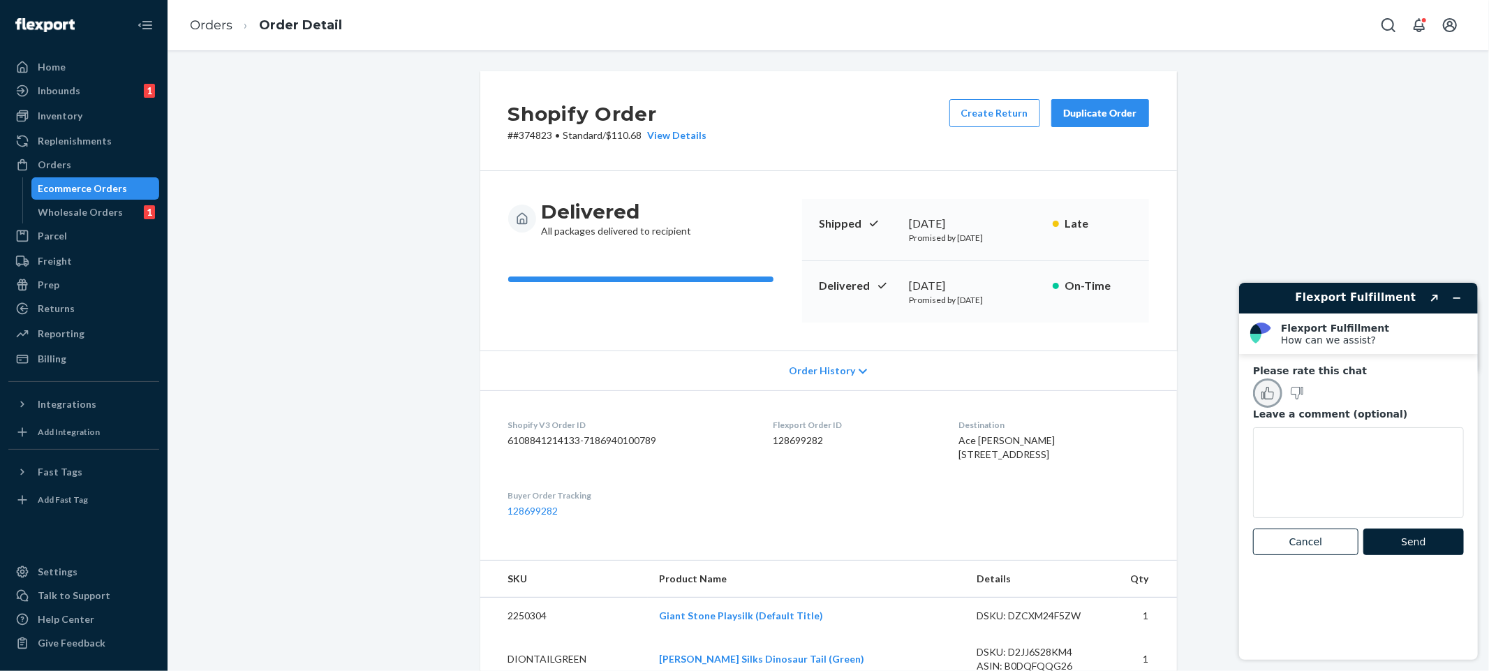
click at [1259, 394] on button "Rate this chat as good" at bounding box center [1266, 392] width 29 height 29
click at [1423, 545] on button "Send" at bounding box center [1413, 541] width 101 height 27
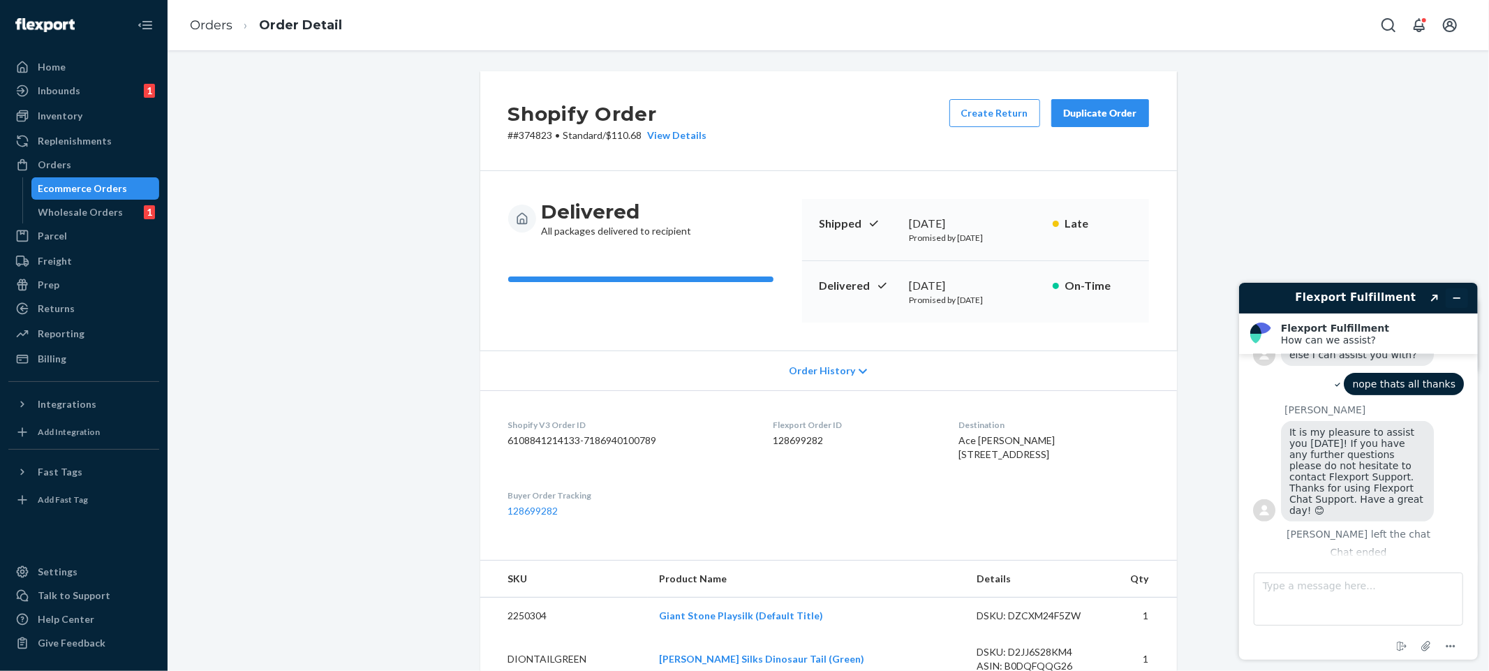
scroll to position [478, 0]
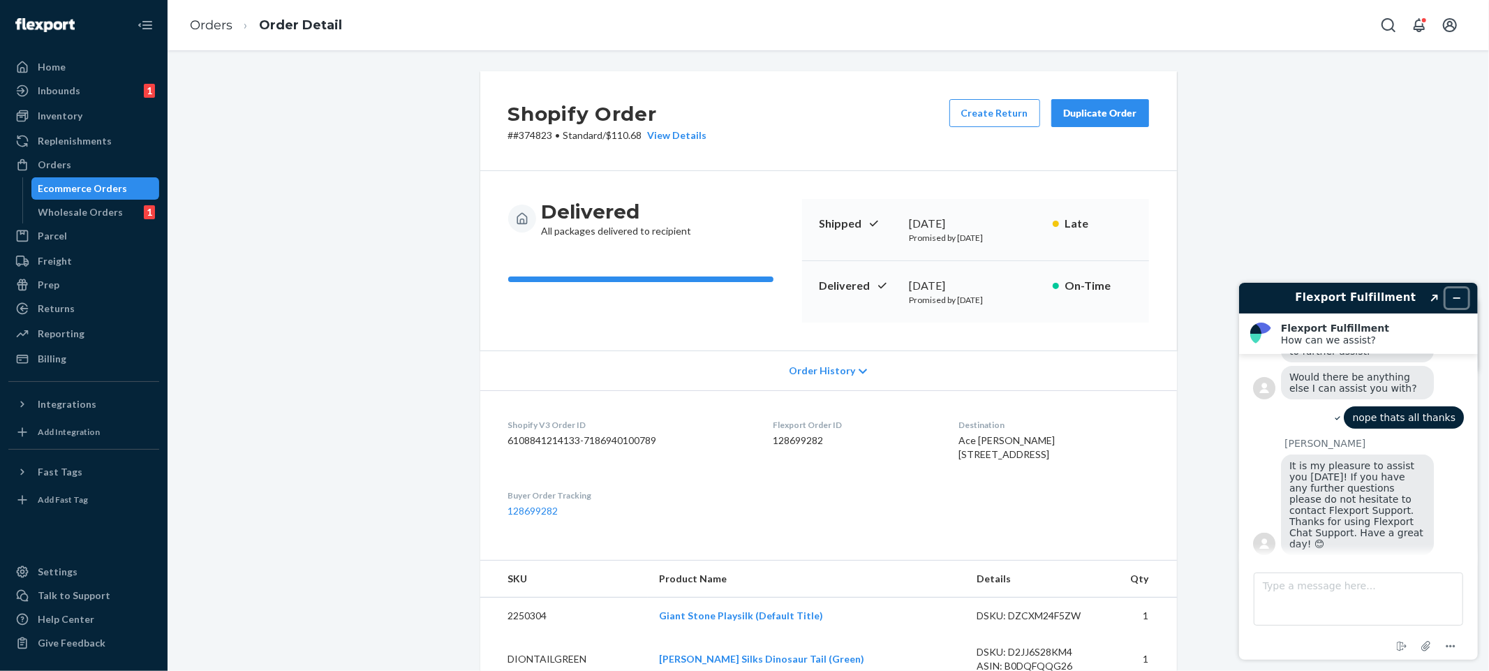
click at [1458, 294] on icon "Minimize widget" at bounding box center [1456, 297] width 10 height 10
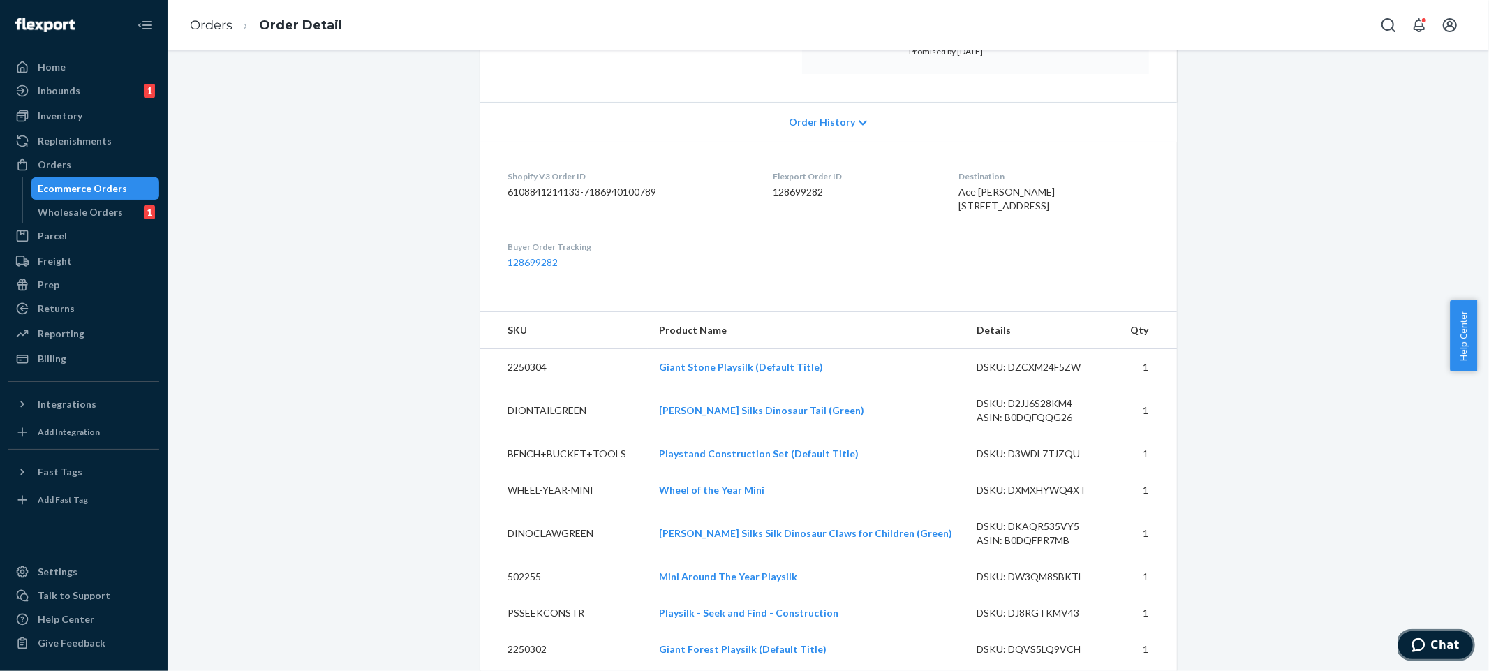
scroll to position [0, 0]
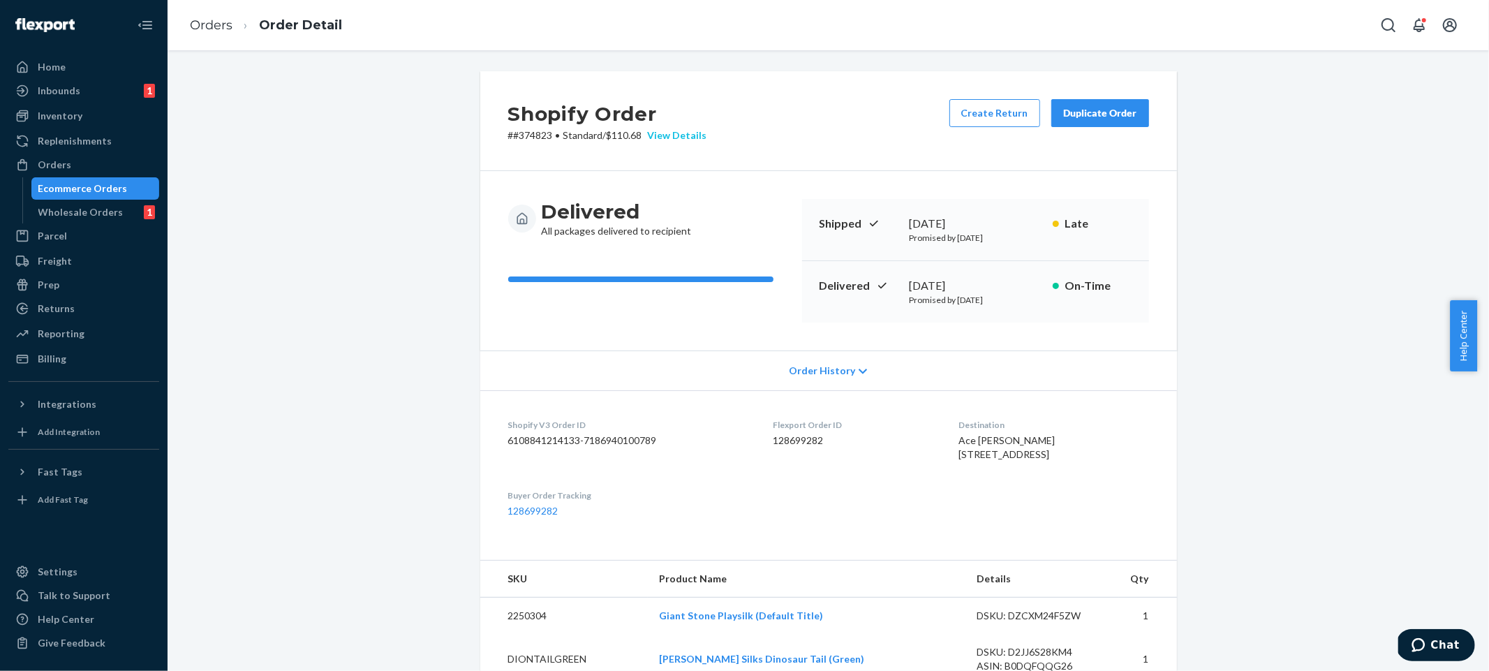
click at [681, 138] on div "View Details" at bounding box center [674, 135] width 65 height 14
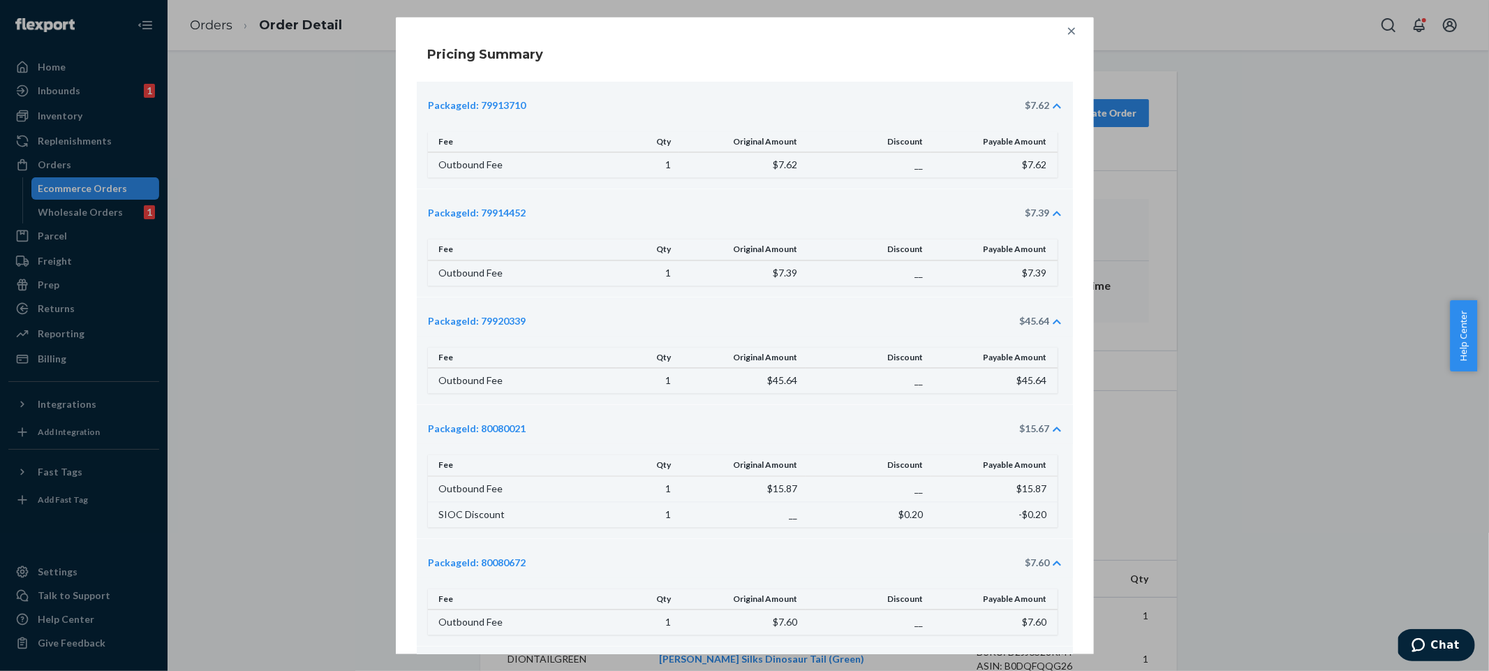
scroll to position [318, 0]
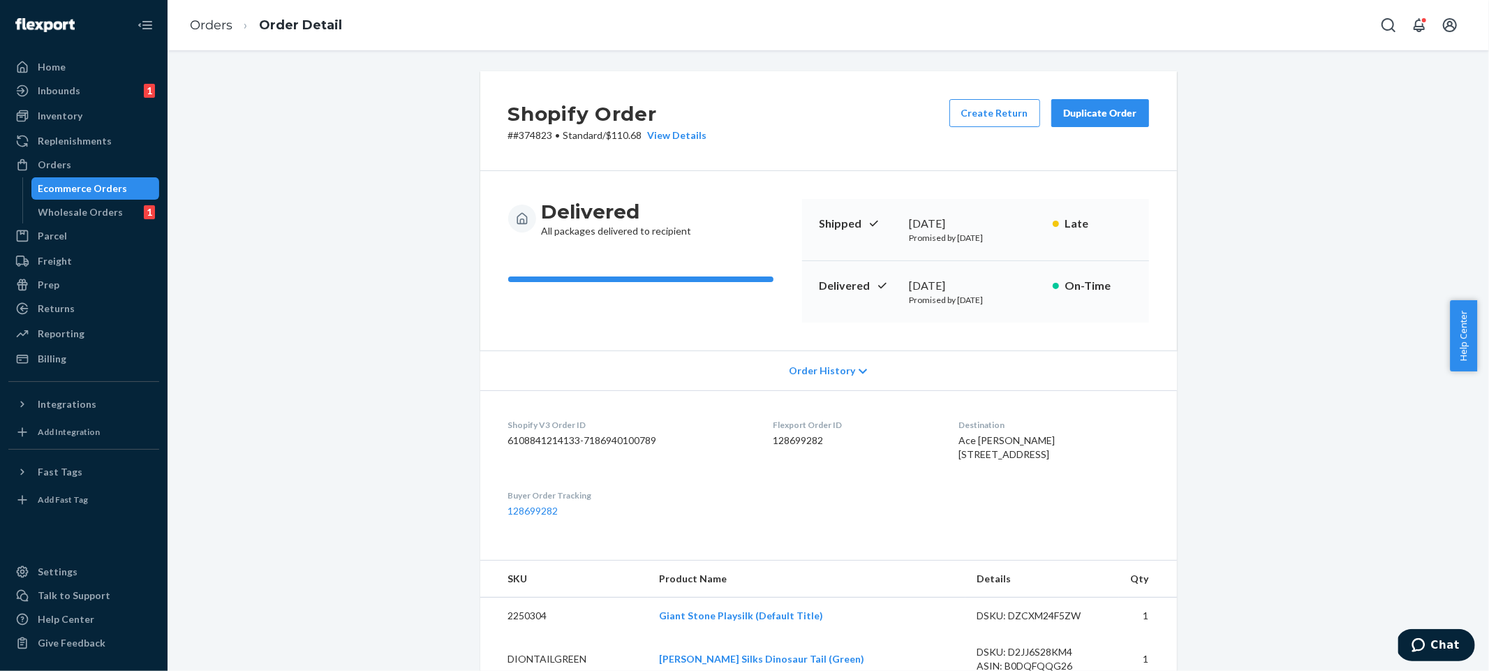
drag, startPoint x: 384, startPoint y: 138, endPoint x: 275, endPoint y: 68, distance: 129.7
click at [212, 23] on link "Orders" at bounding box center [211, 24] width 43 height 15
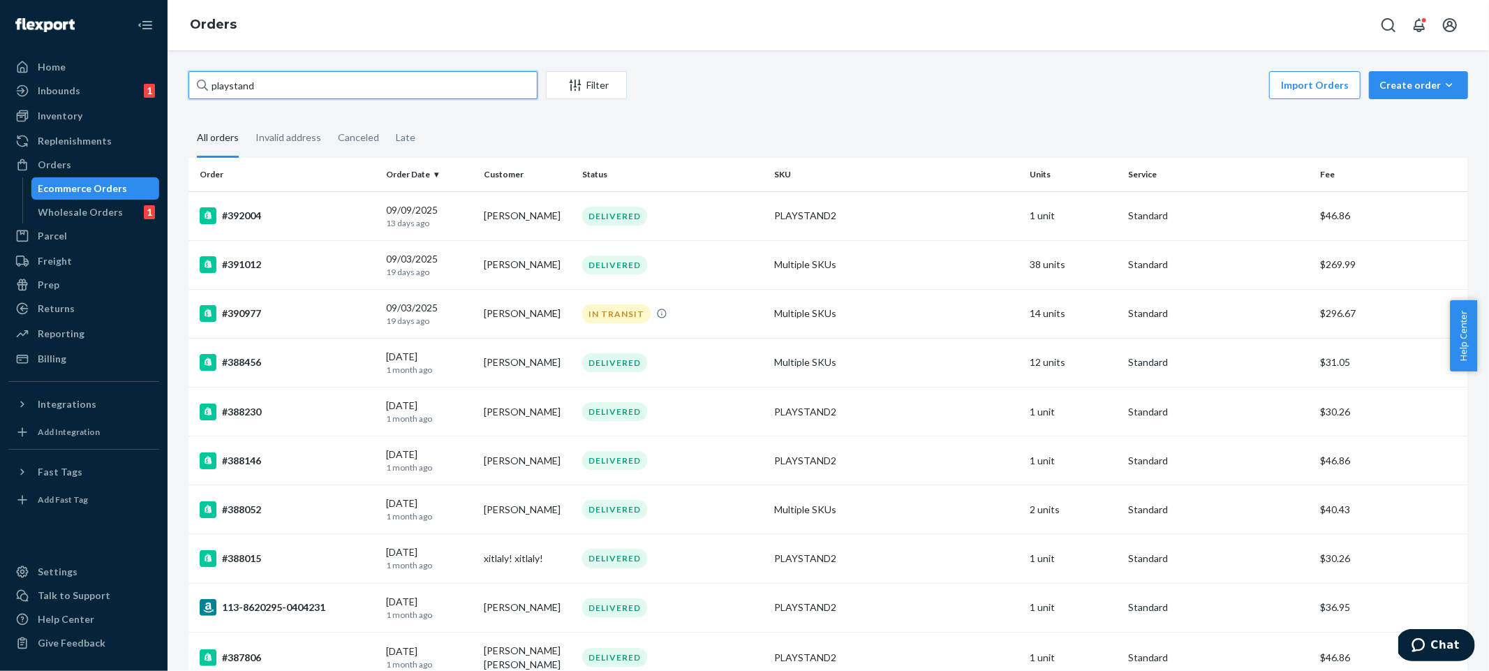
click at [355, 82] on input "playstand" at bounding box center [362, 85] width 349 height 28
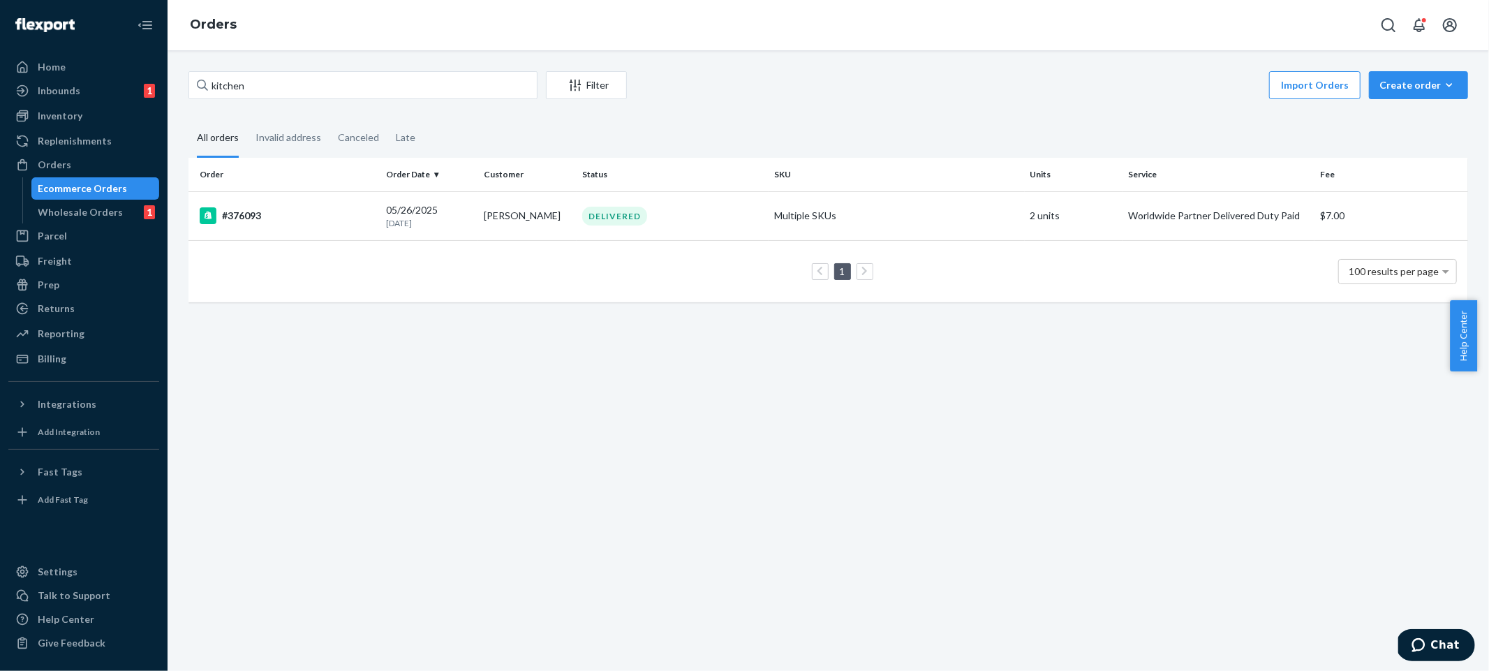
click at [924, 103] on div "kitchen Filter Import Orders Create order Ecommerce order Removal order All ord…" at bounding box center [828, 193] width 1300 height 245
click at [848, 362] on div "kitchen Filter Import Orders Create order Ecommerce order Removal order All ord…" at bounding box center [828, 360] width 1321 height 621
click at [394, 79] on input "kitchen" at bounding box center [362, 85] width 349 height 28
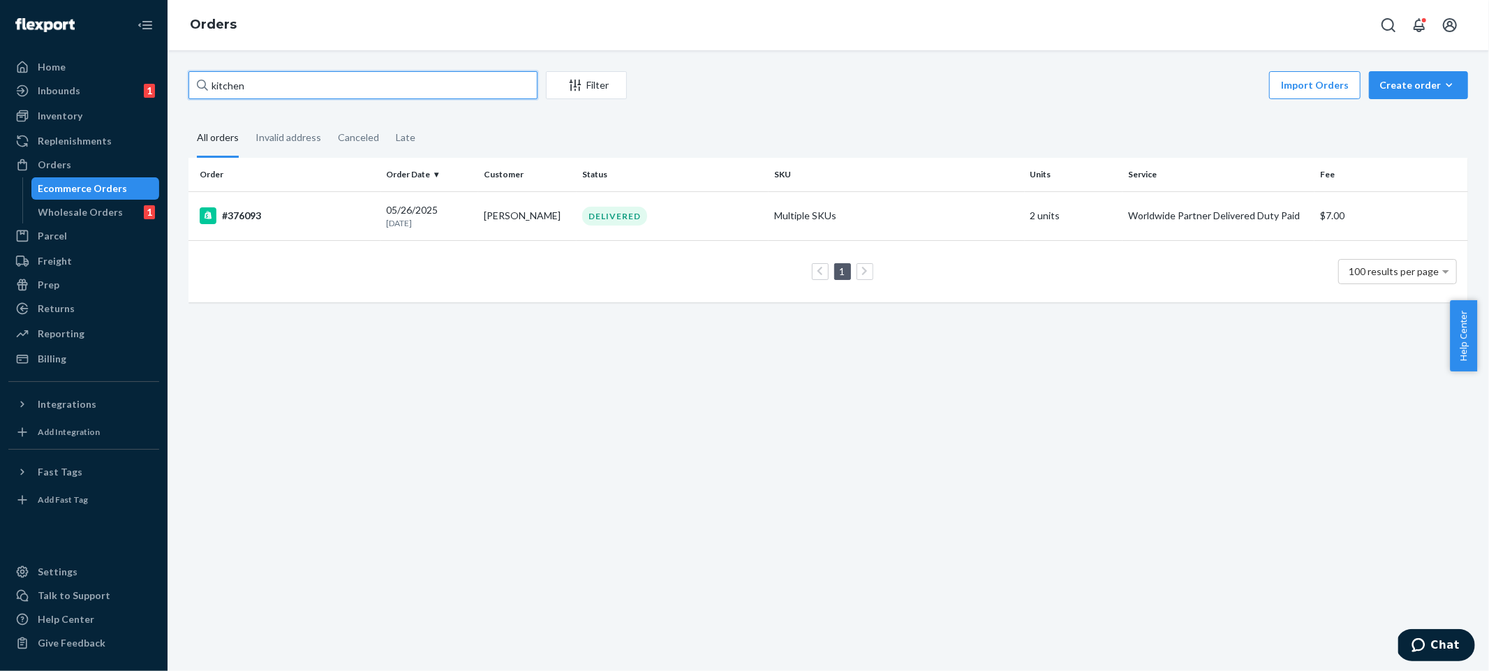
click at [394, 79] on input "kitchen" at bounding box center [362, 85] width 349 height 28
type input "n"
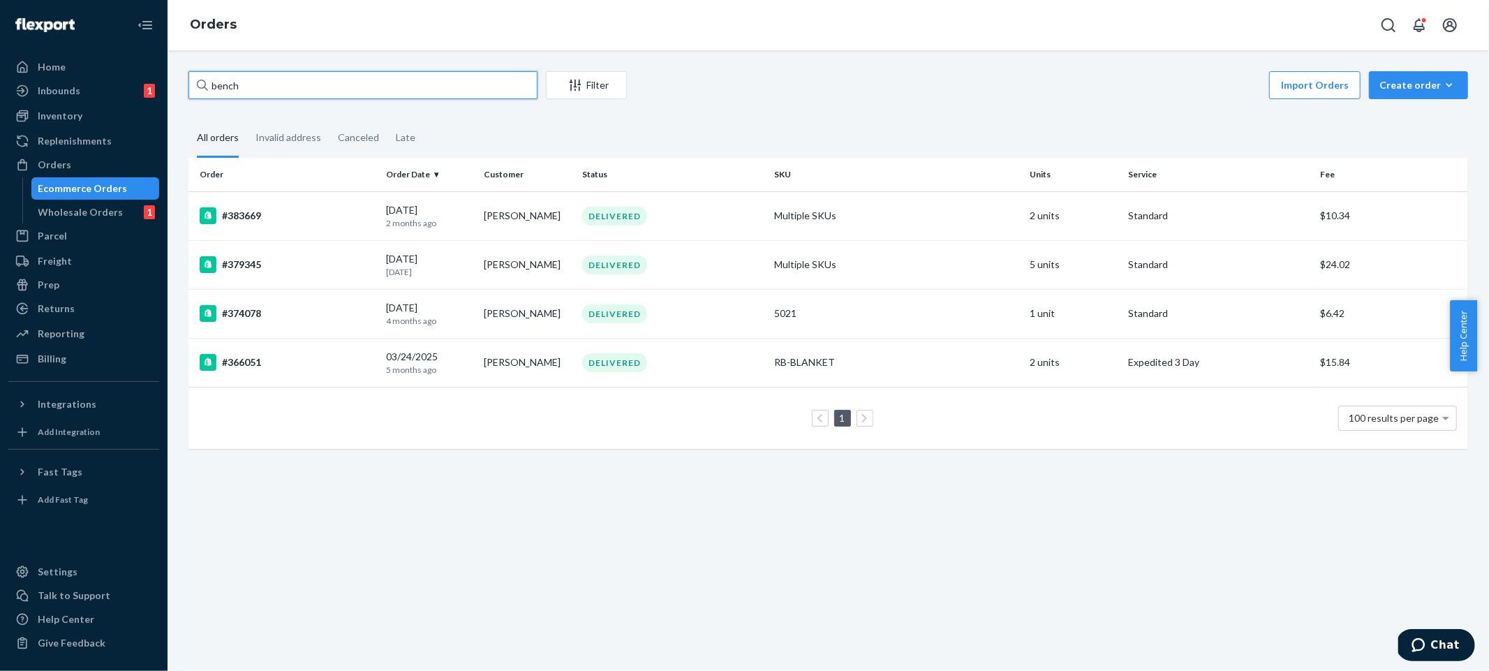
type input "bench"
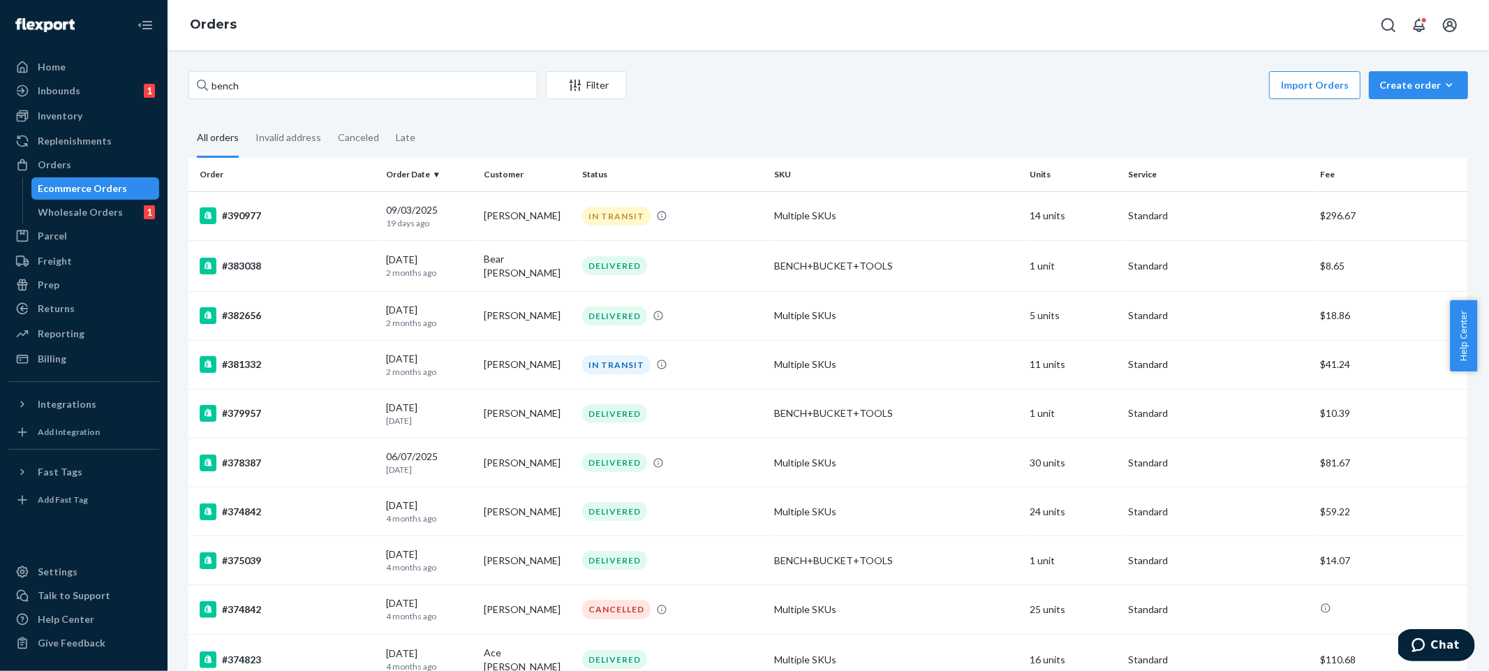
click at [916, 90] on div "Import Orders Create order Ecommerce order Removal order" at bounding box center [1051, 86] width 833 height 31
click at [977, 495] on td "Multiple SKUs" at bounding box center [897, 511] width 256 height 49
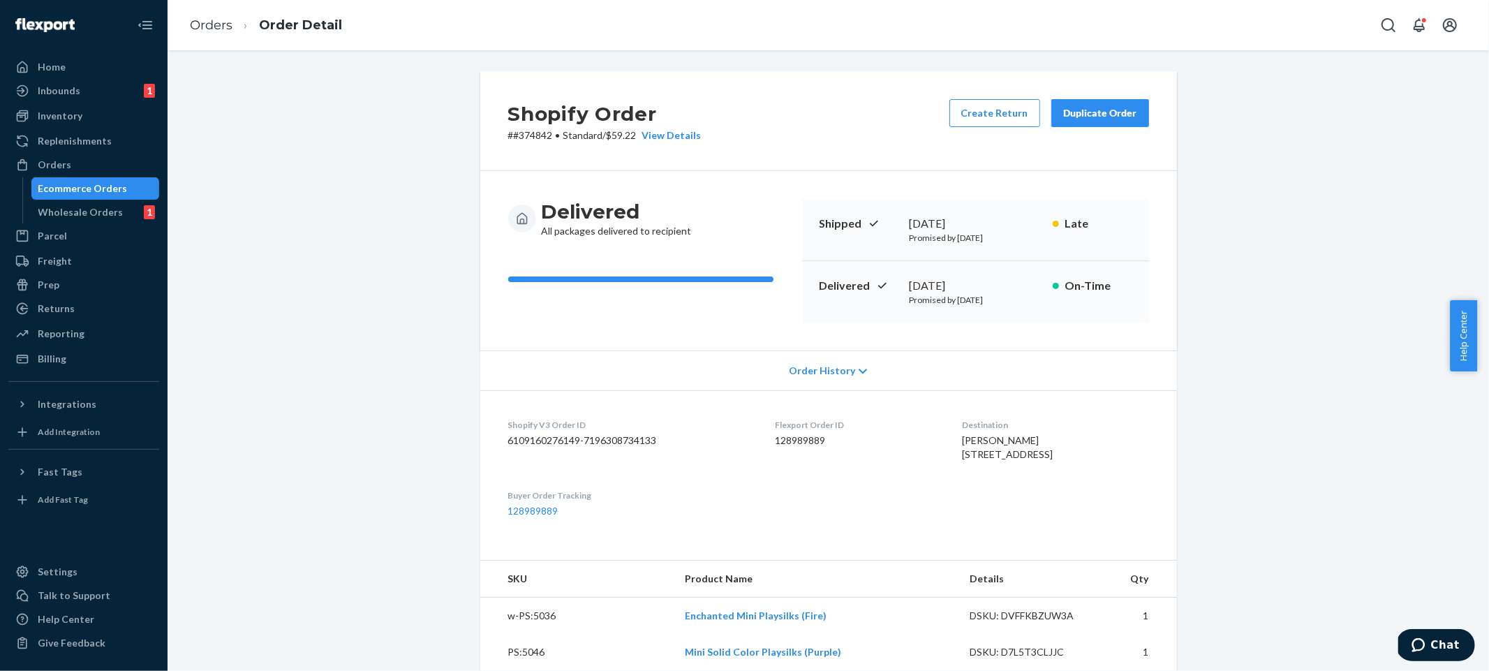
click at [667, 135] on div "View Details" at bounding box center [669, 135] width 65 height 14
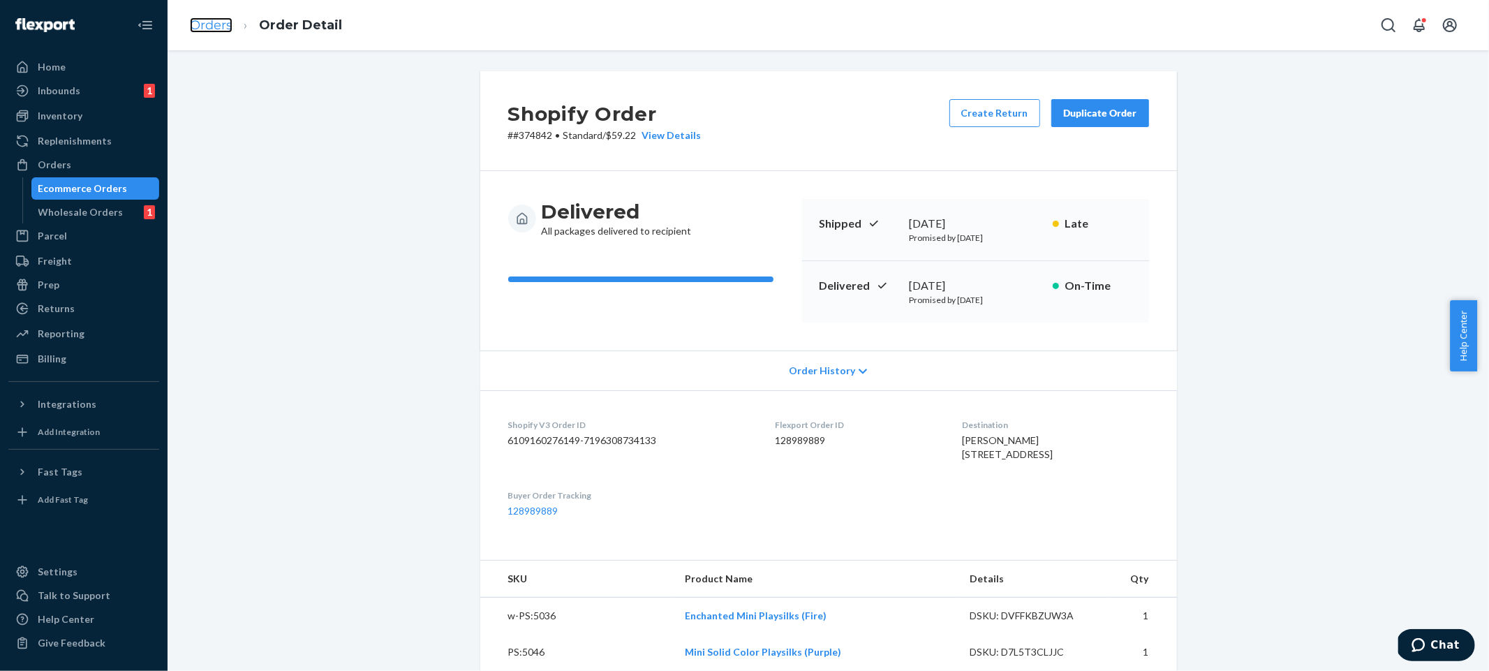
click at [211, 24] on link "Orders" at bounding box center [211, 24] width 43 height 15
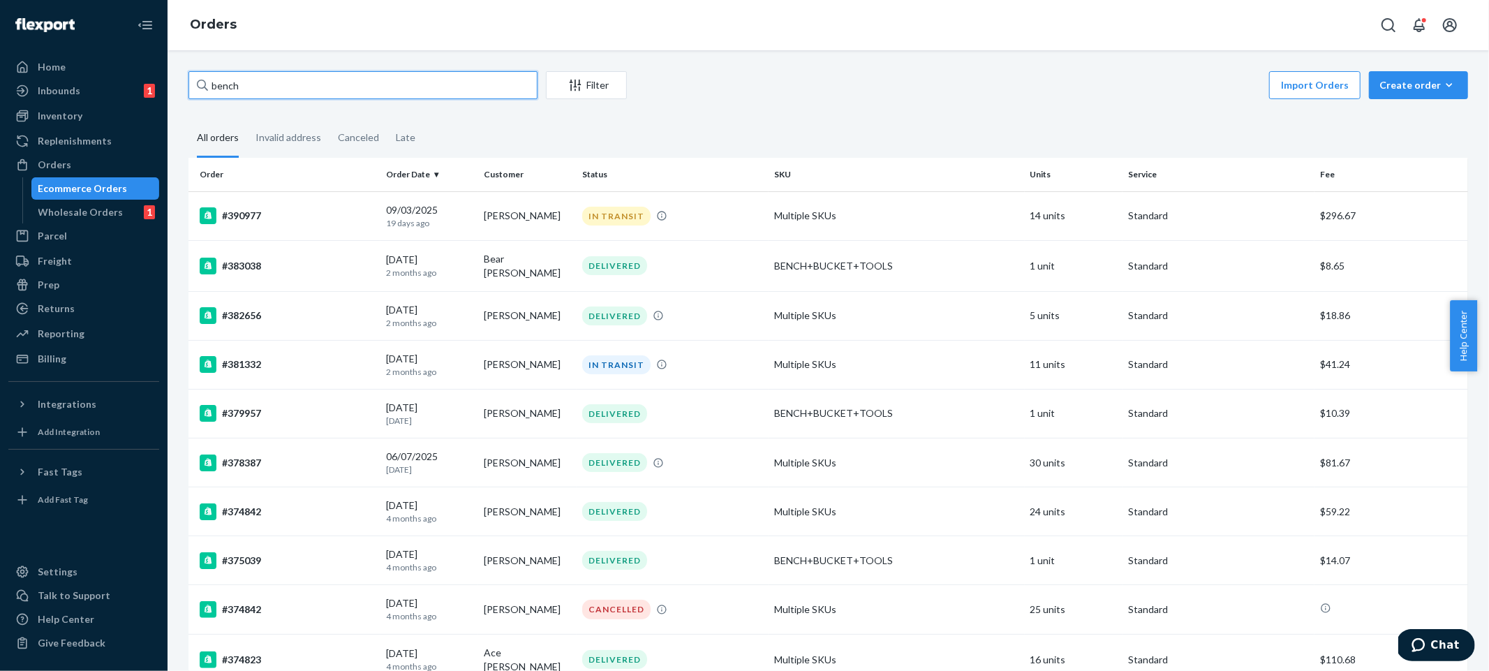
click at [327, 91] on input "bench" at bounding box center [362, 85] width 349 height 28
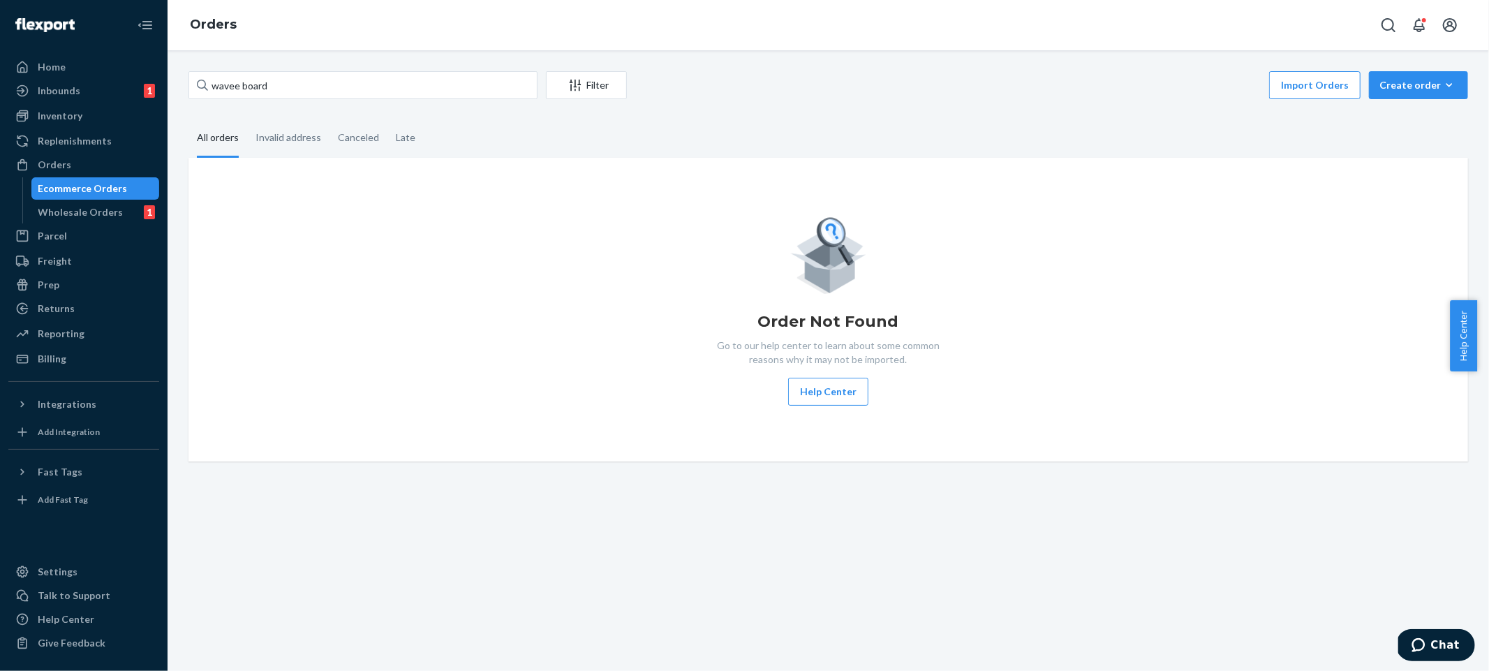
click at [1057, 95] on div "Import Orders Create order Ecommerce order Removal order" at bounding box center [1051, 86] width 833 height 31
click at [424, 91] on input "wavee board" at bounding box center [362, 85] width 349 height 28
type input "wavee"
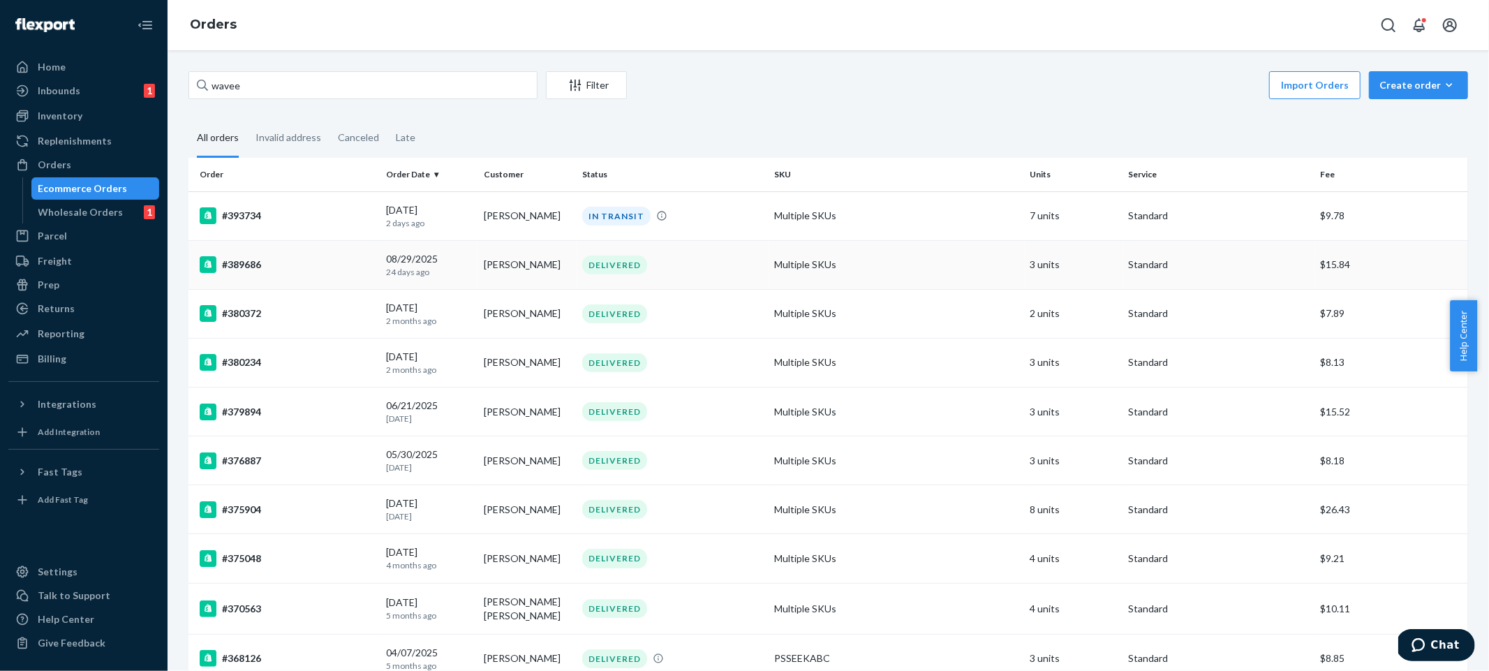
click at [1211, 277] on td "Standard" at bounding box center [1218, 264] width 192 height 49
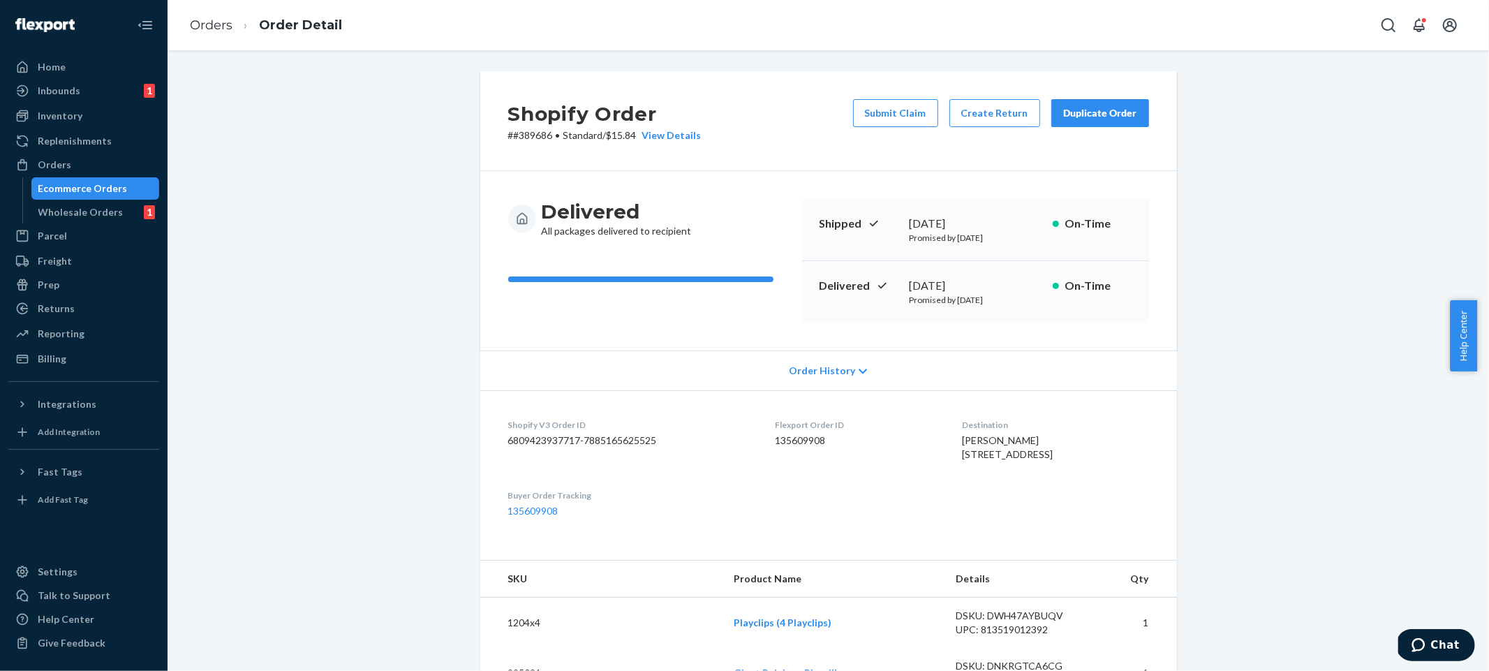
scroll to position [398, 0]
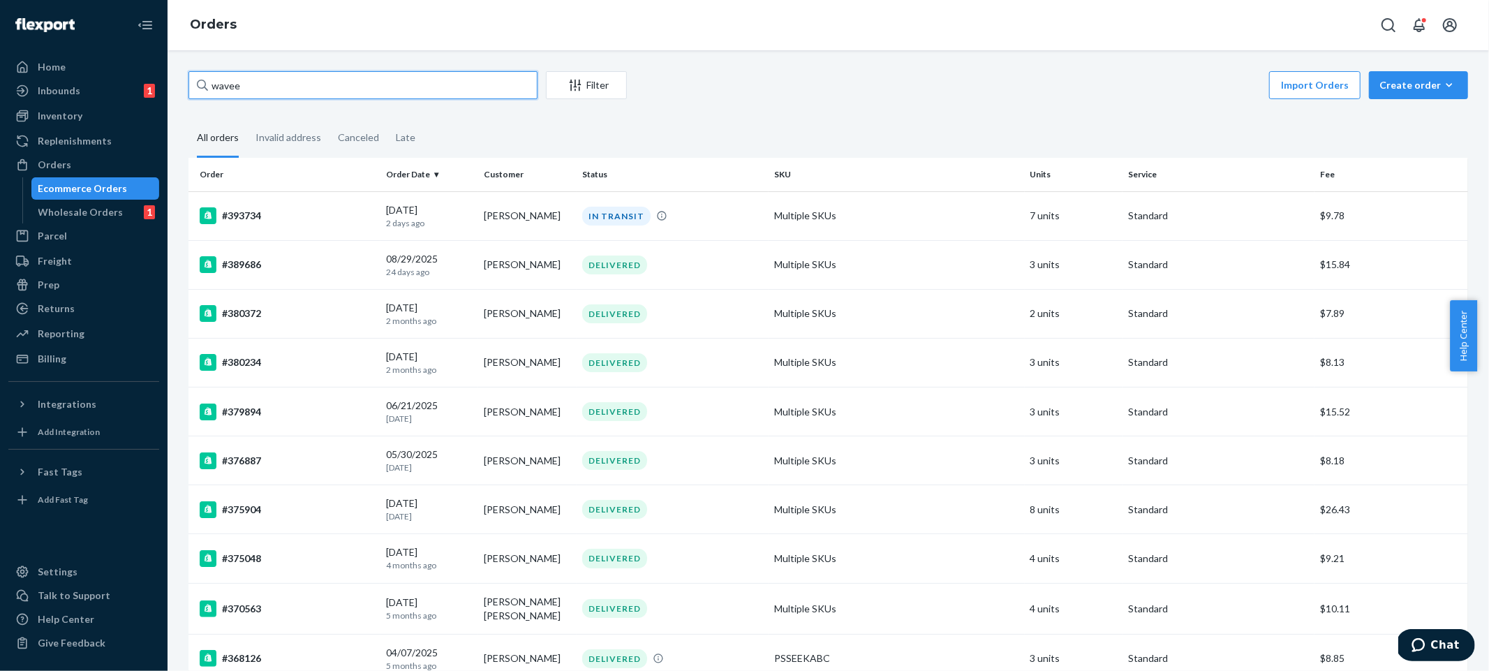
click at [377, 87] on input "wavee" at bounding box center [362, 85] width 349 height 28
click at [793, 85] on div "Import Orders Create order Ecommerce order Removal order" at bounding box center [1051, 86] width 833 height 31
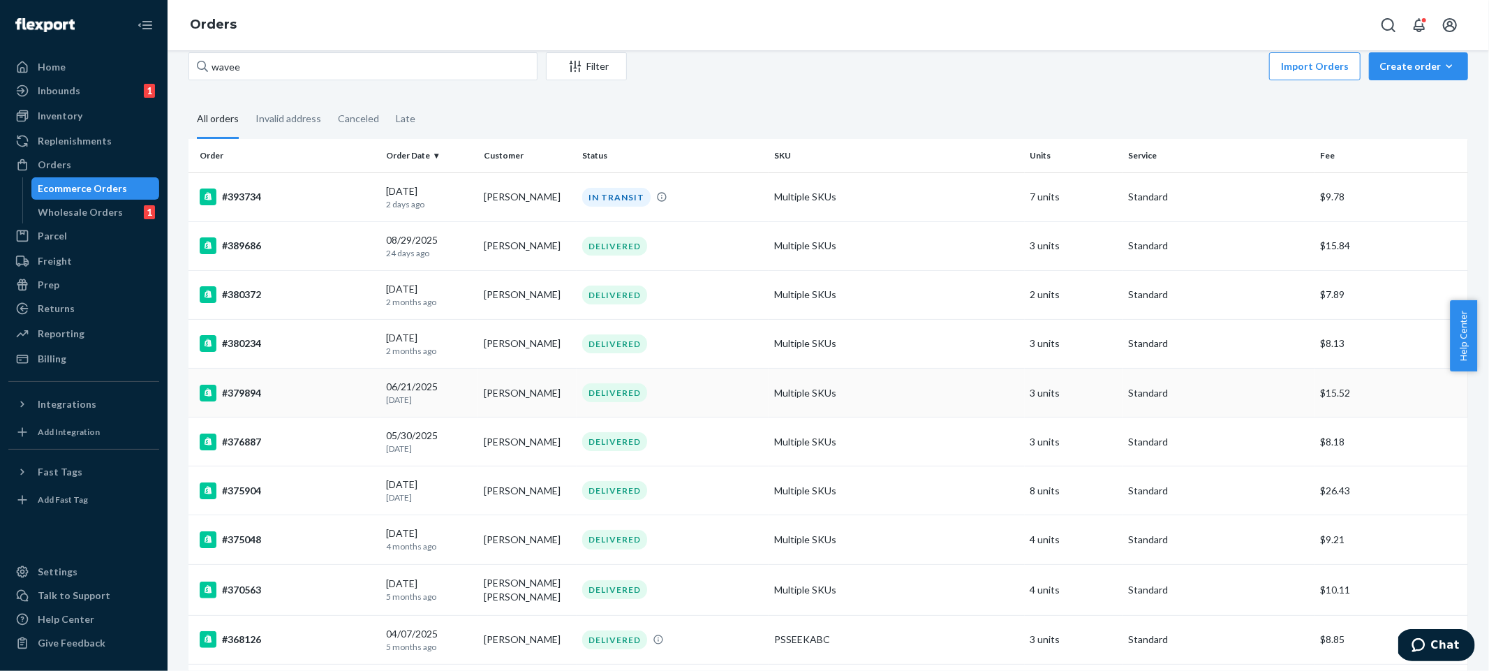
click at [967, 377] on td "Multiple SKUs" at bounding box center [897, 393] width 256 height 49
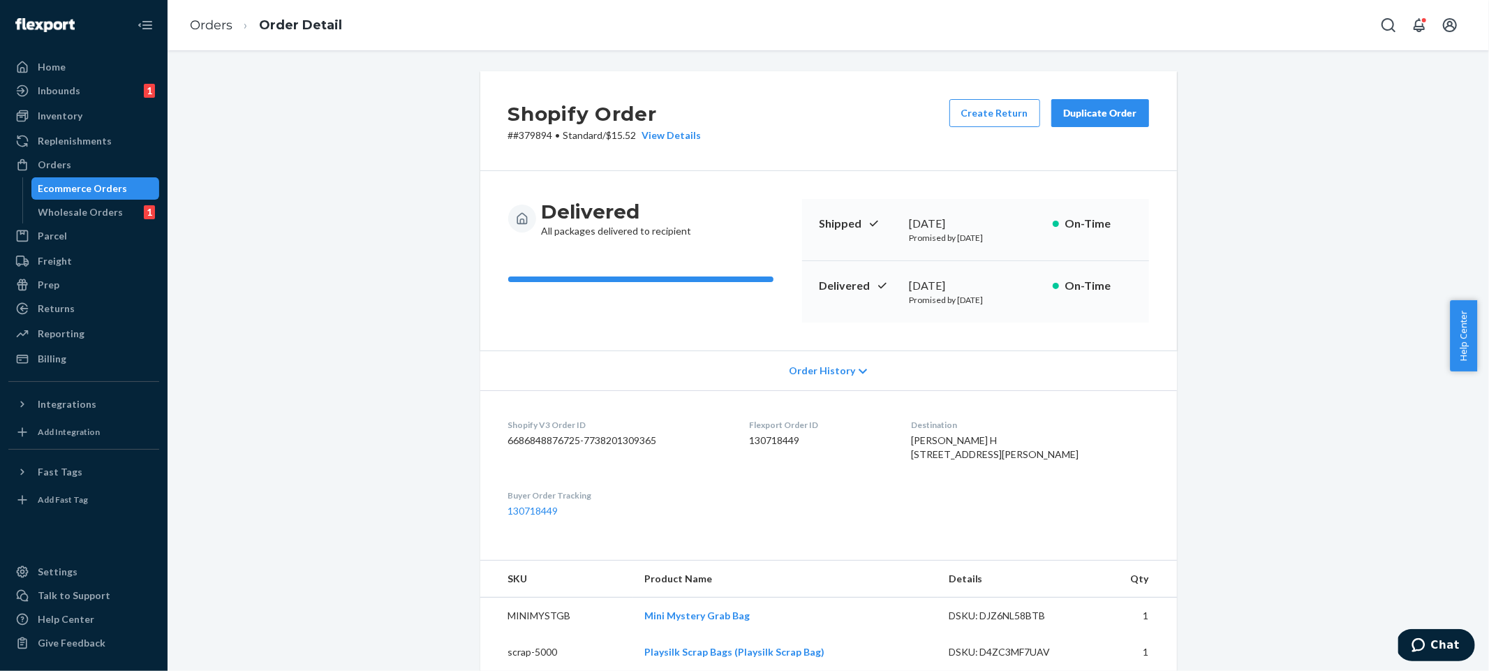
click at [198, 32] on link "Orders" at bounding box center [211, 24] width 43 height 15
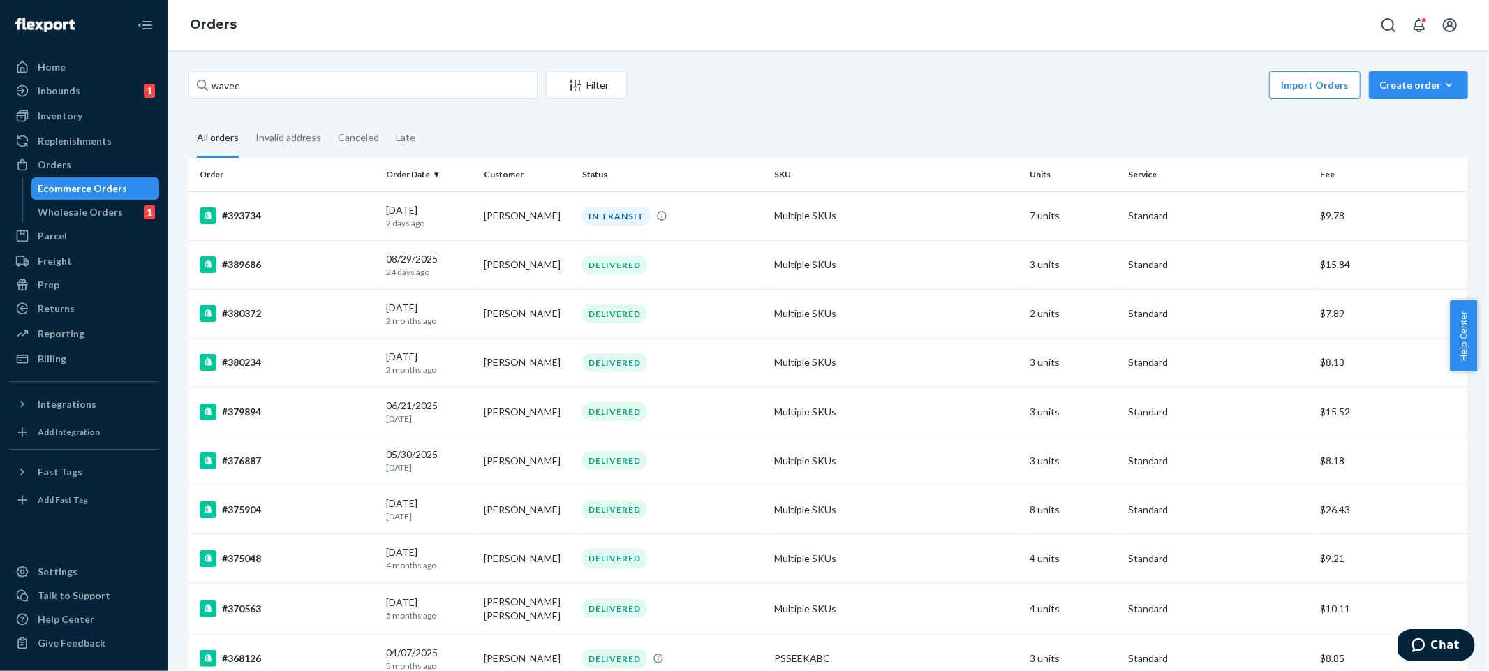
scroll to position [273, 0]
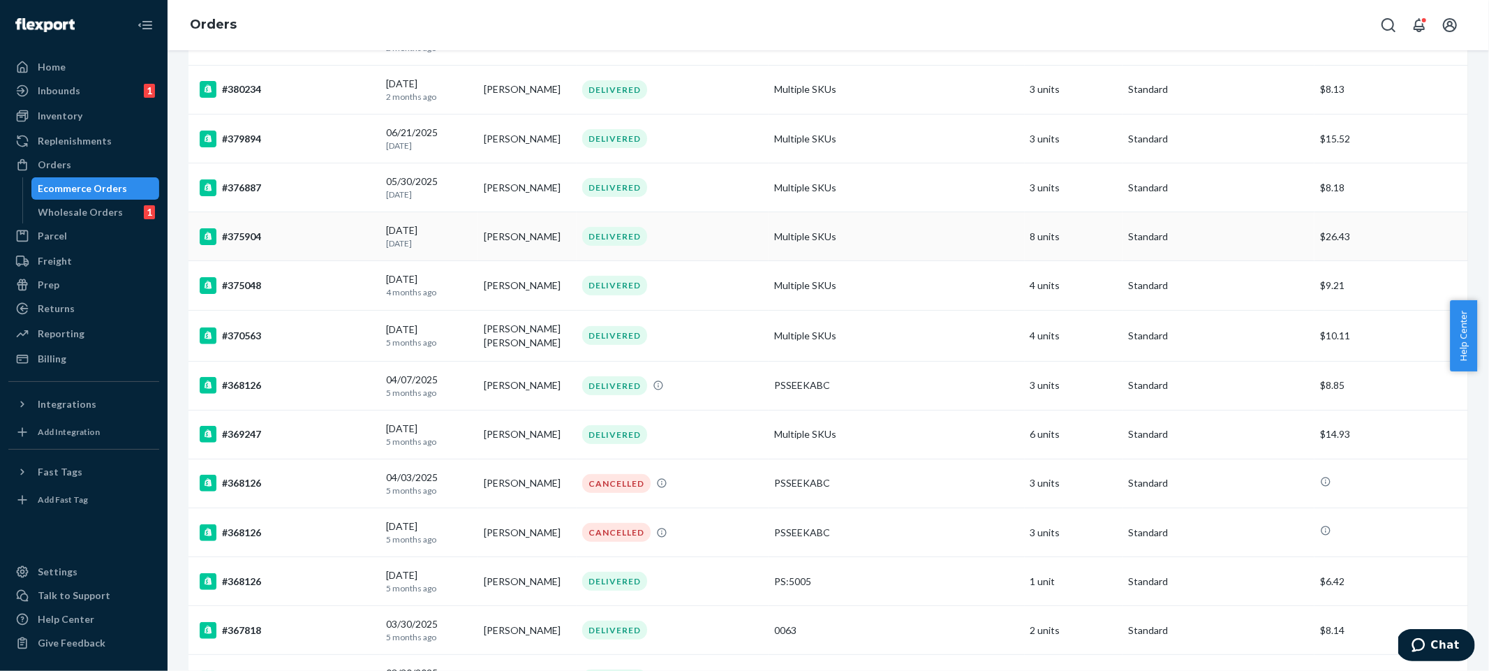
click at [1240, 239] on p "Standard" at bounding box center [1218, 237] width 181 height 14
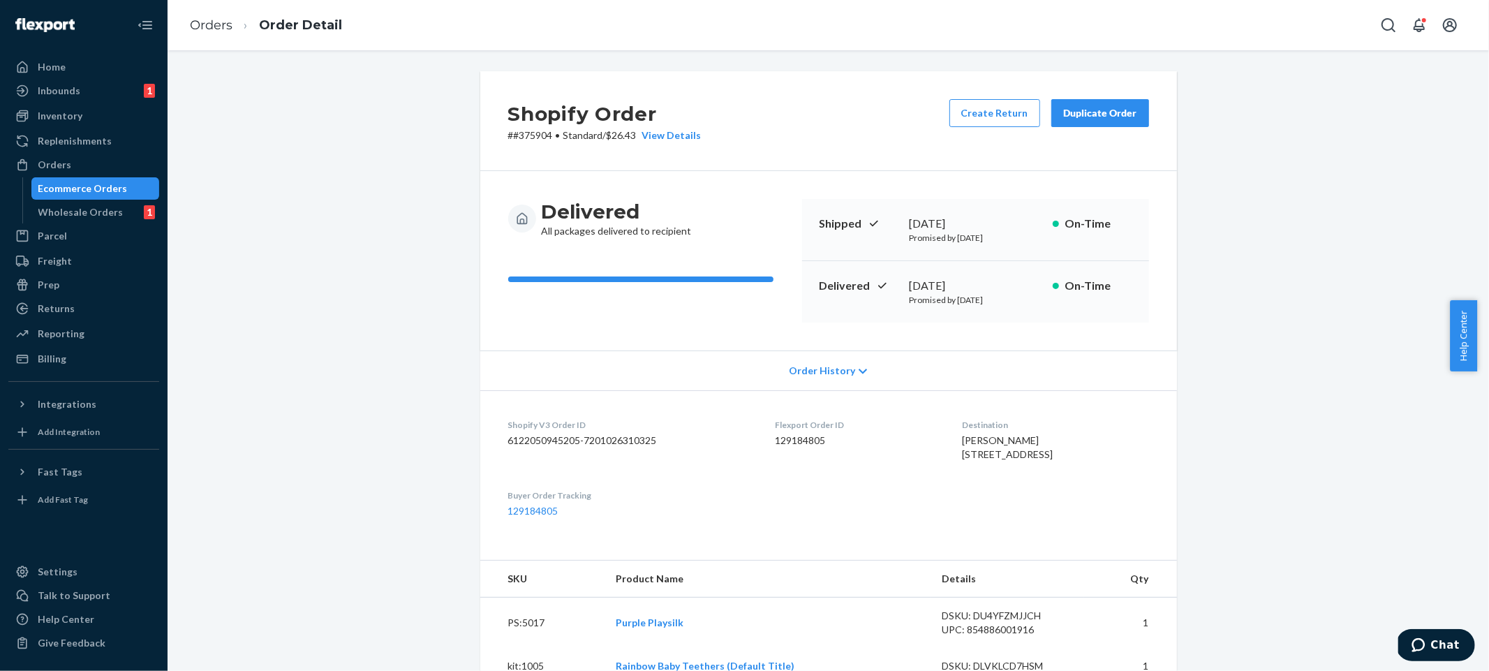
click at [677, 143] on div "Shopify Order # #375904 • Standard / $26.43 View Details Create Return Duplicat…" at bounding box center [828, 121] width 697 height 100
click at [678, 142] on div "Shopify Order # #375904 • Standard / $26.43 View Details Create Return Duplicat…" at bounding box center [828, 121] width 697 height 100
click at [673, 131] on div "View Details" at bounding box center [669, 135] width 65 height 14
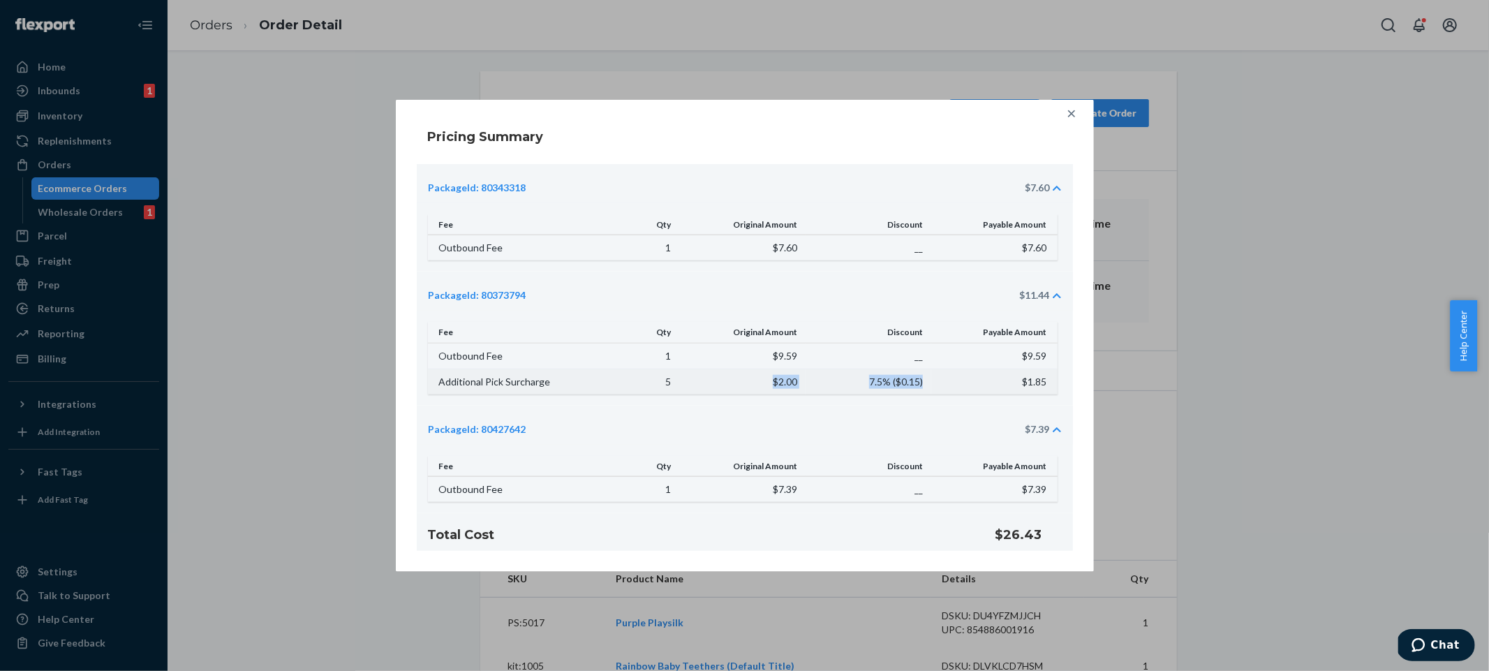
drag, startPoint x: 783, startPoint y: 389, endPoint x: 883, endPoint y: 387, distance: 99.8
click at [883, 387] on tr "Additional Pick Surcharge 5 $2.00 7.5% ( $0.15 ) $1.85" at bounding box center [743, 382] width 630 height 26
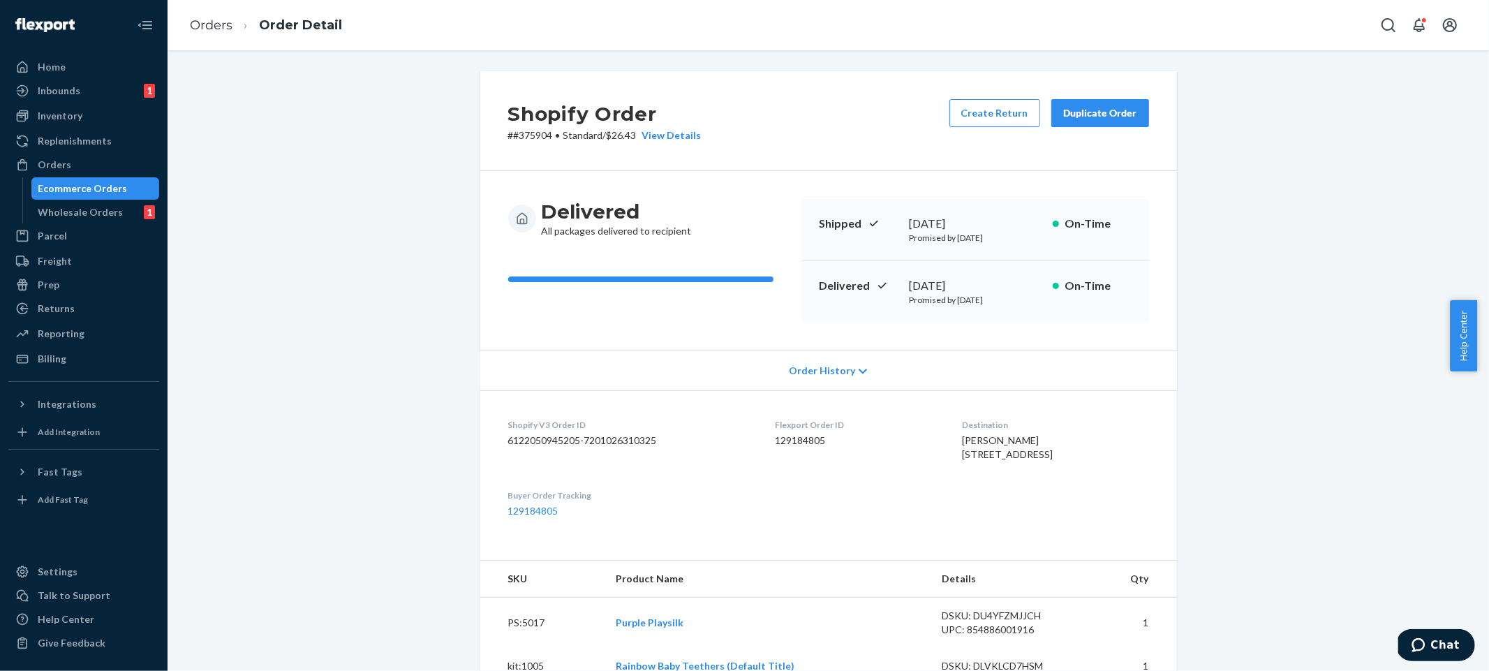
click at [213, 29] on link "Orders" at bounding box center [211, 24] width 43 height 15
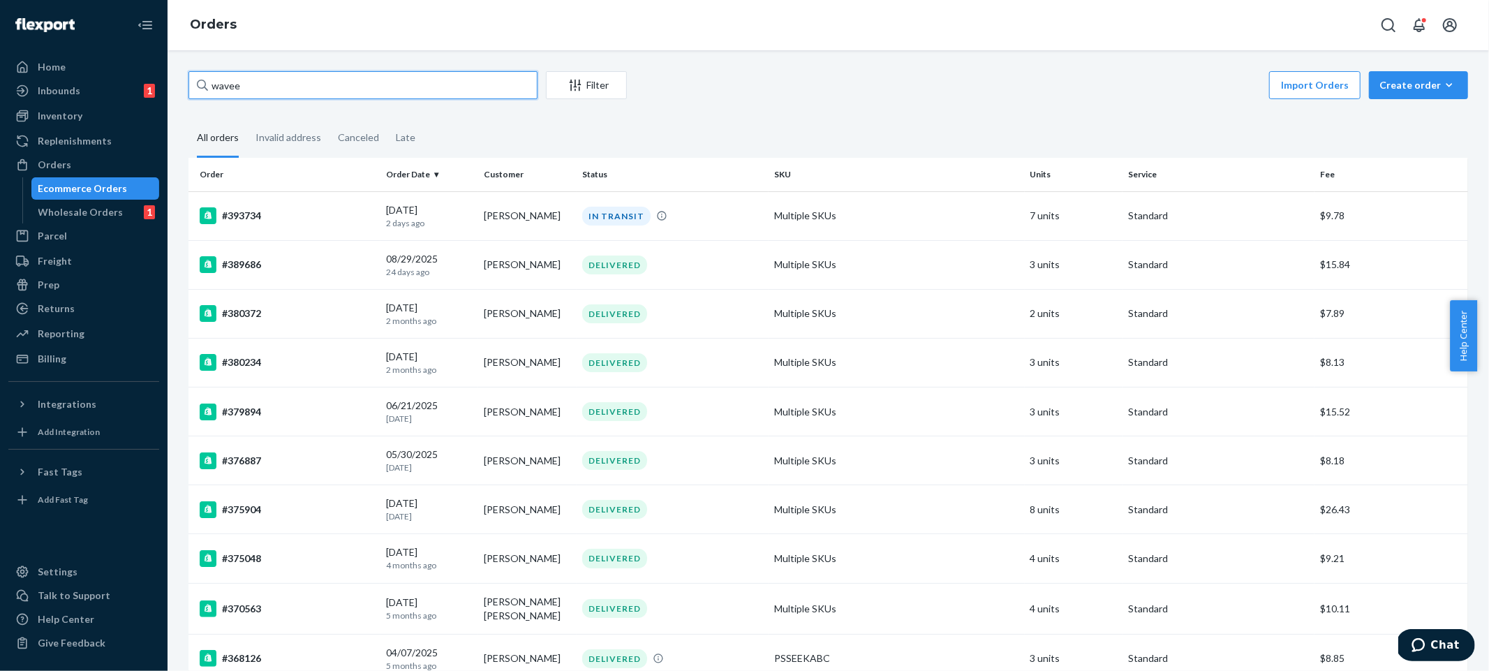
click at [320, 88] on input "wavee" at bounding box center [362, 85] width 349 height 28
type input "wavee board"
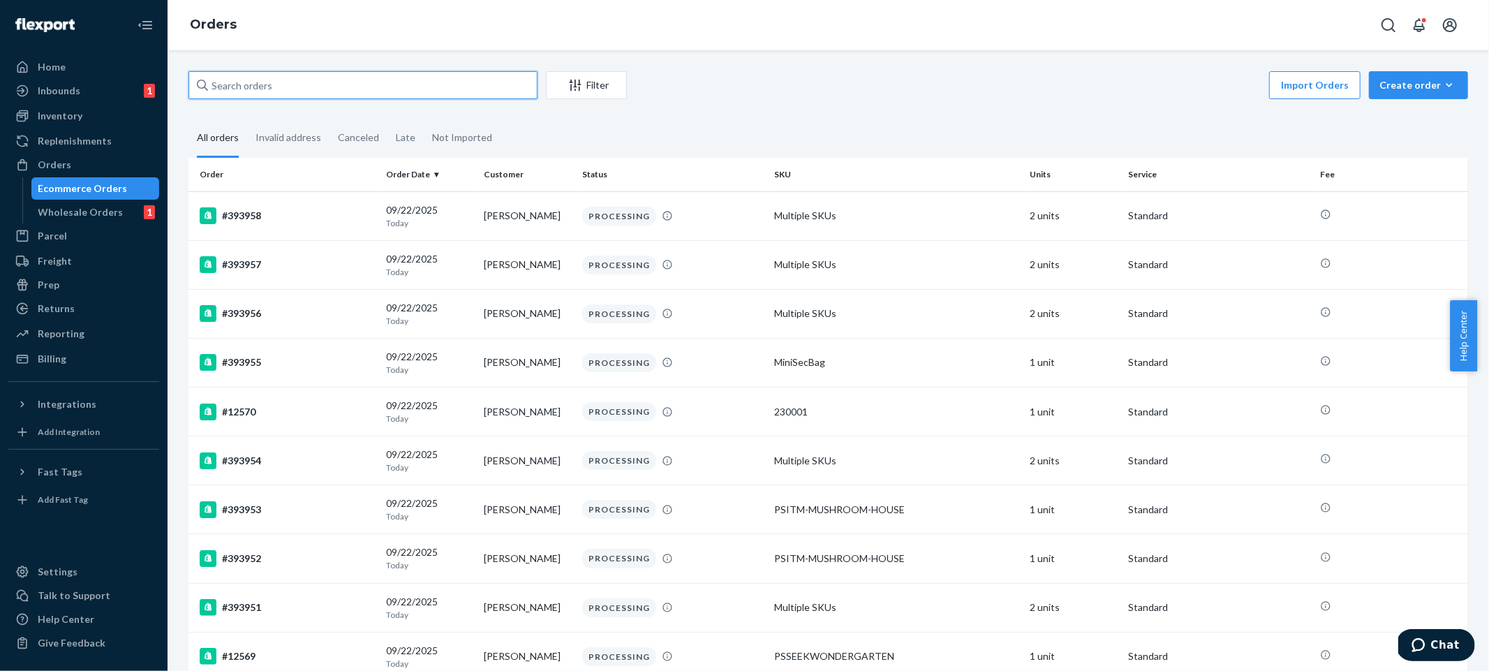
click at [308, 94] on input "text" at bounding box center [362, 85] width 349 height 28
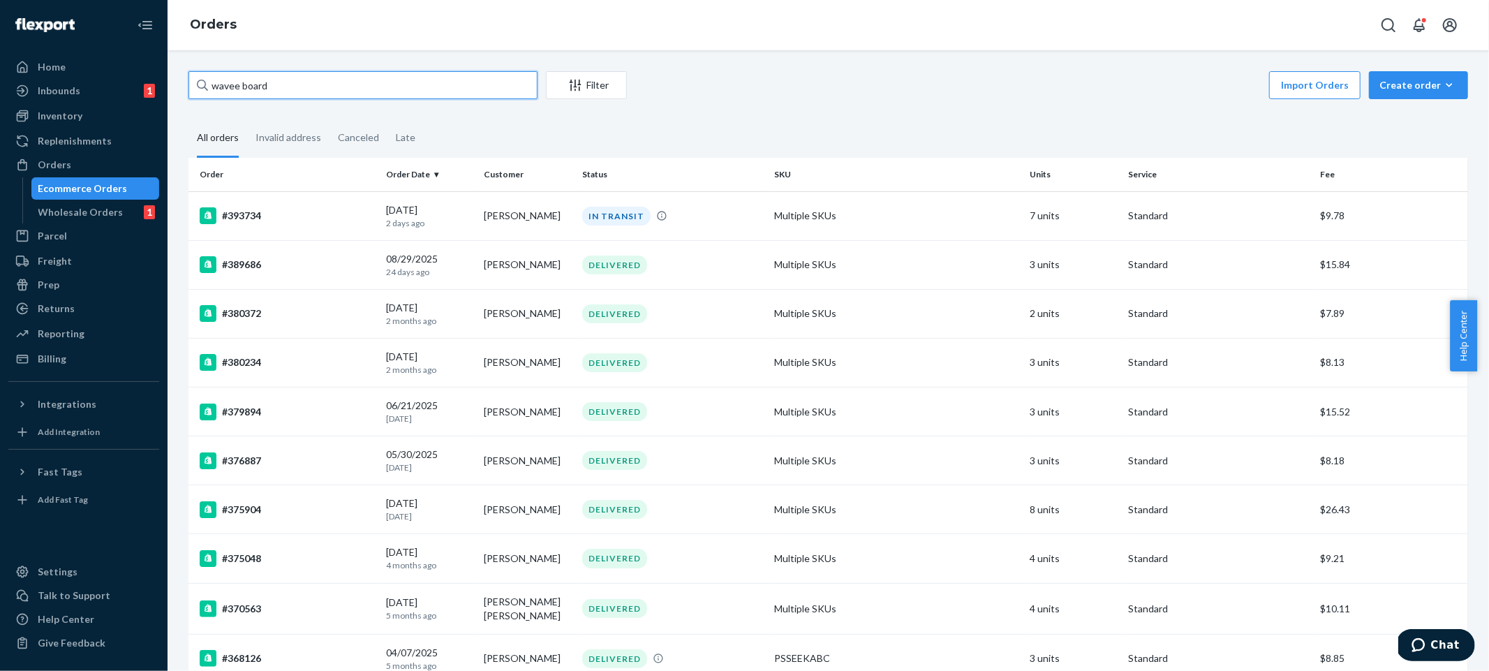
type input "wavee board"
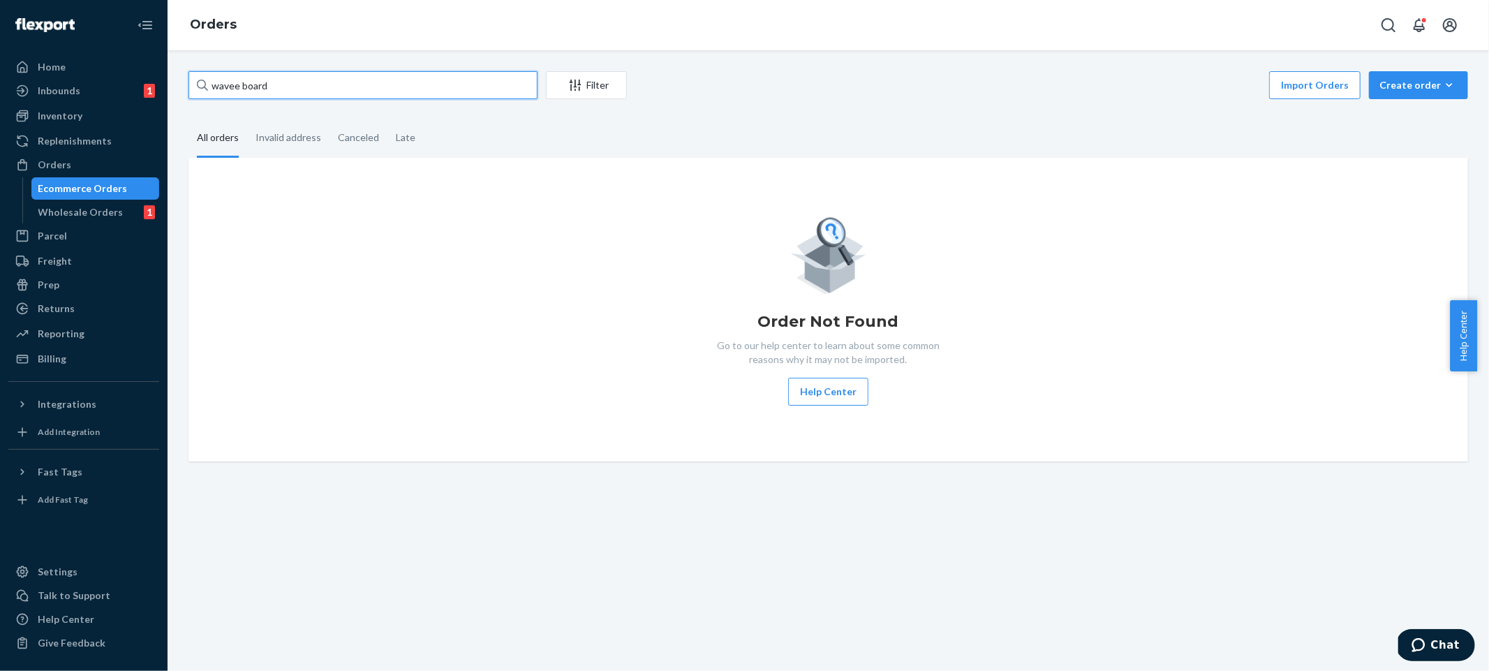
click at [289, 95] on input "wavee board" at bounding box center [362, 85] width 349 height 28
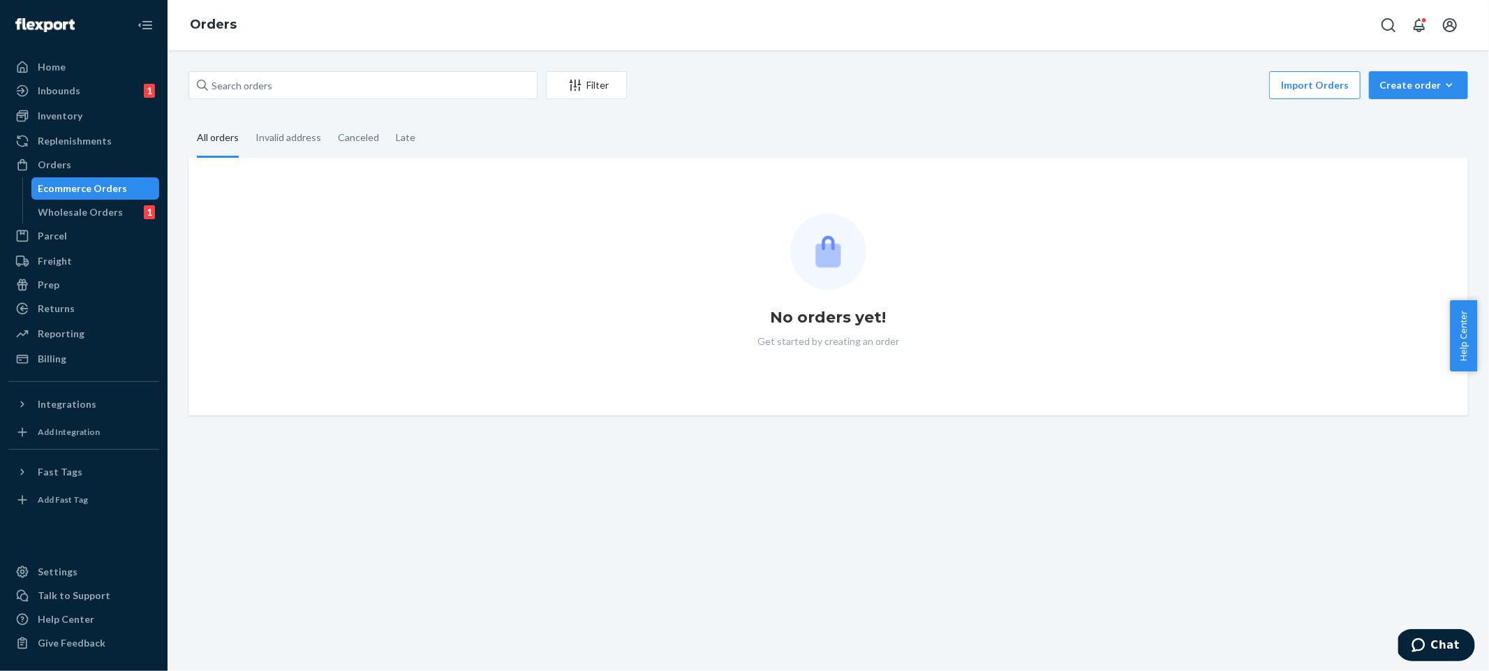
click at [788, 82] on div "Import Orders Create order Ecommerce order Removal order" at bounding box center [1051, 86] width 833 height 31
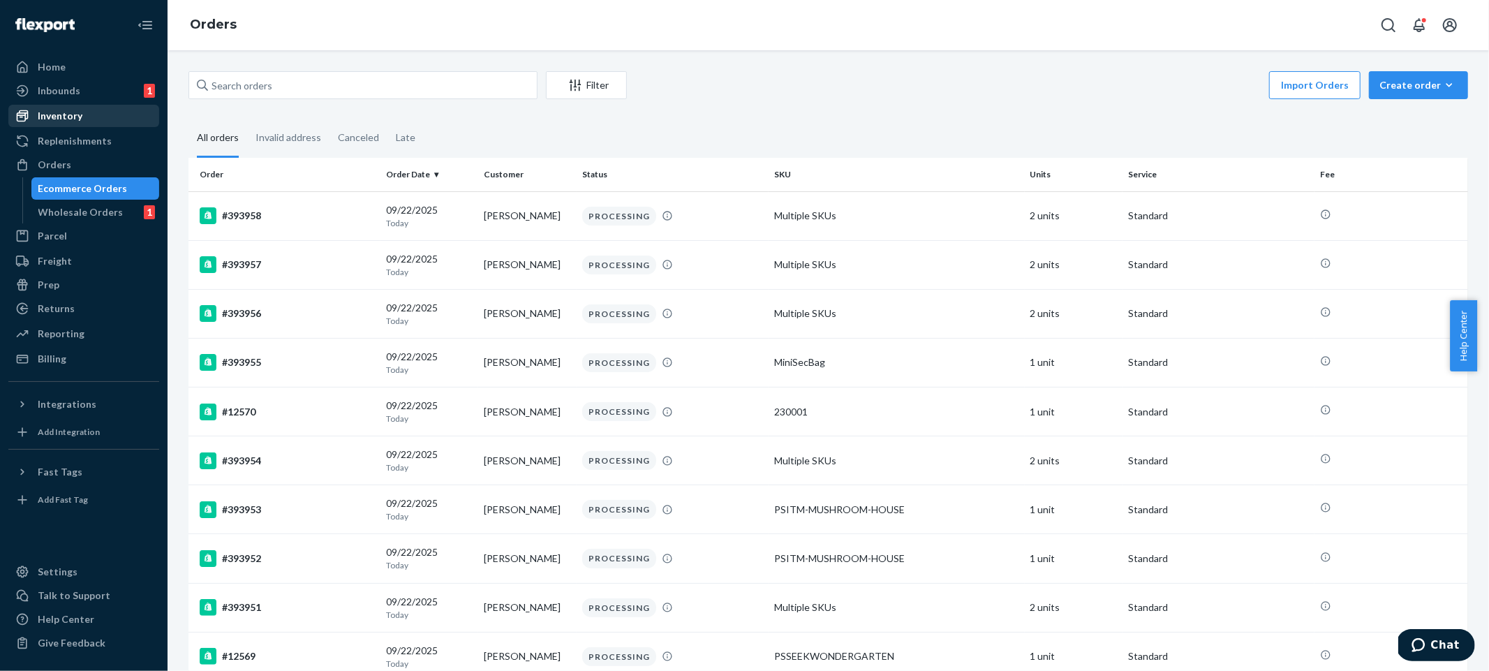
click at [87, 117] on div "Inventory" at bounding box center [84, 116] width 148 height 20
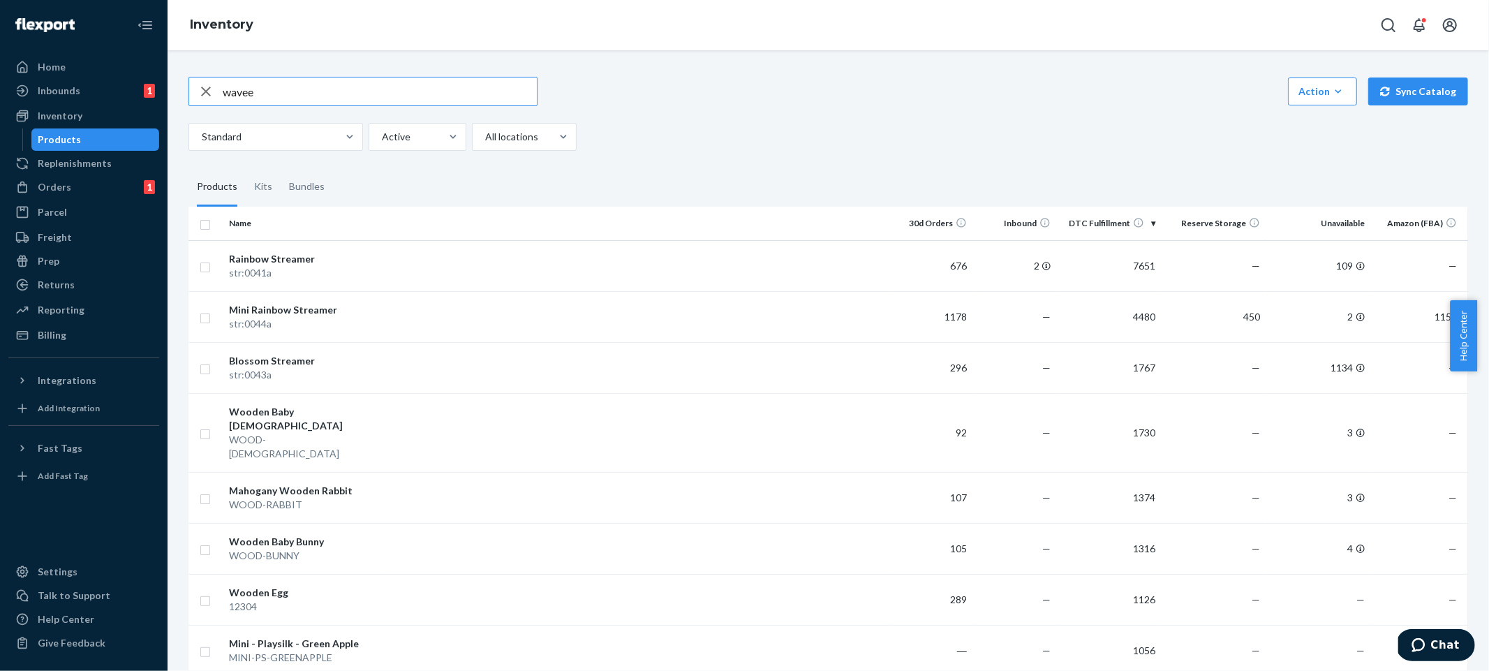
type input "wavee"
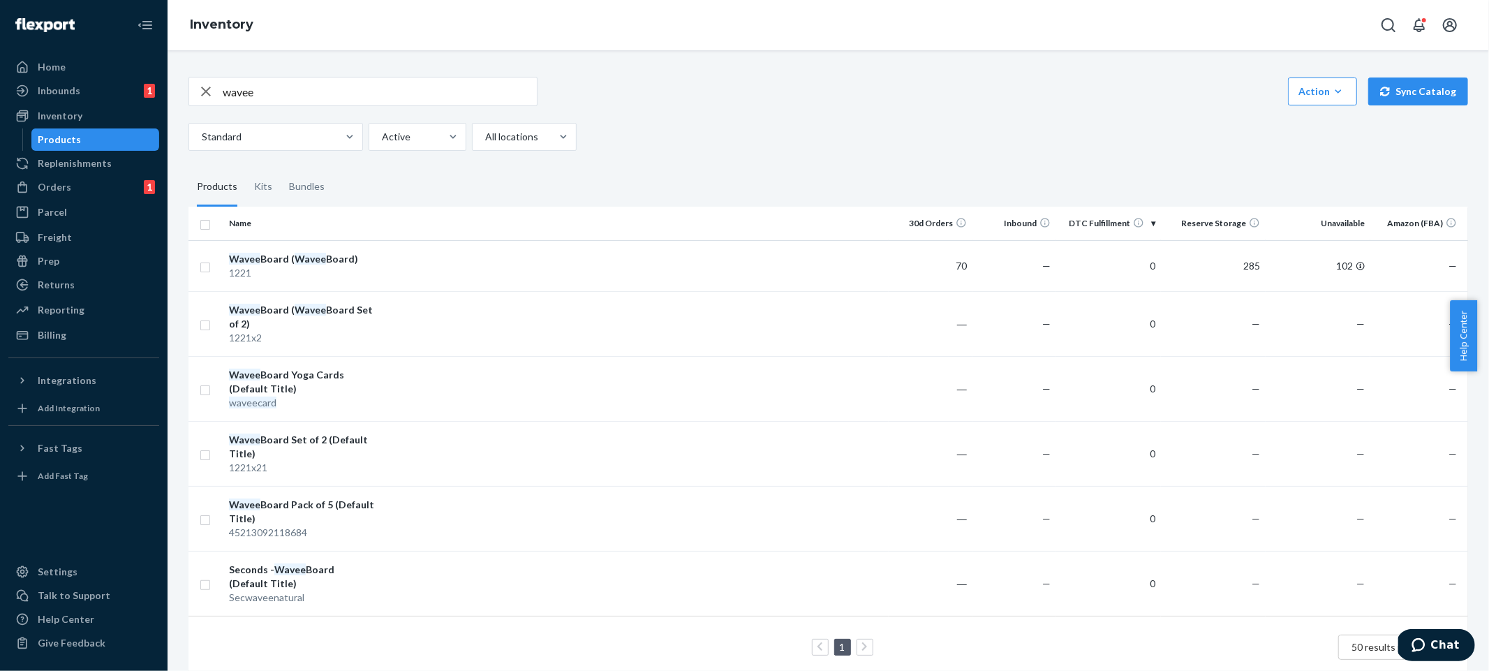
click at [732, 136] on div "Standard Active All locations" at bounding box center [822, 137] width 1269 height 28
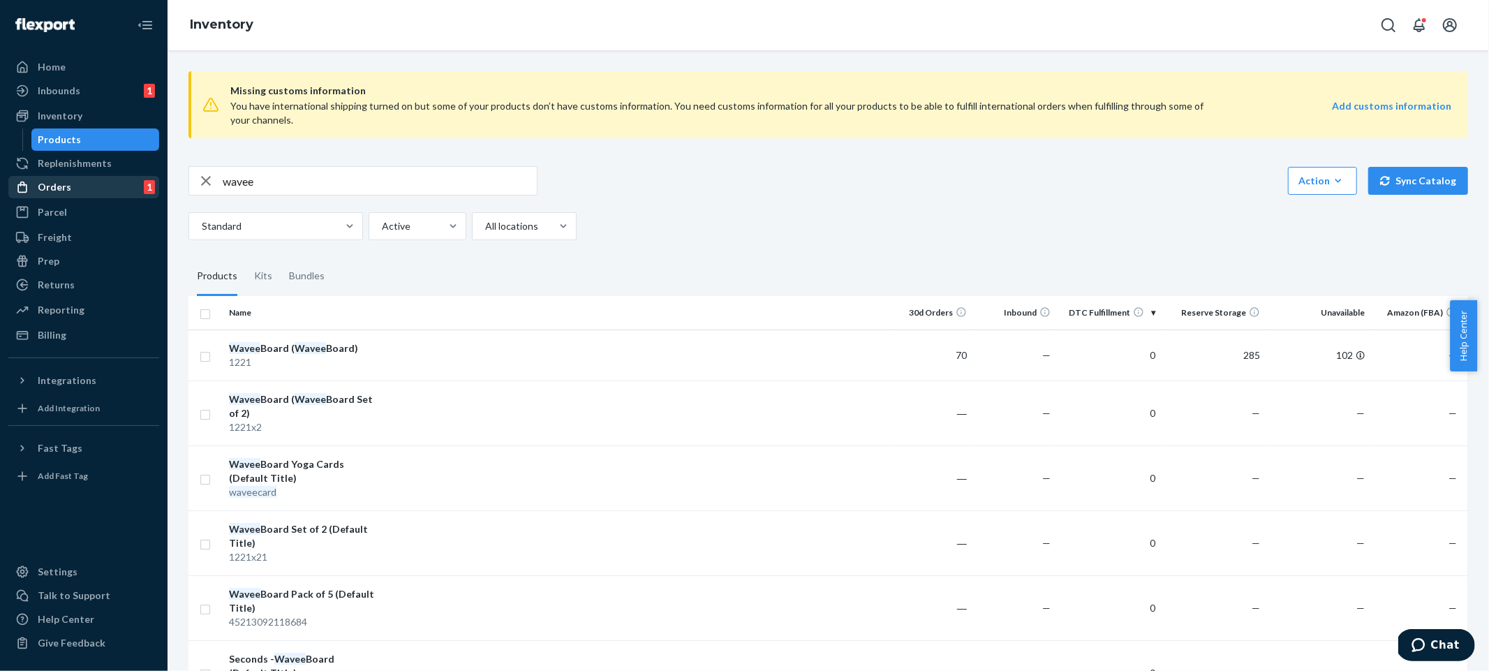
click at [88, 189] on div "Orders 1" at bounding box center [84, 187] width 148 height 20
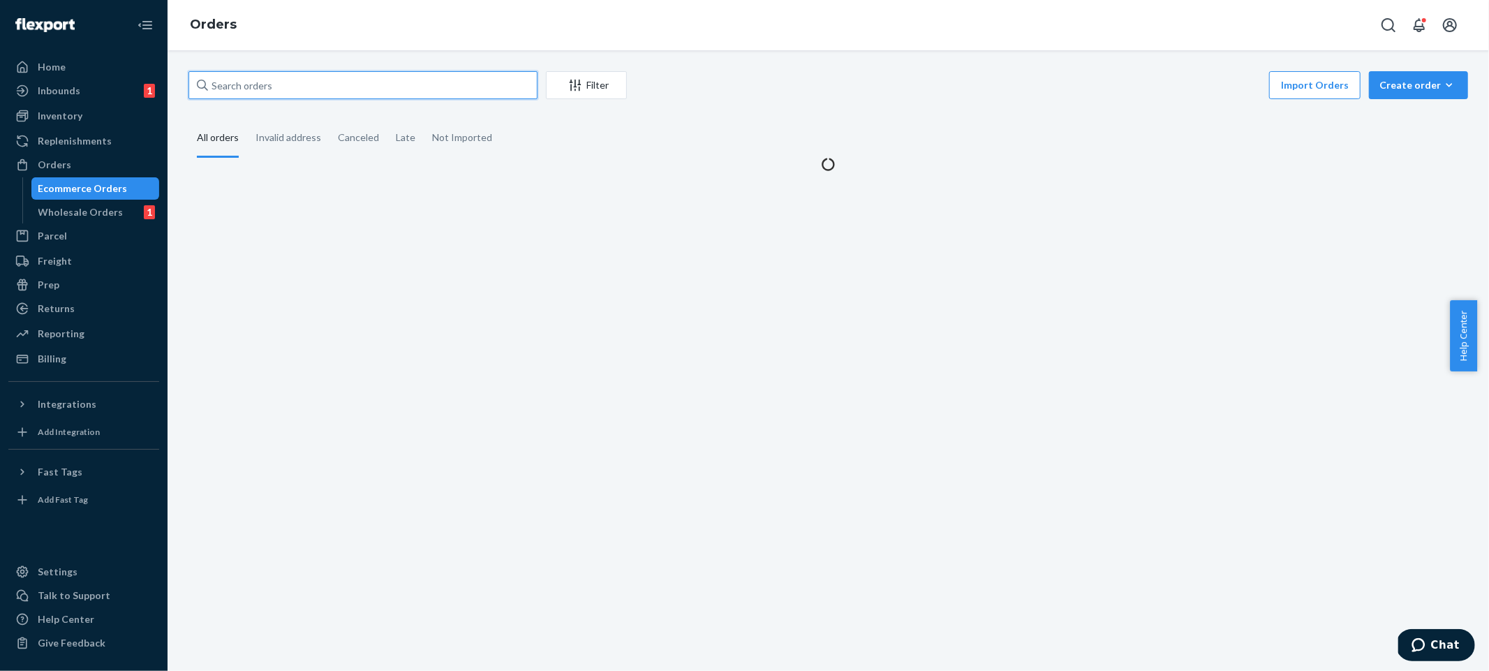
click at [351, 91] on input "text" at bounding box center [362, 85] width 349 height 28
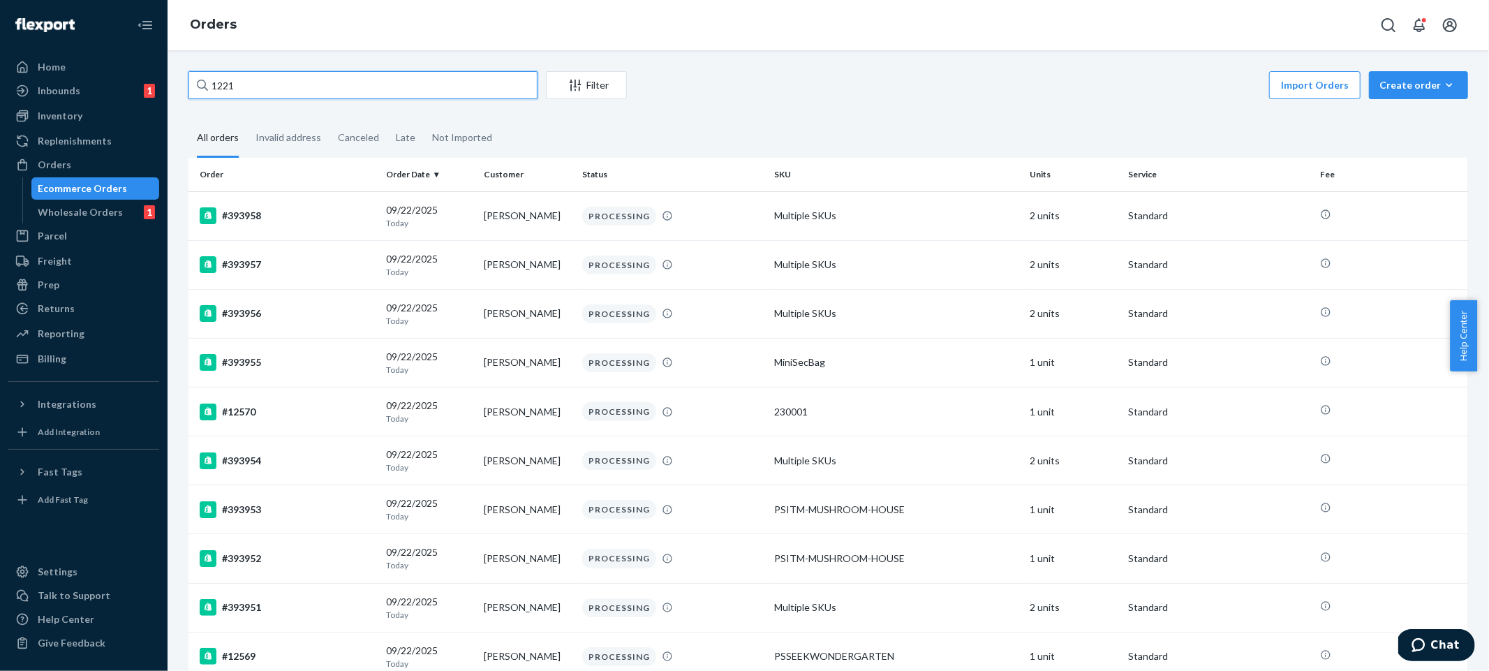
type input "1221"
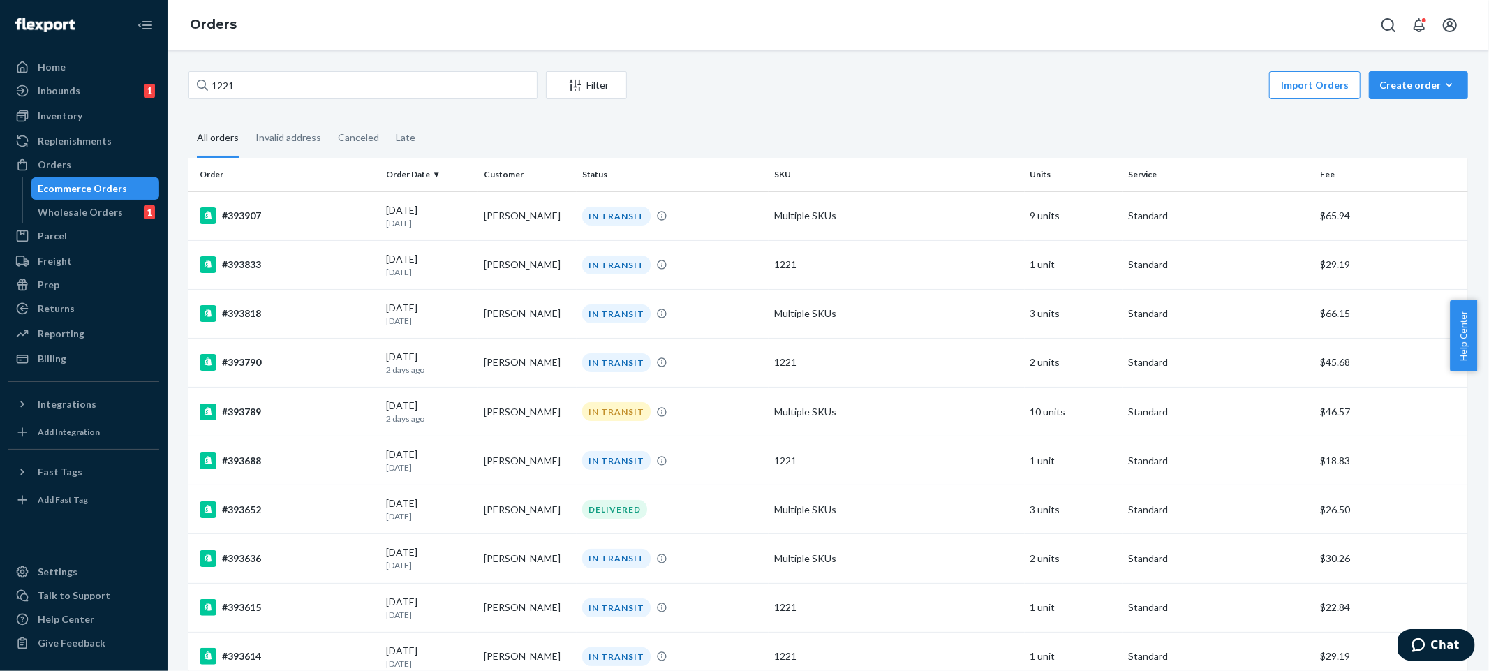
click at [918, 120] on fieldset "All orders Invalid address Canceled Late" at bounding box center [827, 138] width 1279 height 38
click at [942, 228] on td "Multiple SKUs" at bounding box center [897, 215] width 256 height 49
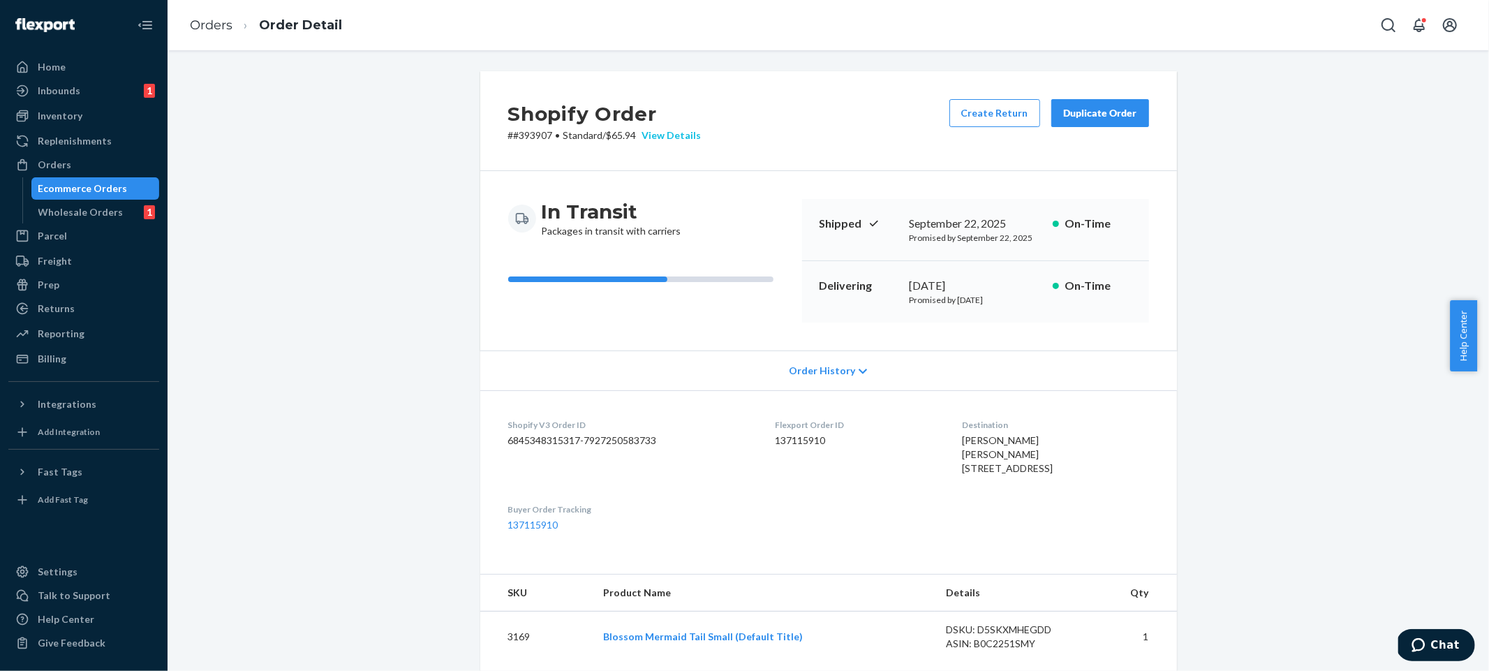
click at [667, 140] on div "View Details" at bounding box center [669, 135] width 65 height 14
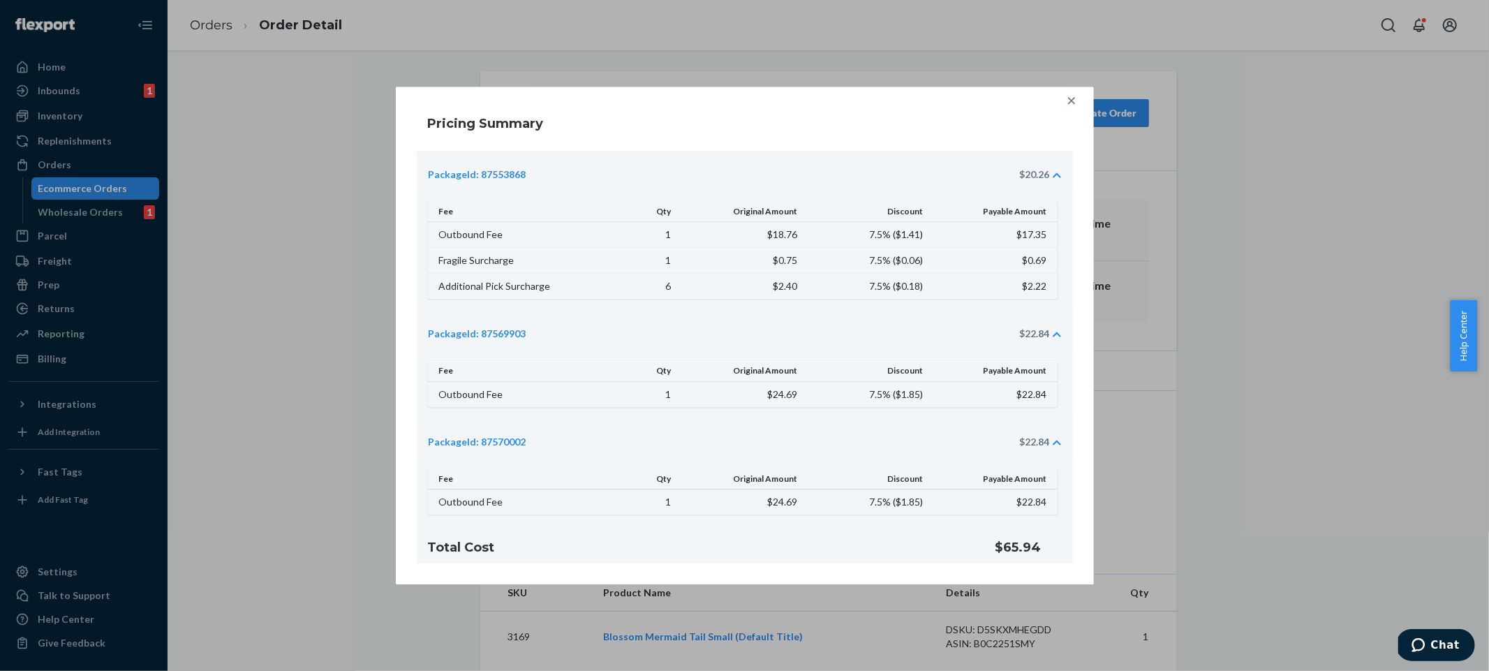
click at [1078, 102] on icon at bounding box center [1071, 101] width 14 height 14
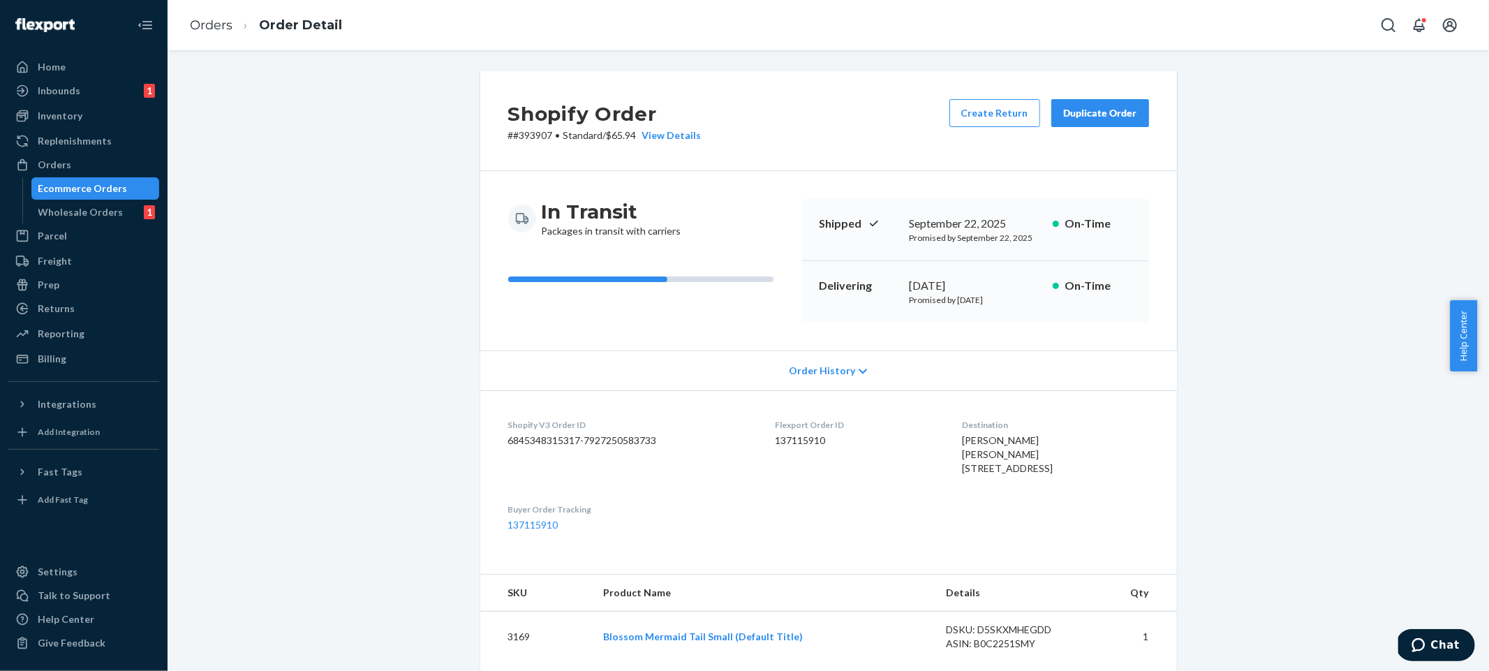
click at [121, 68] on div "Home" at bounding box center [84, 67] width 148 height 20
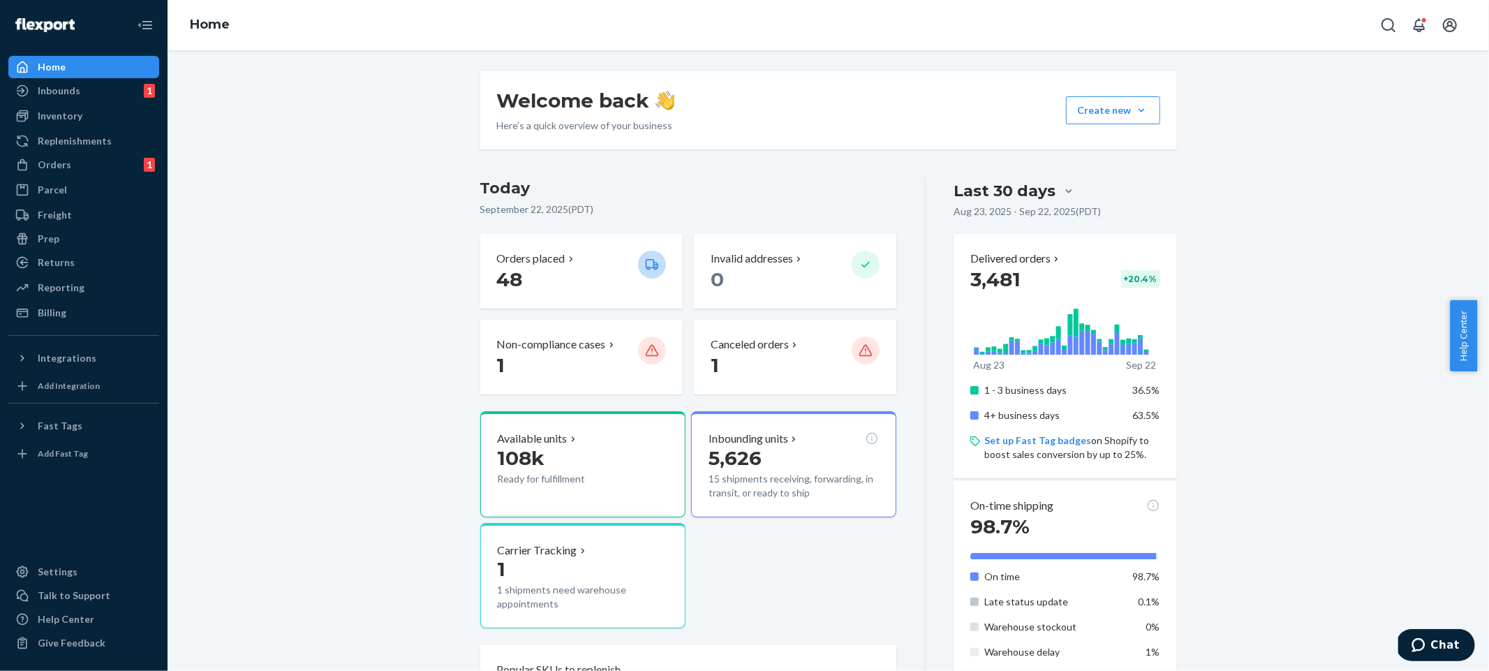
scroll to position [9, 0]
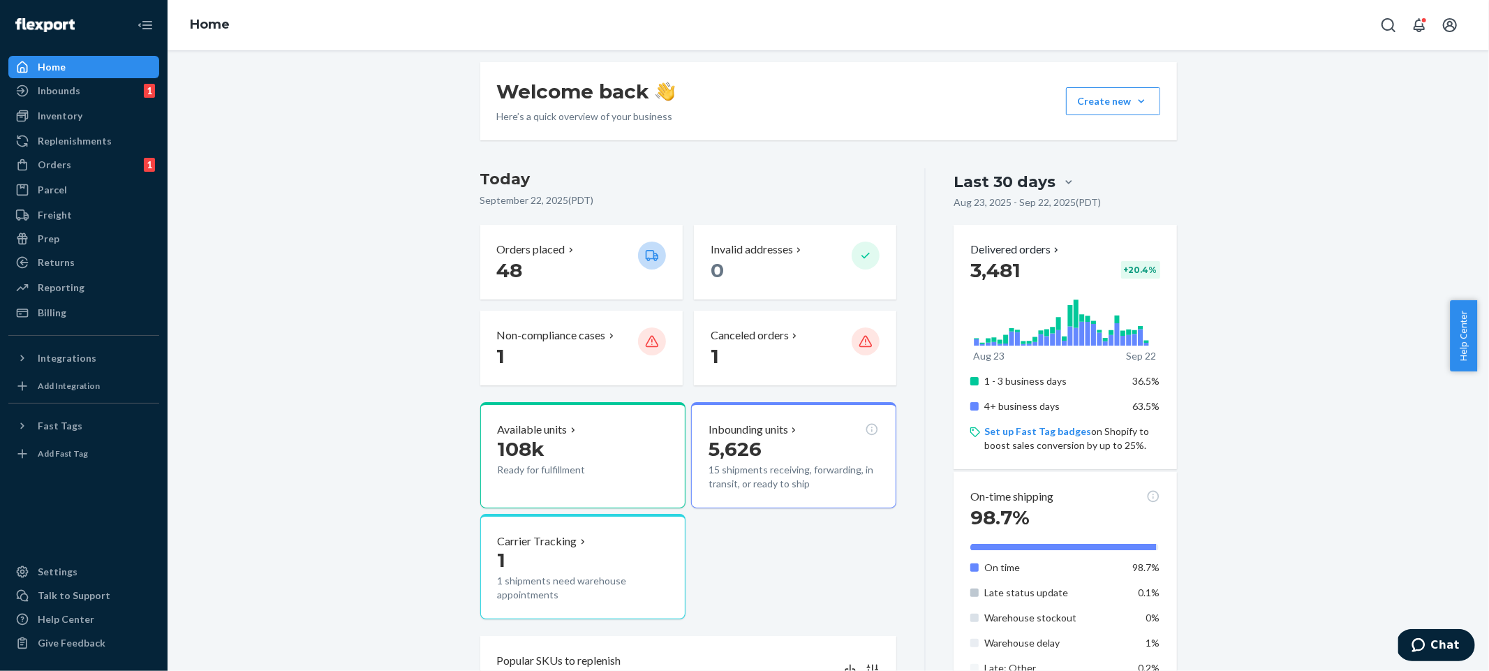
click at [259, 230] on div "Welcome back Here’s a quick overview of your business Create new Create new inb…" at bounding box center [828, 653] width 1300 height 1182
click at [254, 221] on div "Welcome back Here’s a quick overview of your business Create new Create new inb…" at bounding box center [828, 653] width 1300 height 1182
click at [94, 142] on div "Replenishments" at bounding box center [75, 141] width 74 height 14
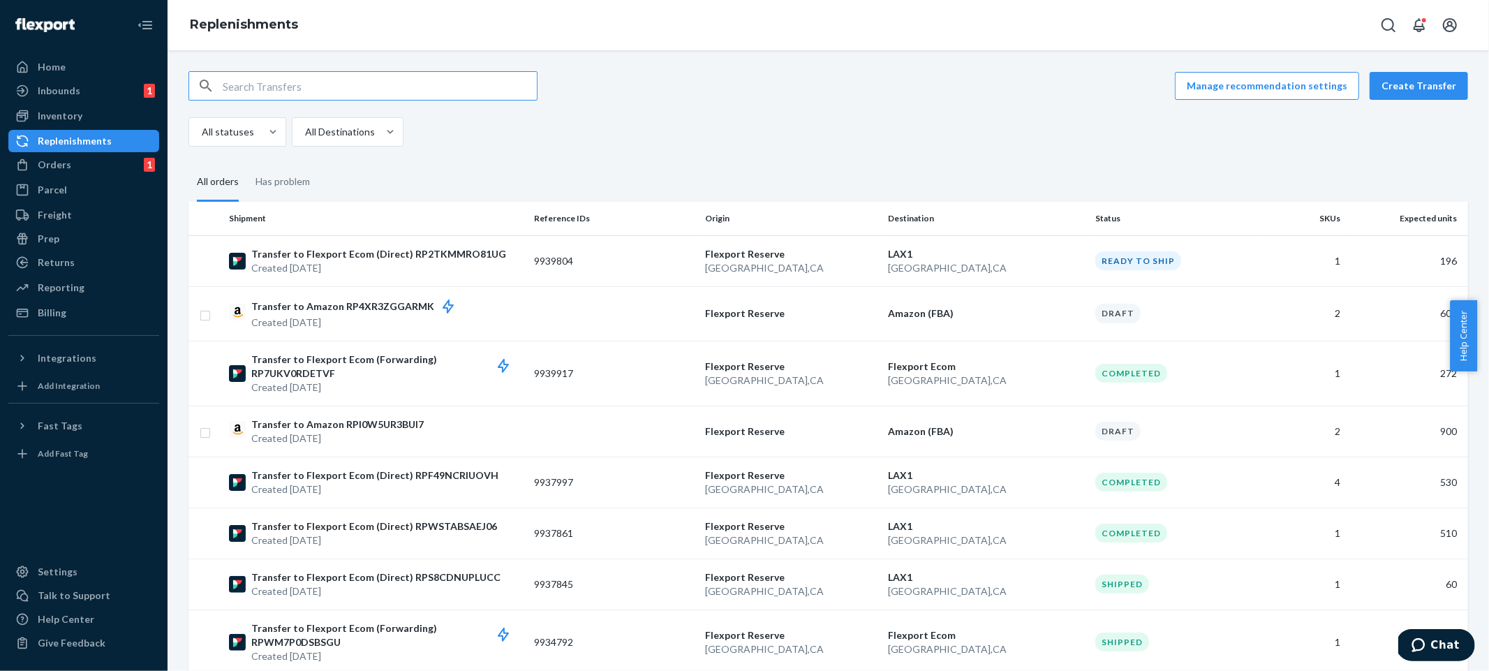
click at [1153, 127] on div "All statuses All Destinations" at bounding box center [822, 131] width 1269 height 29
click at [1406, 103] on div "Manage recommendation settings Create Transfer All statuses All Destinations" at bounding box center [827, 108] width 1279 height 75
click at [1425, 78] on button "Create Transfer" at bounding box center [1419, 86] width 98 height 28
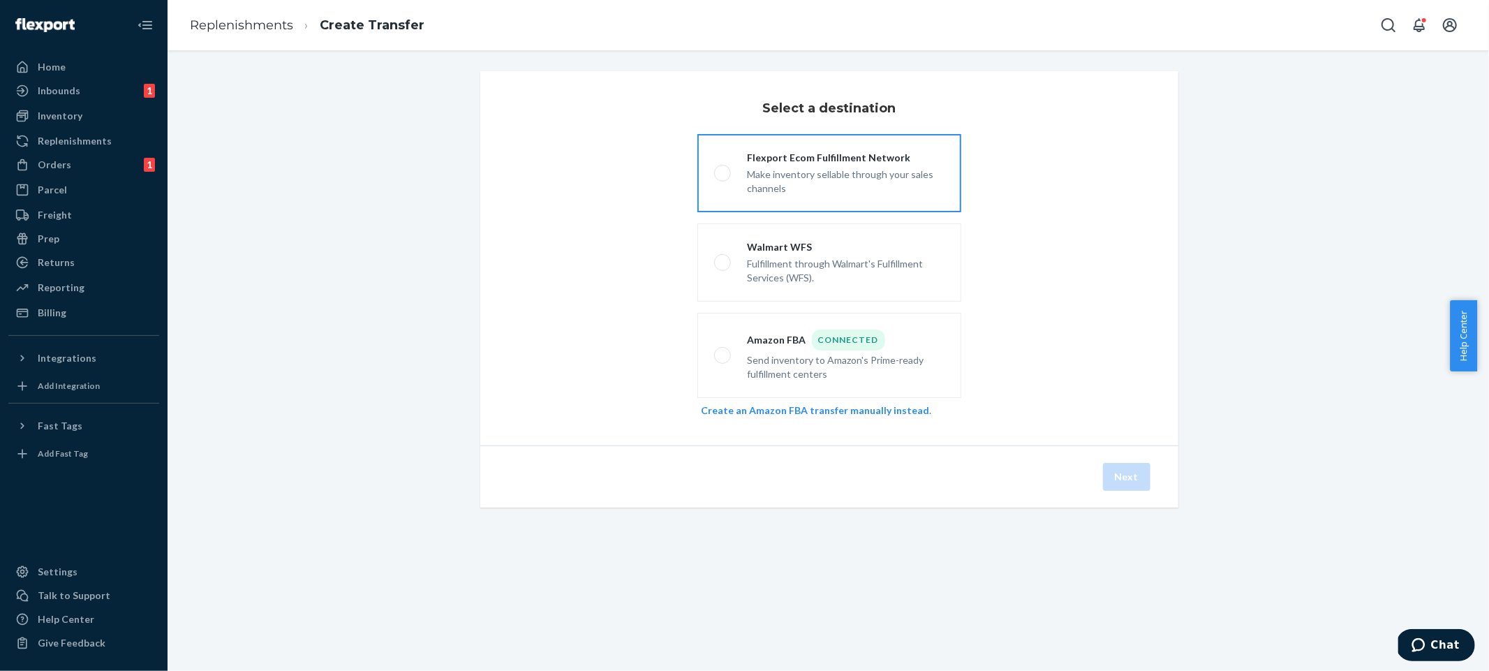
click at [856, 165] on div "Make inventory sellable through your sales channels" at bounding box center [846, 180] width 197 height 31
click at [723, 169] on input "Flexport Ecom Fulfillment Network Make inventory sellable through your sales ch…" at bounding box center [718, 173] width 9 height 9
radio input "true"
click at [1171, 465] on div "Next" at bounding box center [829, 476] width 698 height 62
click at [1108, 479] on button "Next" at bounding box center [1126, 477] width 47 height 28
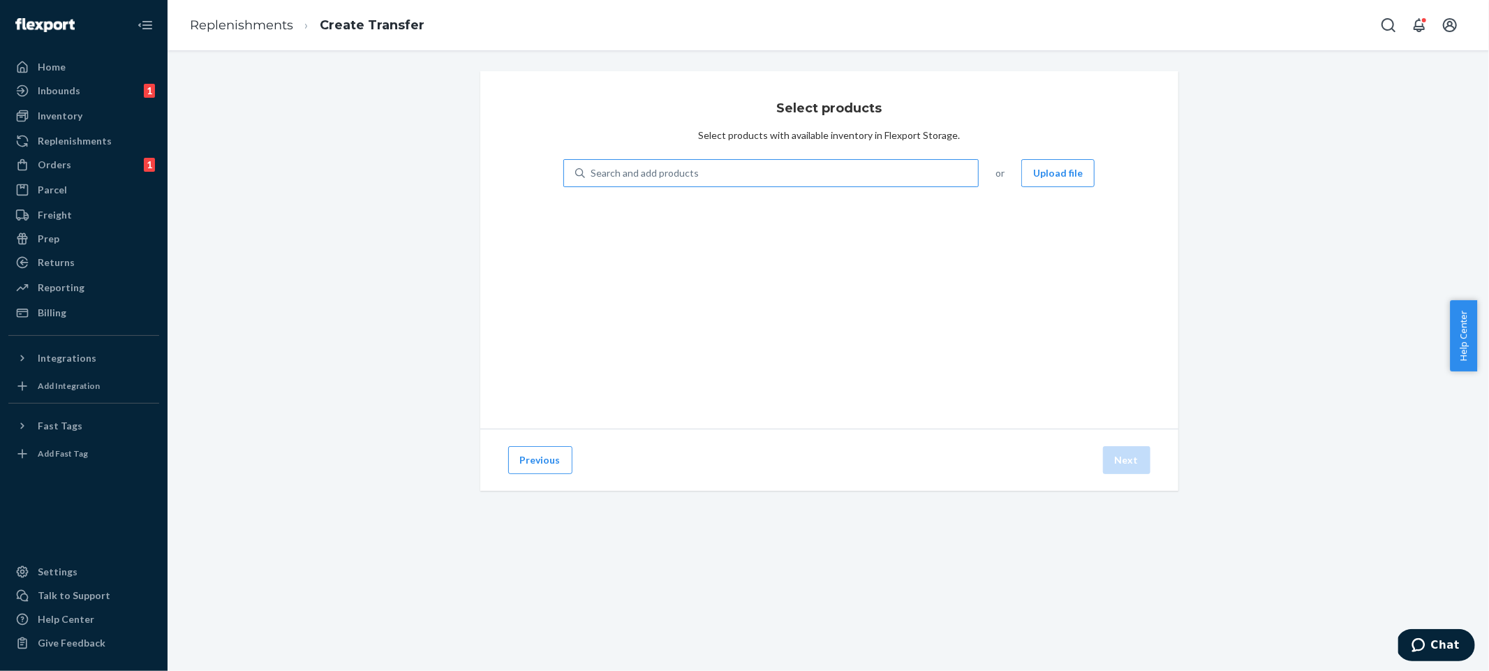
click at [885, 179] on div "Search and add products" at bounding box center [782, 173] width 394 height 25
click at [592, 179] on input "Search and add products" at bounding box center [591, 173] width 1 height 14
type input "wavee"
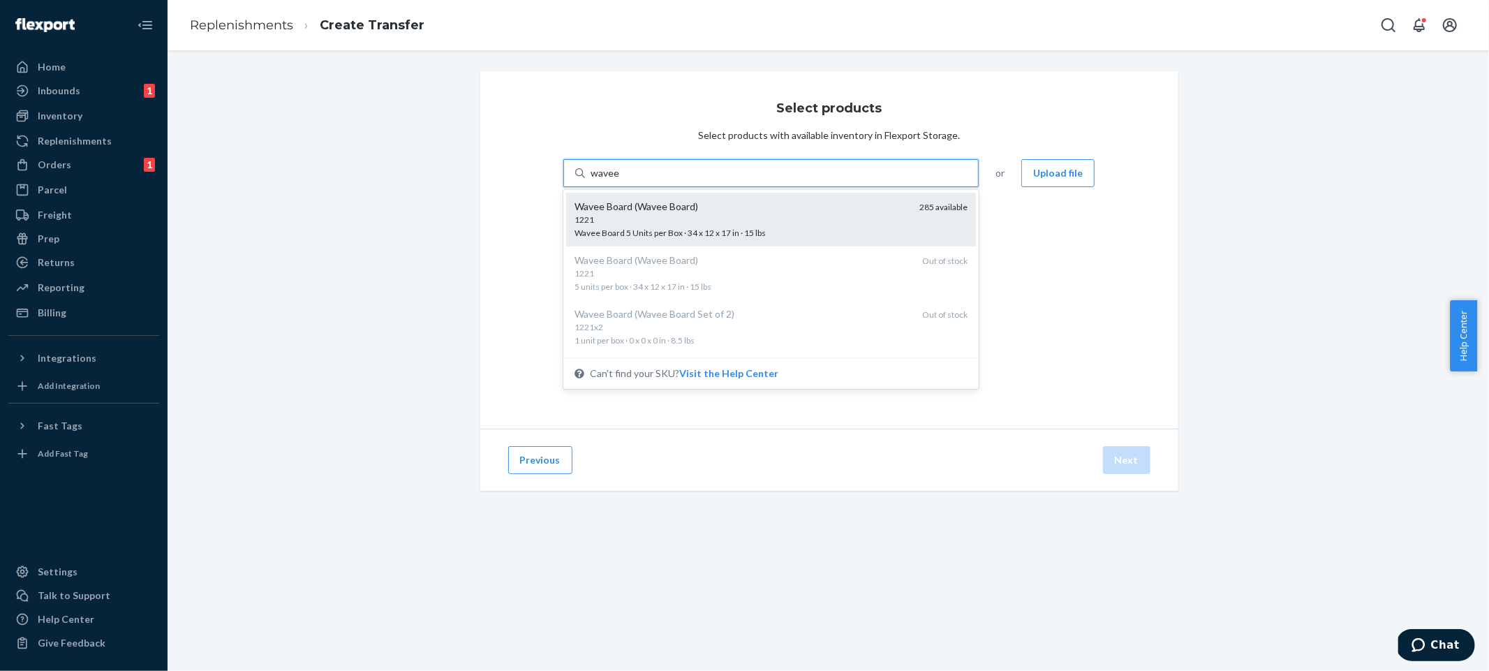
click at [794, 221] on div "1221" at bounding box center [741, 220] width 334 height 12
click at [619, 180] on input "wavee" at bounding box center [605, 173] width 29 height 14
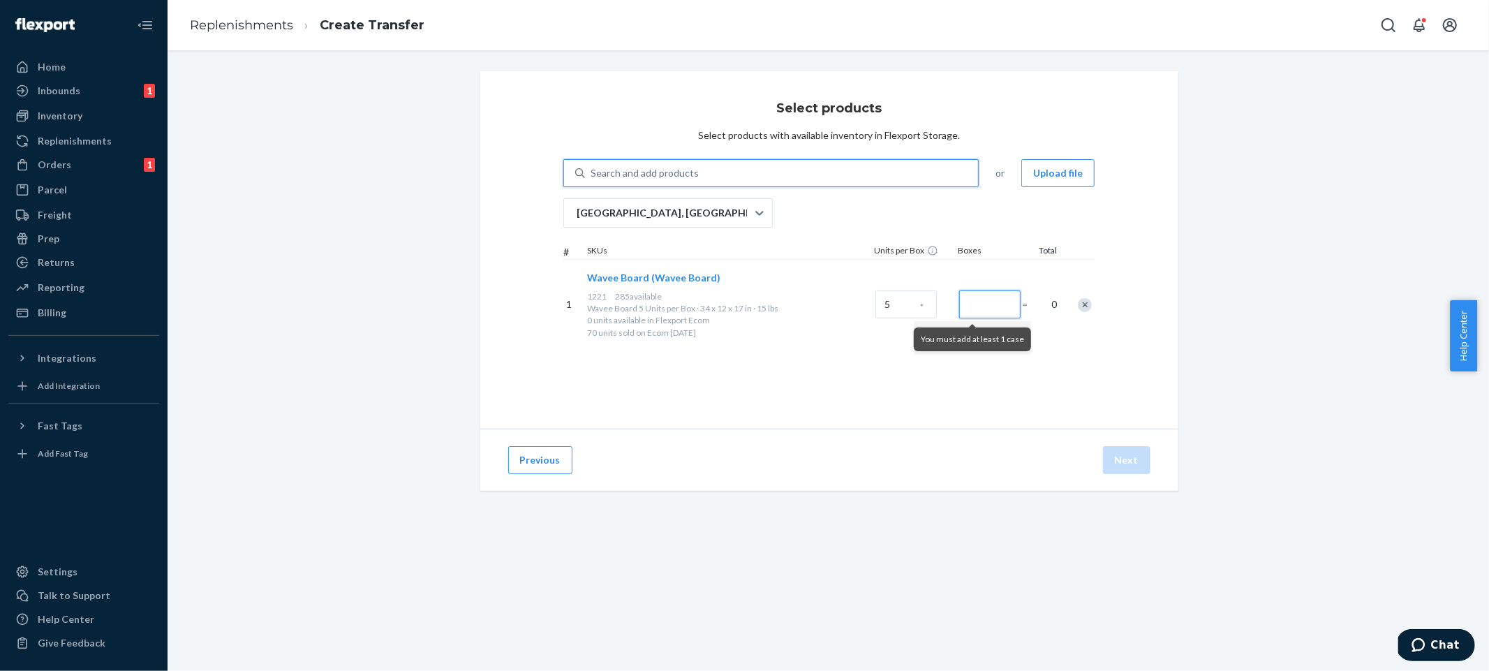
click at [959, 316] on input "Number of boxes" at bounding box center [989, 304] width 61 height 28
type input "57"
click at [1152, 420] on div "Select products Select products with available inventory in Flexport Storage. S…" at bounding box center [829, 249] width 698 height 357
click at [1139, 461] on button "Next" at bounding box center [1126, 460] width 47 height 28
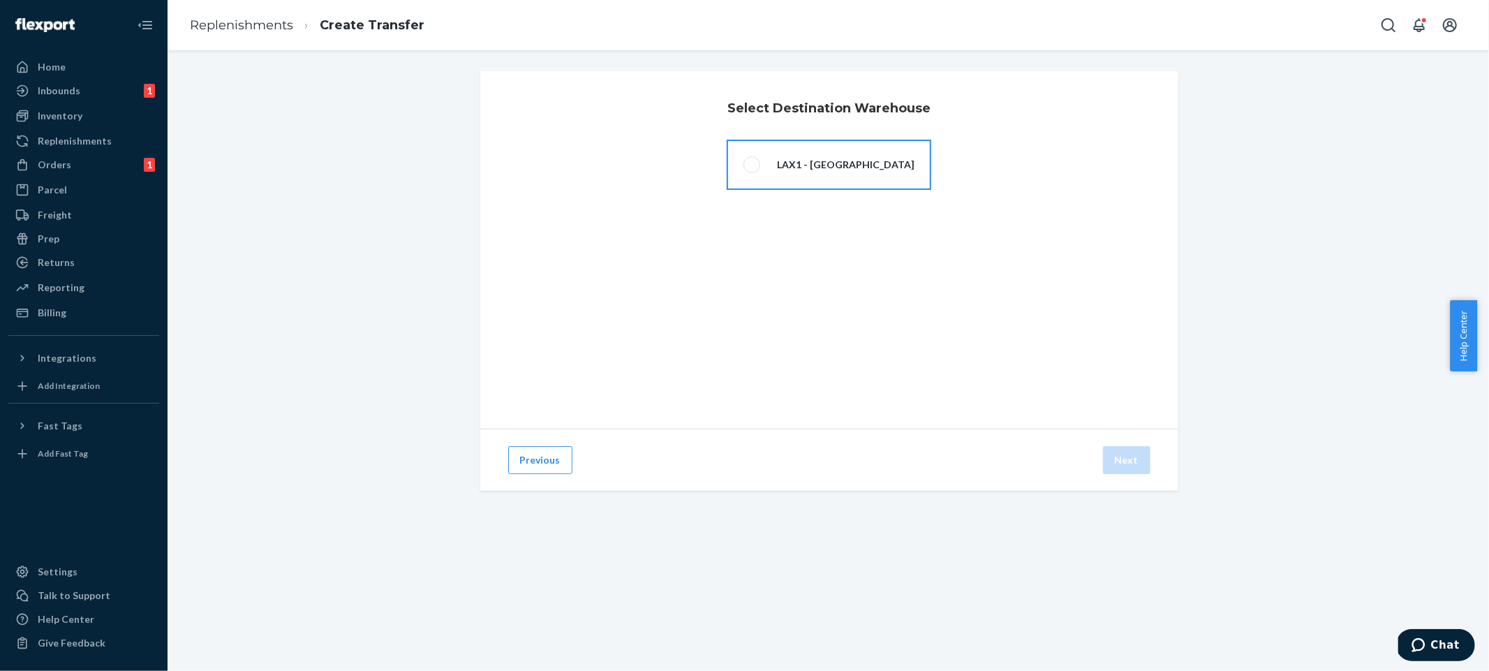
click at [814, 151] on label "LAX1 - San Bernardino, CA 92408" at bounding box center [829, 165] width 205 height 50
click at [752, 161] on input "LAX1 - San Bernardino, CA 92408" at bounding box center [747, 165] width 9 height 9
radio input "true"
click at [1131, 462] on button "Next" at bounding box center [1126, 460] width 47 height 28
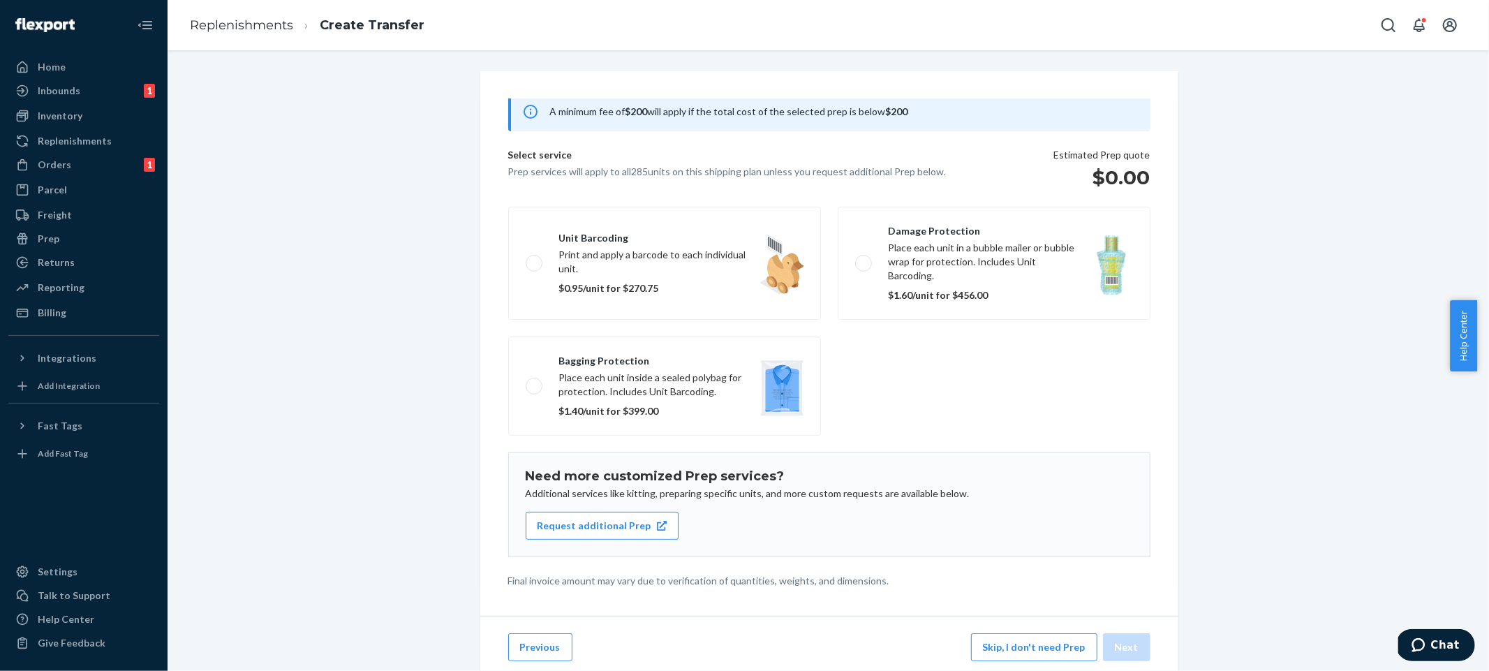
scroll to position [52, 0]
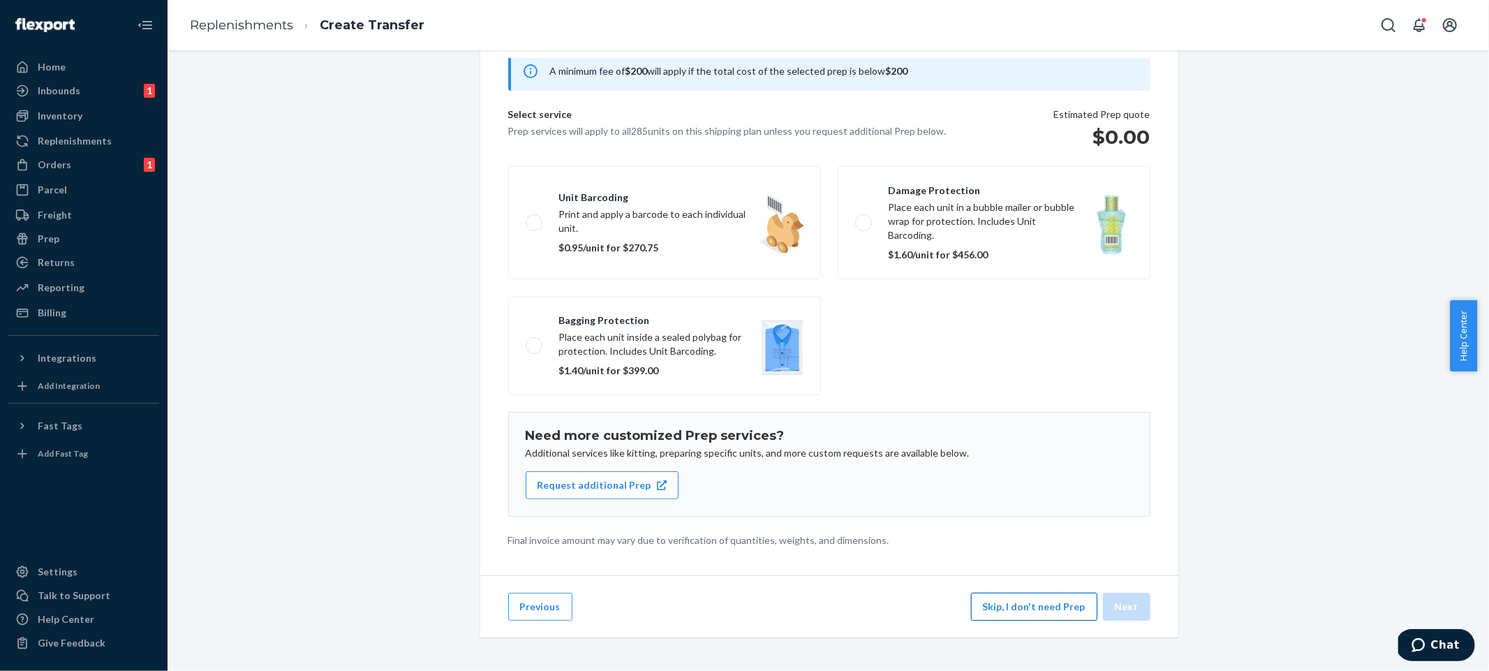
click at [1042, 609] on button "Skip, I don't need Prep" at bounding box center [1034, 607] width 126 height 28
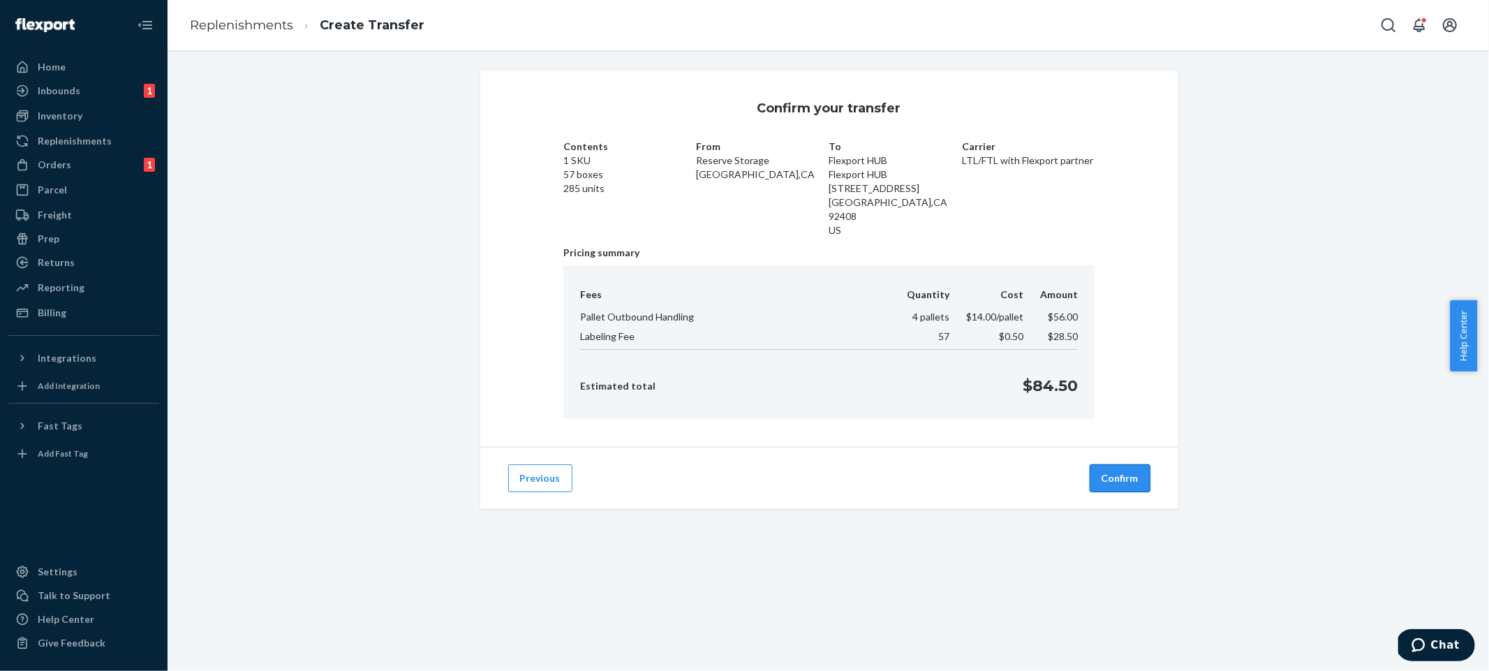
click at [1119, 476] on button "Confirm" at bounding box center [1120, 478] width 61 height 28
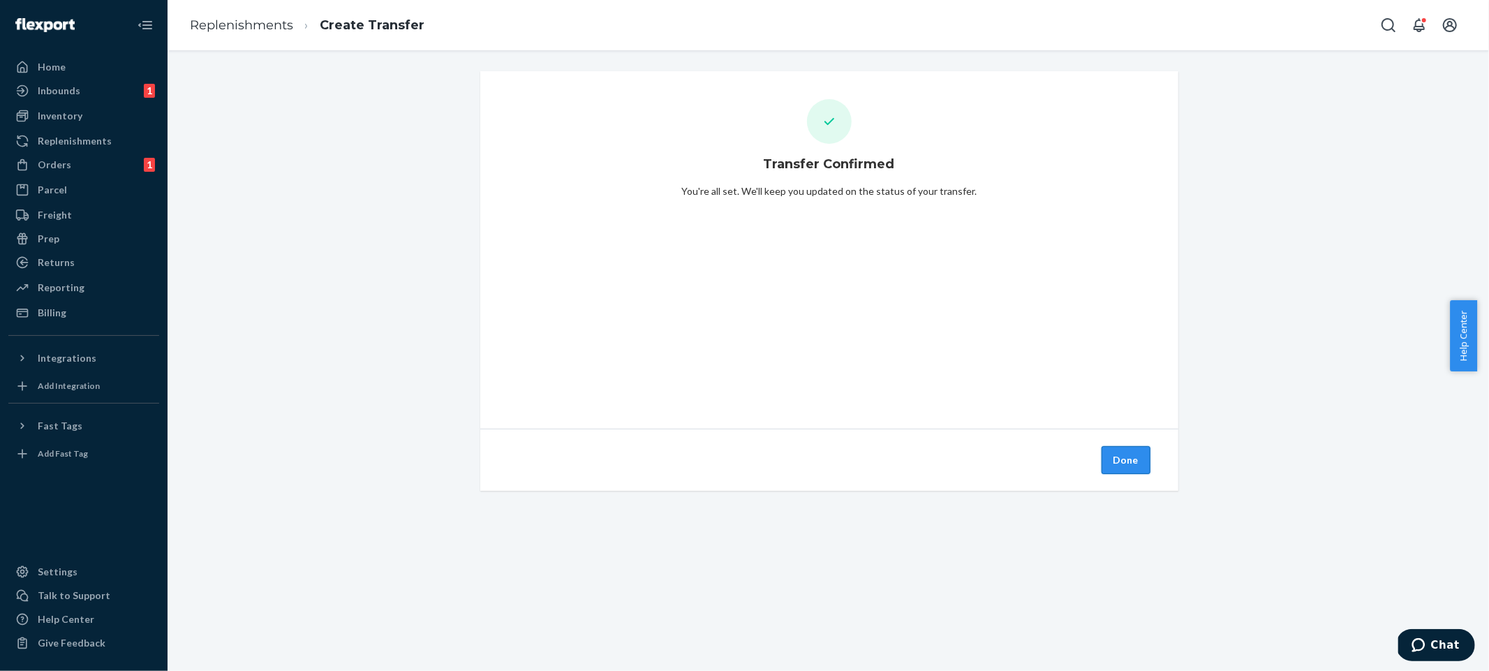
click at [1122, 447] on button "Done" at bounding box center [1125, 460] width 49 height 28
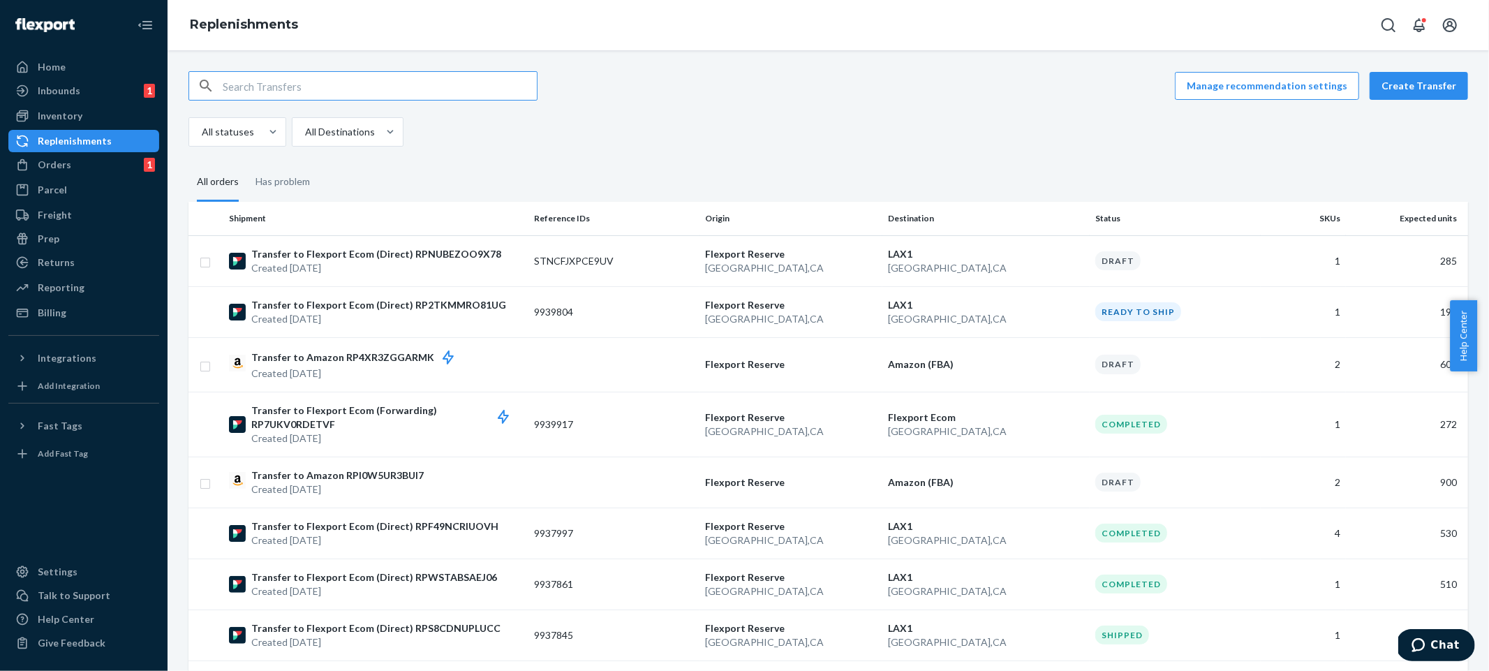
click at [1442, 96] on button "Create Transfer" at bounding box center [1419, 86] width 98 height 28
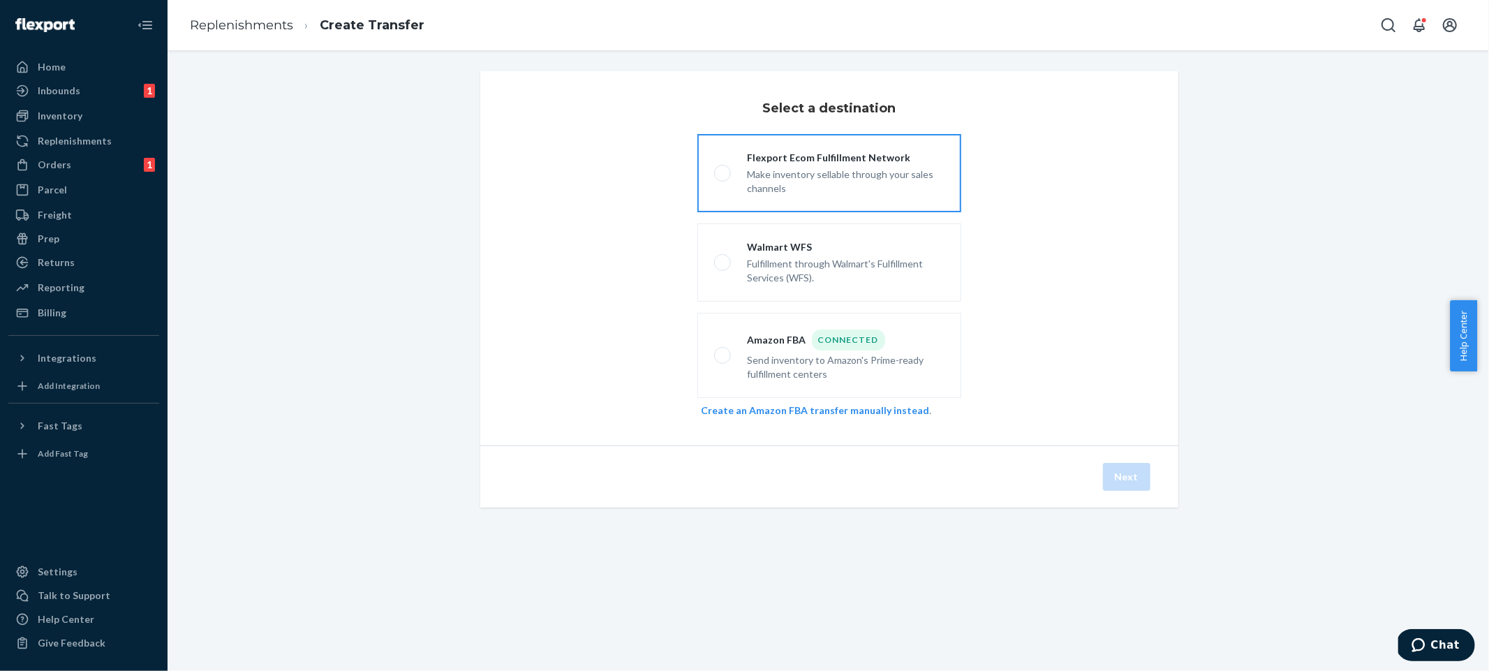
click at [845, 207] on label "Flexport Ecom Fulfillment Network Make inventory sellable through your sales ch…" at bounding box center [829, 173] width 264 height 78
click at [723, 178] on input "Flexport Ecom Fulfillment Network Make inventory sellable through your sales ch…" at bounding box center [718, 173] width 9 height 9
radio input "true"
click at [1145, 475] on div "Next" at bounding box center [1126, 477] width 53 height 28
click at [1129, 479] on button "Next" at bounding box center [1126, 477] width 47 height 28
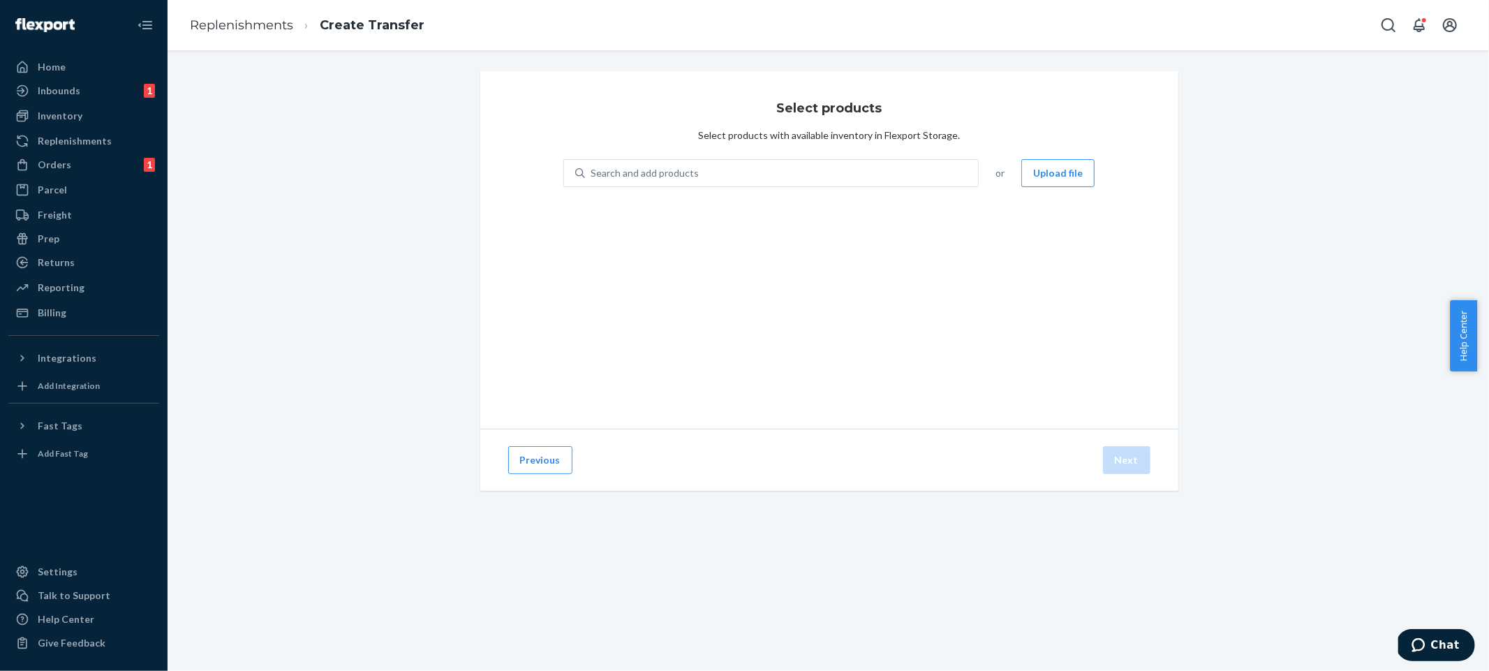
click at [791, 202] on div "Search and add products or Upload file" at bounding box center [829, 181] width 532 height 45
click at [844, 171] on div "Search and add products" at bounding box center [782, 173] width 394 height 25
click at [592, 171] on input "Search and add products" at bounding box center [591, 173] width 1 height 14
type input "1"
type input "playfort"
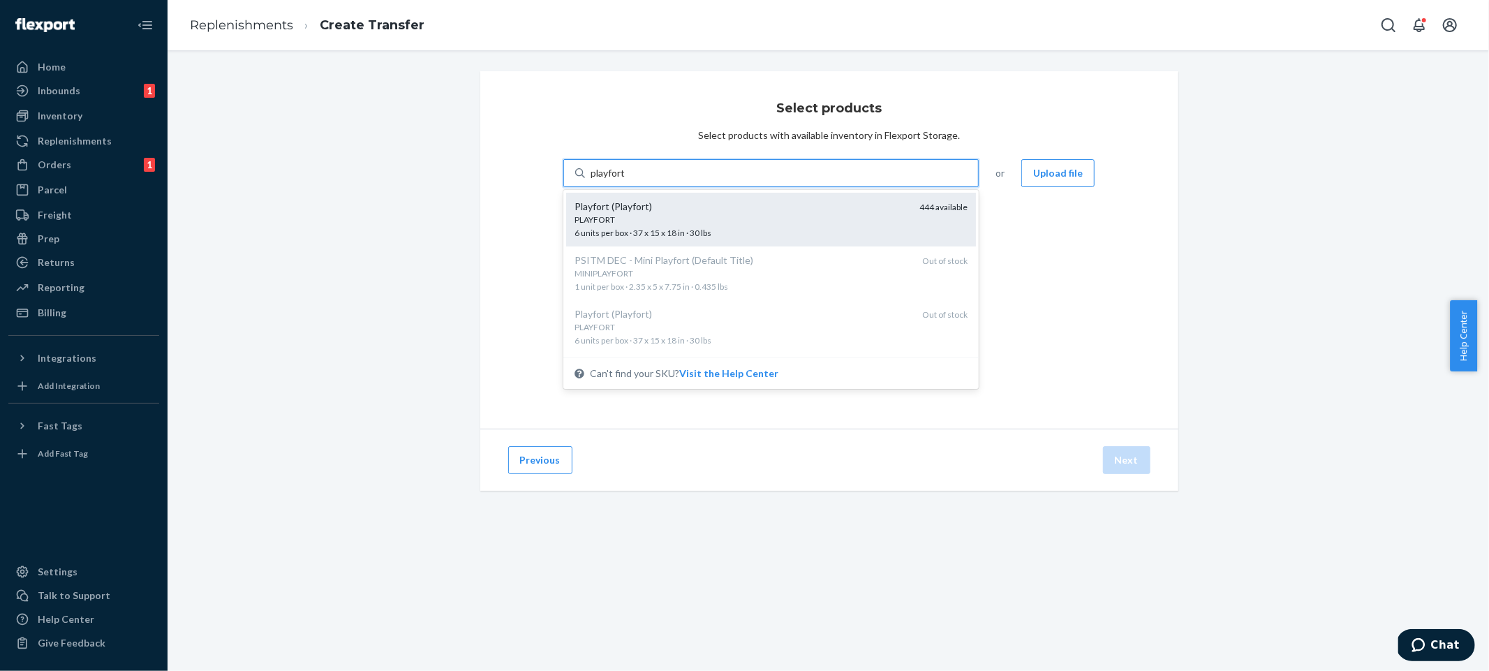
click at [771, 238] on div "PLAYFORT 6 units per box · 37 x 15 x 18 in · 30 lbs" at bounding box center [741, 227] width 334 height 26
click at [626, 180] on input "playfort" at bounding box center [609, 173] width 36 height 14
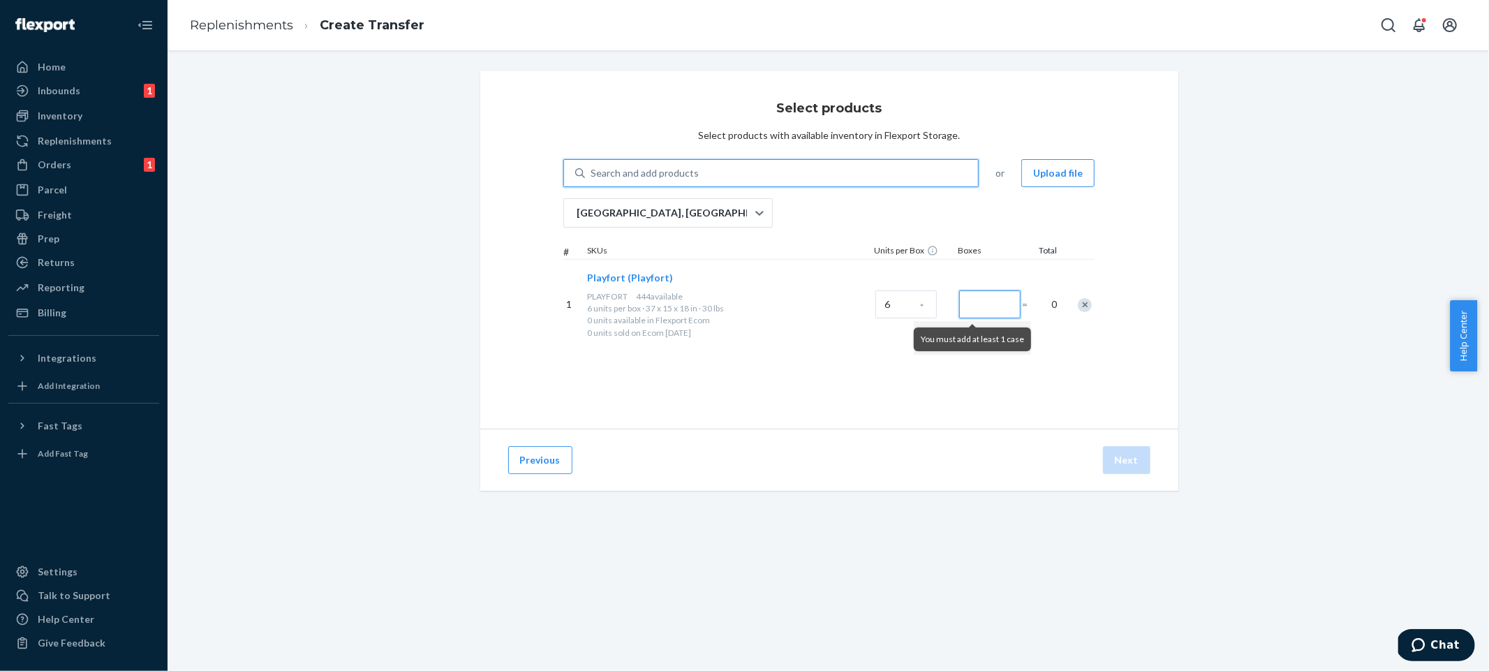
click at [976, 309] on input "Number of boxes" at bounding box center [989, 304] width 61 height 28
click at [1002, 305] on input "74" at bounding box center [989, 304] width 61 height 28
type input "35"
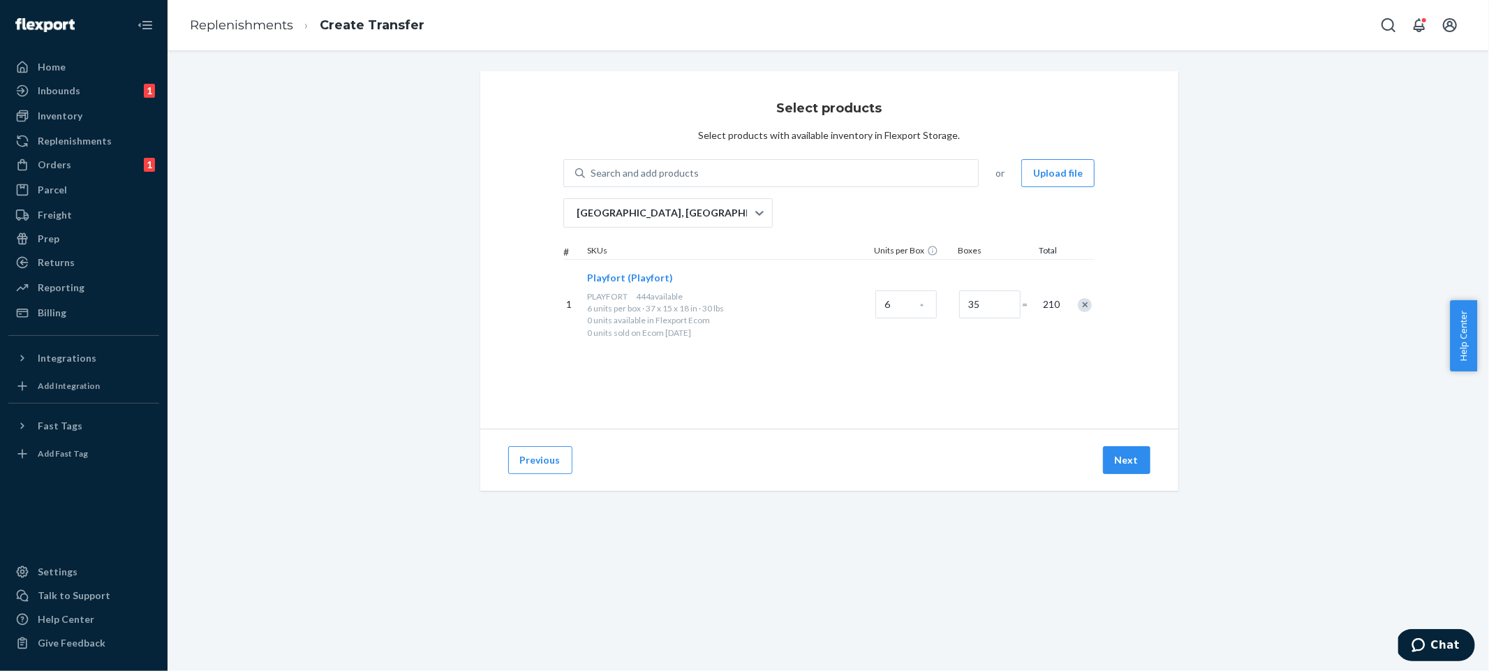
click at [1155, 379] on div "Select products Select products with available inventory in Flexport Storage. S…" at bounding box center [829, 249] width 698 height 357
click at [1145, 454] on div "Next" at bounding box center [1126, 460] width 53 height 28
click at [1129, 457] on button "Next" at bounding box center [1126, 460] width 47 height 28
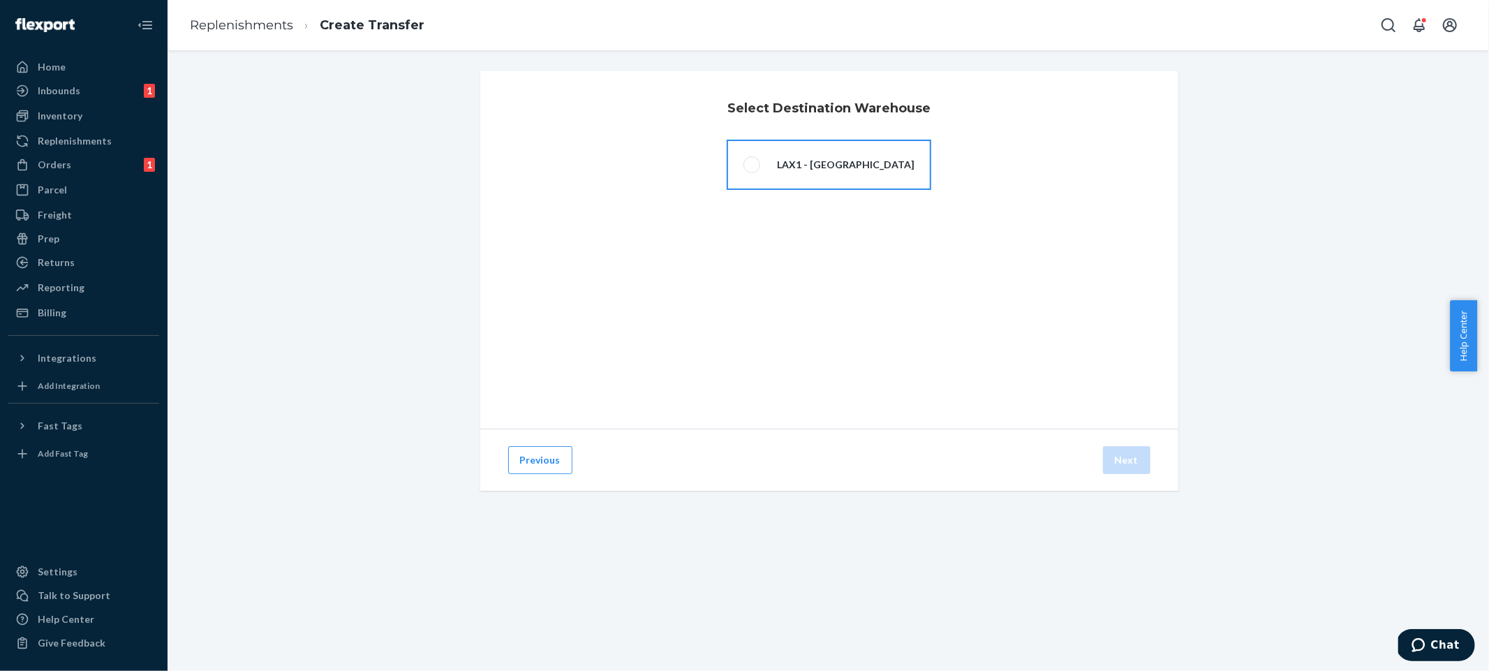
click at [783, 147] on label "LAX1 - San Bernardino, CA 92408" at bounding box center [829, 165] width 205 height 50
click at [752, 161] on input "LAX1 - San Bernardino, CA 92408" at bounding box center [747, 165] width 9 height 9
radio input "true"
click at [1103, 447] on button "Next" at bounding box center [1126, 460] width 47 height 28
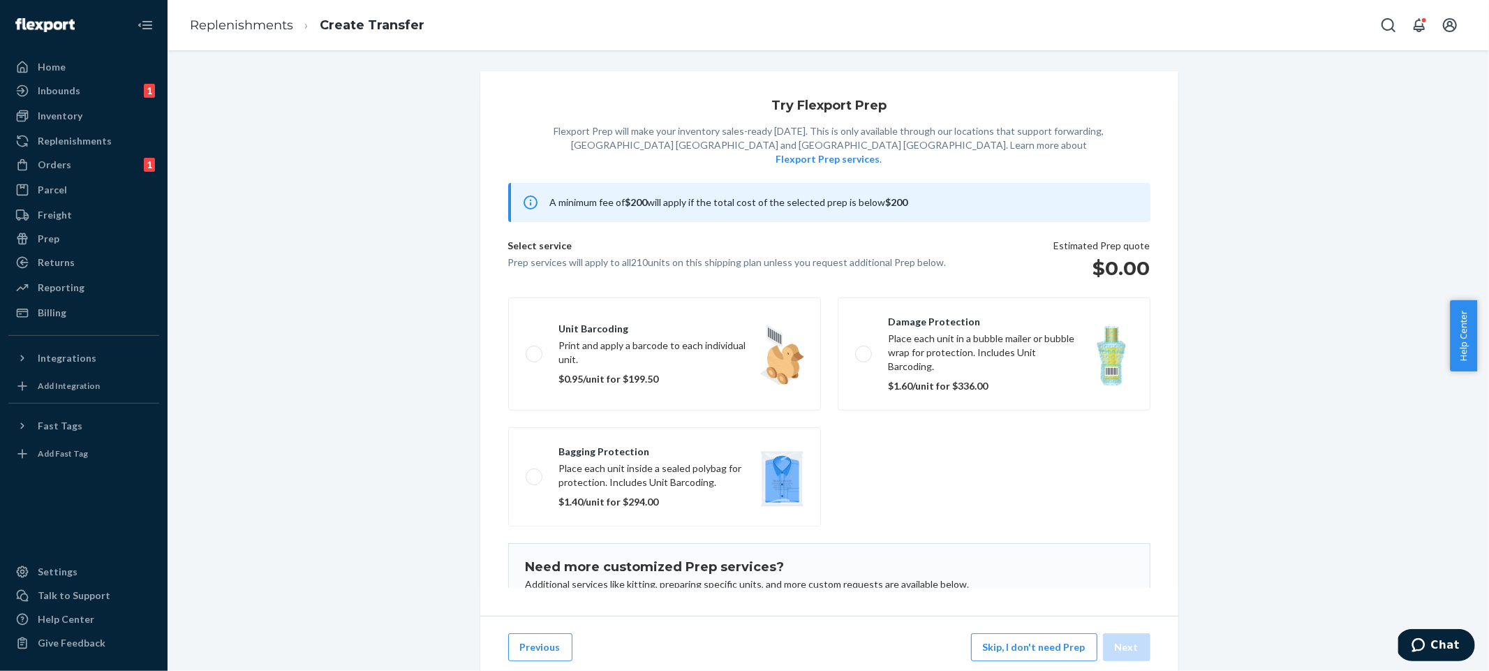
drag, startPoint x: 1040, startPoint y: 660, endPoint x: 1056, endPoint y: 662, distance: 16.2
click at [1040, 660] on button "Skip, I don't need Prep" at bounding box center [1034, 647] width 126 height 28
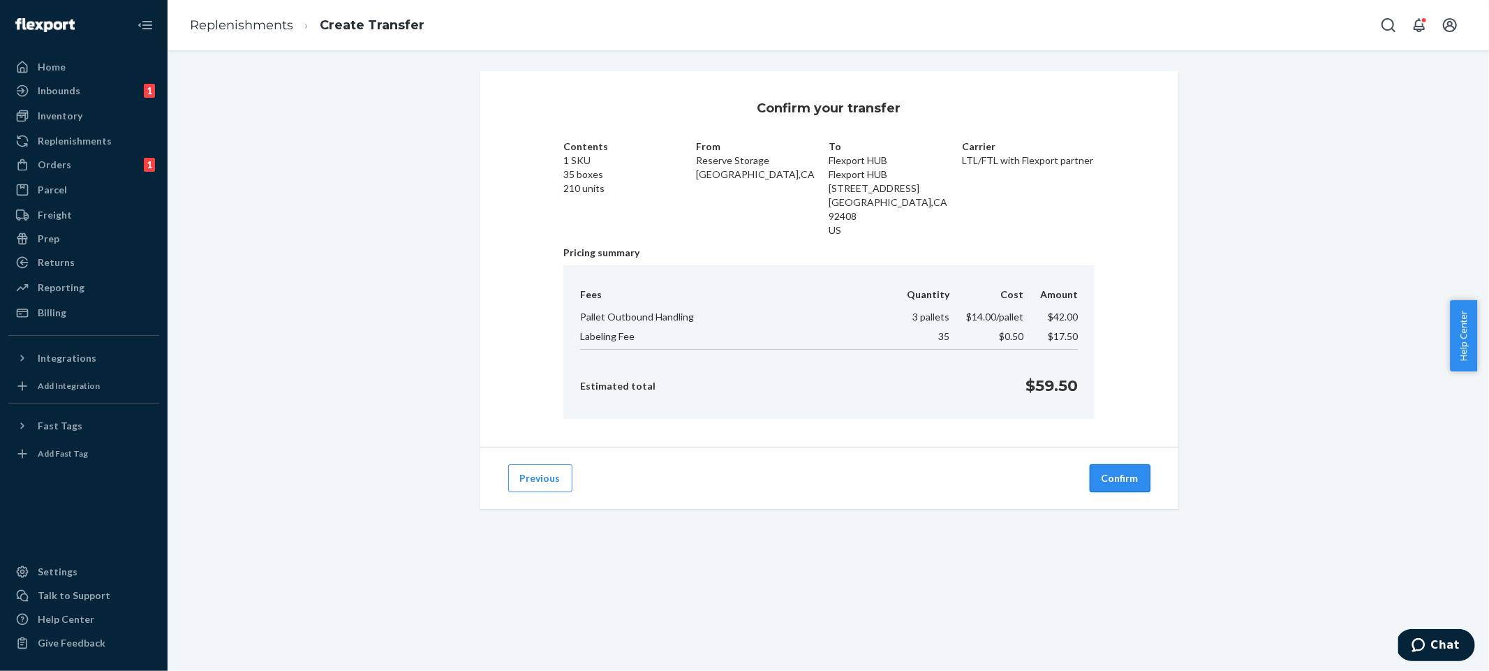
click at [1136, 466] on button "Confirm" at bounding box center [1120, 478] width 61 height 28
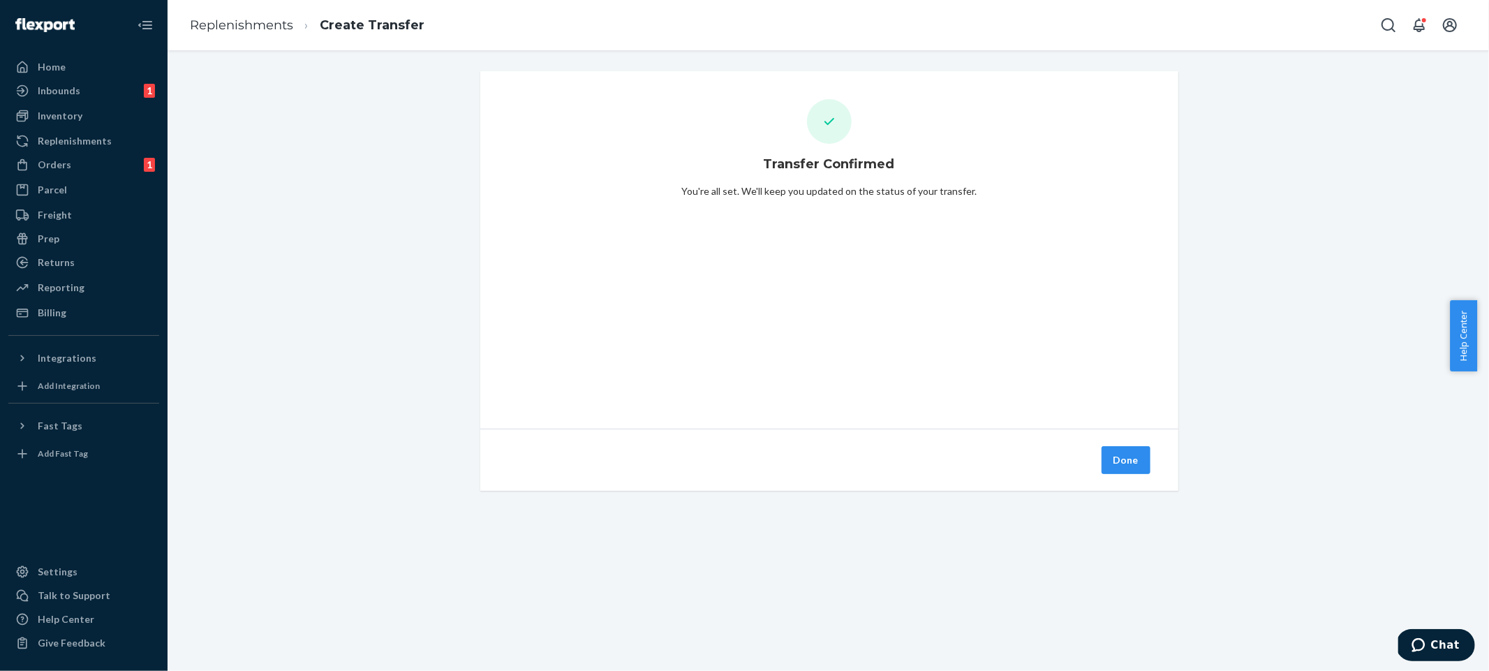
click at [1153, 466] on div "Done" at bounding box center [829, 460] width 698 height 62
click at [1137, 463] on button "Done" at bounding box center [1125, 460] width 49 height 28
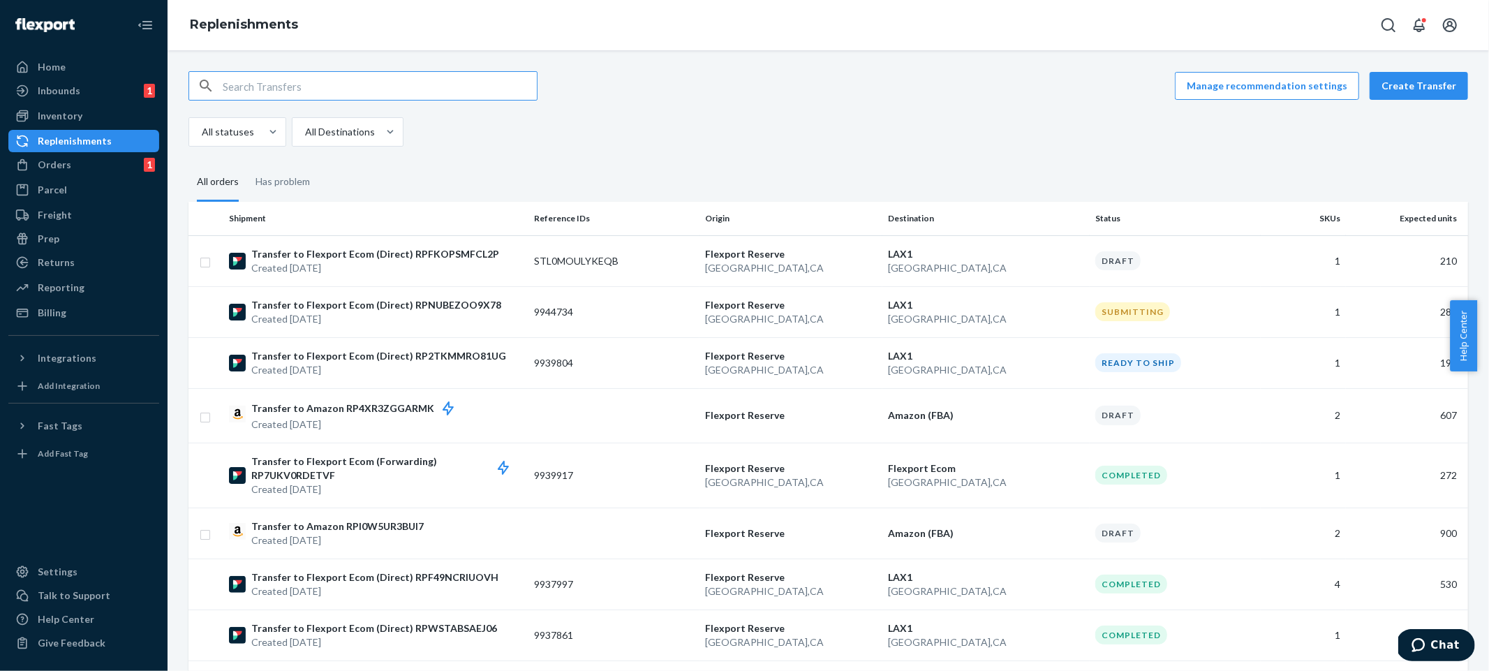
click at [580, 96] on div "Manage recommendation settings Create Transfer" at bounding box center [827, 85] width 1279 height 29
click at [957, 164] on fieldset "All orders Has problem" at bounding box center [827, 182] width 1279 height 38
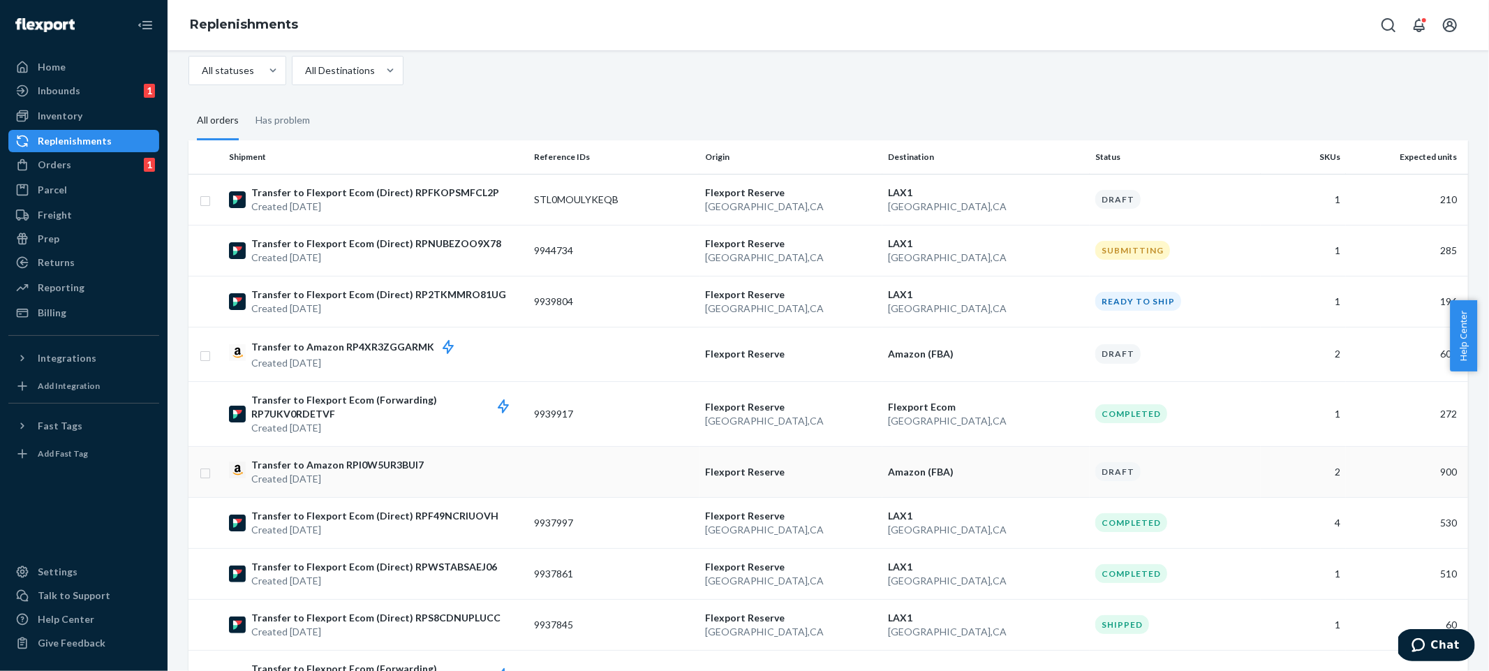
scroll to position [88, 0]
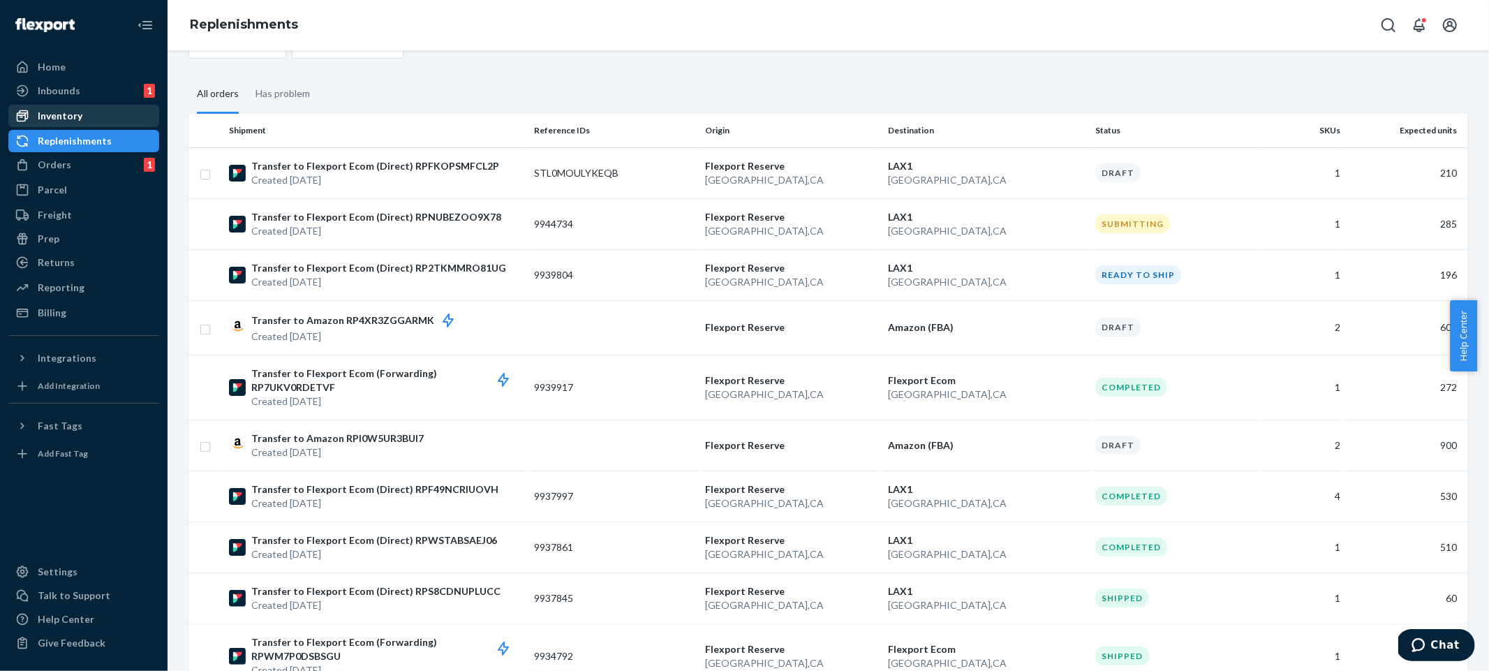
click at [100, 106] on div "Inventory" at bounding box center [84, 116] width 148 height 20
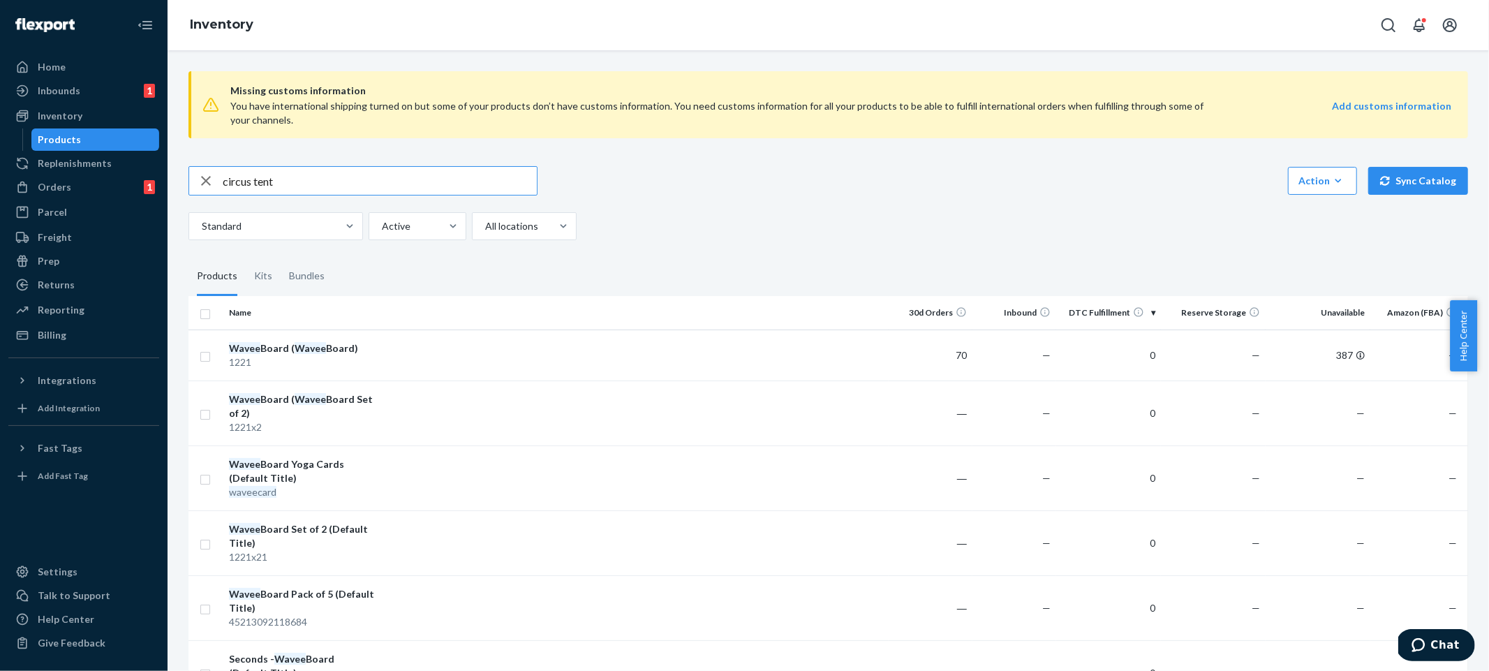
type input "circus tent"
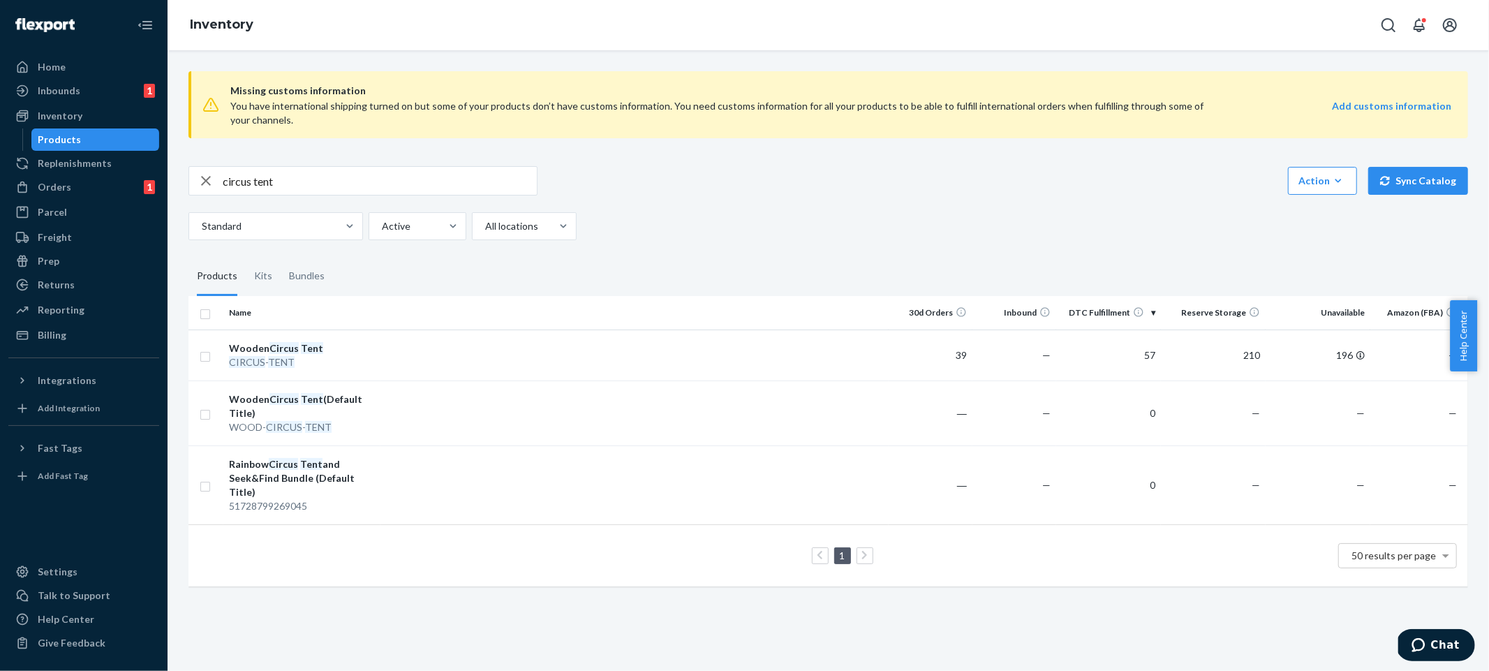
click at [820, 214] on div "Standard Active All locations" at bounding box center [822, 226] width 1269 height 28
click at [939, 255] on div "Missing customs information You have international shipping turned on but some …" at bounding box center [828, 330] width 1300 height 540
click at [665, 216] on div "Standard Active All locations" at bounding box center [822, 226] width 1269 height 28
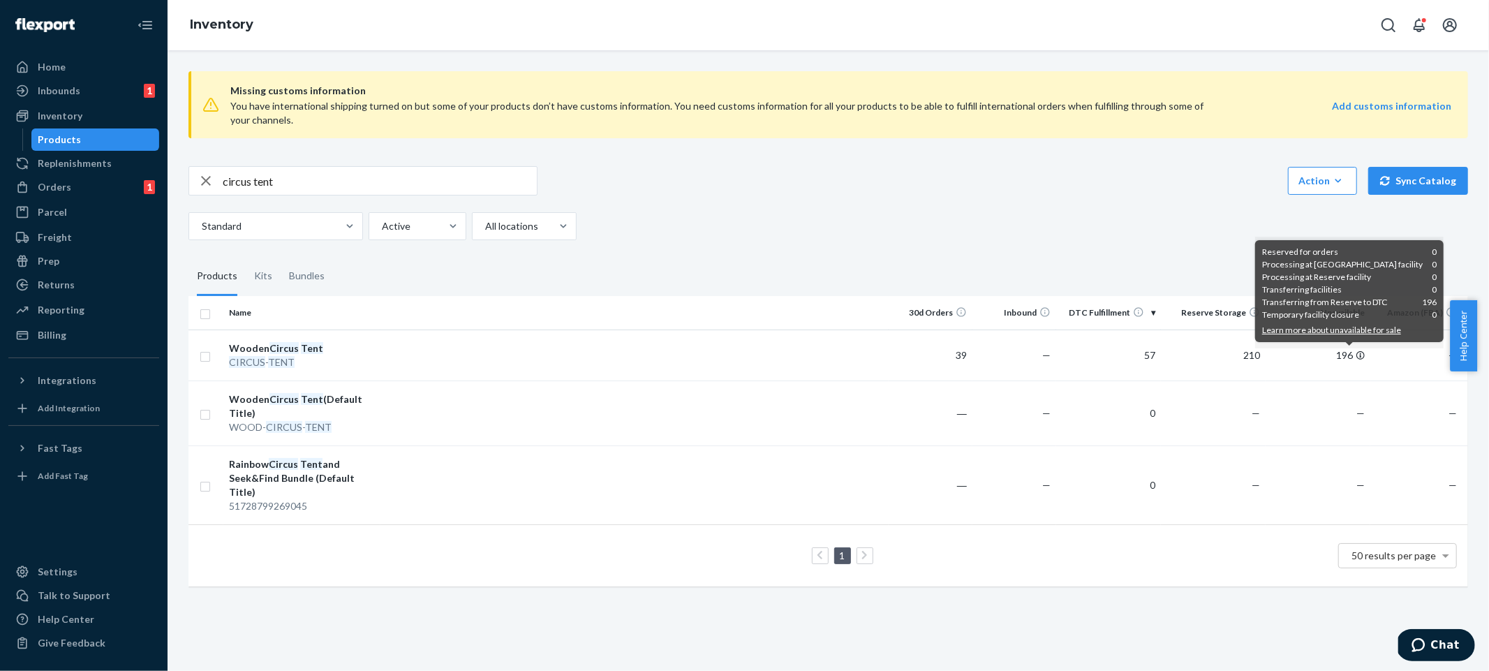
click at [743, 200] on div "circus tent Action Create product Create kit or bundle Bulk create products Bul…" at bounding box center [827, 203] width 1279 height 74
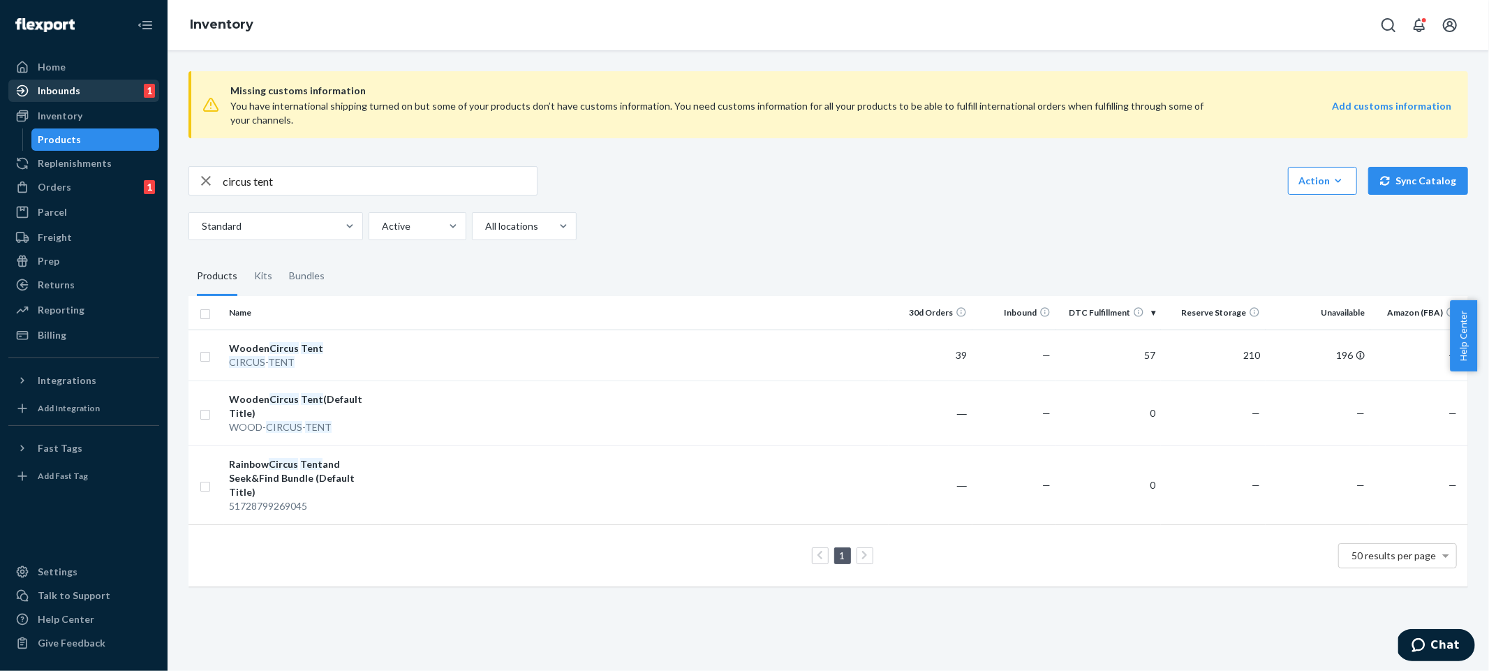
click at [88, 67] on div "Home" at bounding box center [84, 67] width 148 height 20
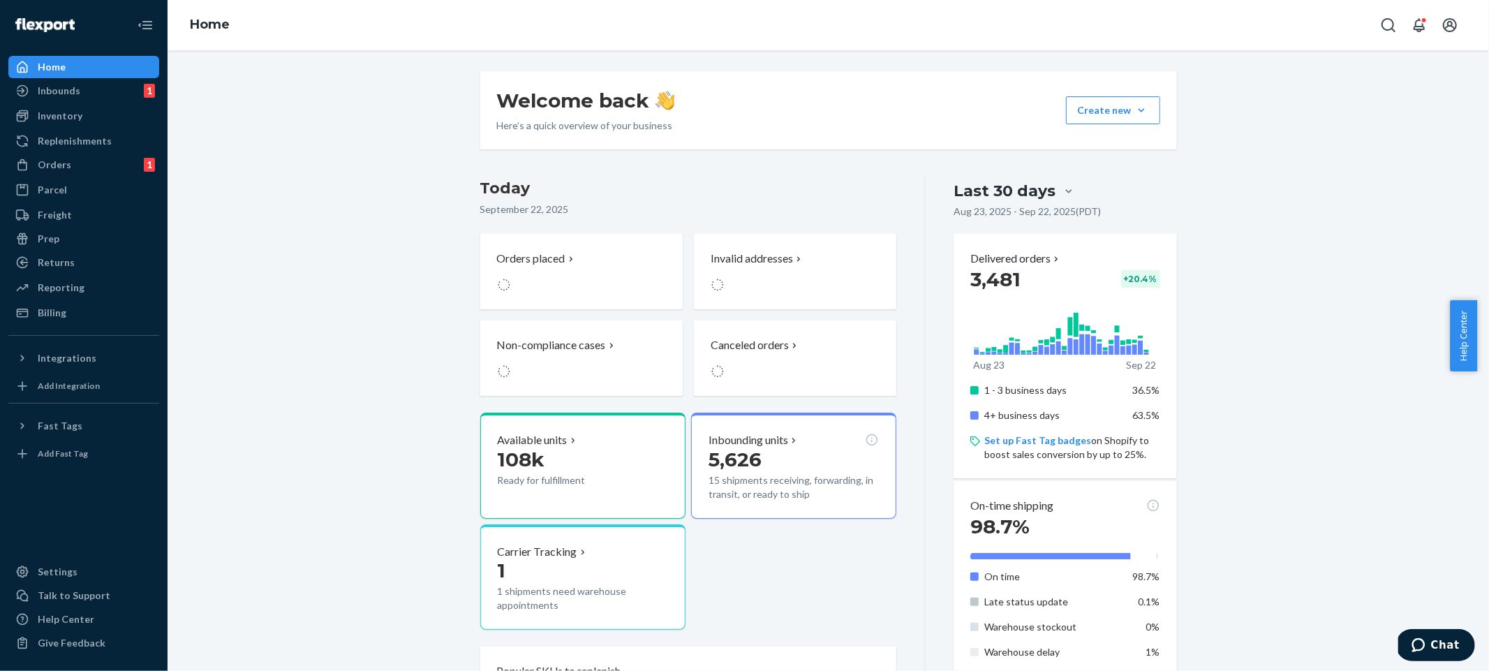
click at [260, 247] on div "Welcome back Here’s a quick overview of your business Create new Create new inb…" at bounding box center [828, 662] width 1300 height 1182
click at [402, 505] on div "Welcome back Here’s a quick overview of your business Create new Create new inb…" at bounding box center [828, 662] width 1300 height 1182
click at [299, 242] on div "Welcome back Here’s a quick overview of your business Create new Create new inb…" at bounding box center [828, 662] width 1300 height 1182
click at [299, 232] on div "Welcome back Here’s a quick overview of your business Create new Create new inb…" at bounding box center [828, 662] width 1300 height 1182
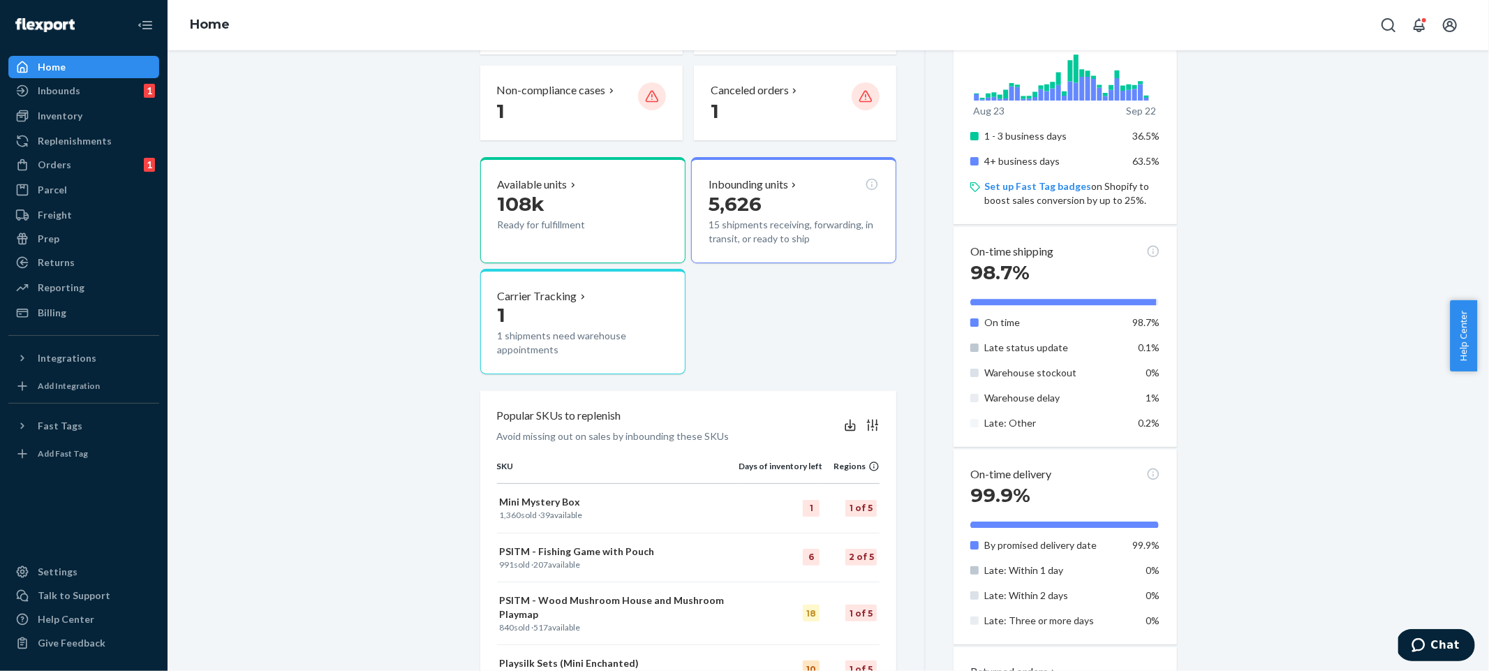
scroll to position [493, 0]
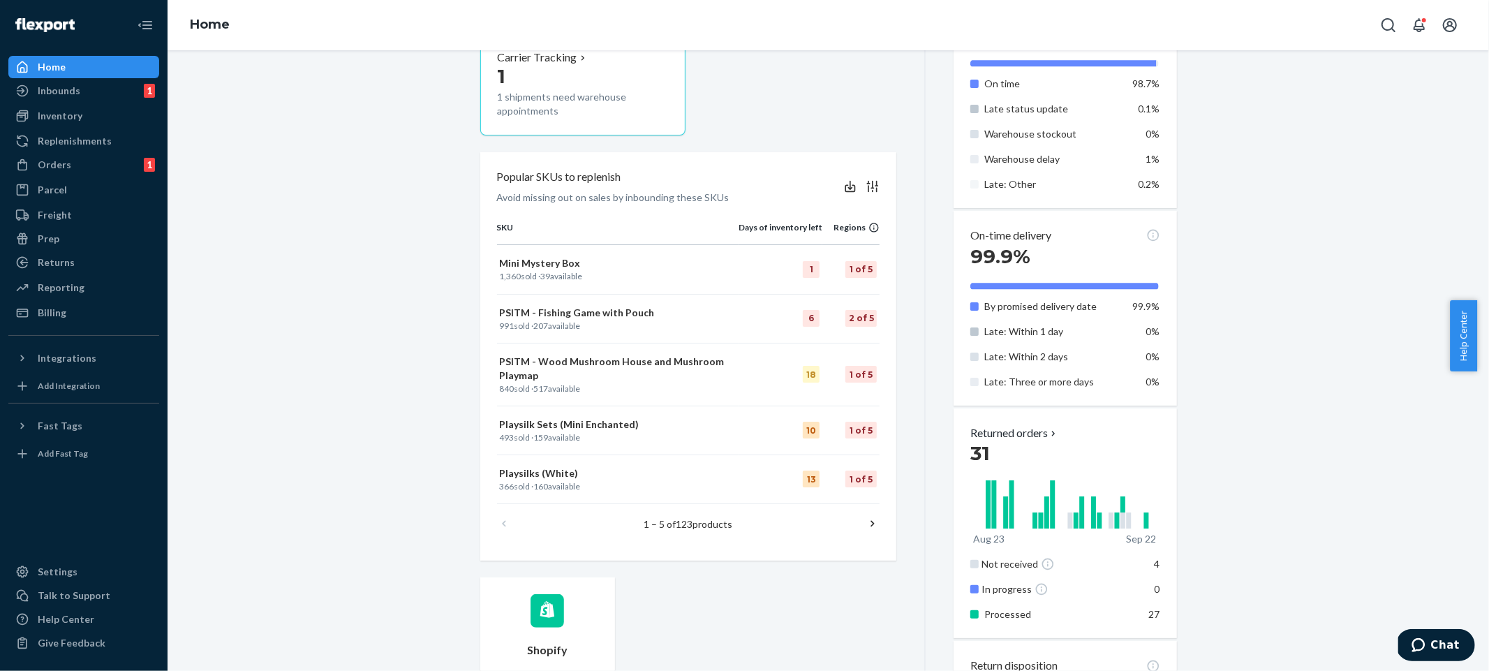
click at [304, 431] on div "Welcome back Here’s a quick overview of your business Create new Create new inb…" at bounding box center [828, 169] width 1300 height 1182
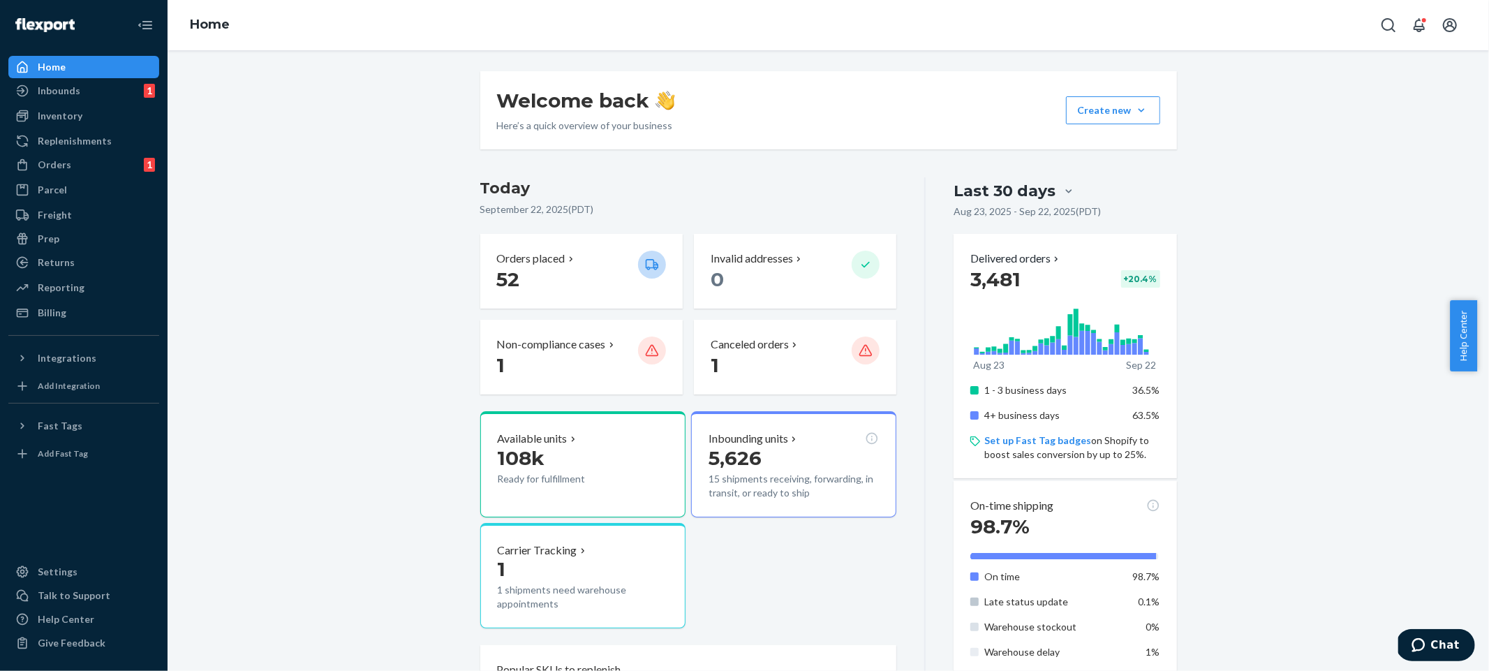
click at [359, 239] on div "Welcome back Here’s a quick overview of your business Create new Create new inb…" at bounding box center [828, 662] width 1300 height 1182
click at [269, 438] on div "Welcome back Here’s a quick overview of your business Create new Create new inb…" at bounding box center [828, 662] width 1300 height 1182
click at [280, 438] on div "Welcome back Here’s a quick overview of your business Create new Create new inb…" at bounding box center [828, 662] width 1300 height 1182
click at [284, 432] on div "Welcome back Here’s a quick overview of your business Create new Create new inb…" at bounding box center [828, 662] width 1300 height 1182
click at [284, 431] on div "Welcome back Here’s a quick overview of your business Create new Create new inb…" at bounding box center [828, 662] width 1300 height 1182
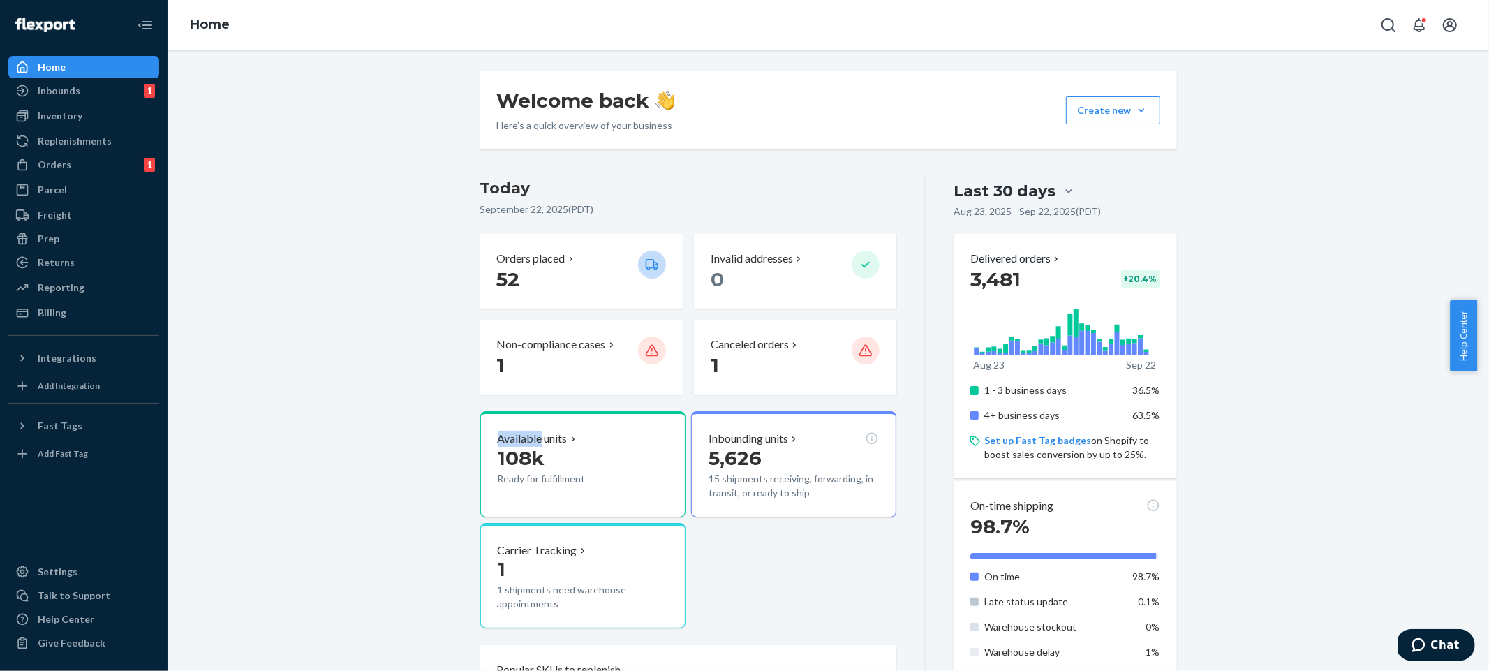
click at [284, 431] on div "Welcome back Here’s a quick overview of your business Create new Create new inb…" at bounding box center [828, 662] width 1300 height 1182
click at [303, 501] on div "Welcome back Here’s a quick overview of your business Create new Create new inb…" at bounding box center [828, 662] width 1300 height 1182
click at [361, 503] on div "Welcome back Here’s a quick overview of your business Create new Create new inb…" at bounding box center [828, 662] width 1300 height 1182
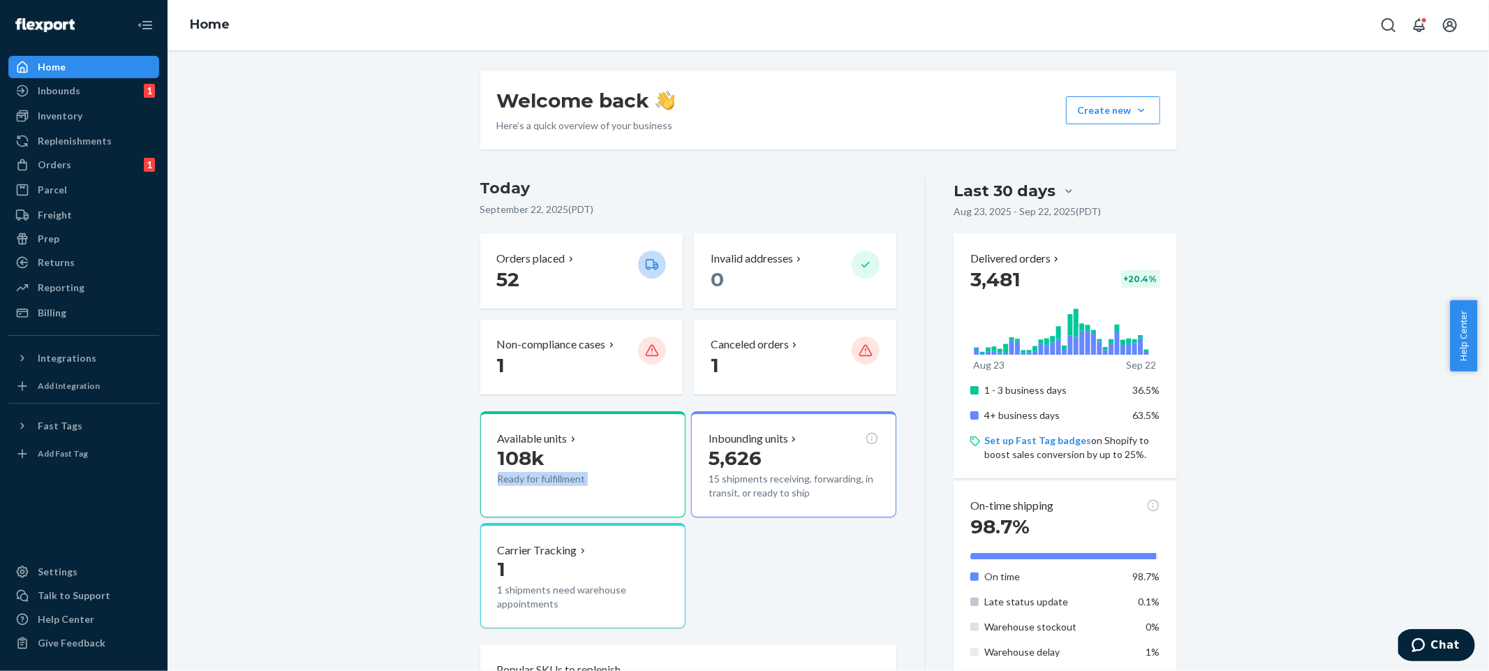
click at [361, 503] on div "Welcome back Here’s a quick overview of your business Create new Create new inb…" at bounding box center [828, 662] width 1300 height 1182
click at [816, 547] on div "Available units 108k Ready for fulfillment Inbounding units 5,626 15 shipments …" at bounding box center [688, 520] width 417 height 218
click at [816, 548] on div "Available units 108k Ready for fulfillment Inbounding units 5,626 15 shipments …" at bounding box center [688, 520] width 417 height 218
click at [816, 549] on div "Available units 108k Ready for fulfillment Inbounding units 5,626 15 shipments …" at bounding box center [688, 520] width 417 height 218
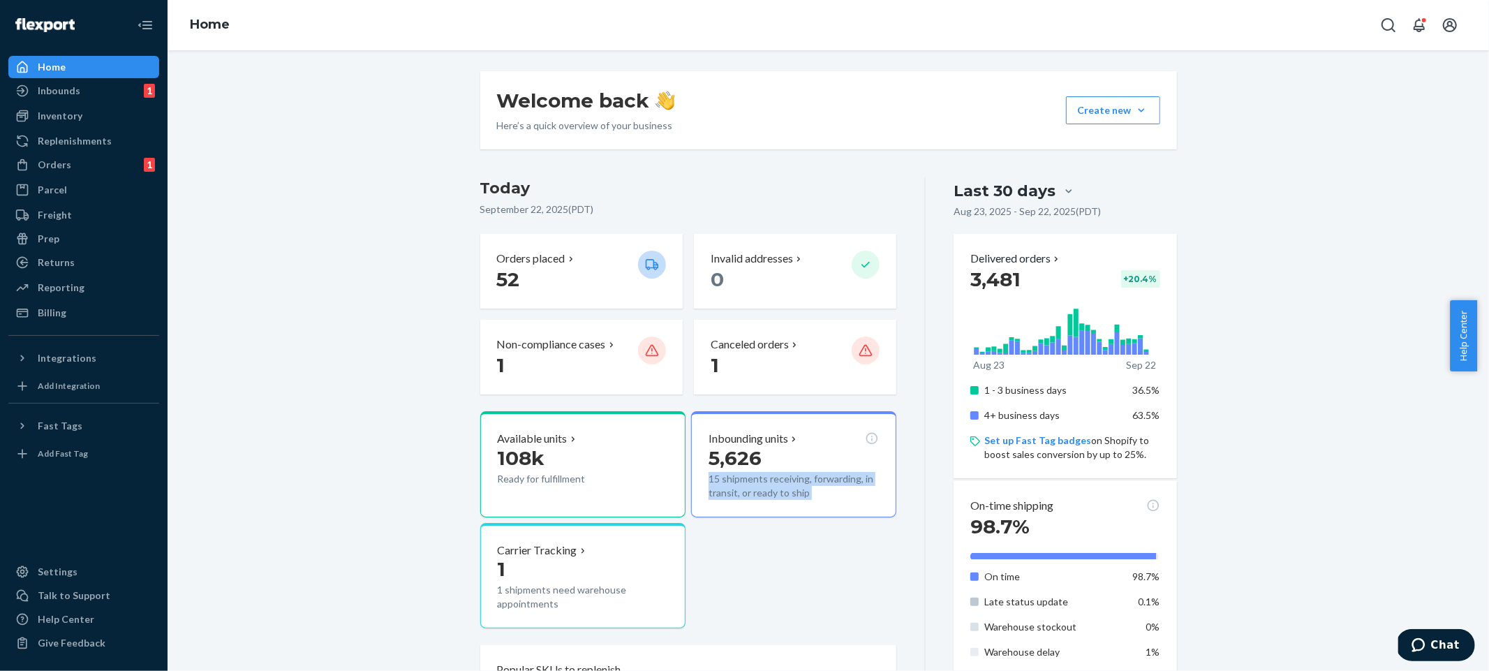
click at [816, 549] on div "Available units 108k Ready for fulfillment Inbounding units 5,626 15 shipments …" at bounding box center [688, 520] width 417 height 218
click at [827, 538] on div "Available units 108k Ready for fulfillment Inbounding units 5,626 15 shipments …" at bounding box center [688, 520] width 417 height 218
click at [827, 539] on div "Available units 108k Ready for fulfillment Inbounding units 5,626 15 shipments …" at bounding box center [688, 520] width 417 height 218
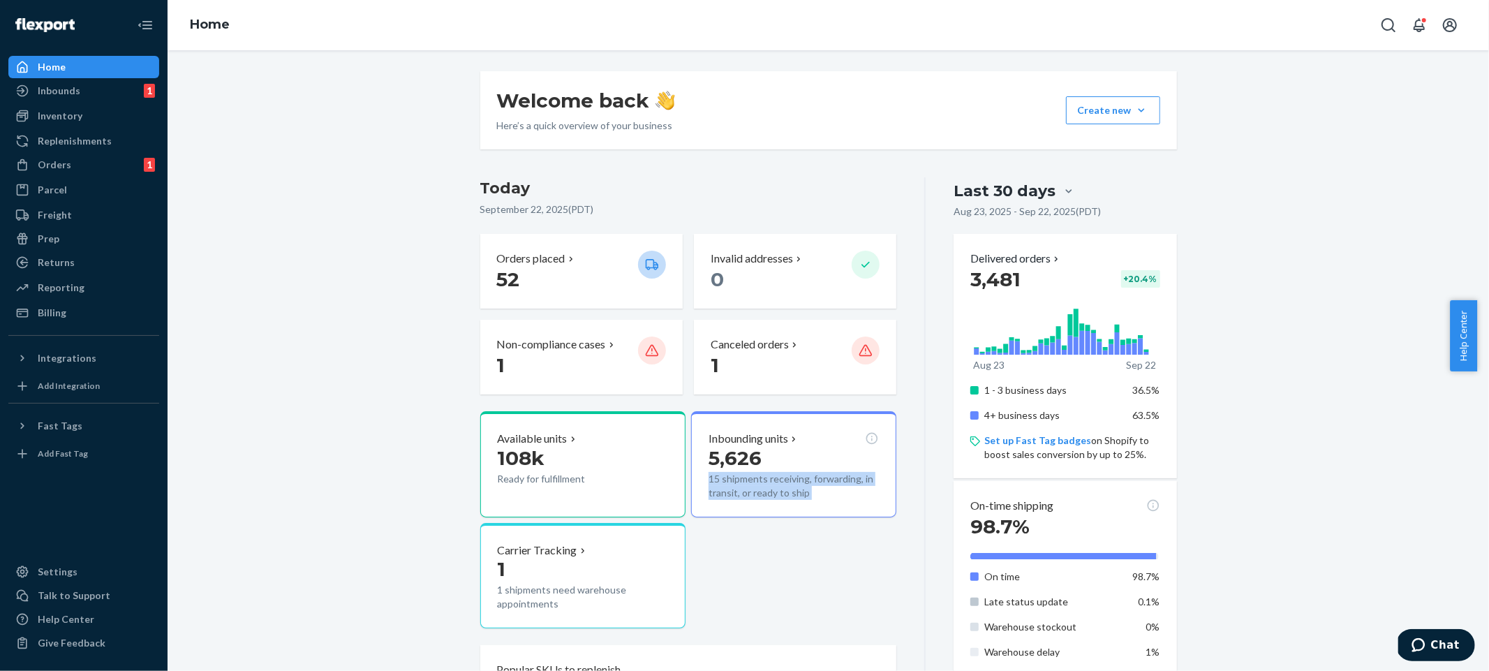
click at [827, 539] on div "Available units 108k Ready for fulfillment Inbounding units 5,626 15 shipments …" at bounding box center [688, 520] width 417 height 218
click at [828, 565] on div "Available units 108k Ready for fulfillment Inbounding units 5,626 15 shipments …" at bounding box center [688, 520] width 417 height 218
click at [828, 566] on div "Available units 108k Ready for fulfillment Inbounding units 5,626 15 shipments …" at bounding box center [688, 520] width 417 height 218
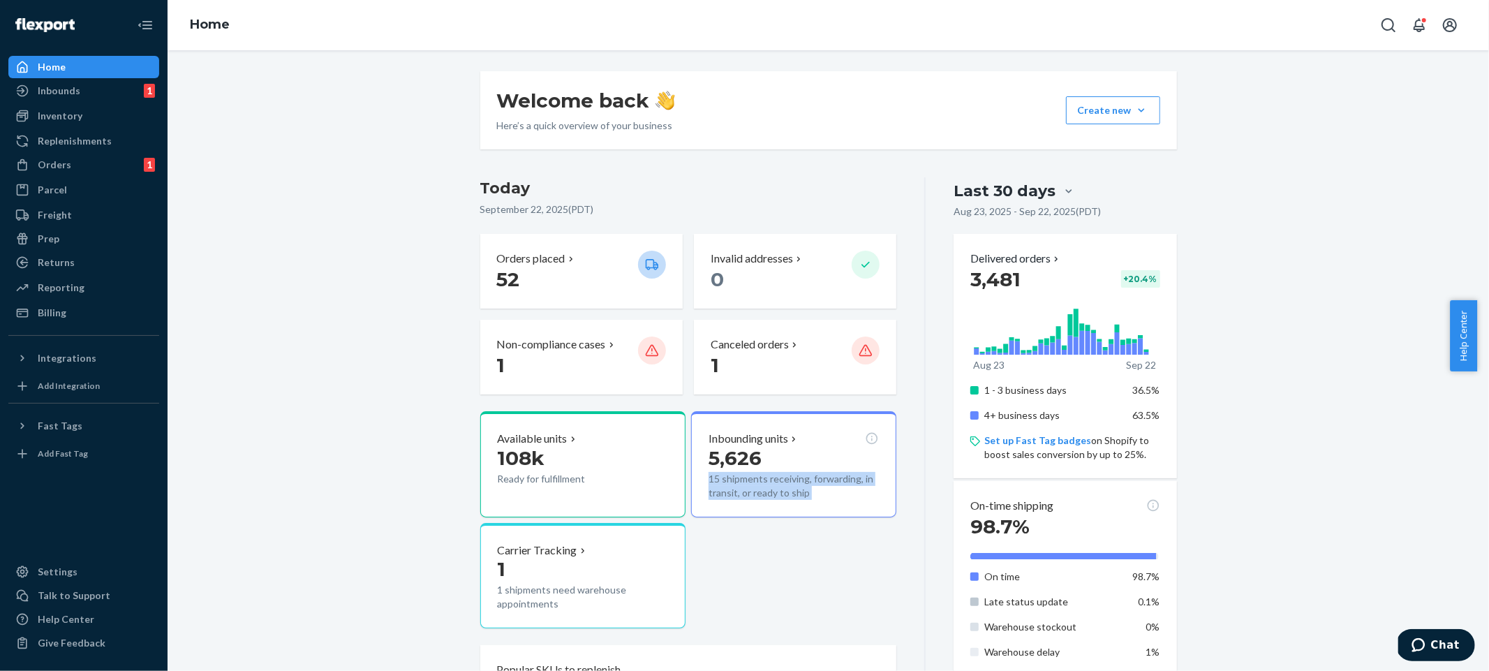
click at [828, 567] on div "Available units 108k Ready for fulfillment Inbounding units 5,626 15 shipments …" at bounding box center [688, 520] width 417 height 218
drag, startPoint x: 577, startPoint y: 473, endPoint x: 436, endPoint y: 438, distance: 144.4
click at [436, 438] on div "Welcome back Here’s a quick overview of your business Create new Create new inb…" at bounding box center [828, 662] width 1300 height 1182
drag, startPoint x: 563, startPoint y: 457, endPoint x: 963, endPoint y: 584, distance: 419.9
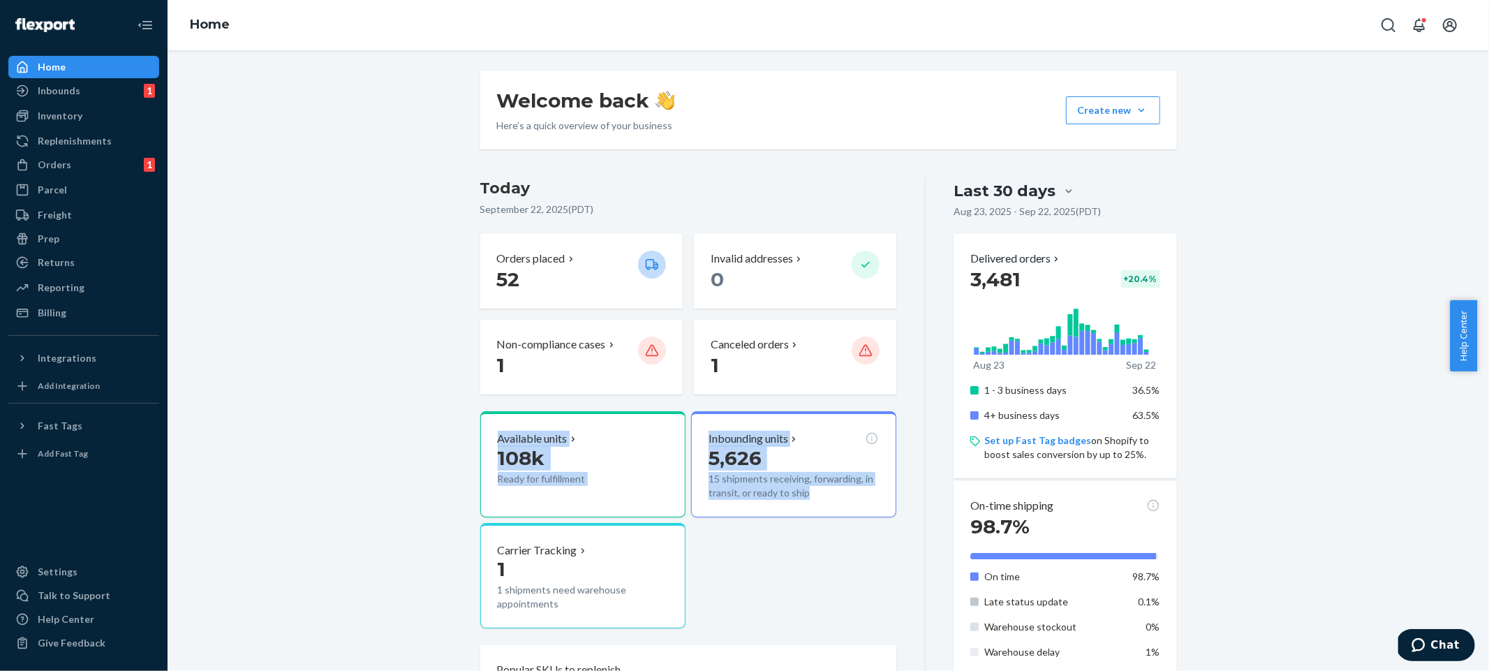
click at [900, 570] on div "Welcome back Here’s a quick overview of your business Create new Create new inb…" at bounding box center [828, 662] width 1300 height 1182
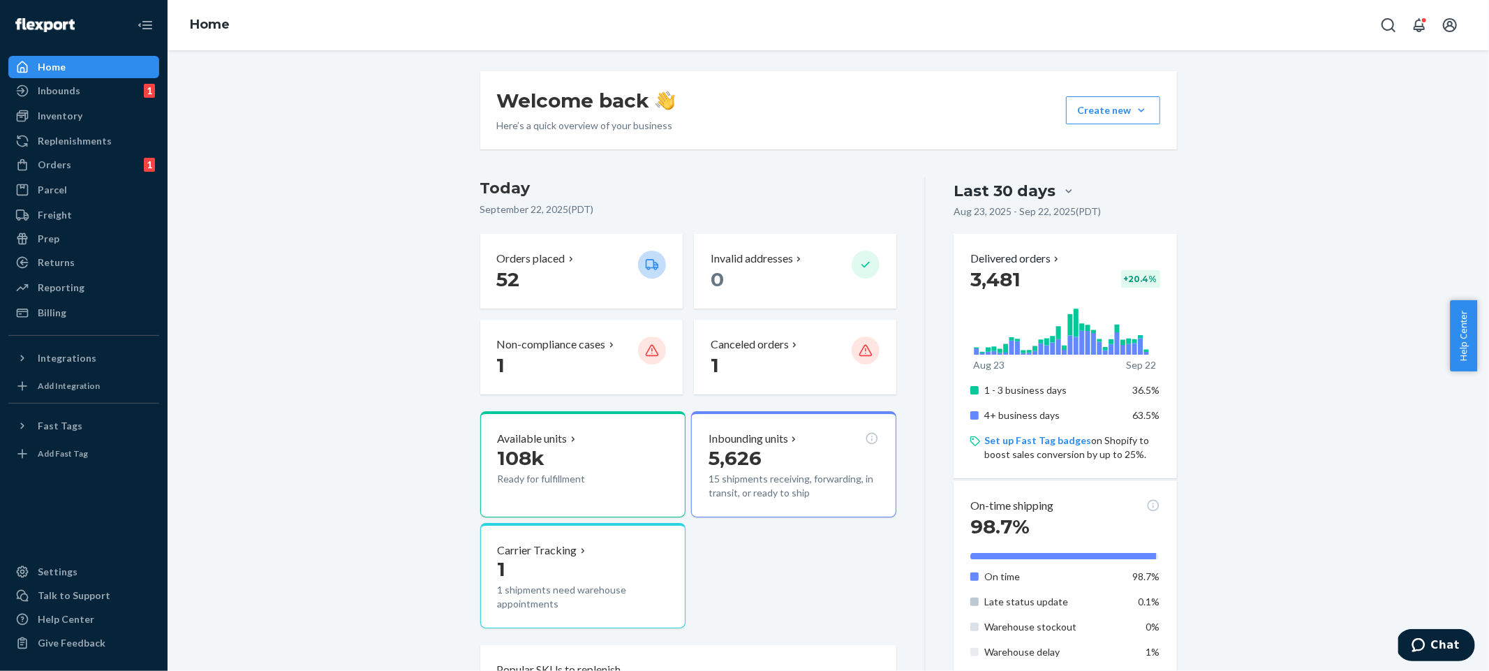
click at [820, 602] on div "Available units 108k Ready for fulfillment Inbounding units 5,626 15 shipments …" at bounding box center [688, 520] width 417 height 218
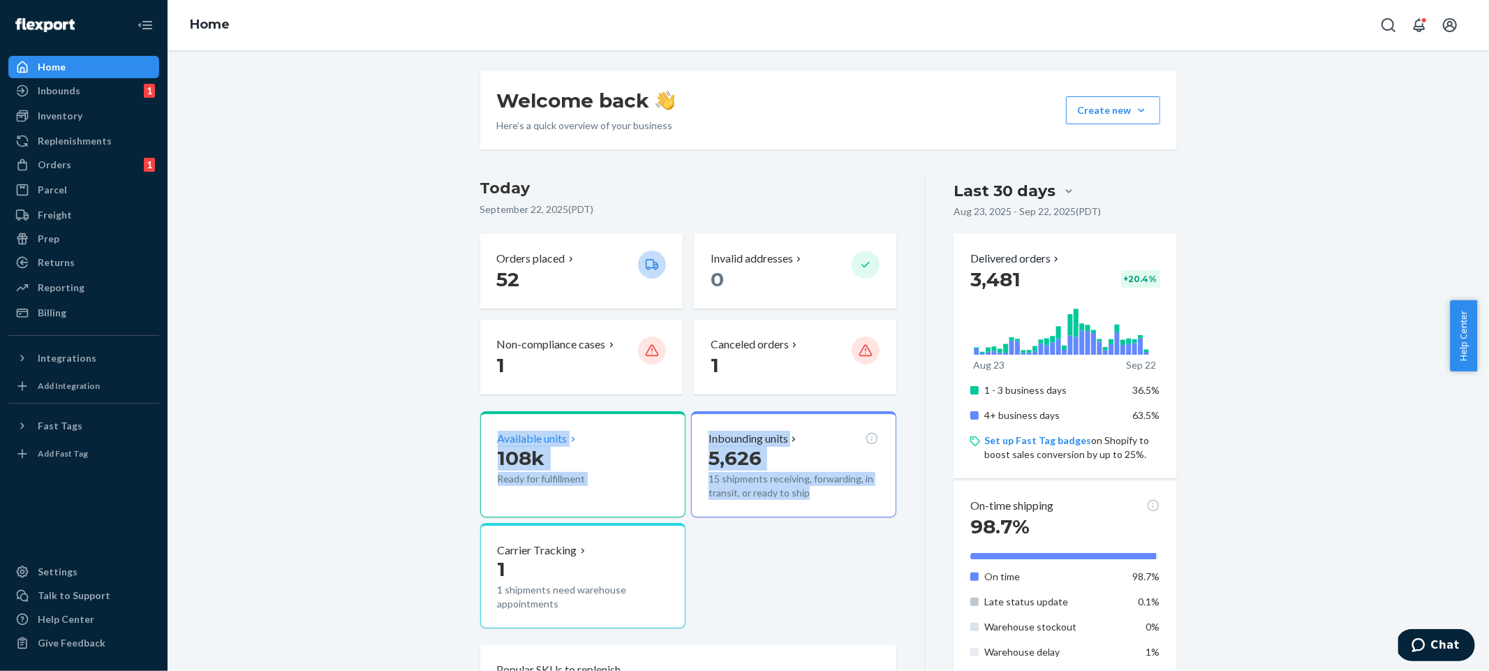
drag, startPoint x: 863, startPoint y: 558, endPoint x: 474, endPoint y: 410, distance: 416.0
click at [492, 411] on div "Available units 108k Ready for fulfillment Inbounding units 5,626 15 shipments …" at bounding box center [688, 520] width 417 height 218
click at [417, 420] on div "Welcome back Here’s a quick overview of your business Create new Create new inb…" at bounding box center [828, 662] width 1300 height 1182
drag, startPoint x: 510, startPoint y: 450, endPoint x: 912, endPoint y: 544, distance: 412.3
click at [904, 544] on div "Welcome back Here’s a quick overview of your business Create new Create new inb…" at bounding box center [828, 662] width 1300 height 1182
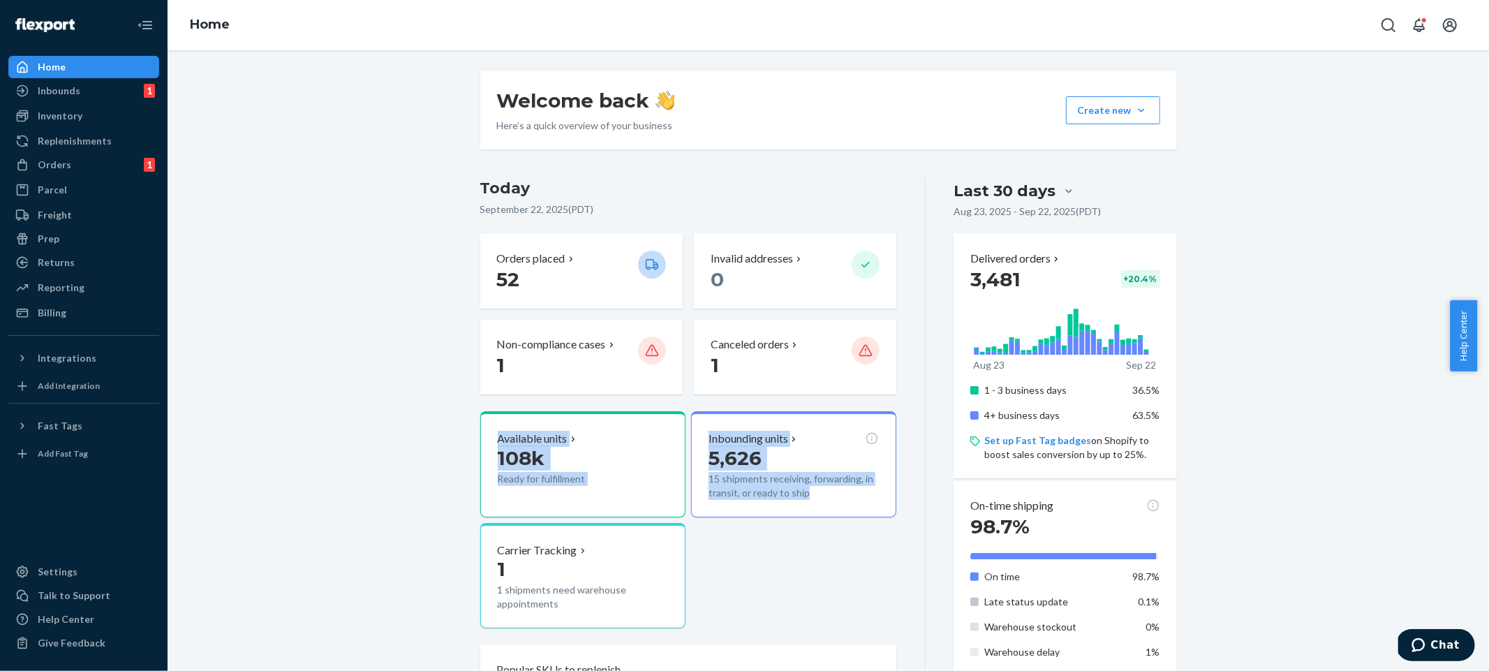
click at [873, 553] on div "Available units 108k Ready for fulfillment Inbounding units 5,626 15 shipments …" at bounding box center [688, 520] width 417 height 218
drag, startPoint x: 863, startPoint y: 542, endPoint x: 422, endPoint y: 418, distance: 458.3
click at [422, 418] on div "Welcome back Here’s a quick overview of your business Create new Create new inb…" at bounding box center [828, 662] width 1300 height 1182
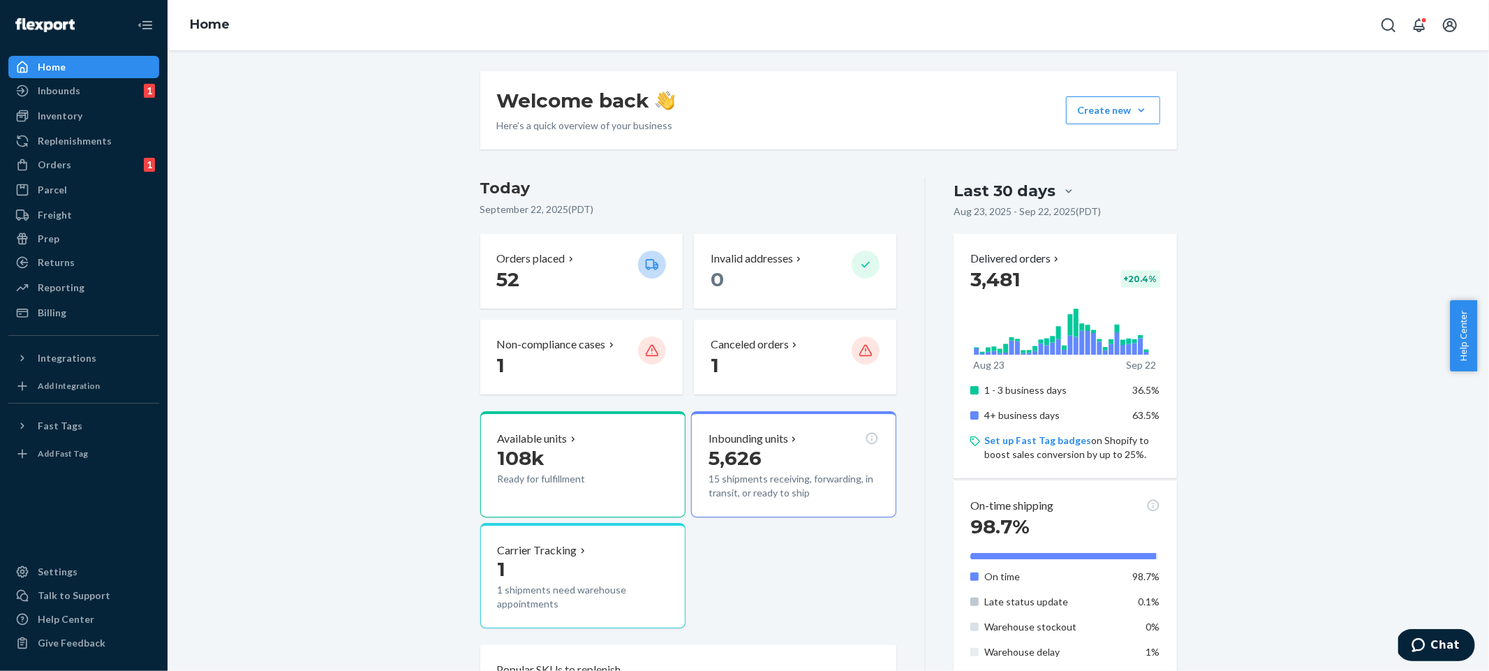
click at [409, 413] on div "Welcome back Here’s a quick overview of your business Create new Create new inb…" at bounding box center [828, 662] width 1300 height 1182
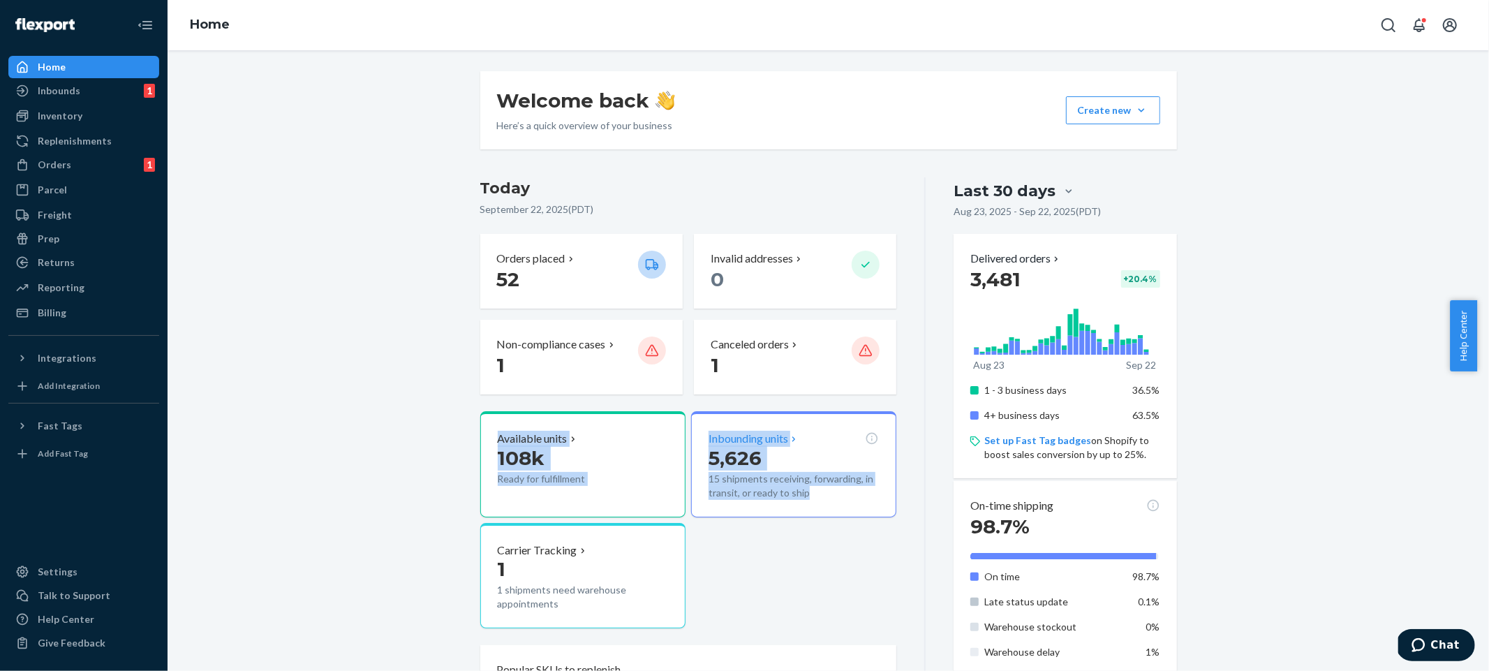
drag, startPoint x: 402, startPoint y: 403, endPoint x: 870, endPoint y: 515, distance: 481.5
click at [867, 515] on div "Welcome back Here’s a quick overview of your business Create new Create new inb…" at bounding box center [828, 662] width 1300 height 1182
click at [873, 533] on div "Available units 108k Ready for fulfillment Inbounding units 5,626 15 shipments …" at bounding box center [688, 520] width 417 height 218
drag, startPoint x: 699, startPoint y: 464, endPoint x: 409, endPoint y: 399, distance: 297.7
click at [418, 397] on div "Welcome back Here’s a quick overview of your business Create new Create new inb…" at bounding box center [828, 662] width 1300 height 1182
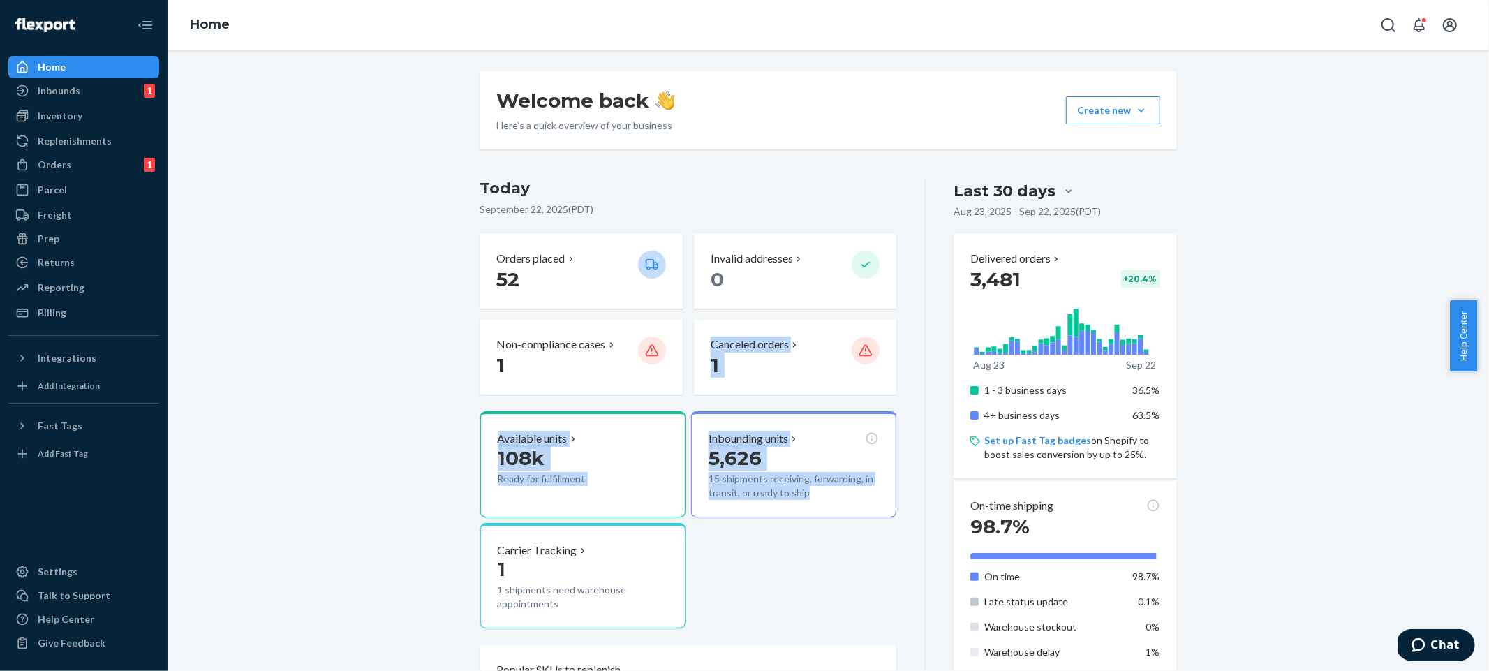
click at [406, 402] on div "Welcome back Here’s a quick overview of your business Create new Create new inb…" at bounding box center [828, 662] width 1300 height 1182
drag, startPoint x: 406, startPoint y: 402, endPoint x: 879, endPoint y: 516, distance: 486.1
click at [879, 516] on div "Welcome back Here’s a quick overview of your business Create new Create new inb…" at bounding box center [828, 662] width 1300 height 1182
drag, startPoint x: 898, startPoint y: 537, endPoint x: 445, endPoint y: 438, distance: 463.6
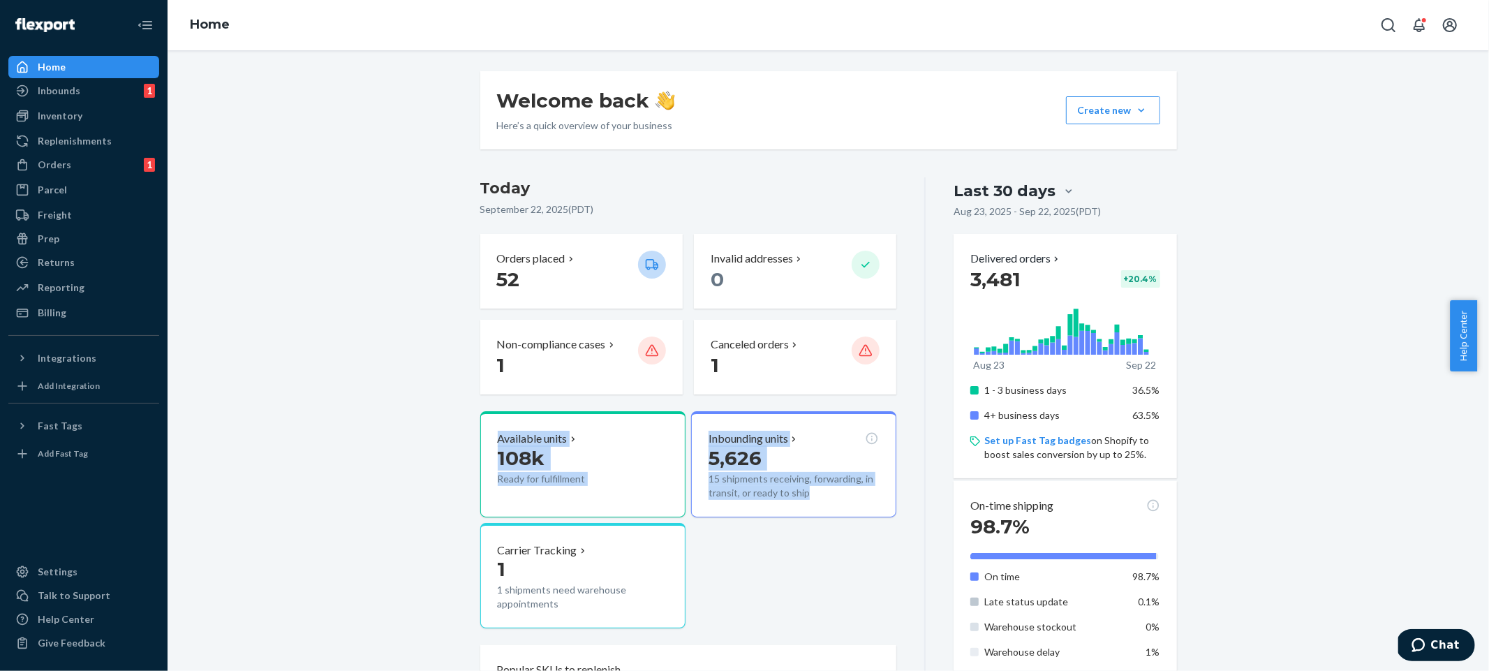
click at [445, 438] on div "Welcome back Here’s a quick overview of your business Create new Create new inb…" at bounding box center [828, 662] width 1300 height 1182
click at [419, 422] on div "Welcome back Here’s a quick overview of your business Create new Create new inb…" at bounding box center [828, 662] width 1300 height 1182
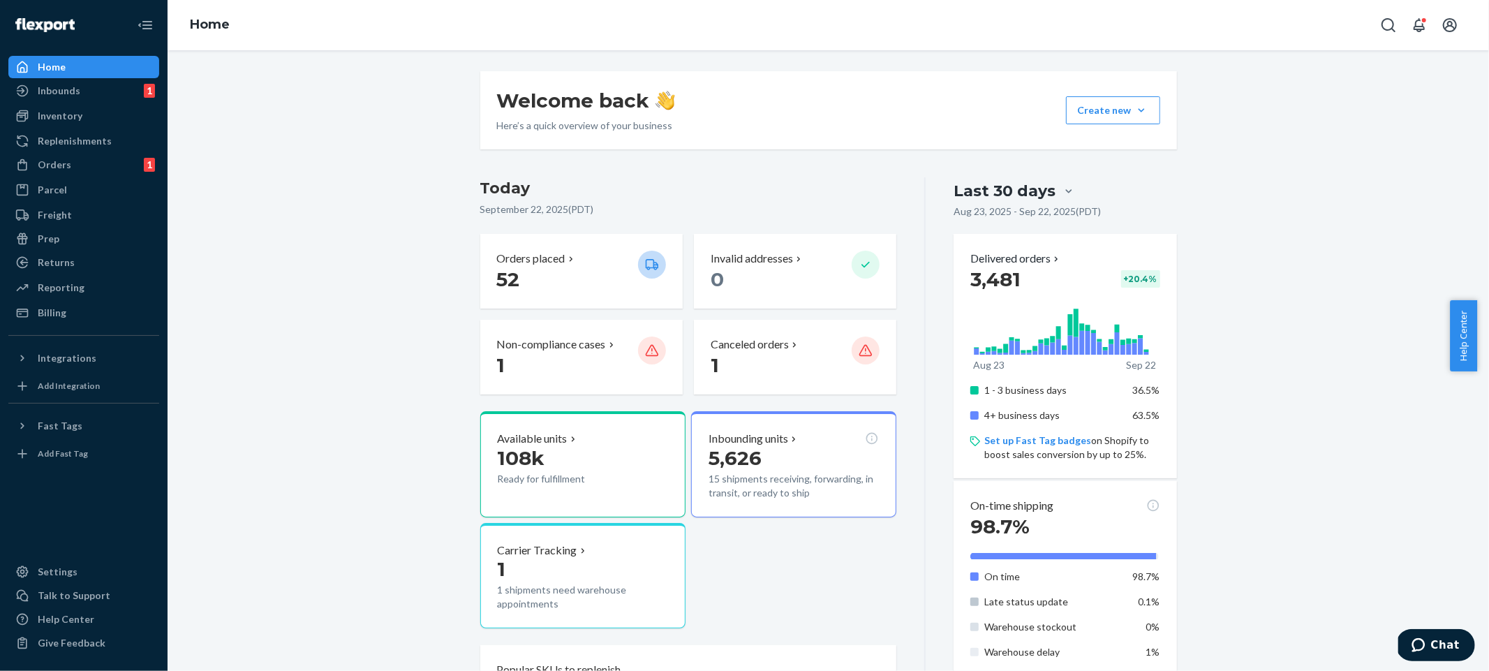
click at [417, 420] on div "Welcome back Here’s a quick overview of your business Create new Create new inb…" at bounding box center [828, 662] width 1300 height 1182
click at [277, 140] on div "Welcome back Here’s a quick overview of your business Create new Create new inb…" at bounding box center [828, 662] width 1300 height 1182
click at [124, 120] on div "Inventory" at bounding box center [84, 116] width 148 height 20
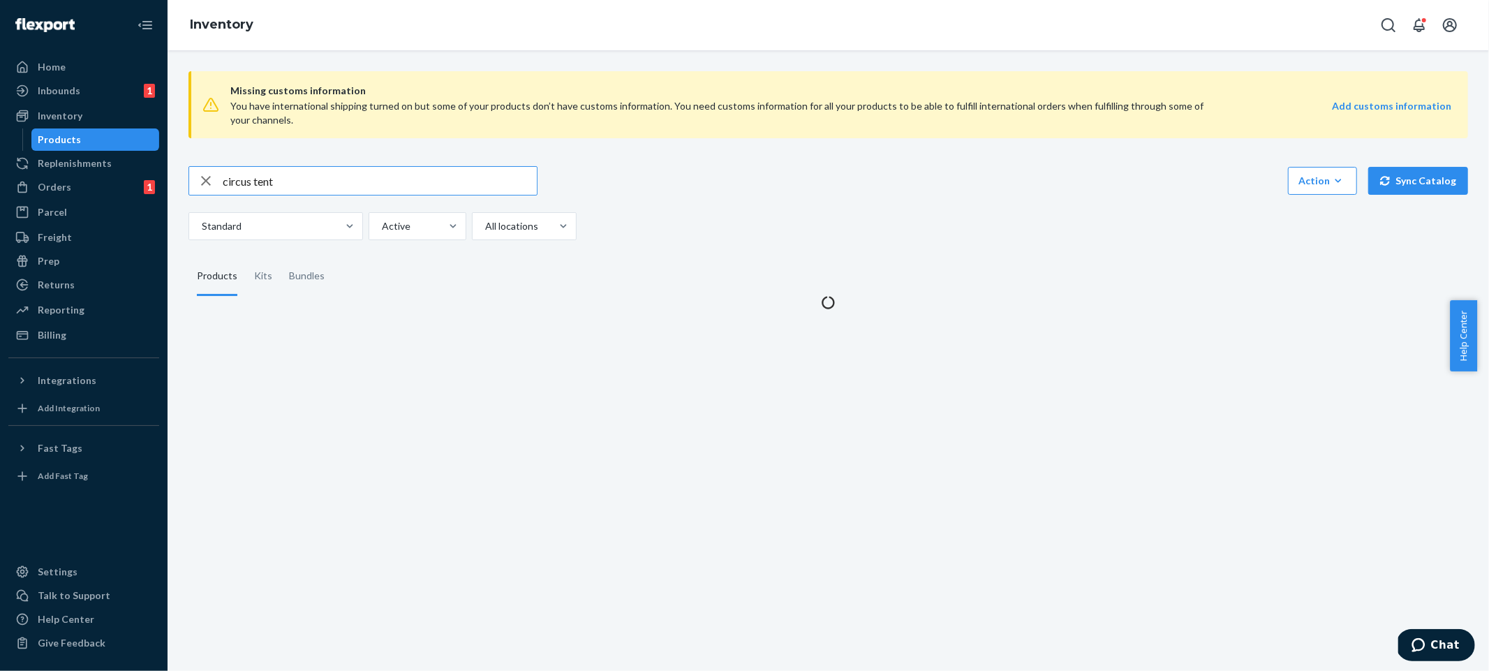
click at [382, 181] on input "circus tent" at bounding box center [380, 181] width 314 height 28
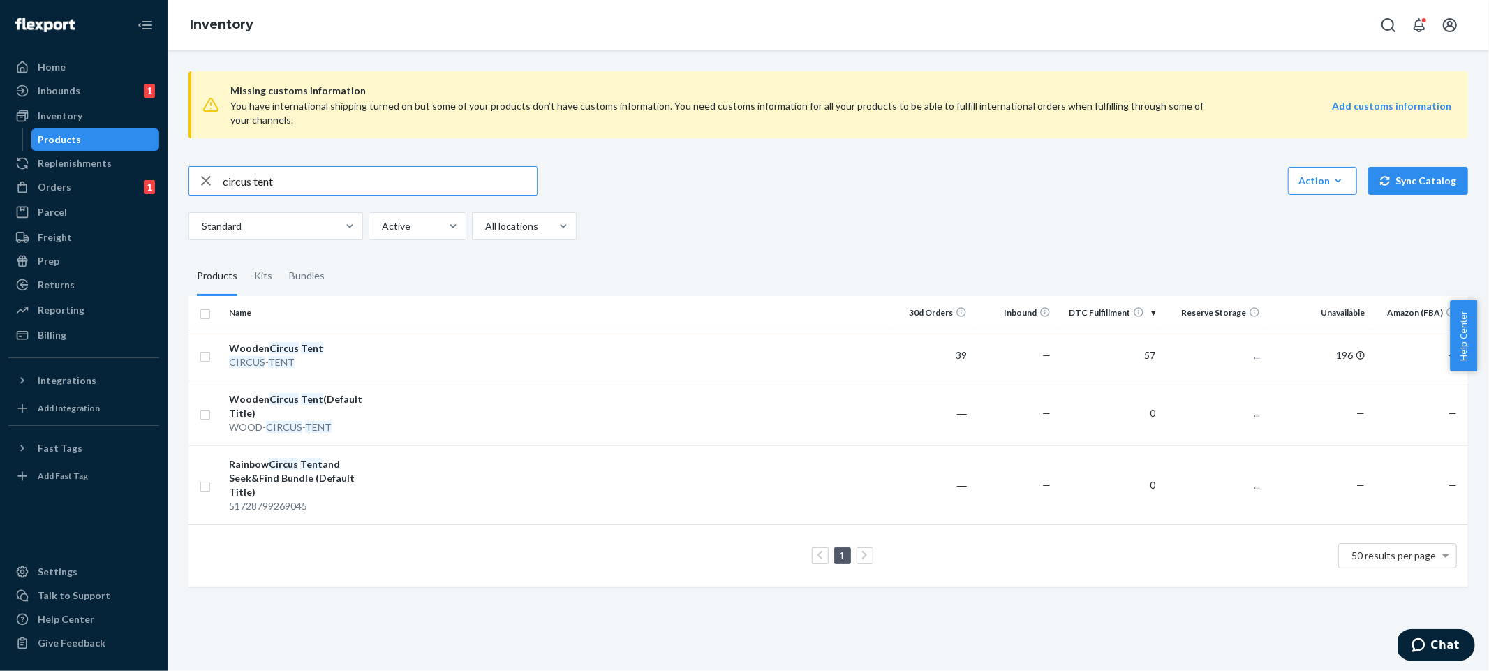
click at [382, 181] on input "circus tent" at bounding box center [380, 181] width 314 height 28
click at [861, 230] on div "Standard Active All locations" at bounding box center [822, 226] width 1269 height 28
click at [965, 262] on fieldset "Products Kits Bundles" at bounding box center [827, 276] width 1279 height 39
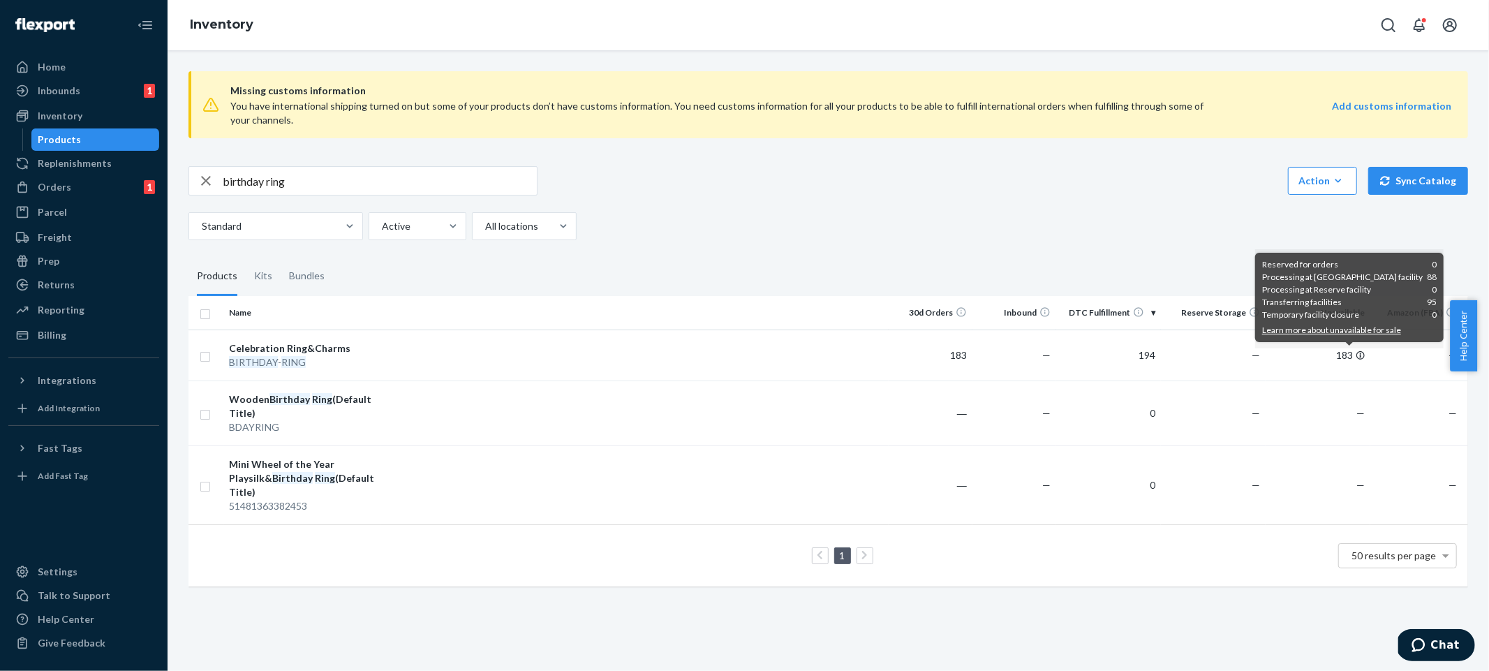
click at [879, 236] on div "Standard Active All locations" at bounding box center [822, 226] width 1269 height 28
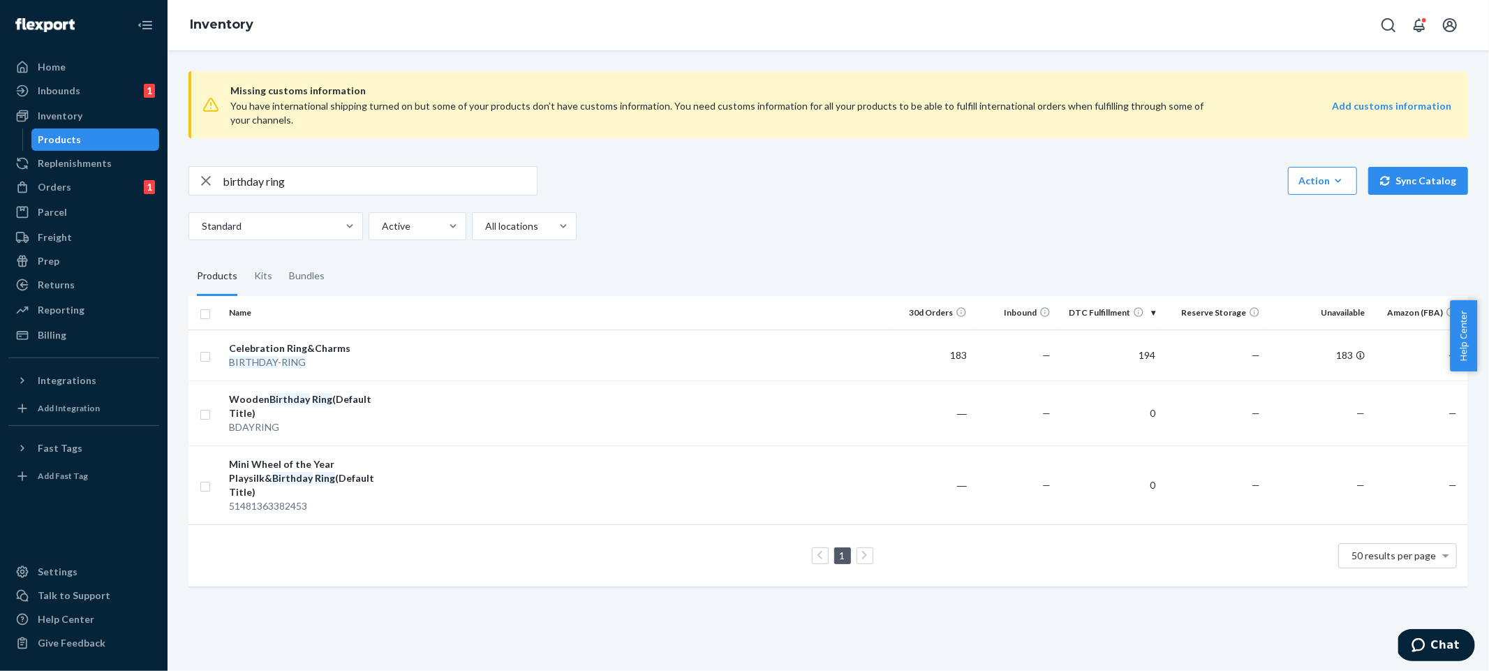
click at [438, 178] on input "birthday ring" at bounding box center [380, 181] width 314 height 28
type input "wave"
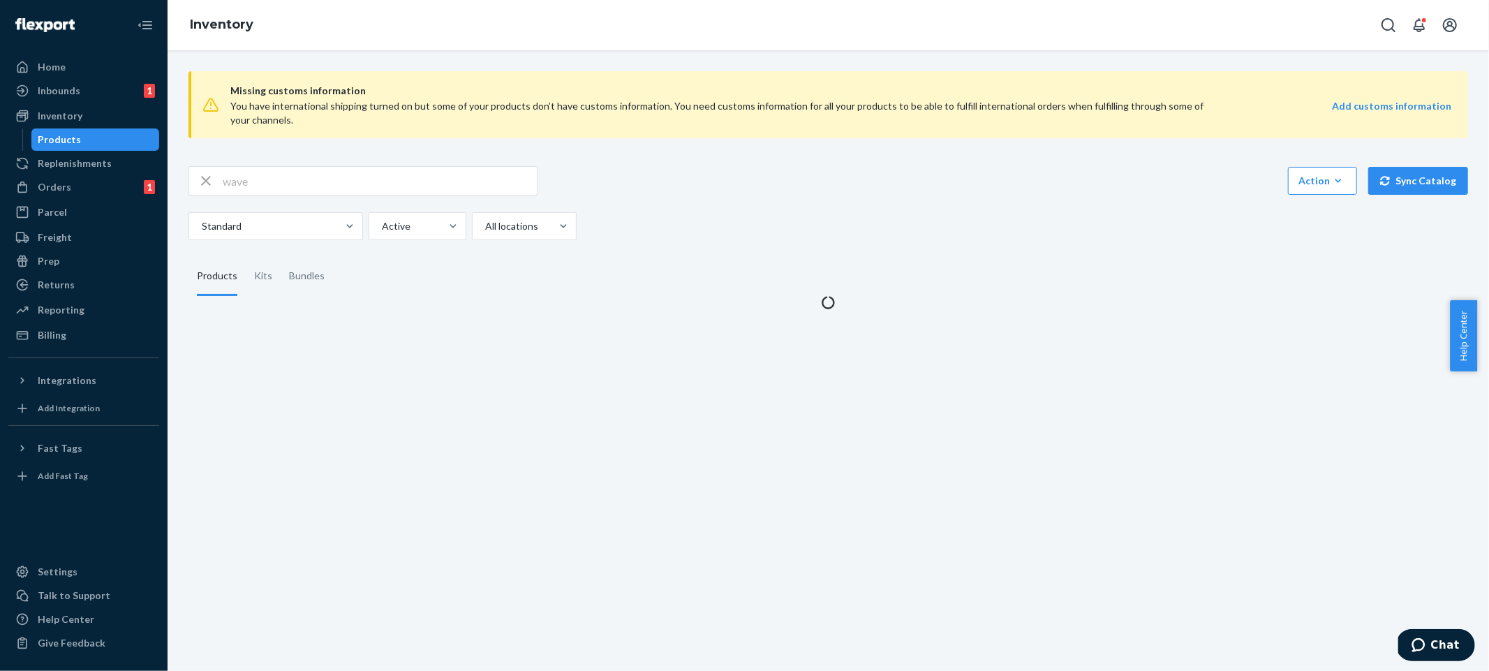
click at [438, 178] on input "wave" at bounding box center [380, 181] width 314 height 28
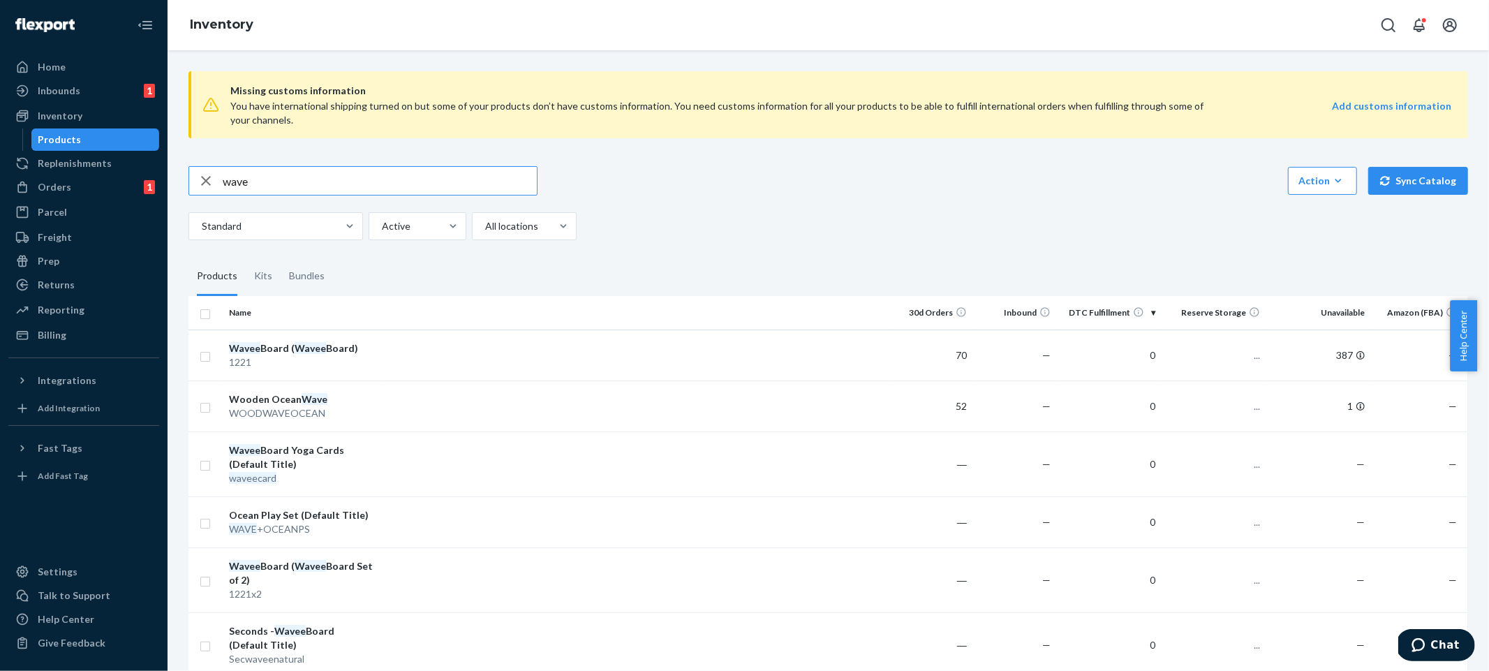
click at [438, 178] on input "wave" at bounding box center [380, 181] width 314 height 28
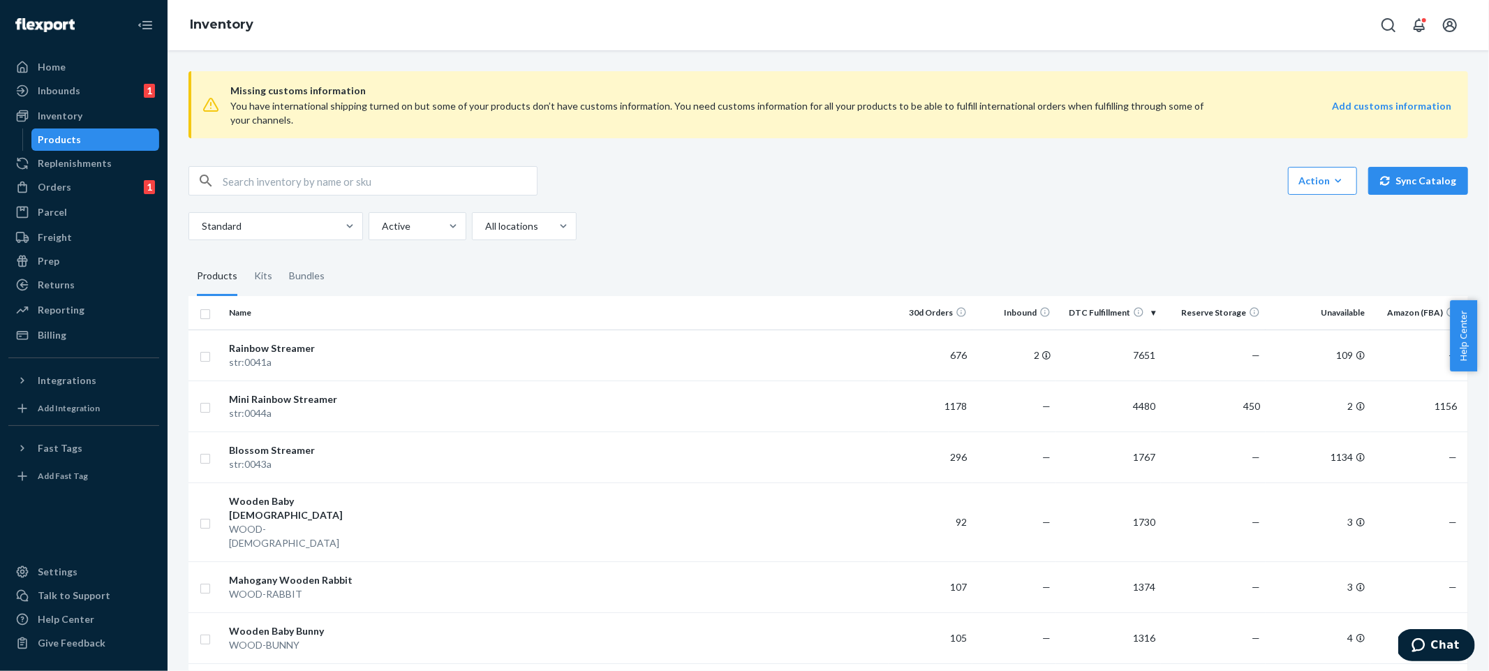
click at [817, 218] on div "Standard Active All locations" at bounding box center [822, 226] width 1269 height 28
click at [914, 225] on div "Standard Active All locations" at bounding box center [822, 226] width 1269 height 28
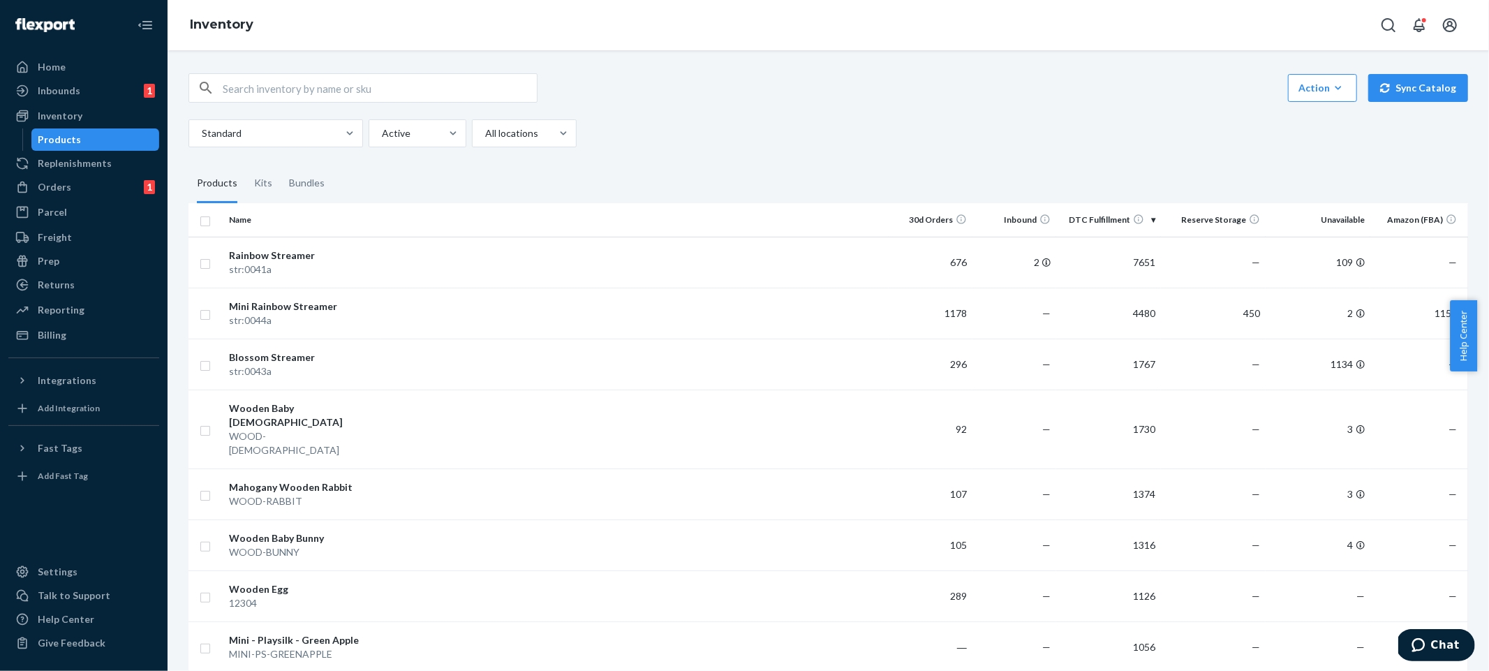
click at [912, 137] on div "Standard Active All locations" at bounding box center [822, 133] width 1269 height 28
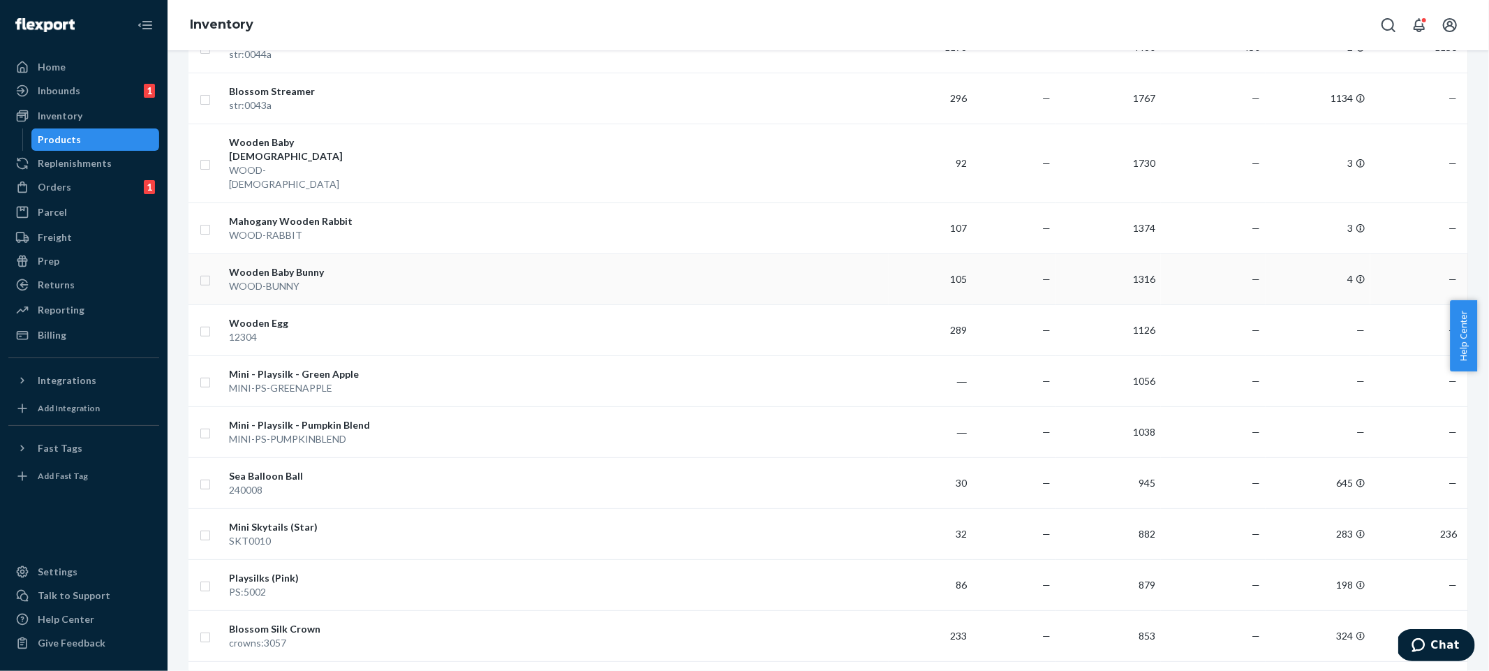
scroll to position [9, 0]
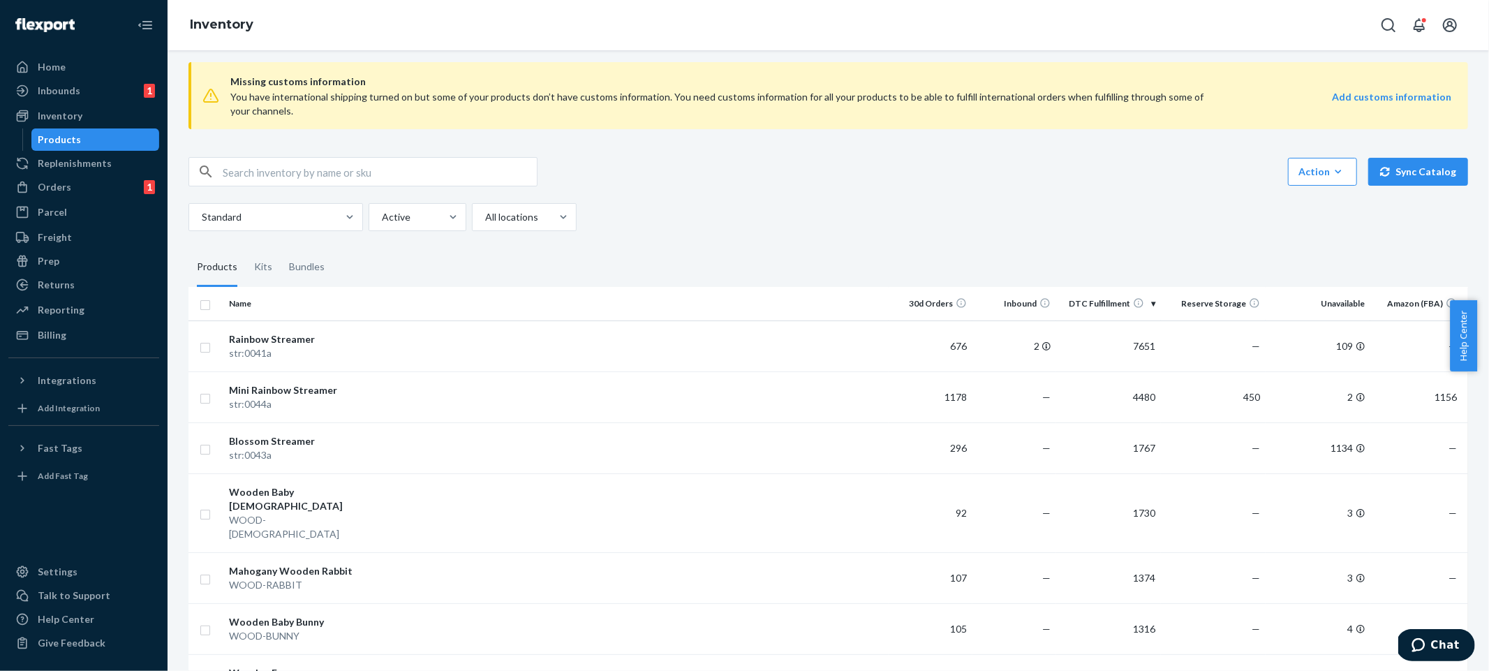
click at [1007, 119] on div "Missing customs information You have international shipping turned on but some …" at bounding box center [827, 95] width 1279 height 67
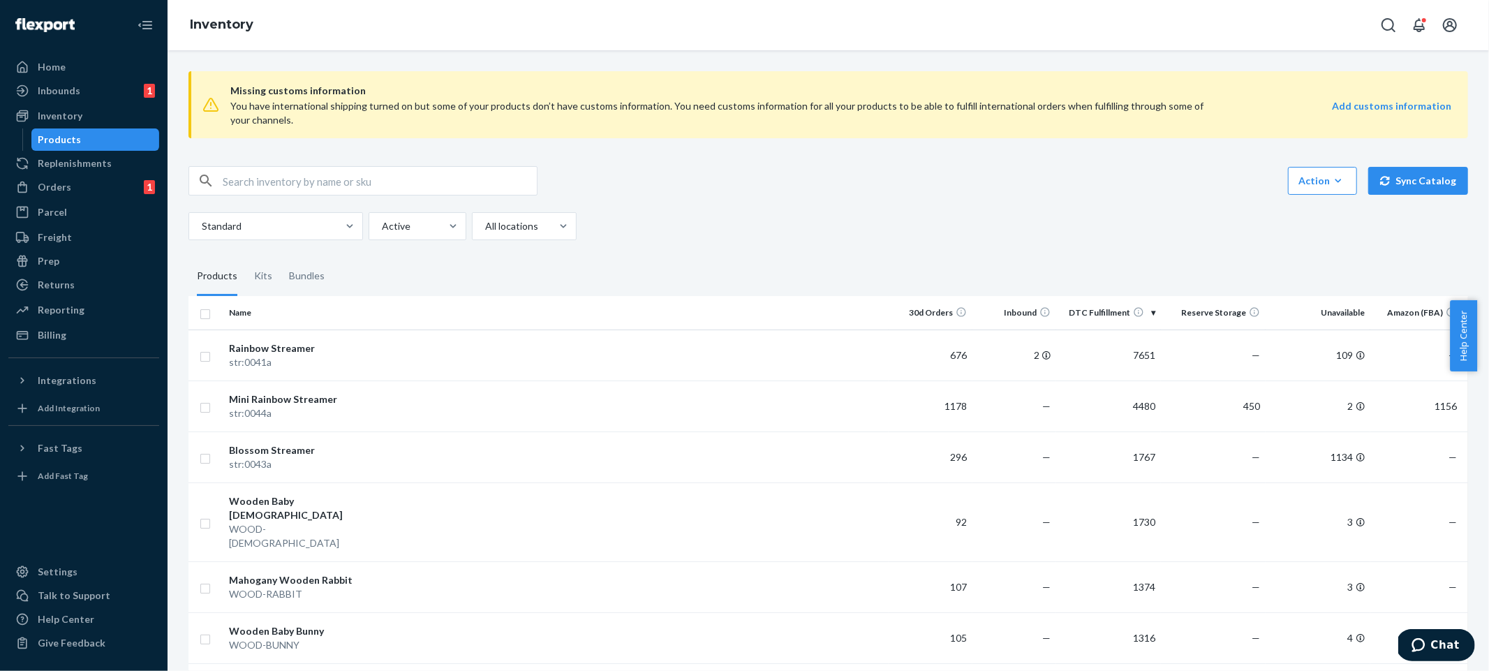
click at [757, 110] on div "You have international shipping turned on but some of your products don’t have …" at bounding box center [718, 113] width 977 height 28
click at [690, 142] on div "Missing customs information You have international shipping turned on but some …" at bounding box center [827, 104] width 1279 height 89
click at [706, 204] on div "Action Create product Create kit or bundle Bulk create products Bulk update pro…" at bounding box center [827, 203] width 1279 height 74
